Goal: Transaction & Acquisition: Purchase product/service

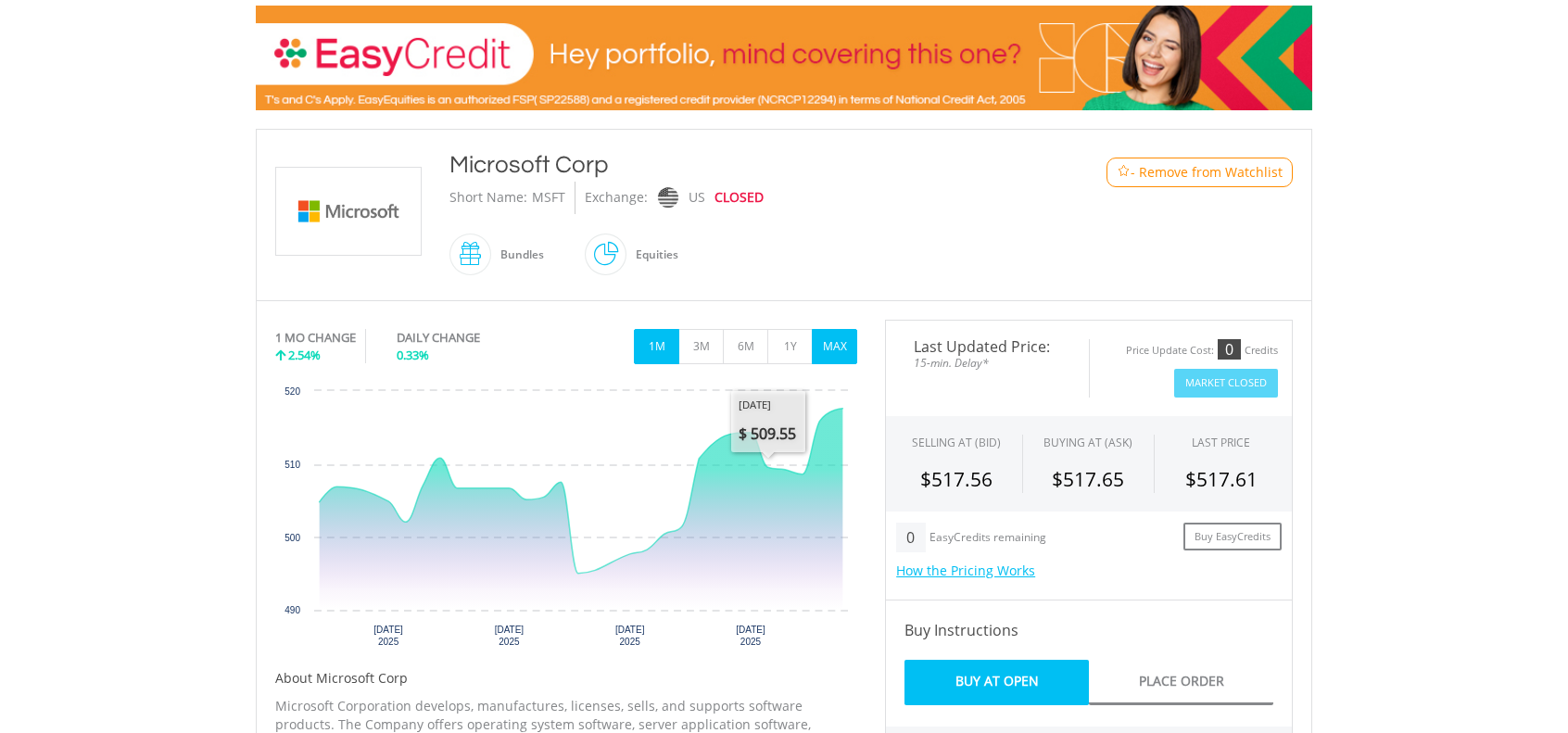
scroll to position [278, 0]
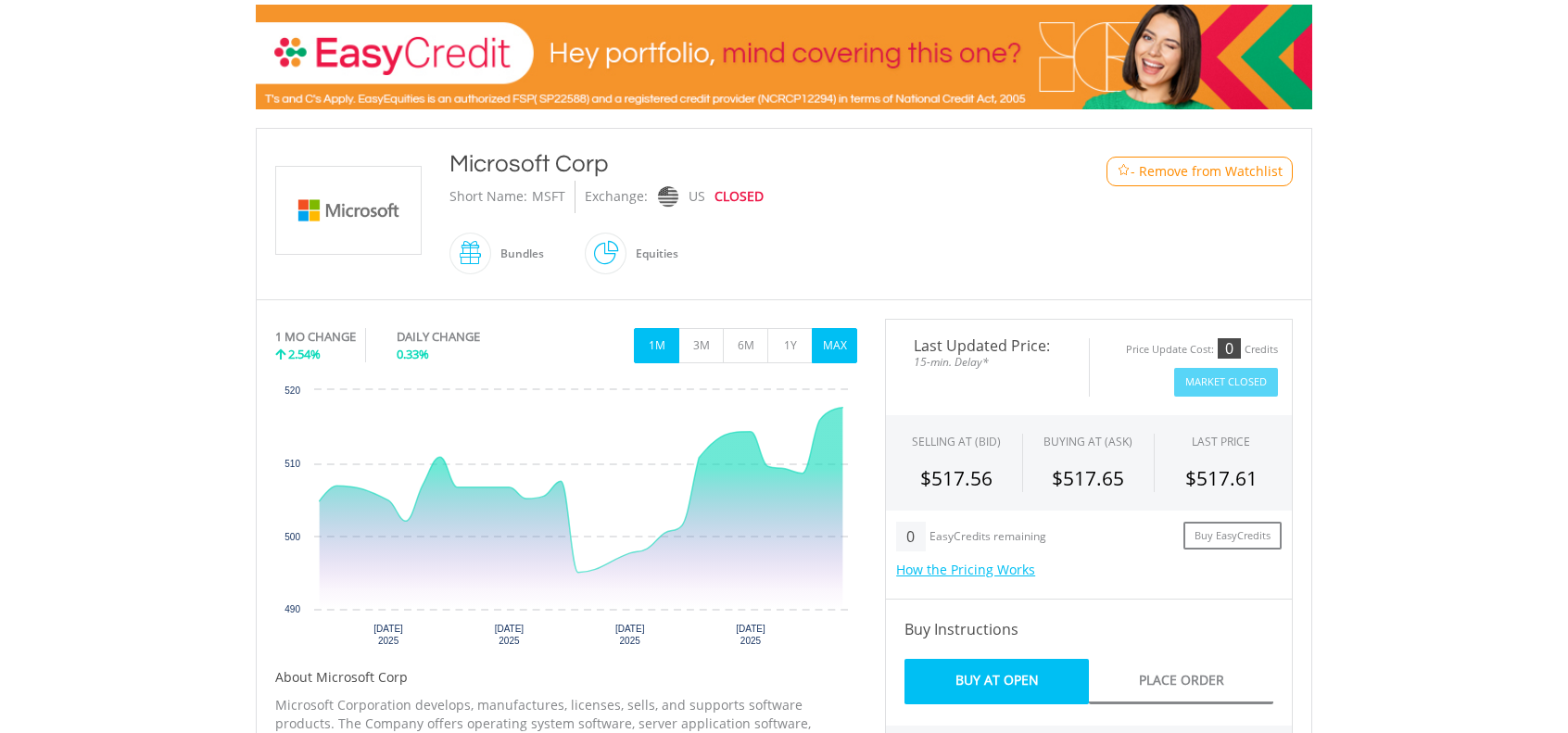
click at [832, 337] on button "MAX" at bounding box center [834, 345] width 45 height 35
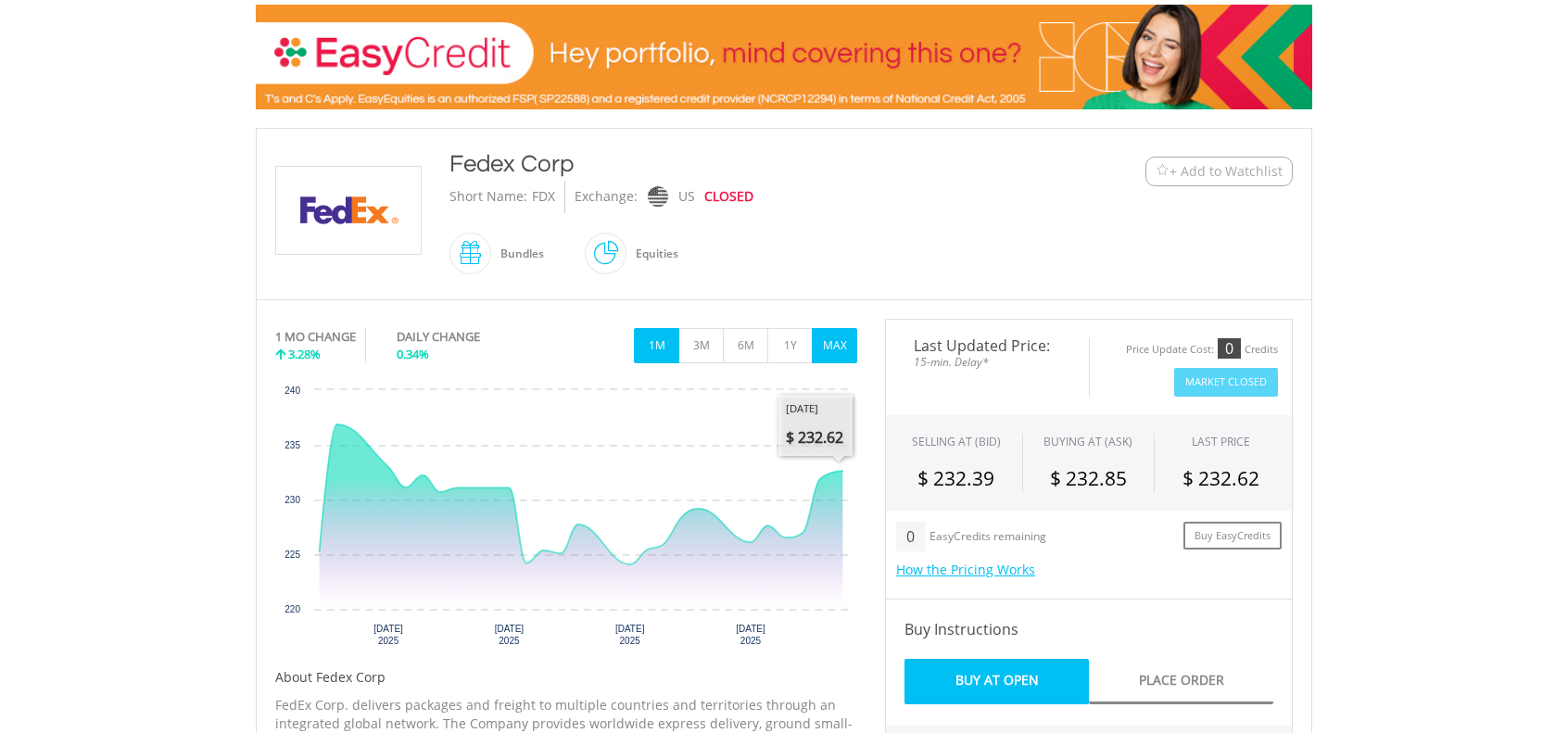
scroll to position [279, 0]
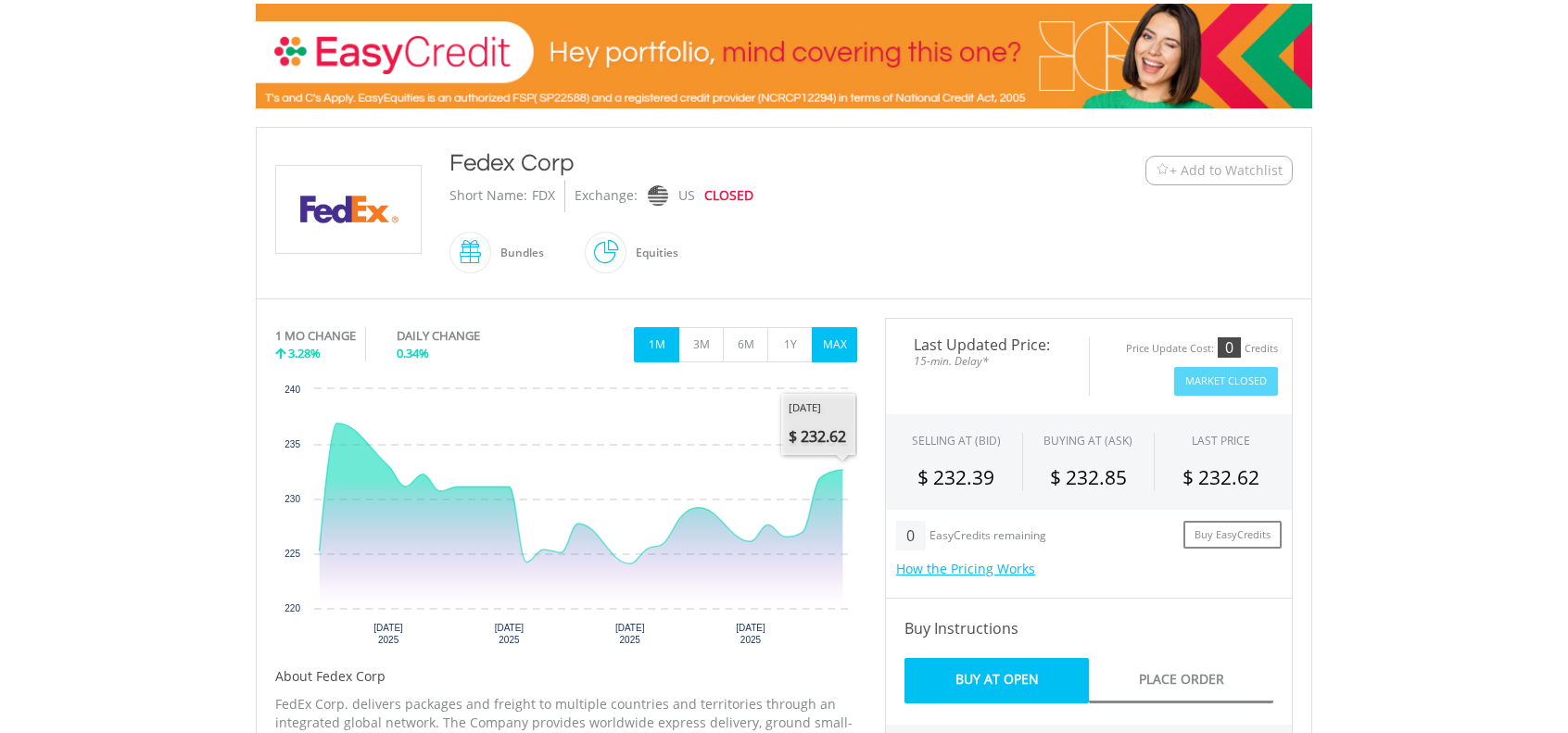
click at [837, 344] on button "MAX" at bounding box center [834, 344] width 45 height 35
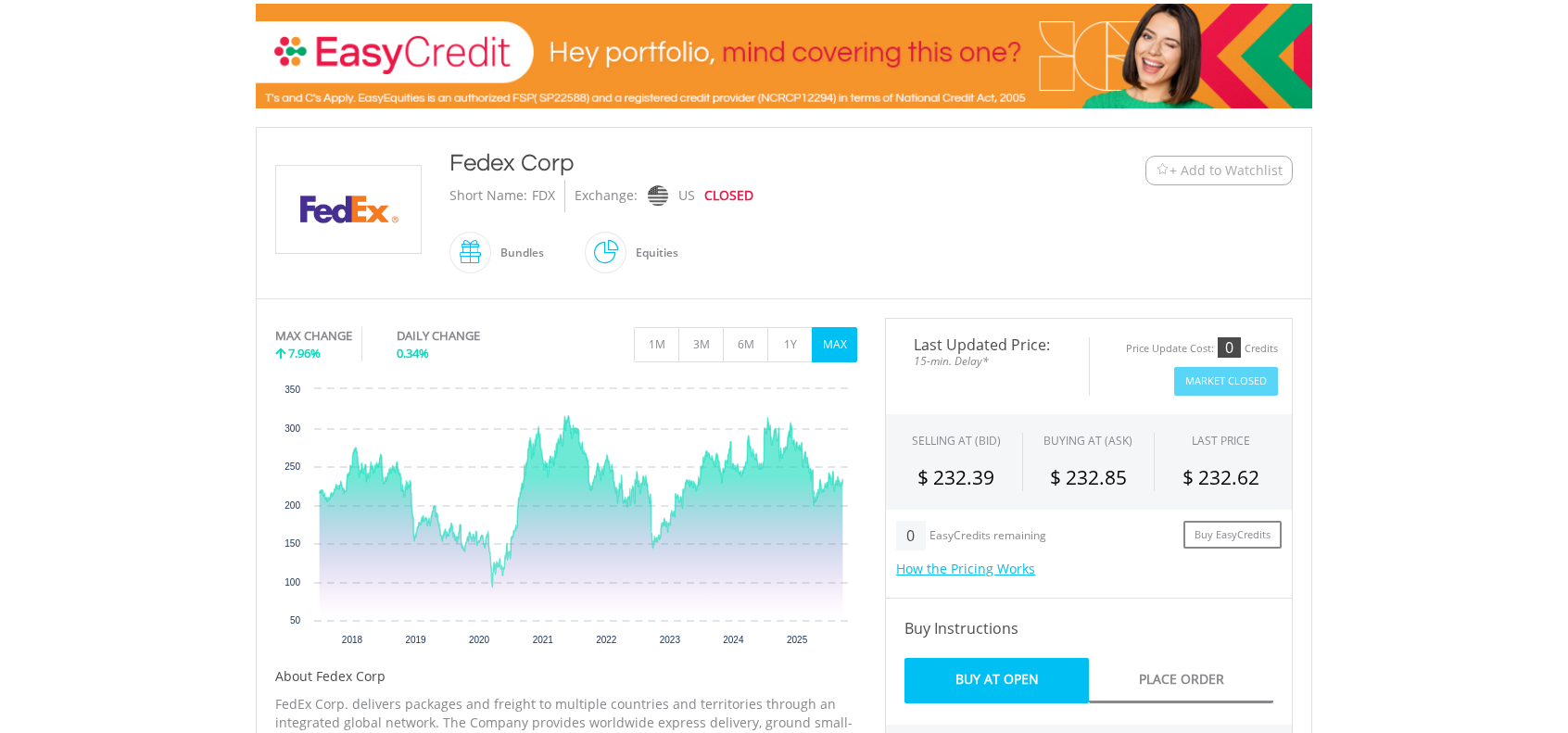
click at [1224, 167] on span "+ Add to Watchlist" at bounding box center [1226, 170] width 113 height 19
click at [832, 345] on button "MAX" at bounding box center [834, 344] width 45 height 35
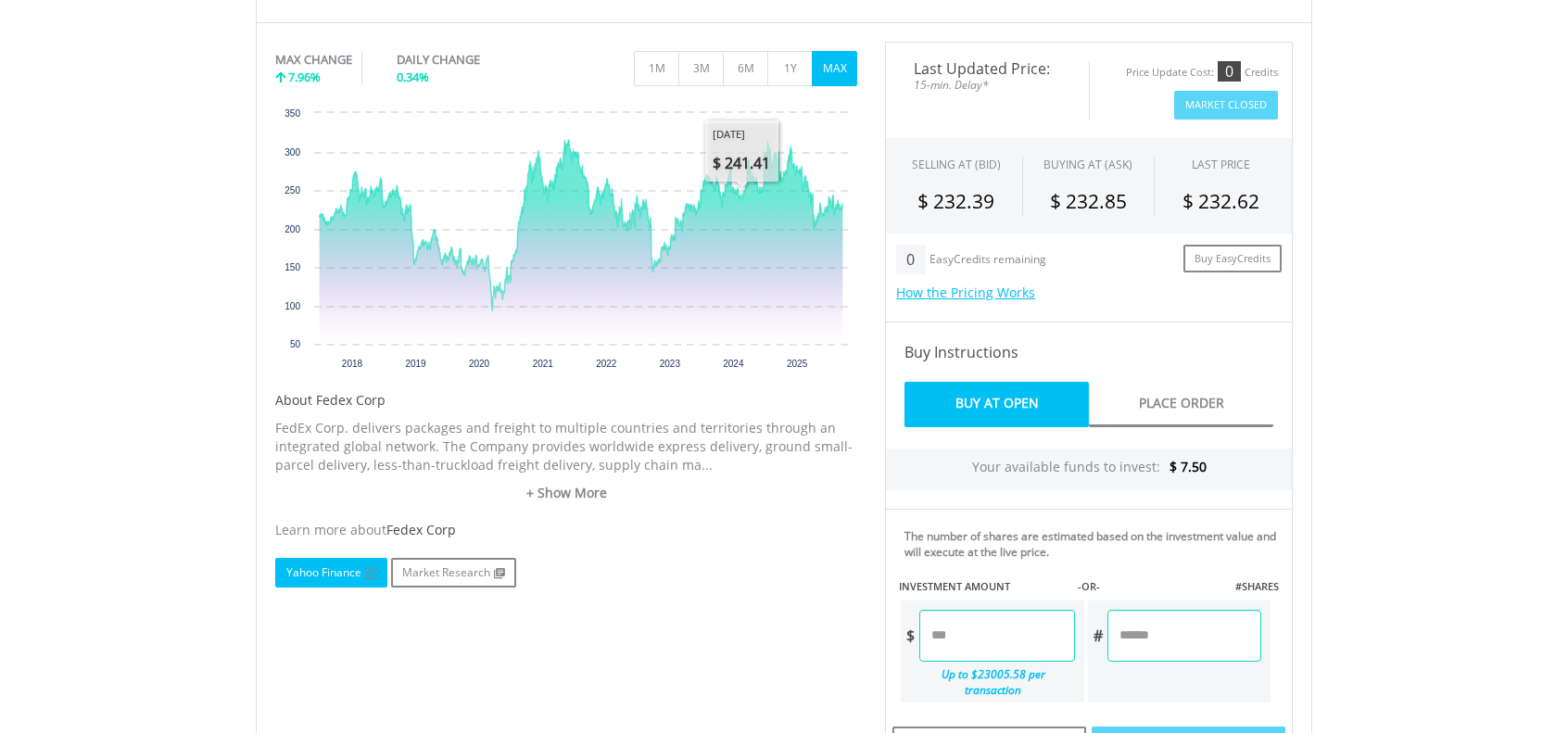
scroll to position [555, 0]
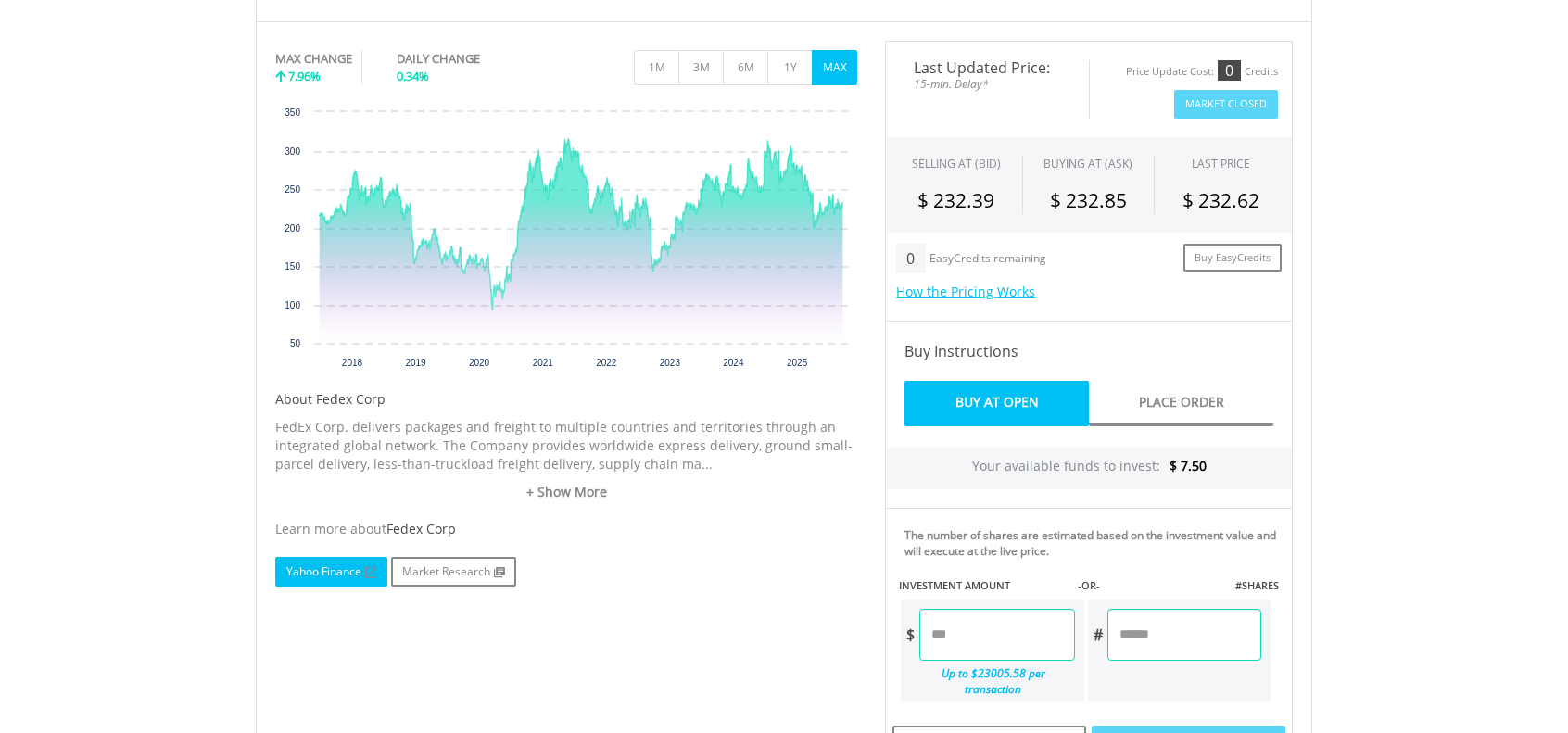
click at [336, 574] on link "Yahoo Finance" at bounding box center [331, 572] width 112 height 30
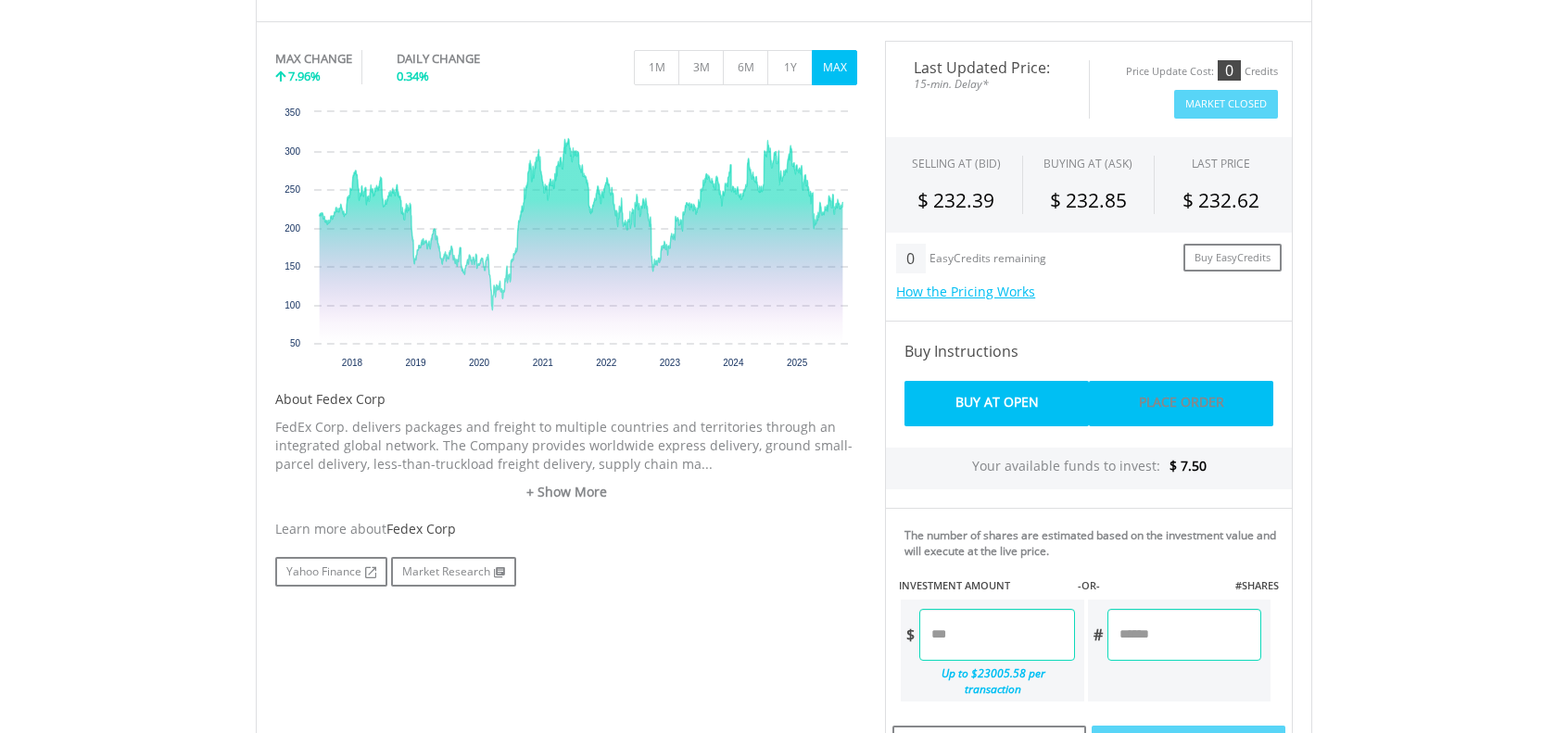
click at [1156, 404] on link "Place Order" at bounding box center [1180, 404] width 184 height 45
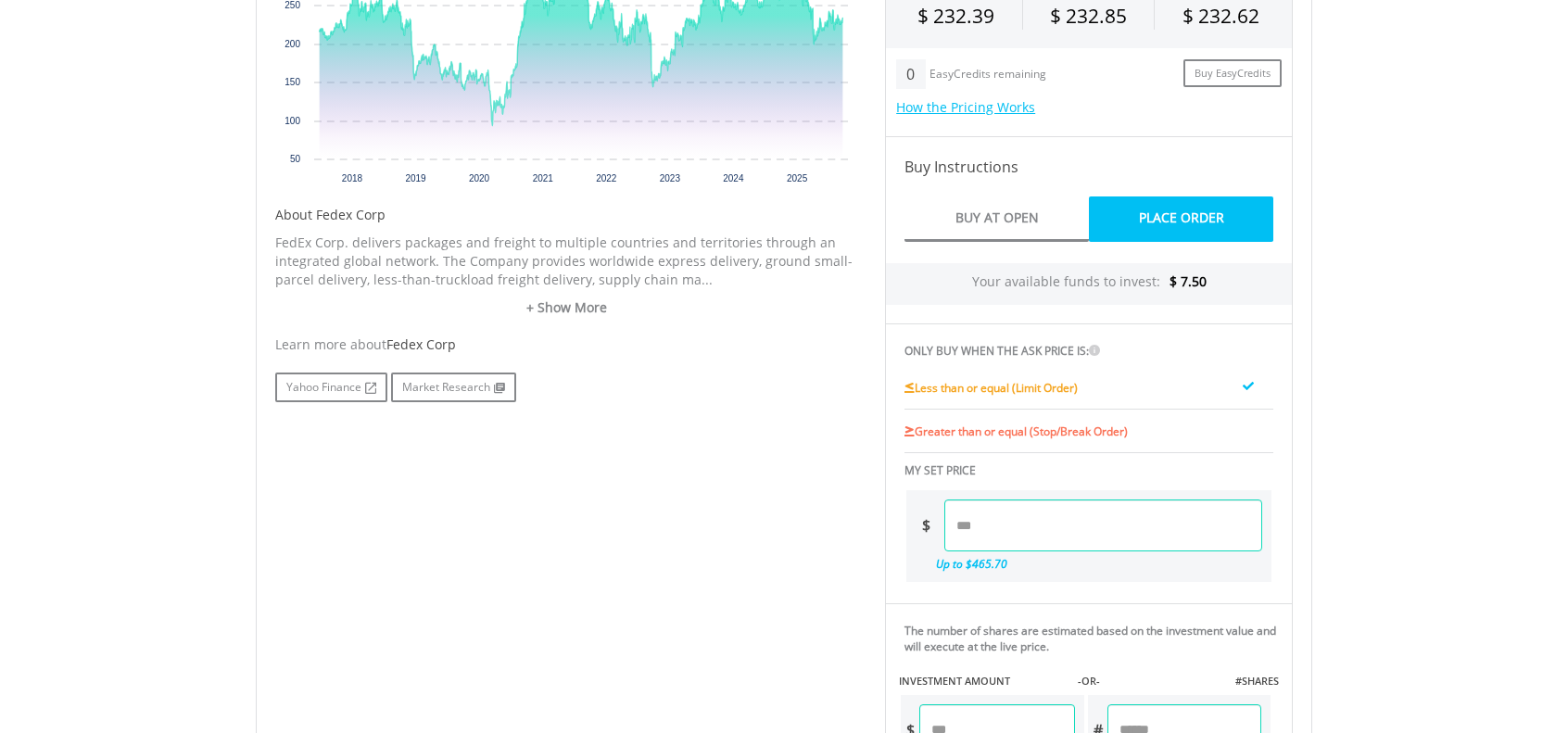
scroll to position [741, 0]
click at [996, 515] on input "number" at bounding box center [1103, 524] width 318 height 52
type input "***"
type input "******"
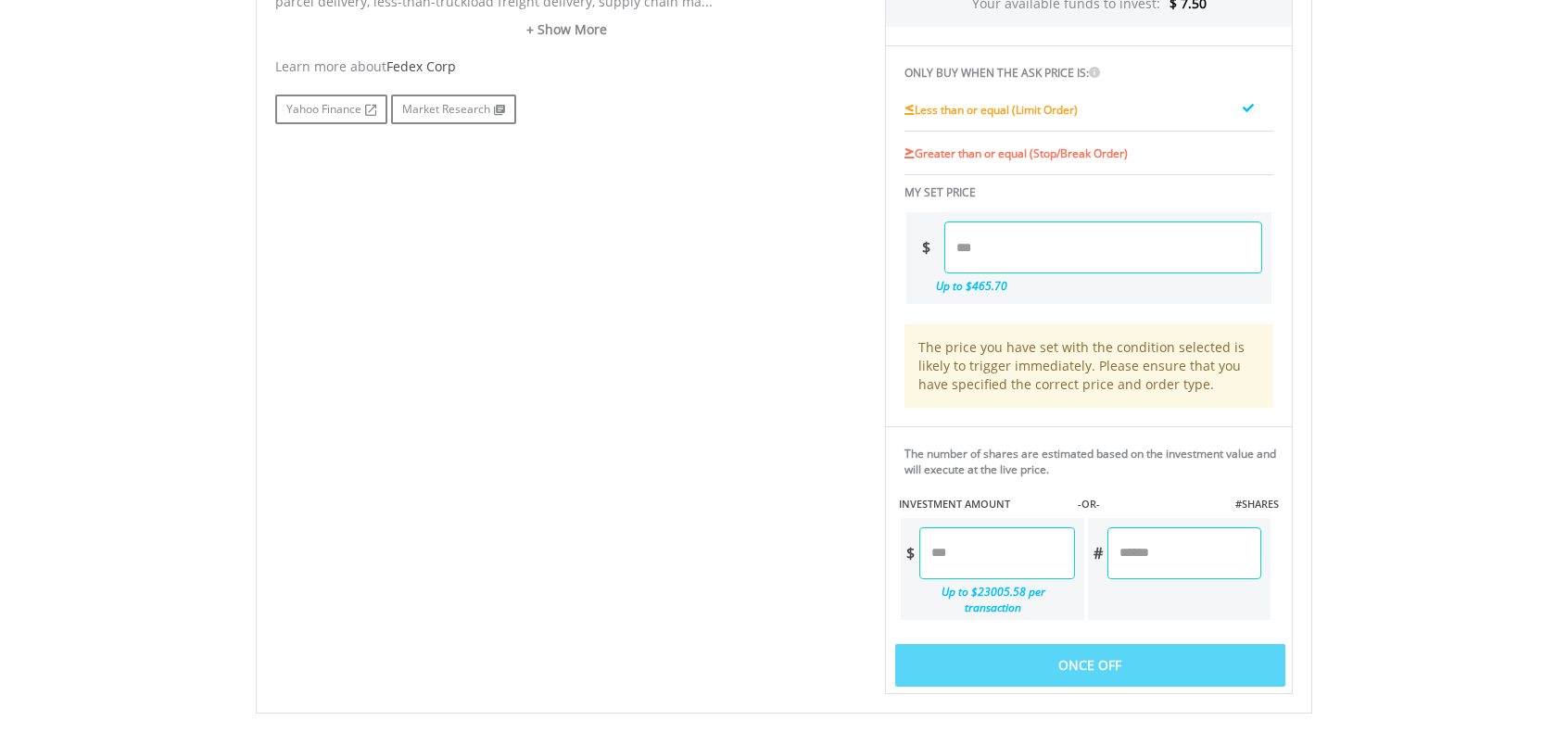
scroll to position [1018, 0]
click at [1080, 655] on div "Once Off" at bounding box center [1090, 665] width 390 height 42
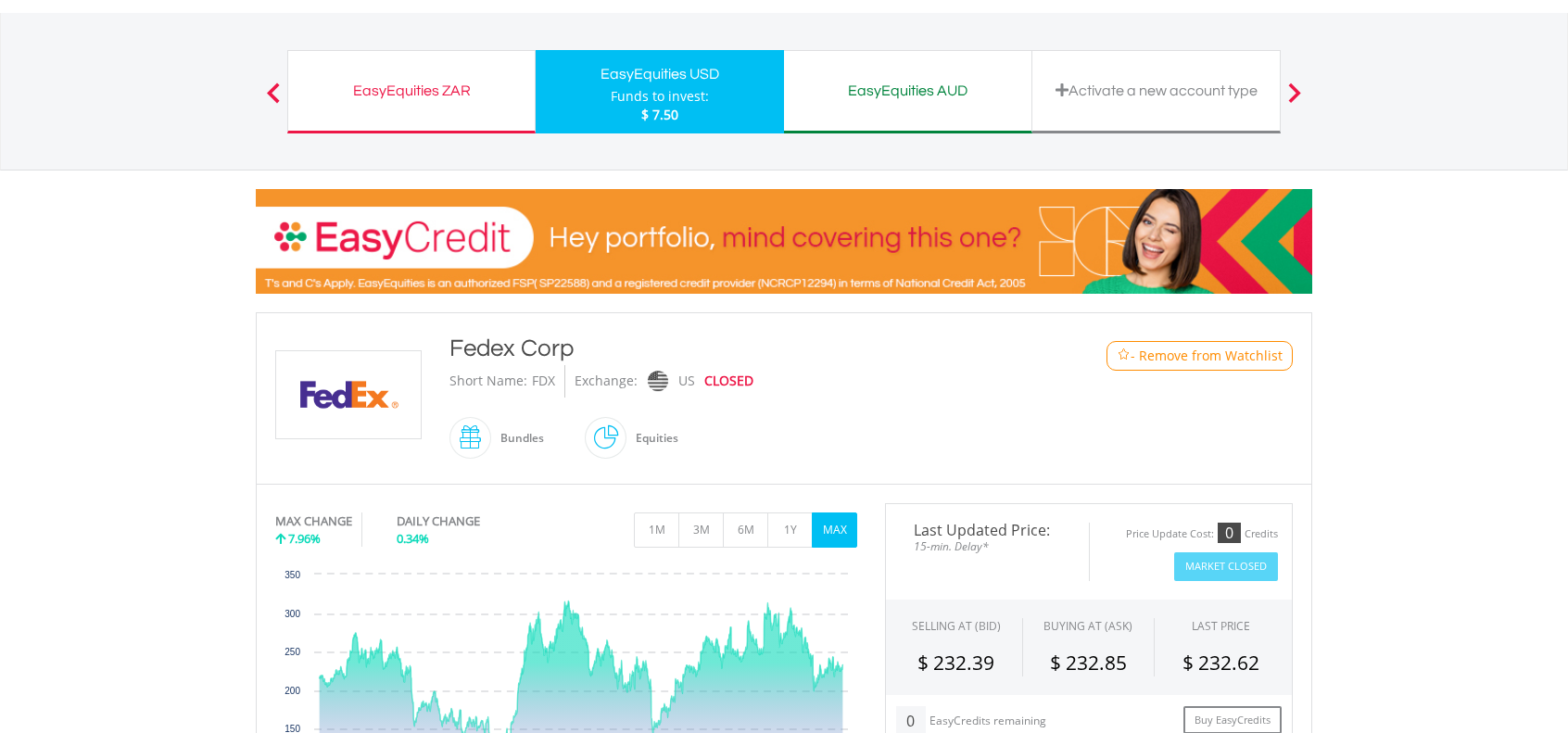
scroll to position [93, 0]
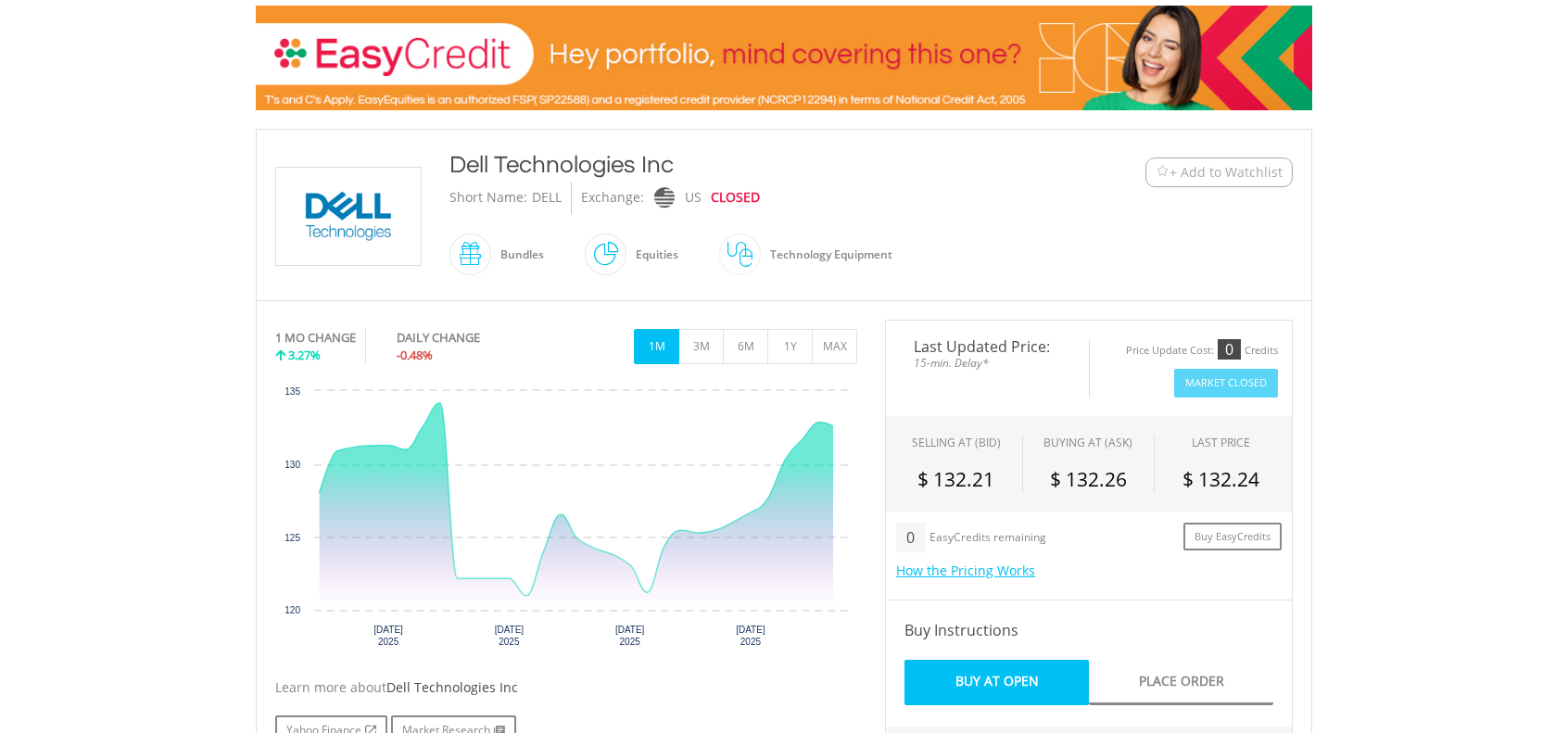
scroll to position [278, 0]
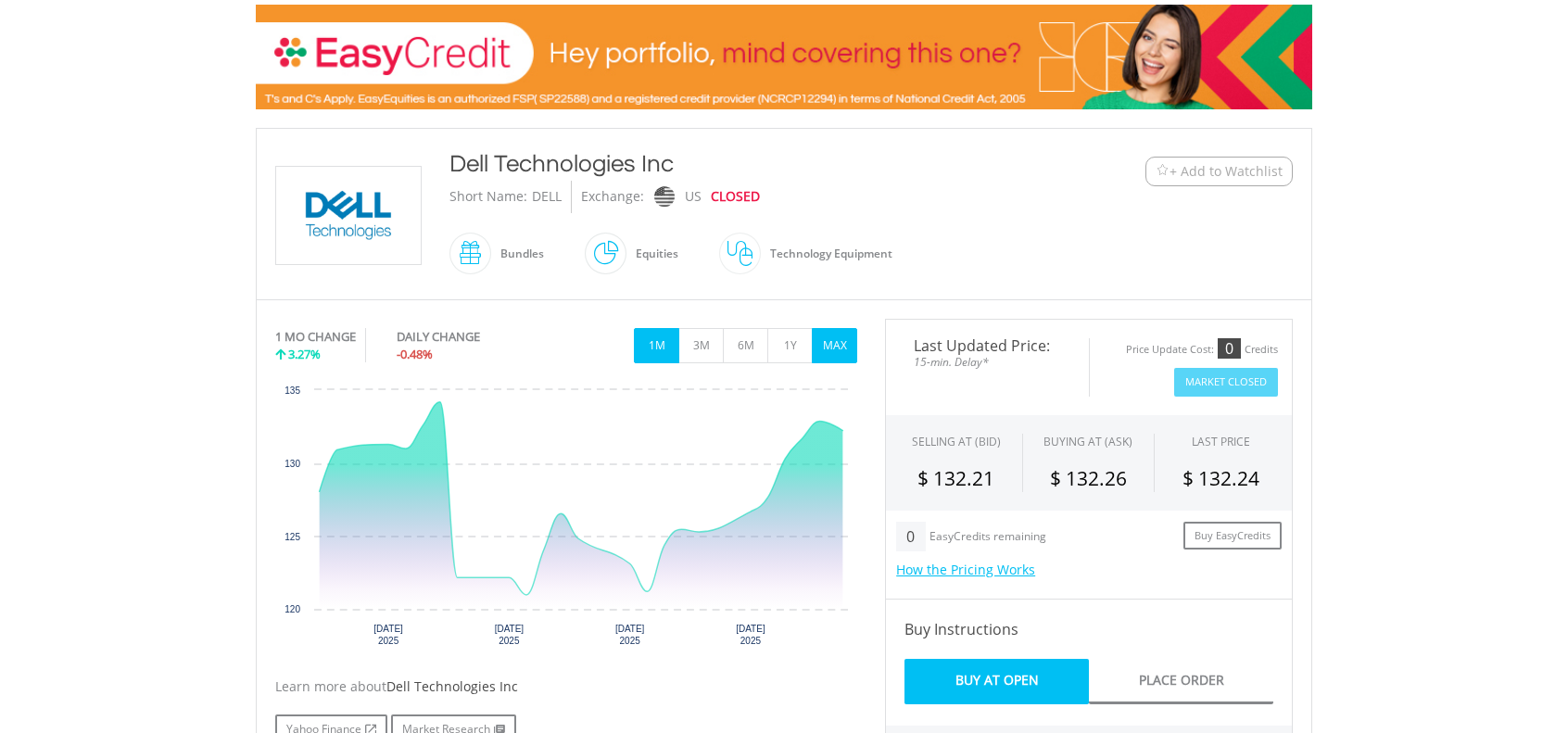
click at [837, 347] on button "MAX" at bounding box center [834, 345] width 45 height 35
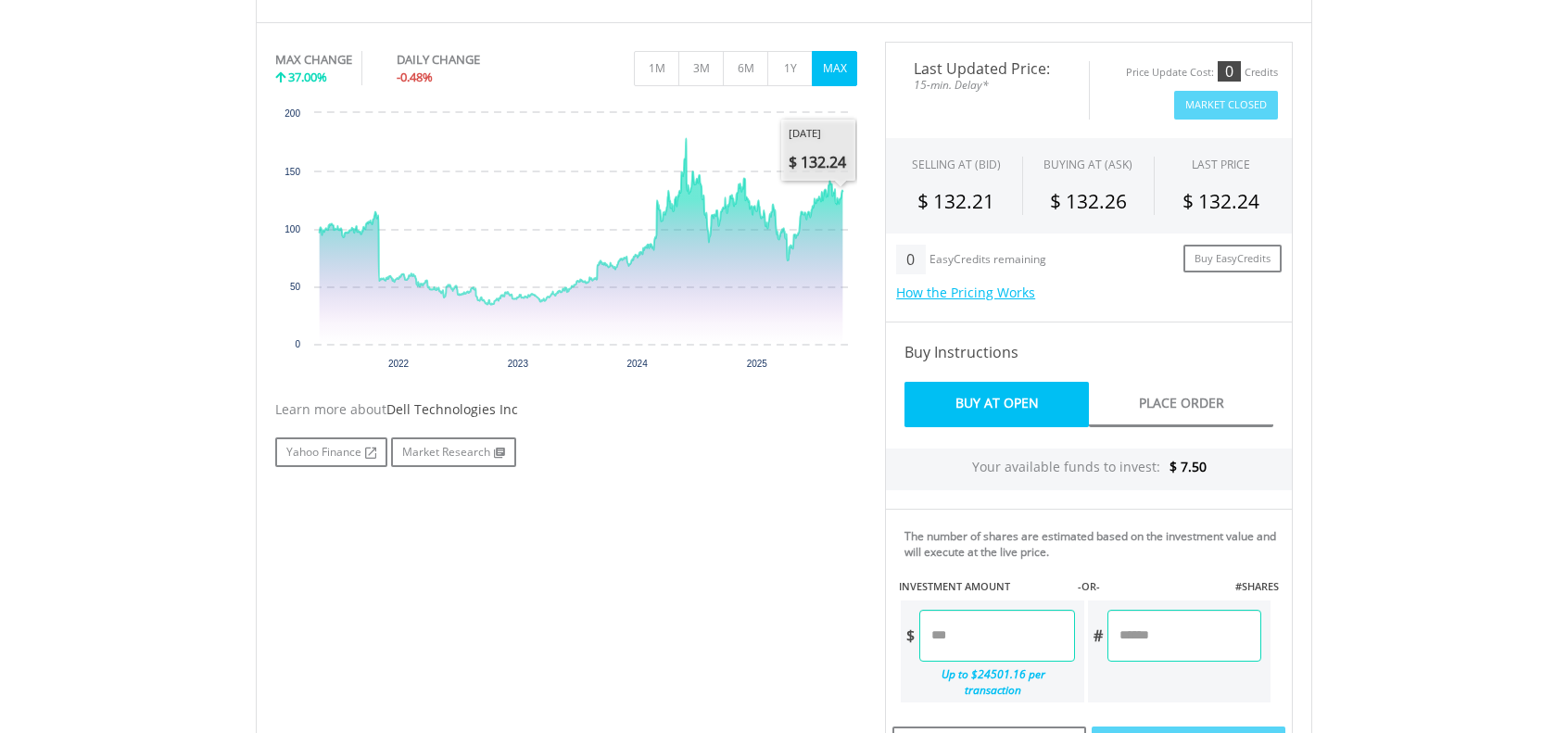
scroll to position [554, 0]
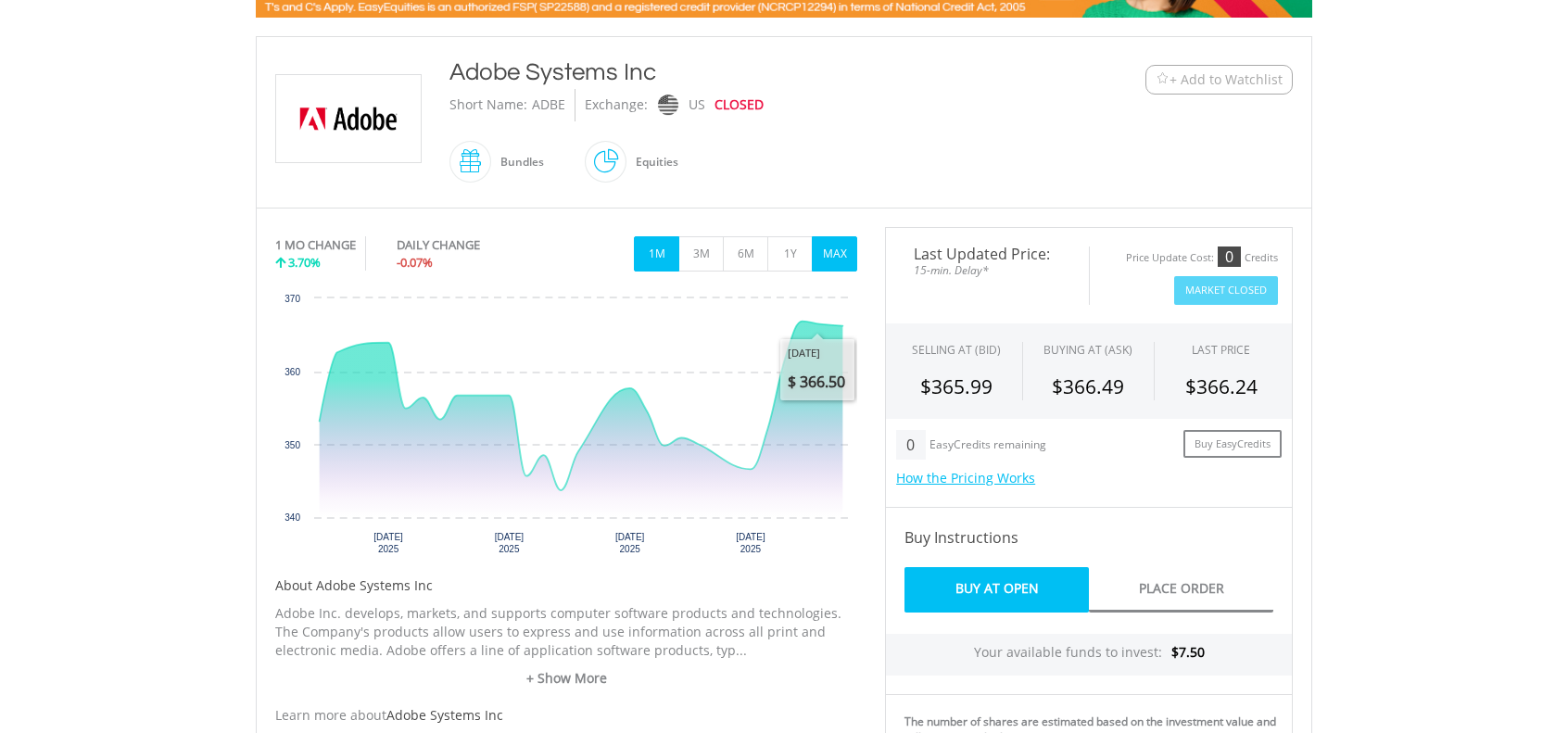
scroll to position [370, 0]
click at [831, 249] on button "MAX" at bounding box center [834, 252] width 45 height 35
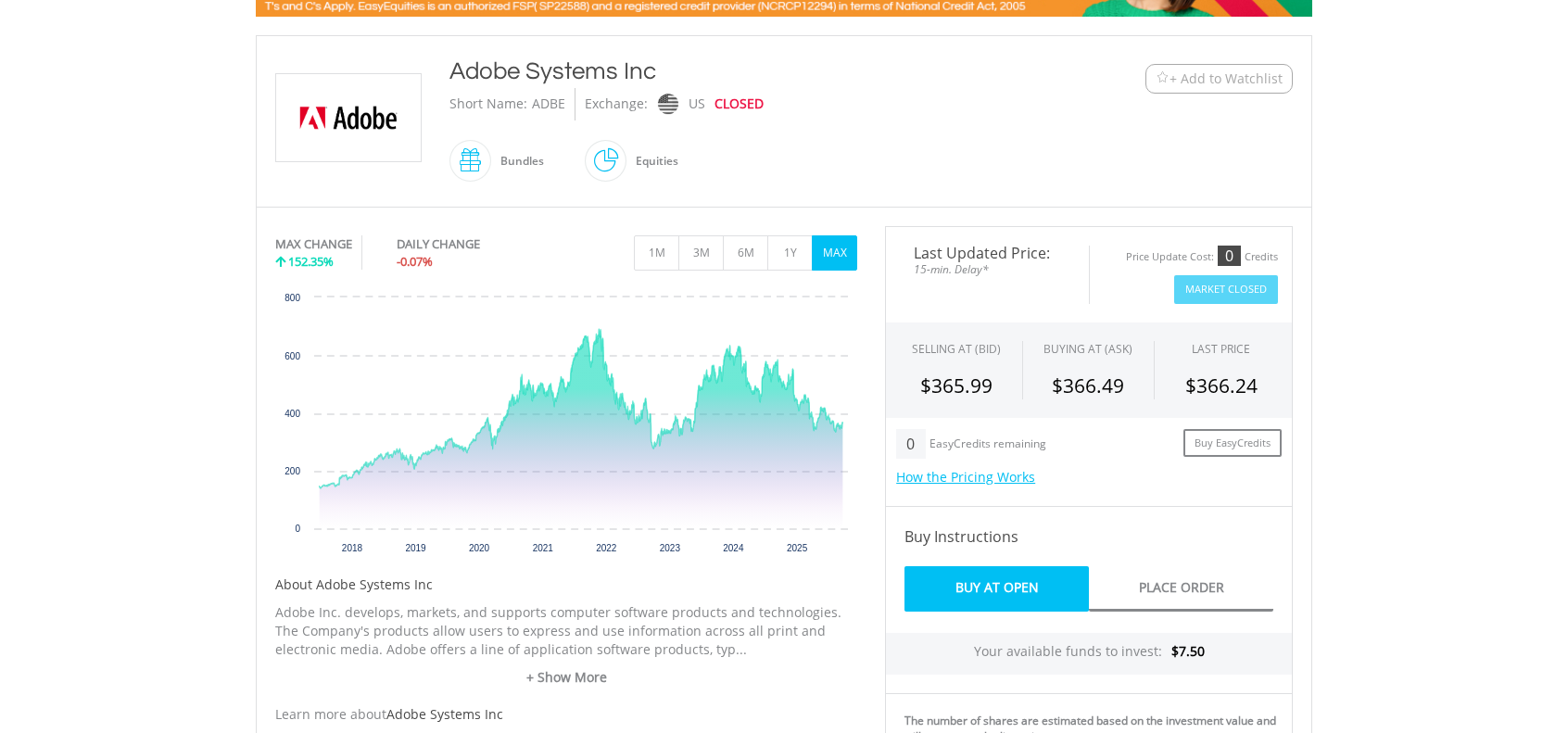
click at [1229, 76] on span "+ Add to Watchlist" at bounding box center [1226, 79] width 113 height 19
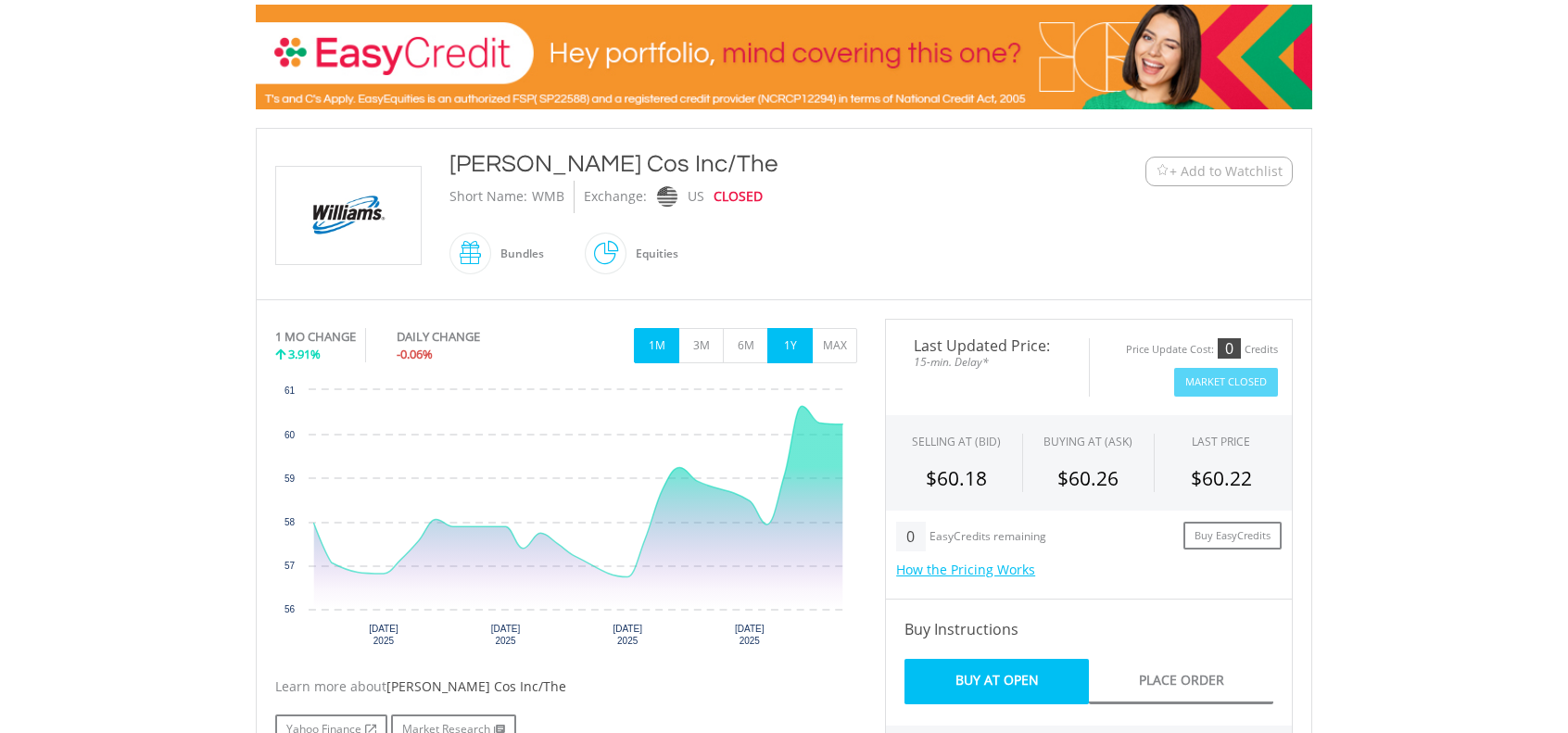
scroll to position [279, 0]
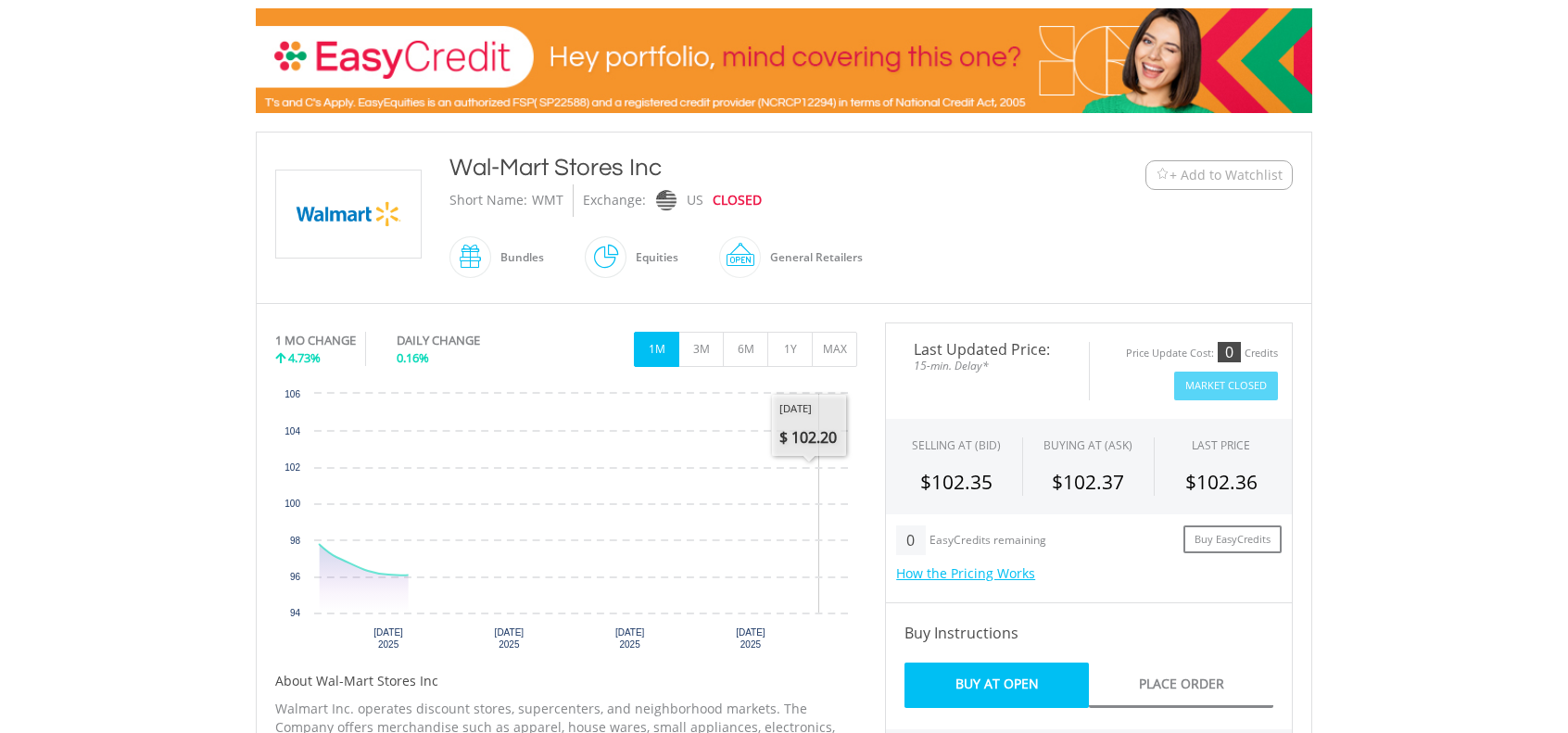
scroll to position [278, 0]
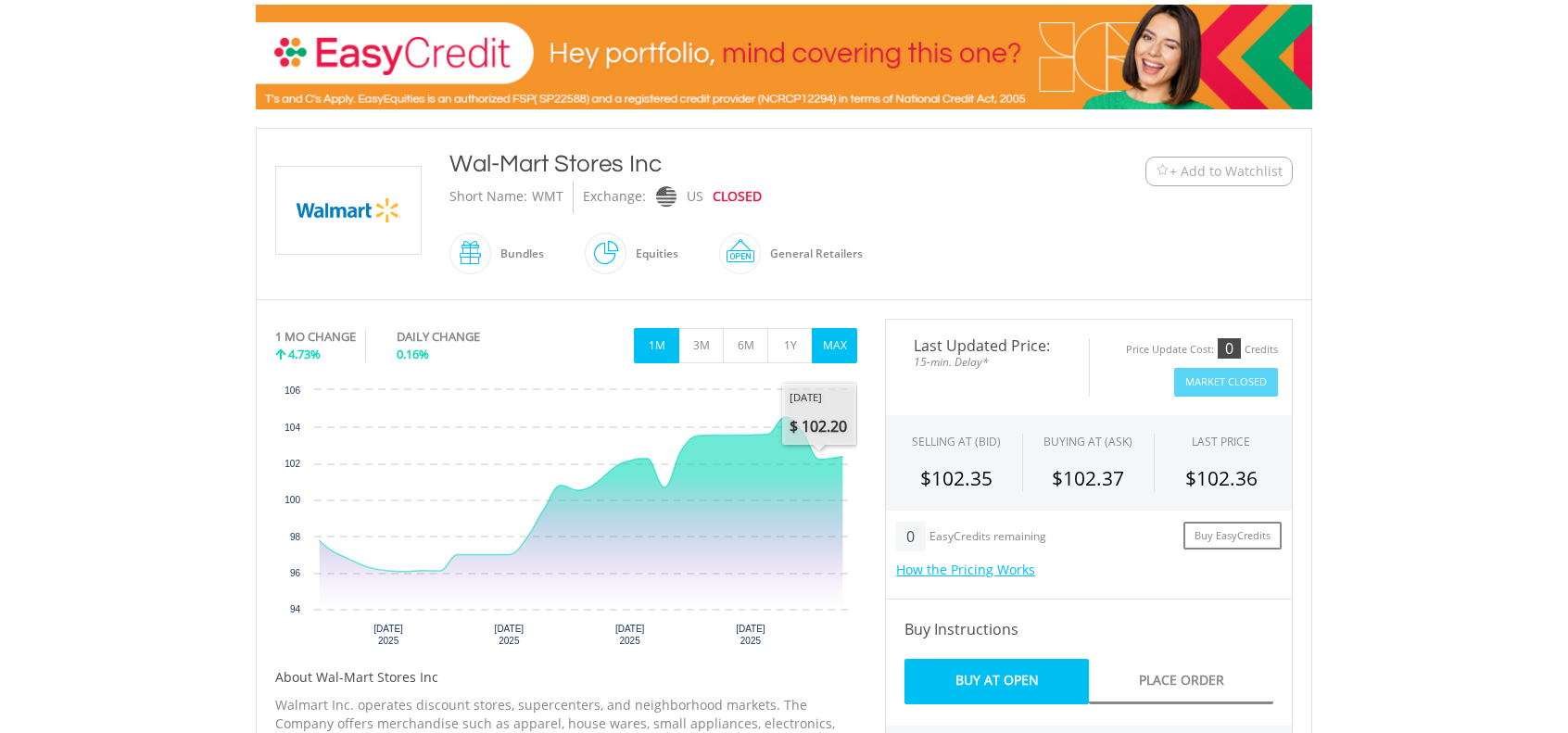
click at [824, 341] on button "MAX" at bounding box center [834, 345] width 45 height 35
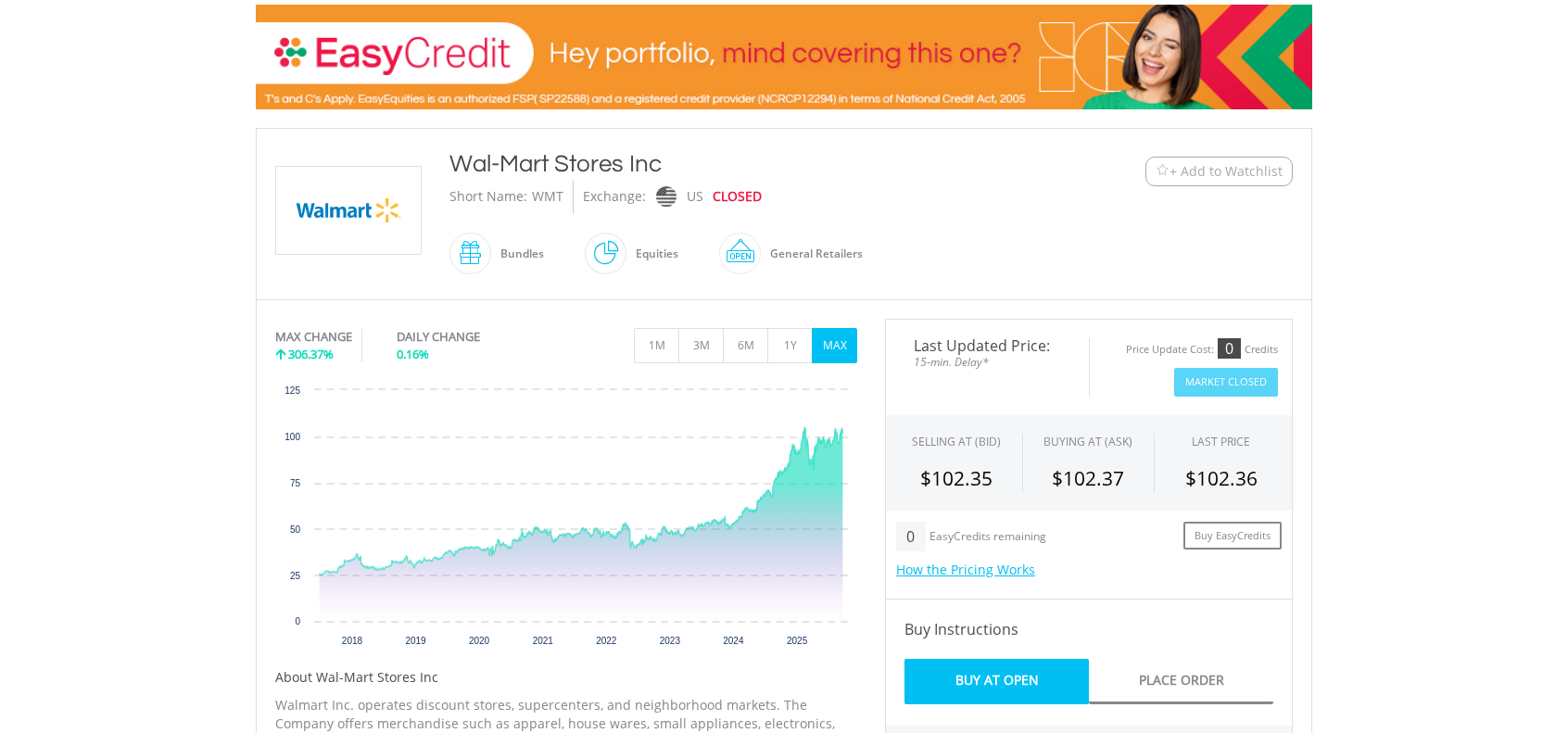
click at [1217, 167] on span "+ Add to Watchlist" at bounding box center [1226, 171] width 113 height 19
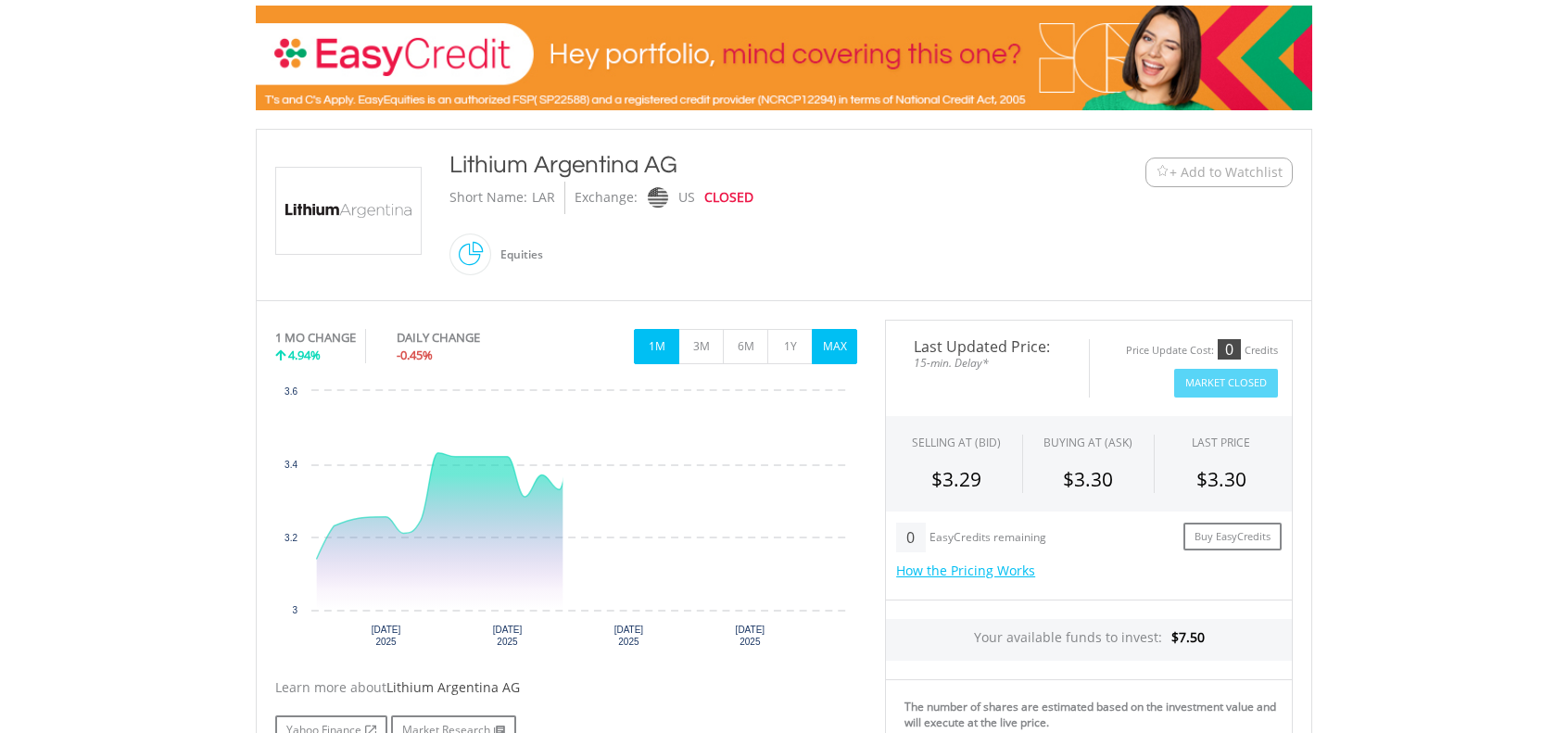
scroll to position [279, 0]
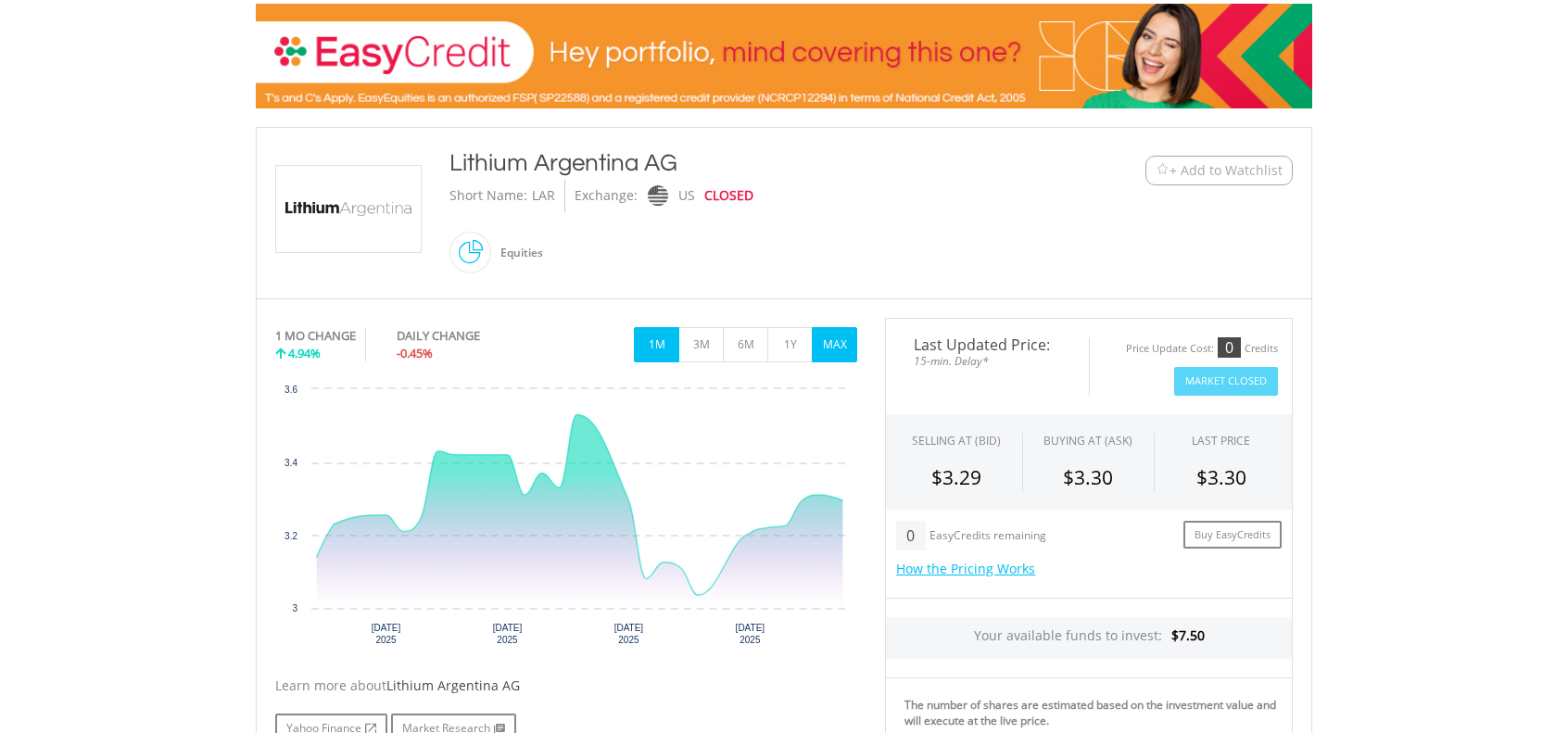
click at [839, 345] on button "MAX" at bounding box center [834, 344] width 45 height 35
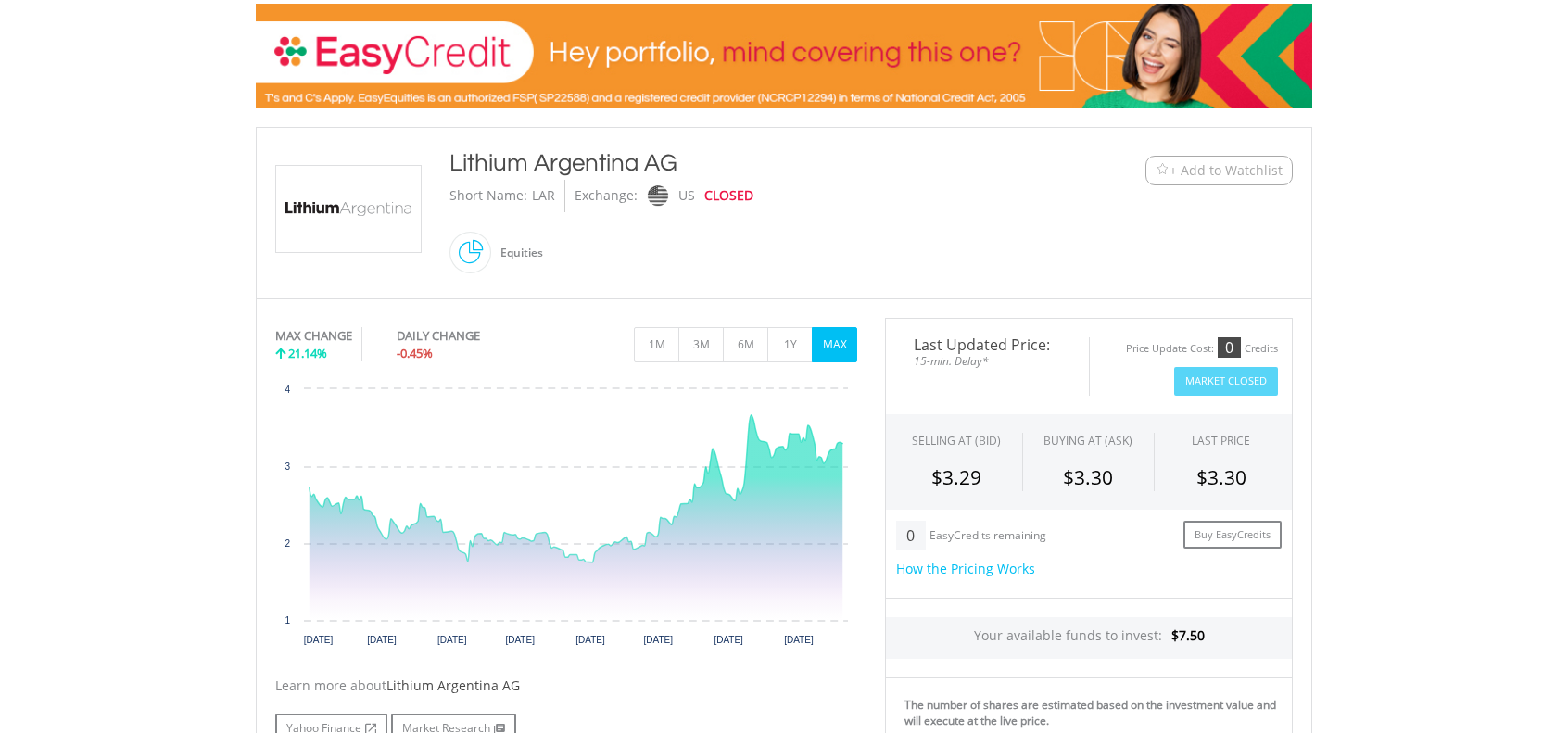
click at [1212, 164] on span "+ Add to Watchlist" at bounding box center [1226, 170] width 113 height 19
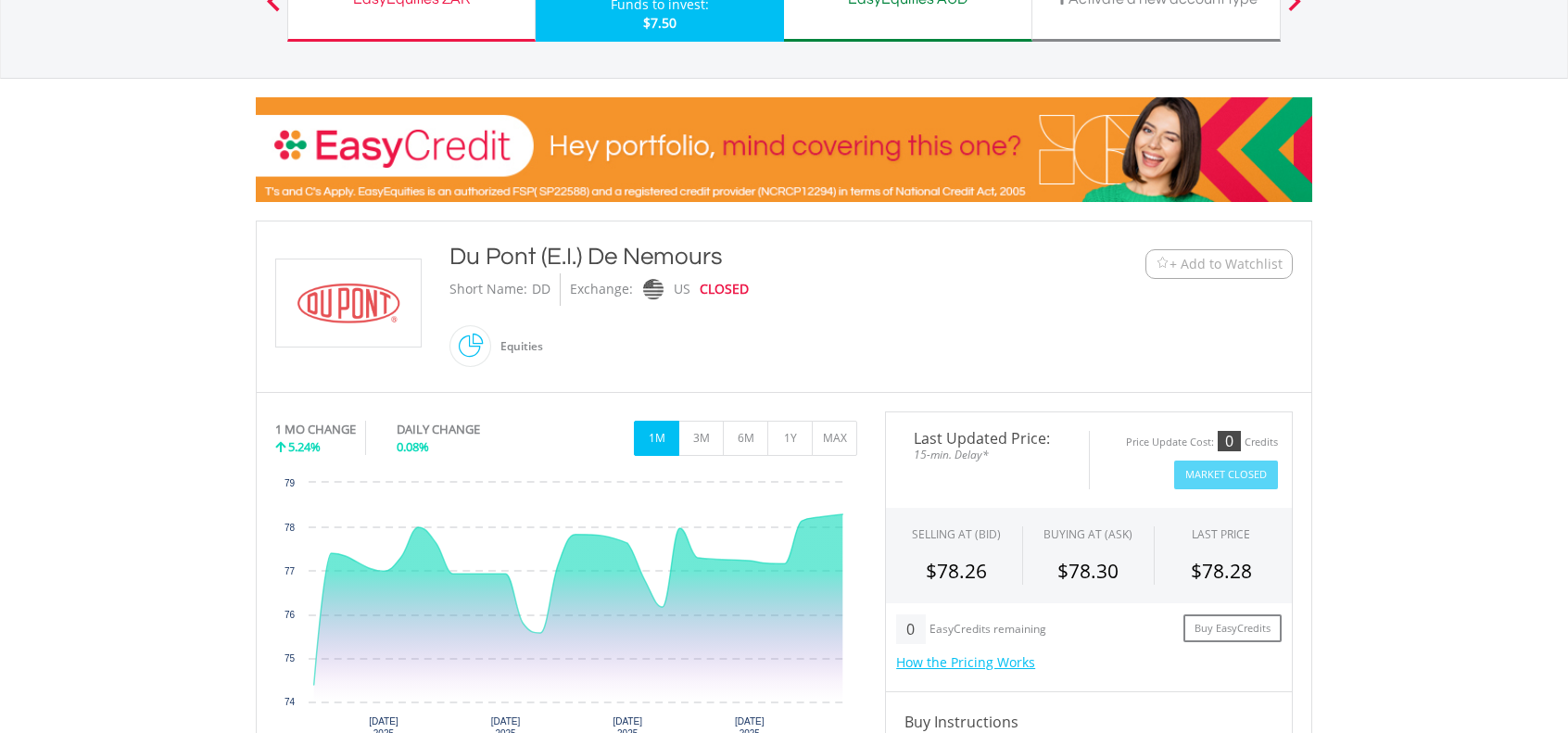
scroll to position [185, 0]
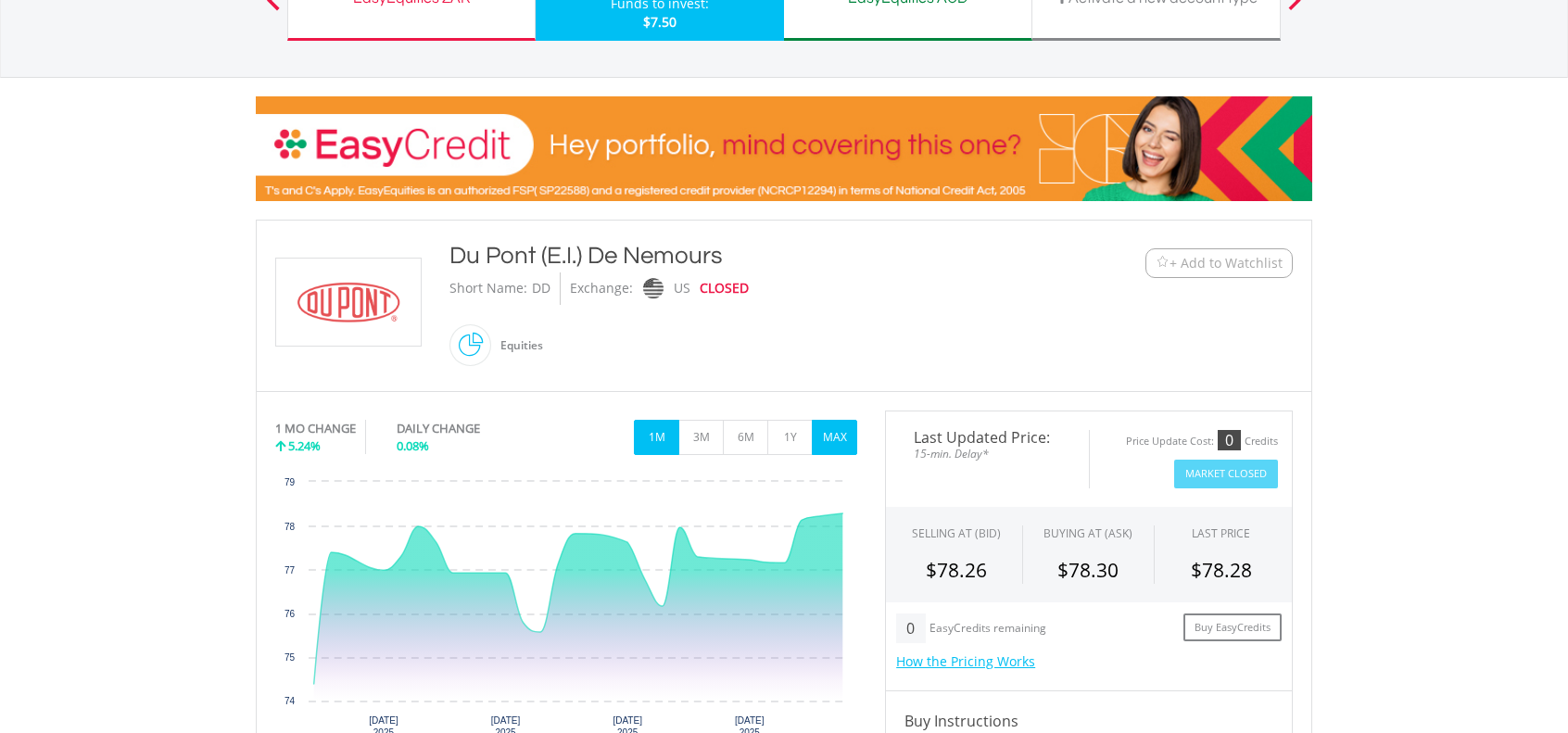
click at [839, 438] on button "MAX" at bounding box center [834, 437] width 45 height 35
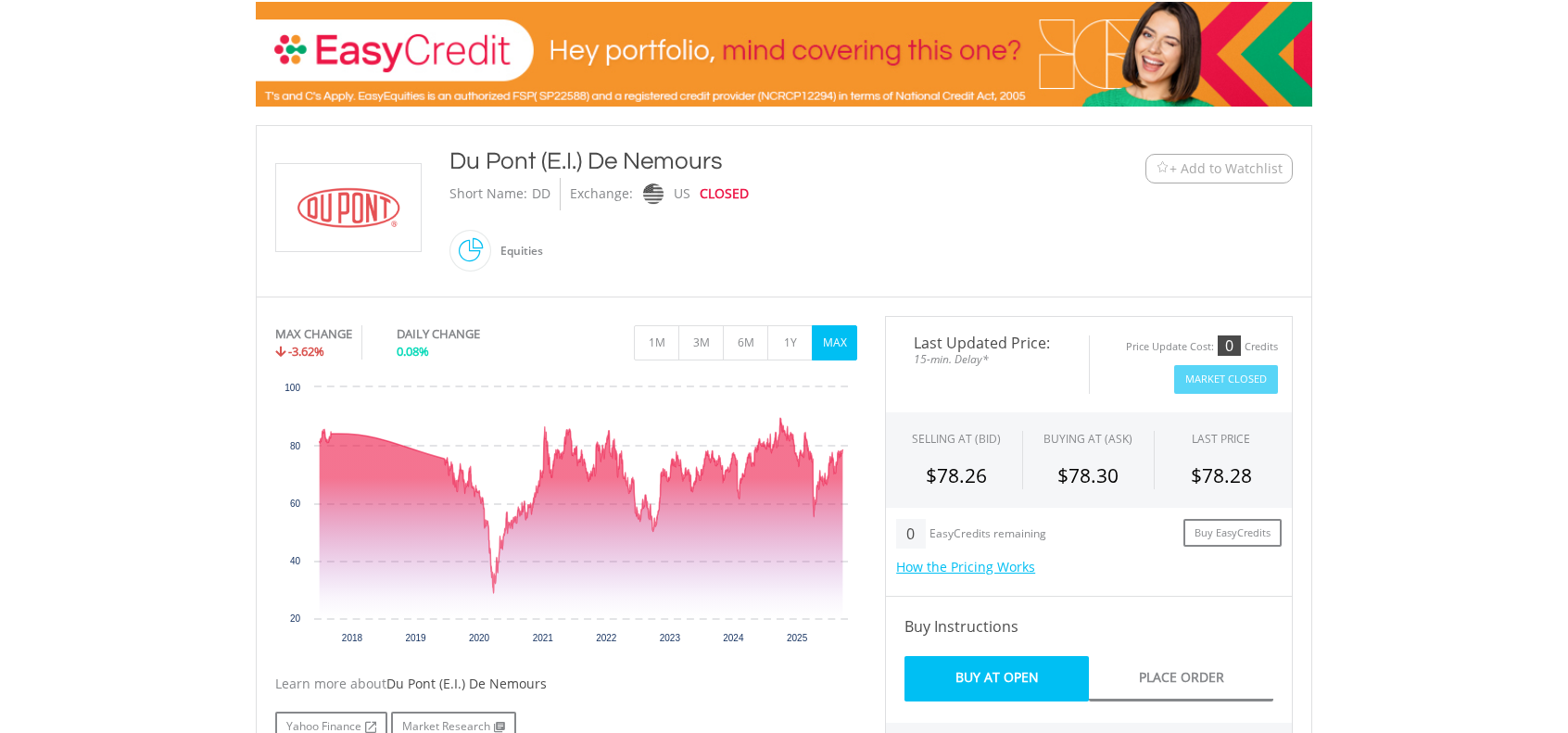
scroll to position [279, 0]
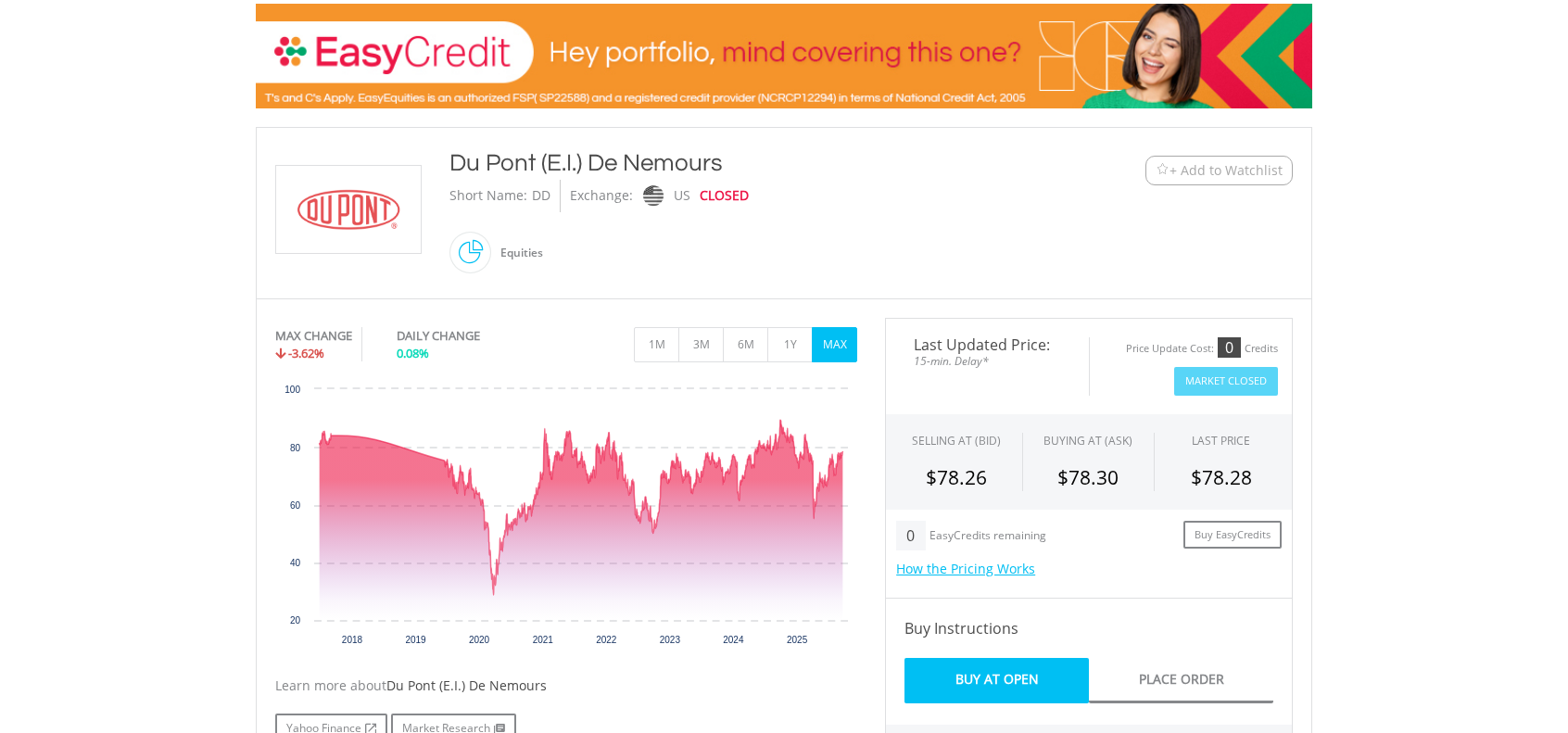
click at [1225, 169] on span "+ Add to Watchlist" at bounding box center [1226, 170] width 113 height 19
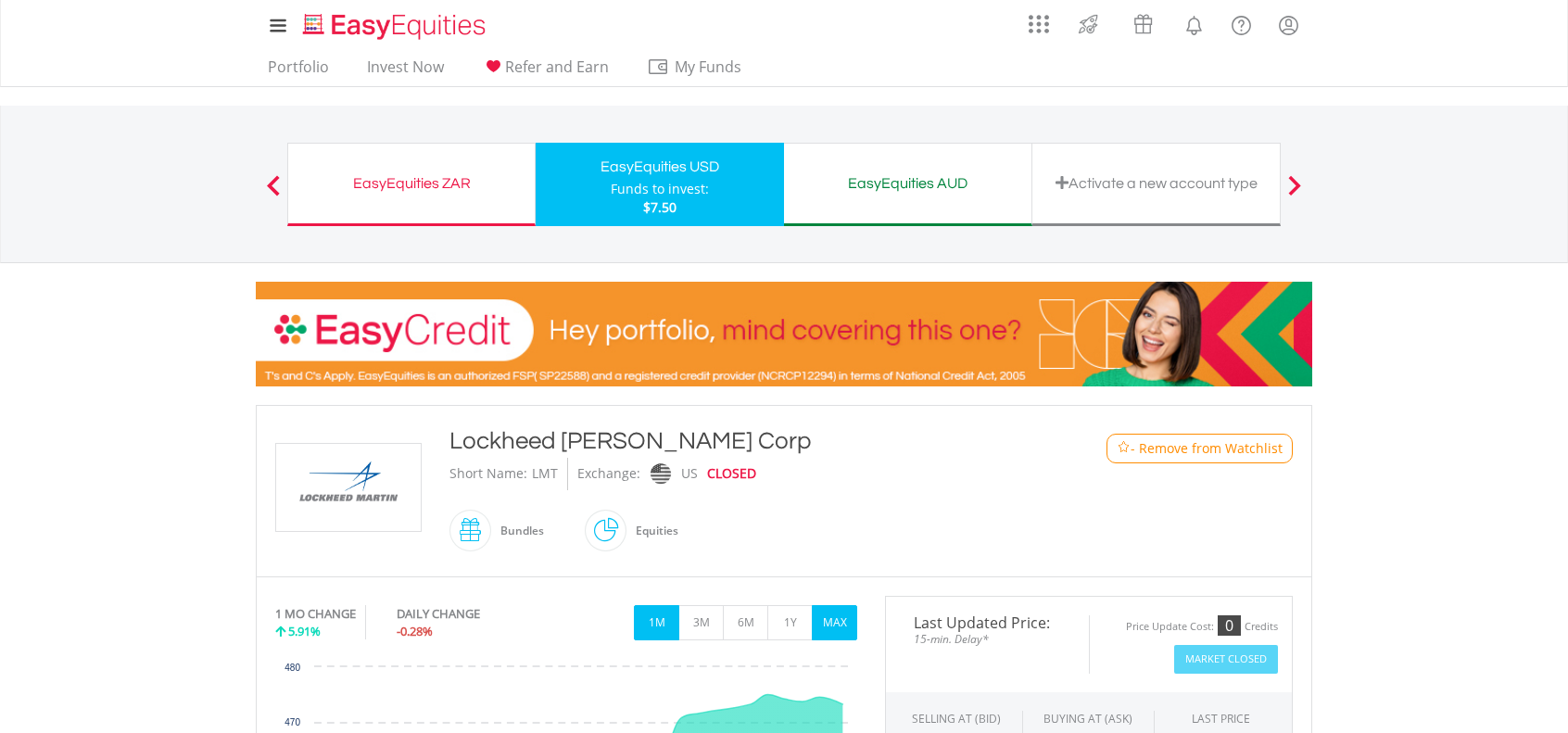
click at [830, 622] on button "MAX" at bounding box center [834, 622] width 45 height 35
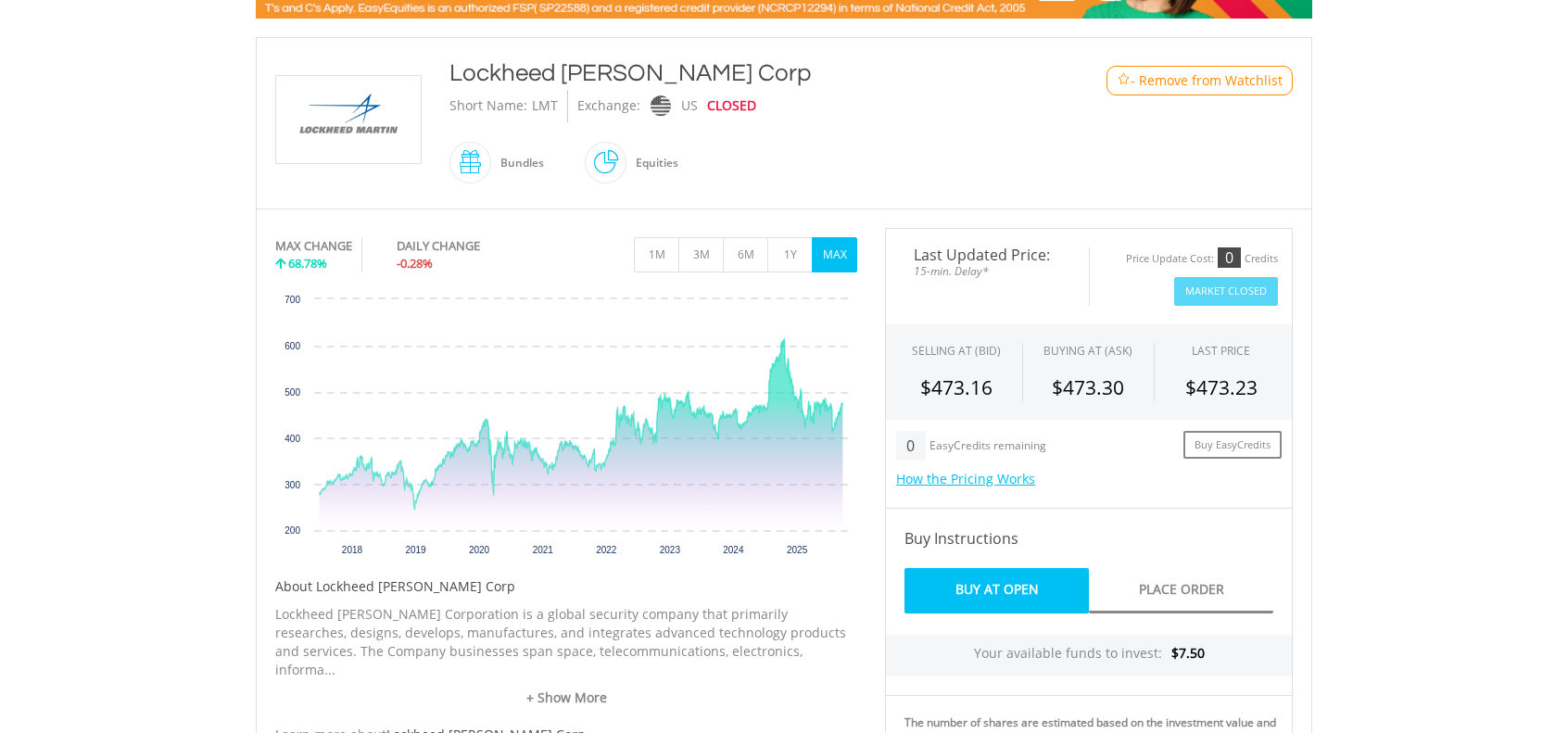
scroll to position [370, 0]
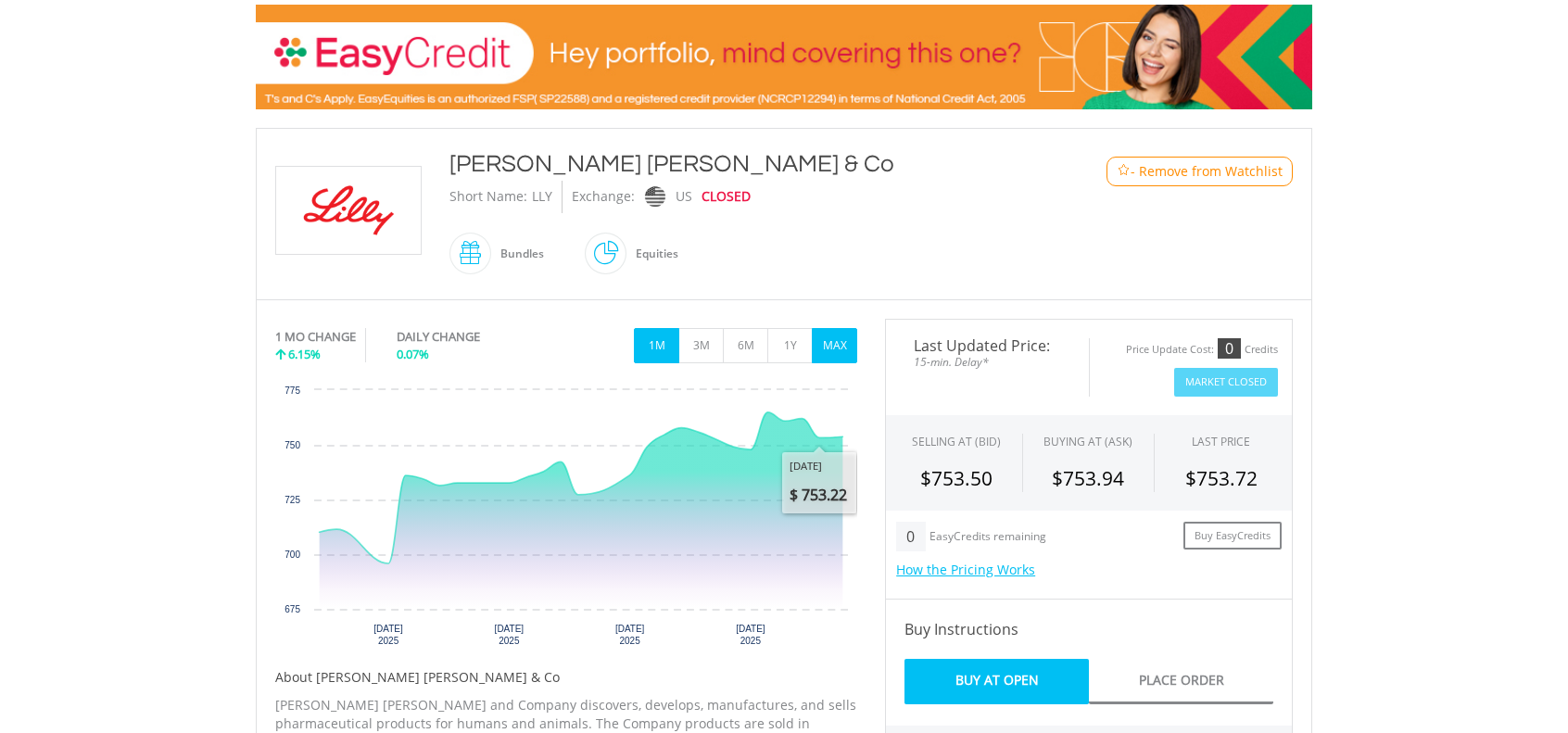
scroll to position [279, 0]
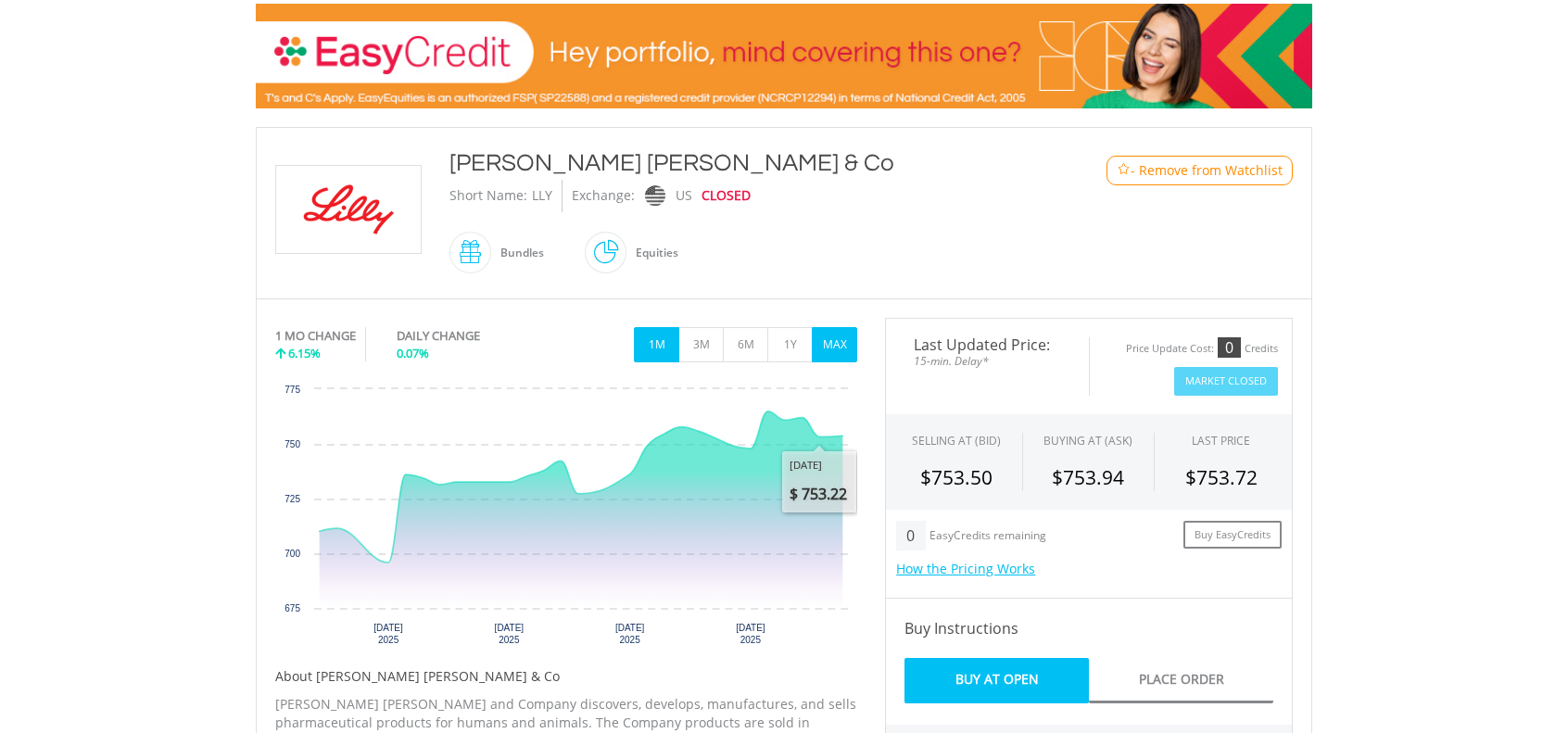
click at [837, 351] on button "MAX" at bounding box center [834, 344] width 45 height 35
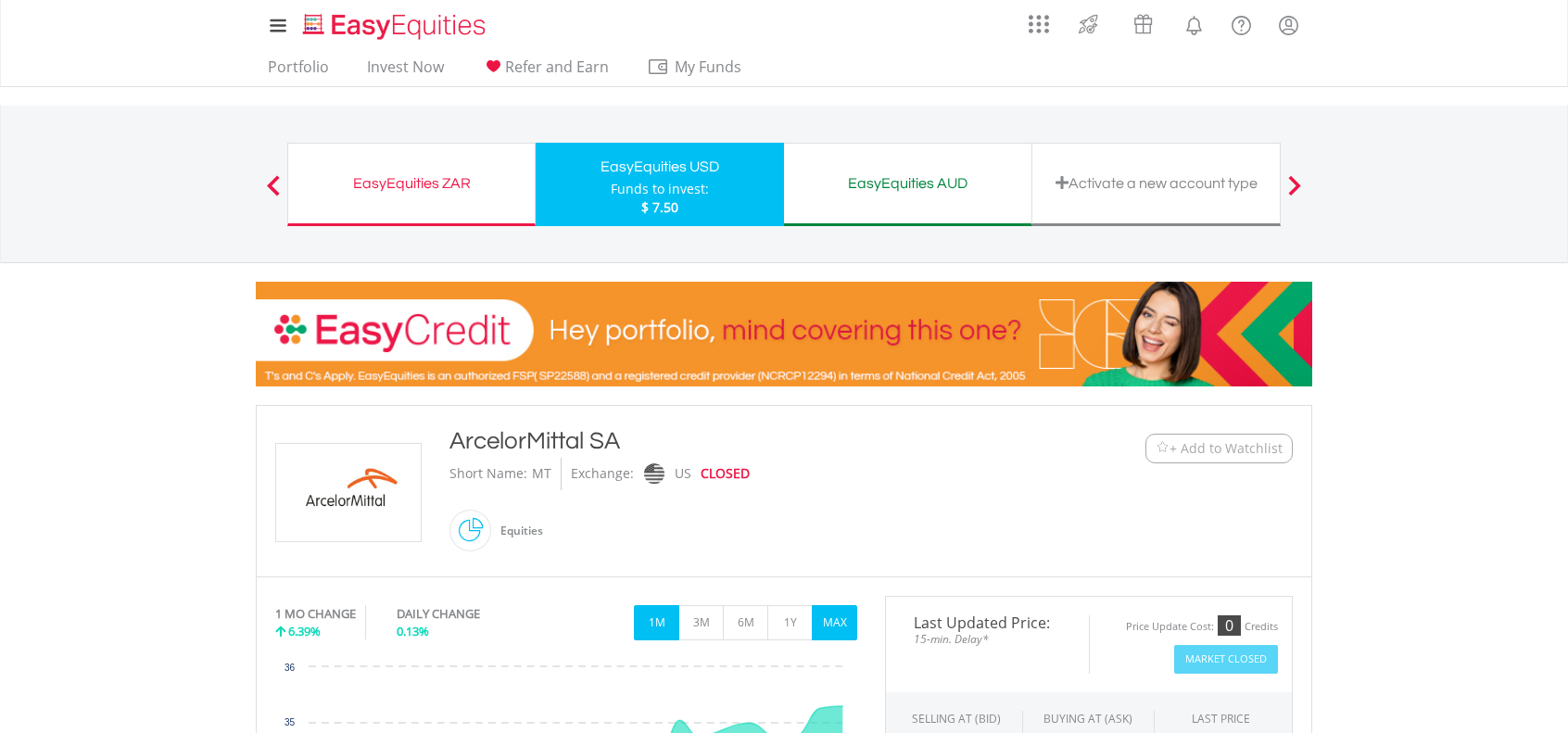
click at [843, 617] on button "MAX" at bounding box center [834, 622] width 45 height 35
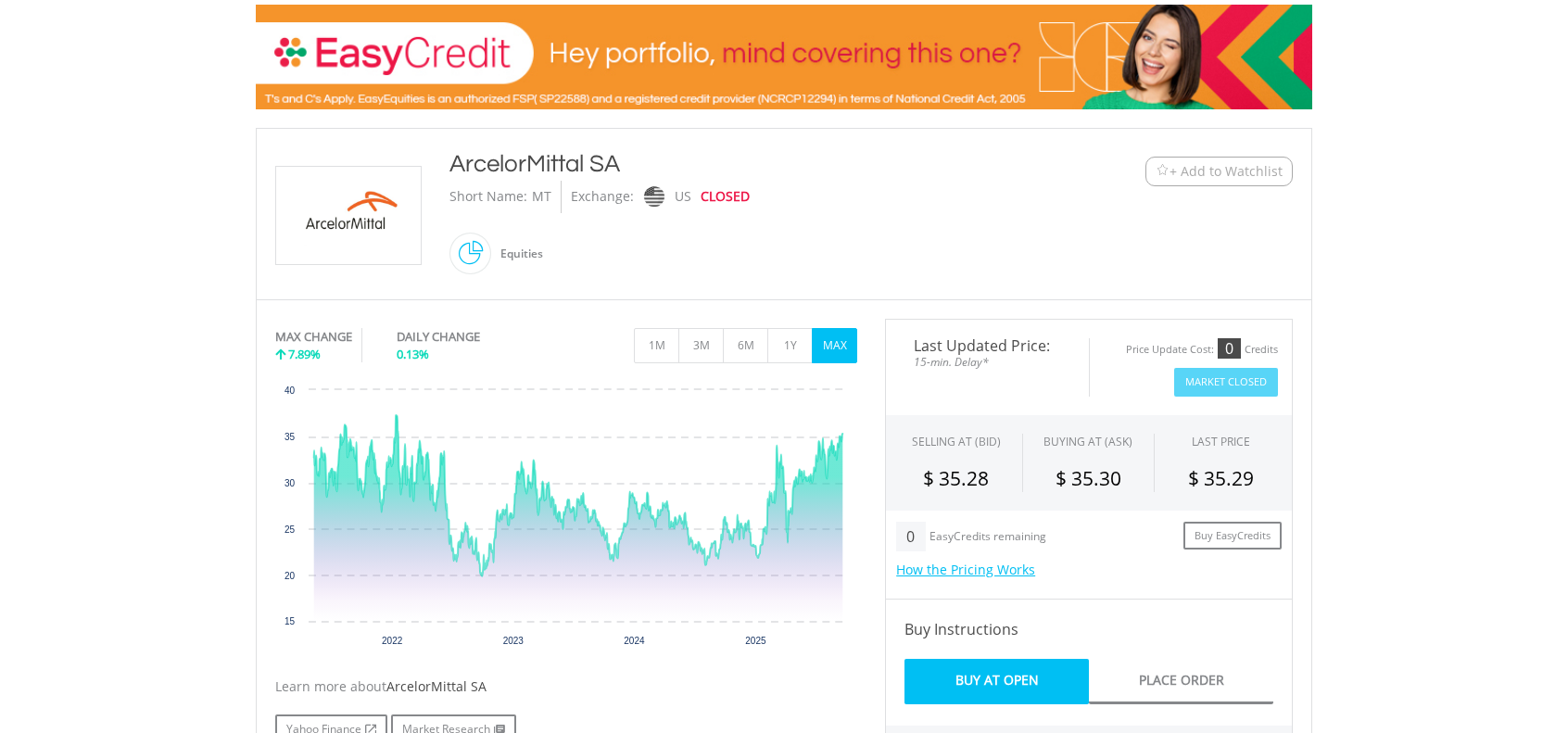
scroll to position [279, 0]
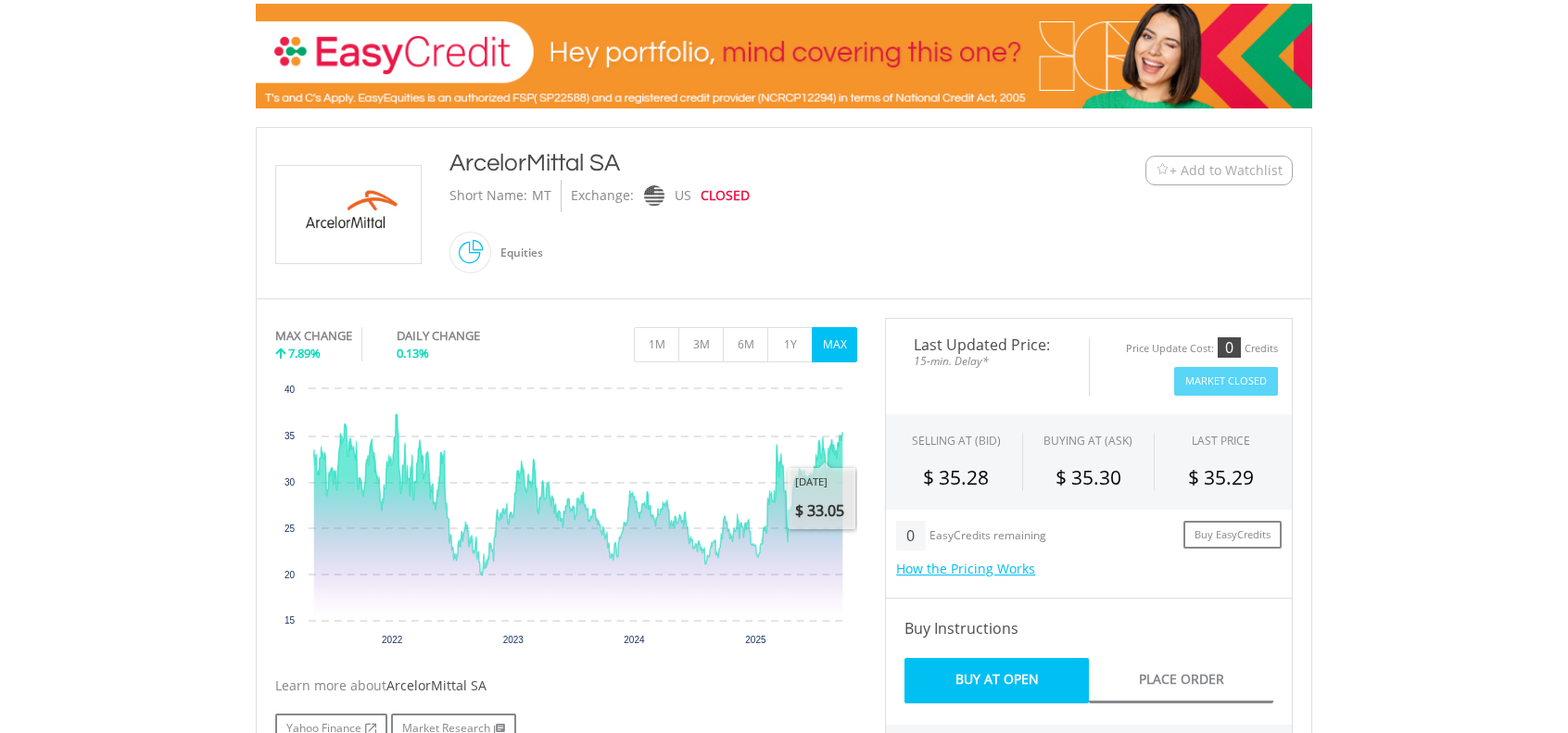
click at [1232, 174] on span "+ Add to Watchlist" at bounding box center [1226, 170] width 113 height 19
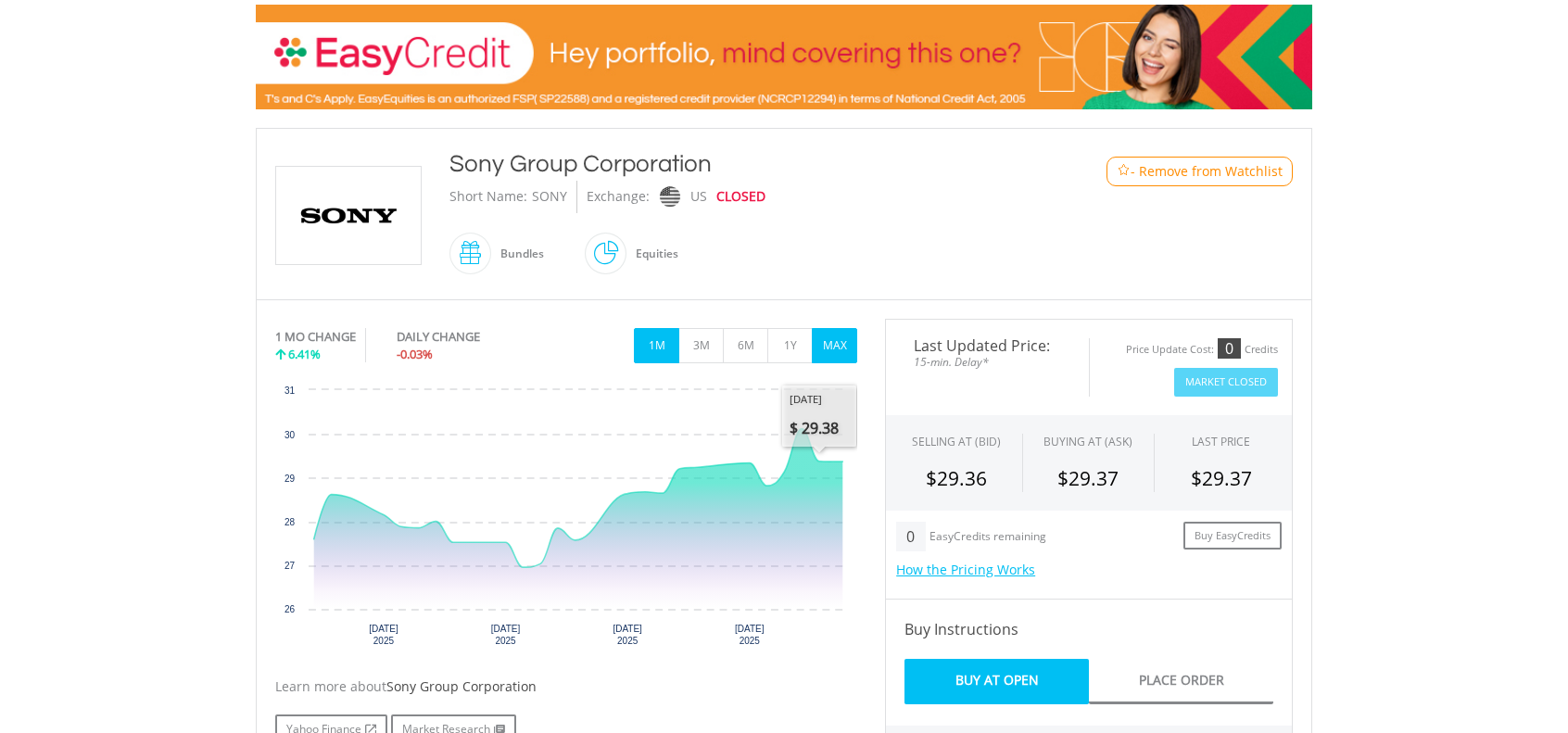
scroll to position [279, 0]
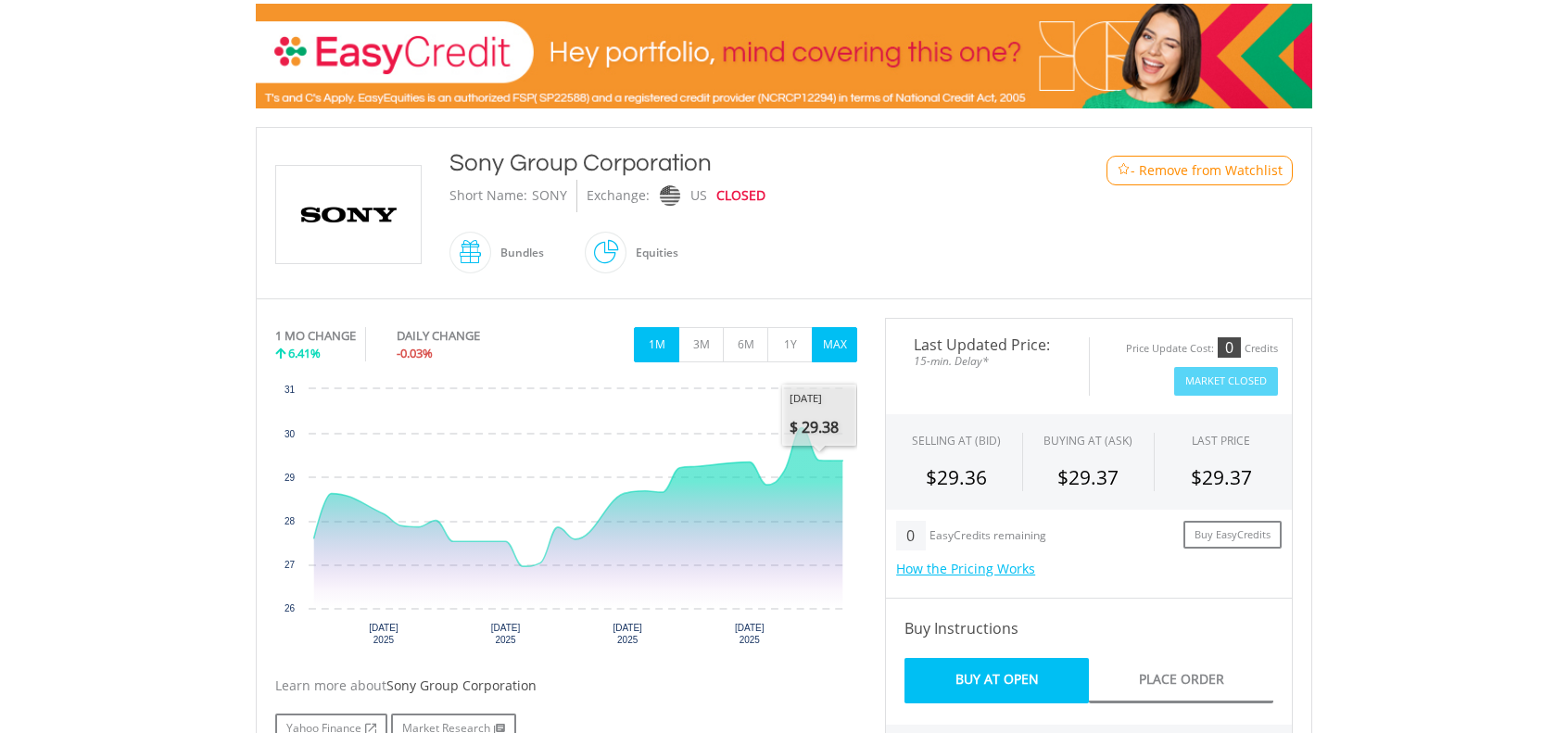
click at [836, 337] on button "MAX" at bounding box center [834, 344] width 45 height 35
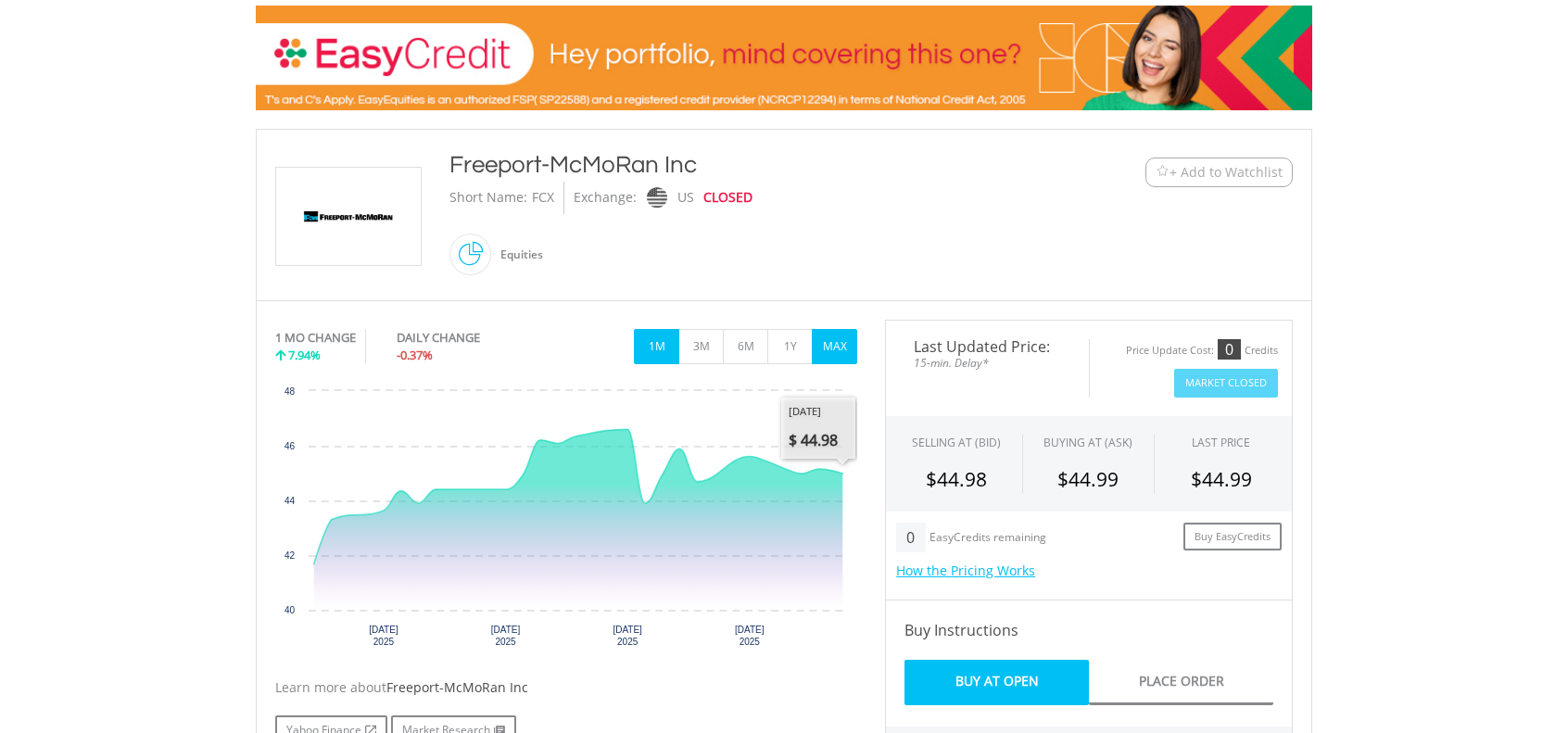
scroll to position [279, 0]
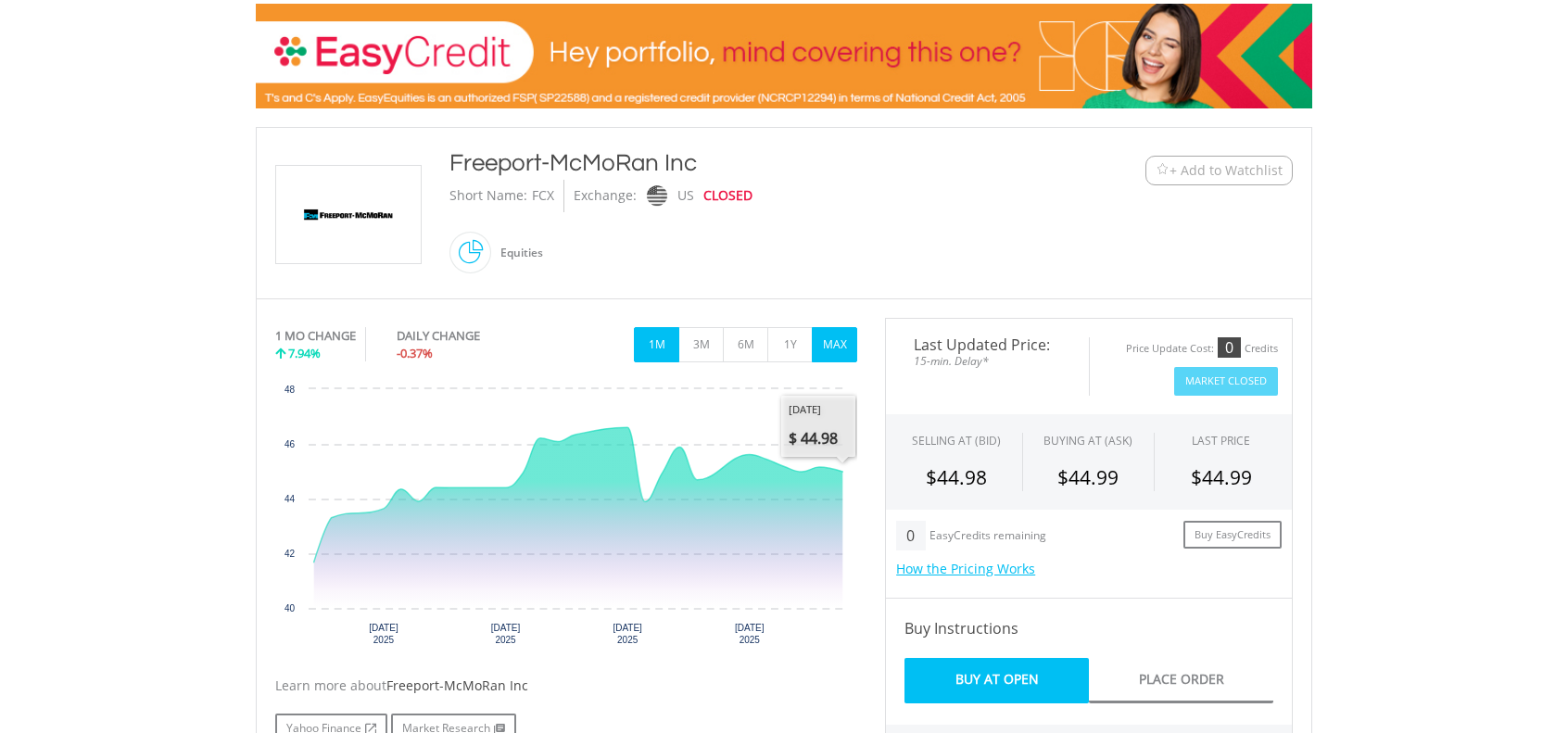
click at [834, 343] on button "MAX" at bounding box center [834, 344] width 45 height 35
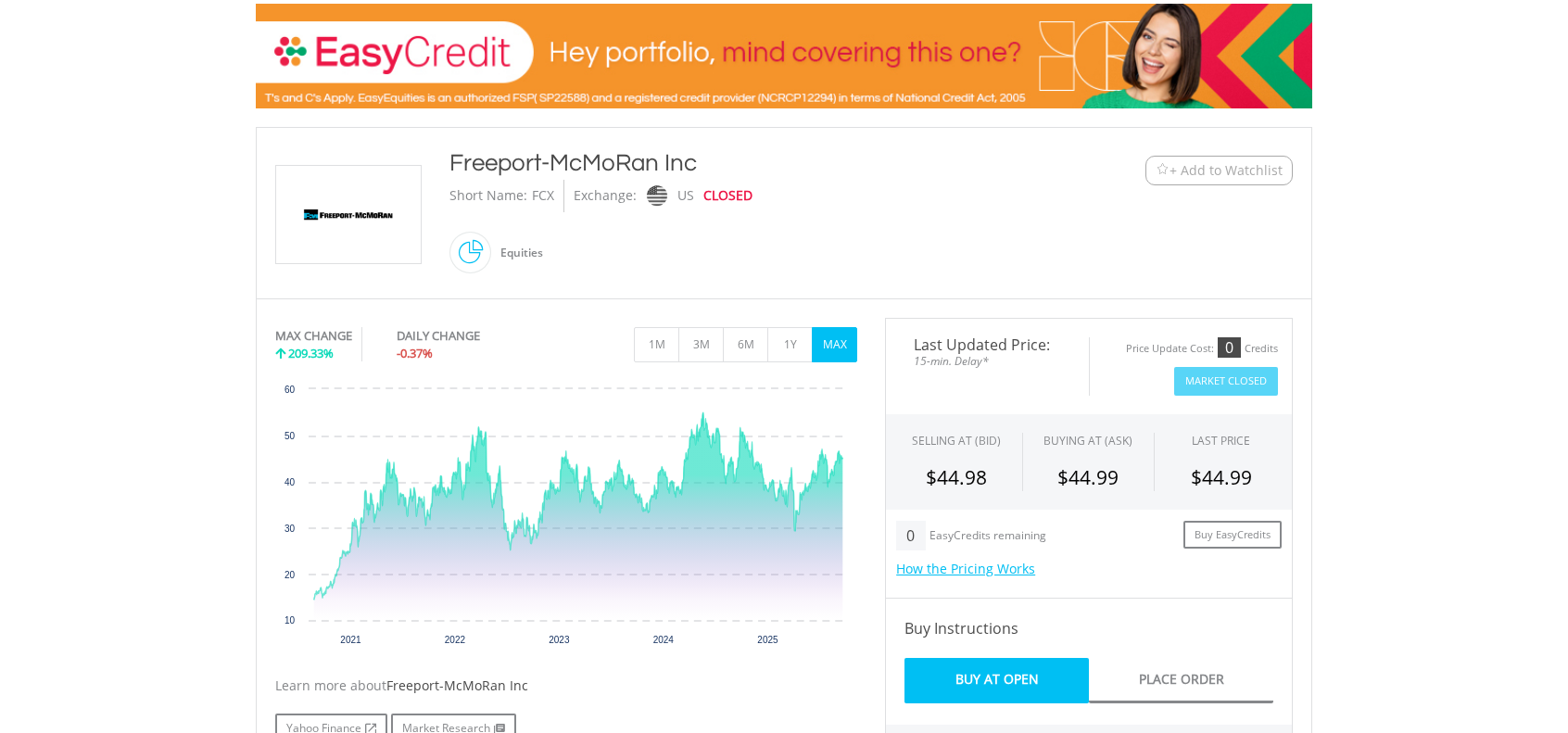
click at [1217, 175] on span "+ Add to Watchlist" at bounding box center [1226, 170] width 113 height 19
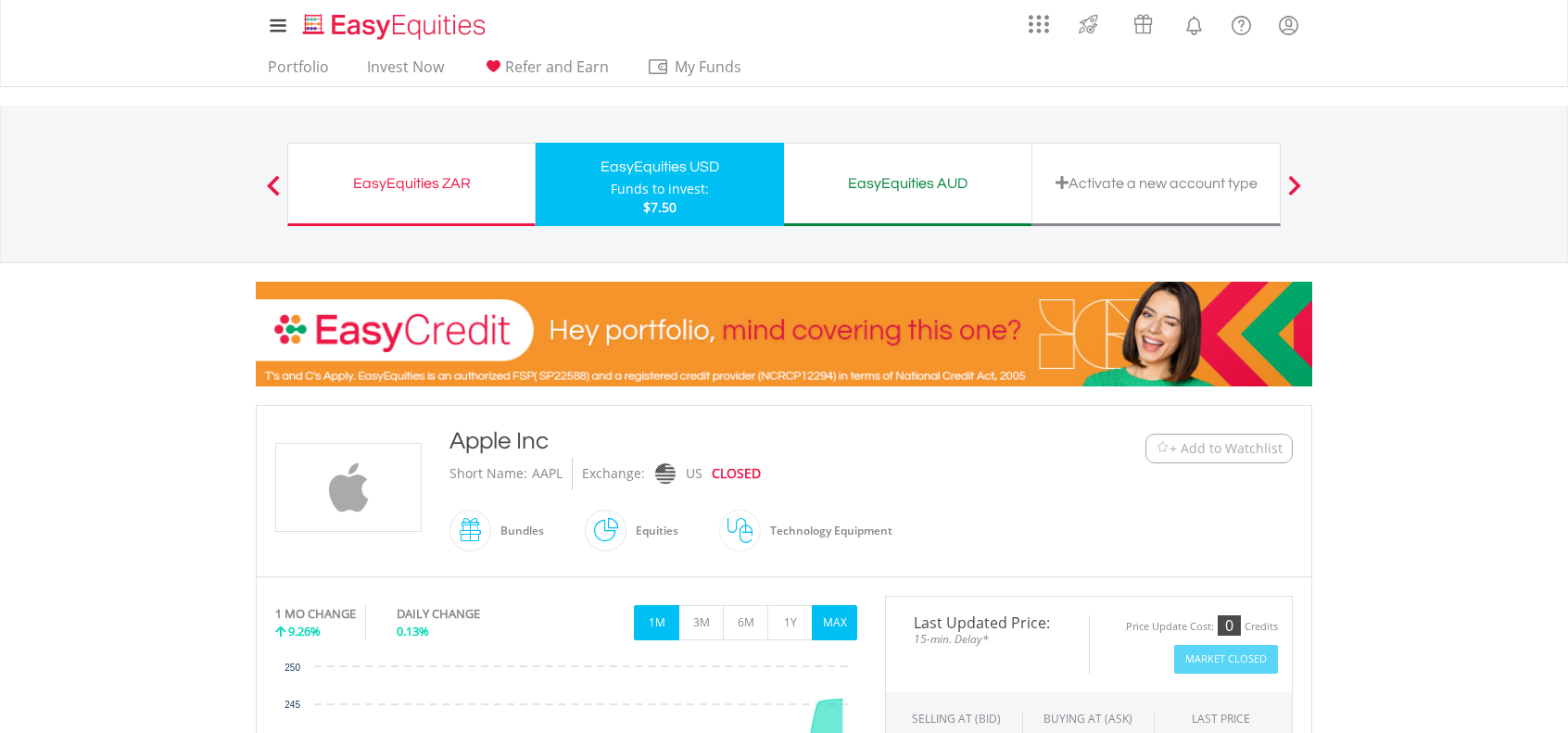
click at [839, 631] on button "MAX" at bounding box center [834, 622] width 45 height 35
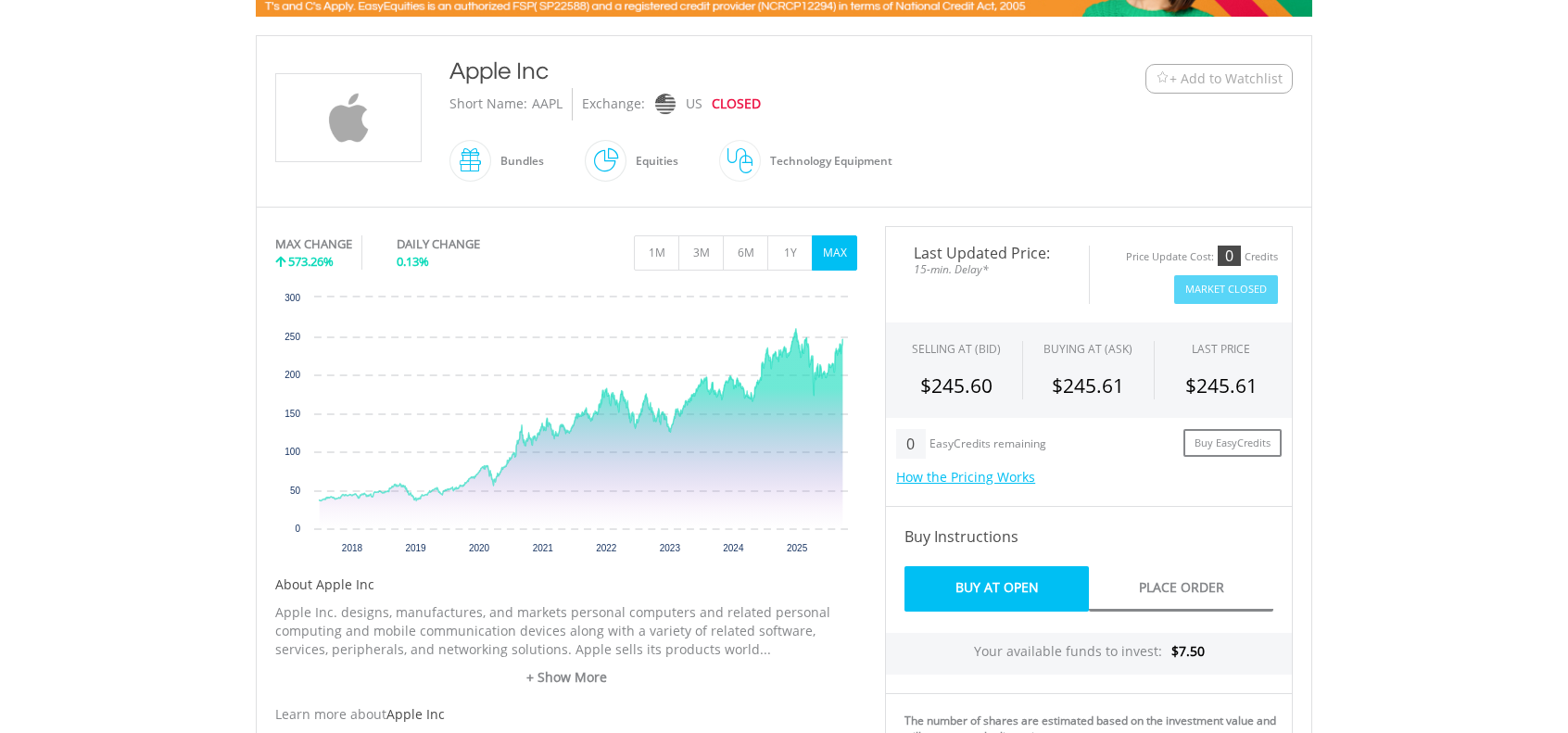
scroll to position [371, 0]
click at [1240, 75] on span "+ Add to Watchlist" at bounding box center [1226, 78] width 113 height 19
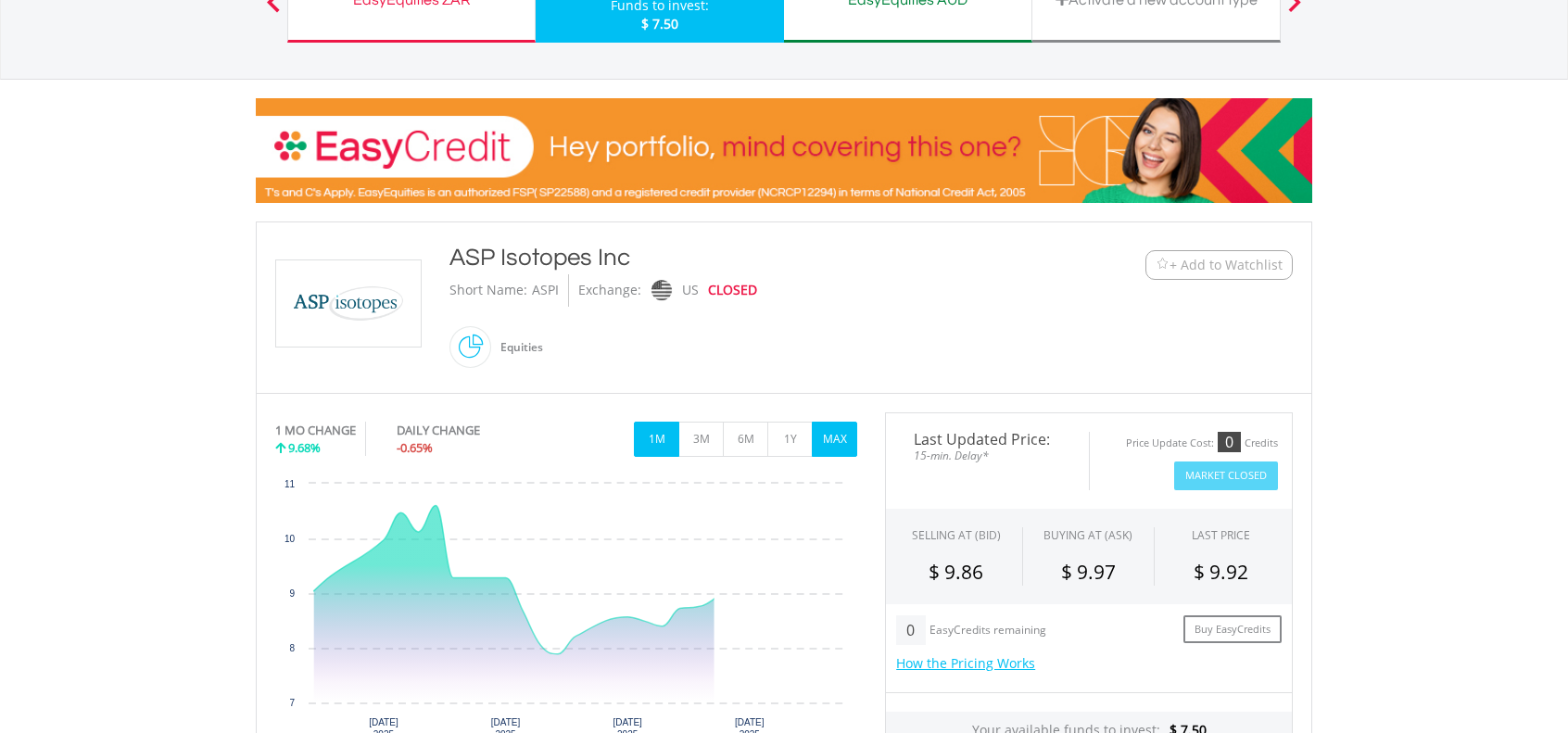
scroll to position [185, 0]
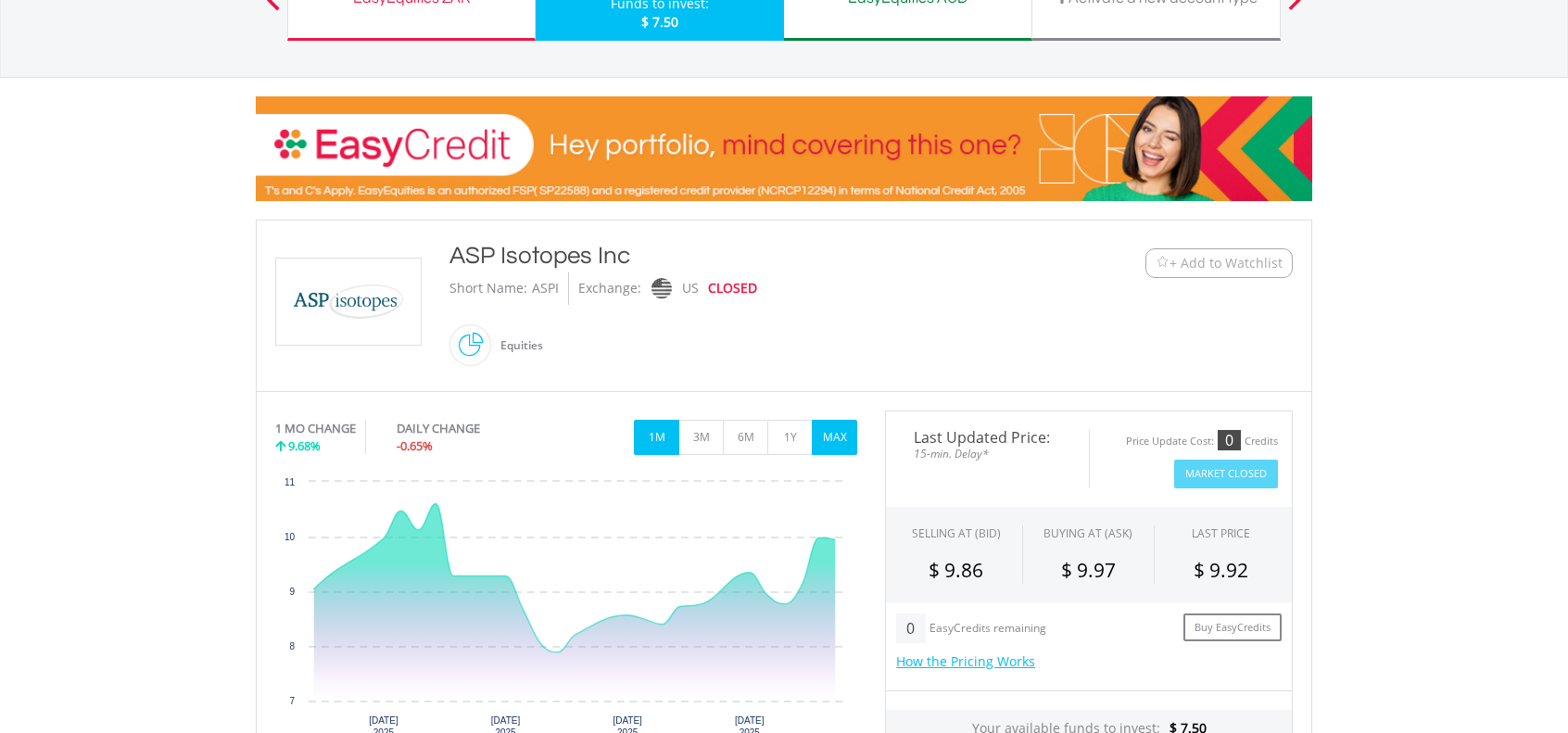
click at [832, 430] on button "MAX" at bounding box center [834, 437] width 45 height 35
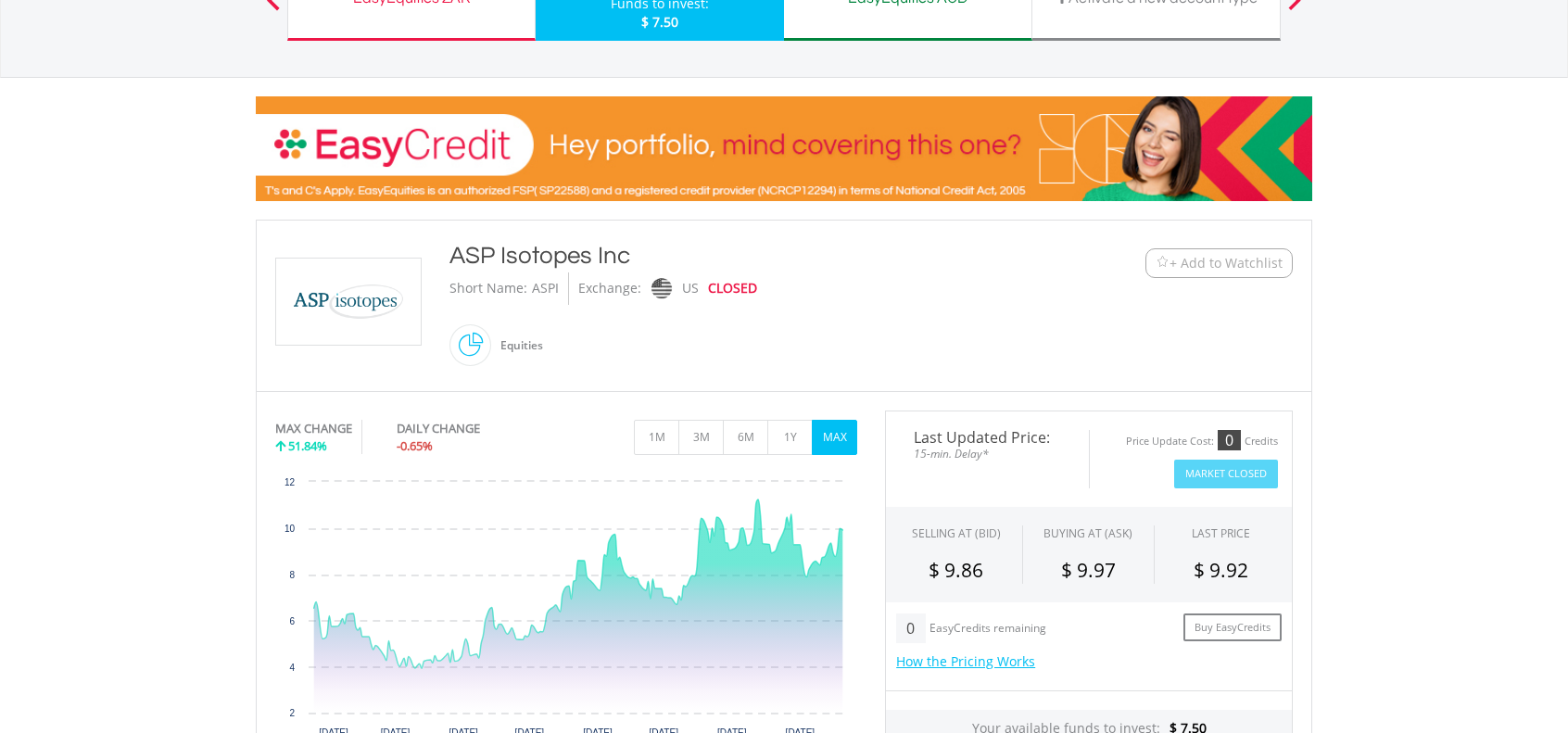
click at [1208, 259] on span "+ Add to Watchlist" at bounding box center [1226, 263] width 113 height 19
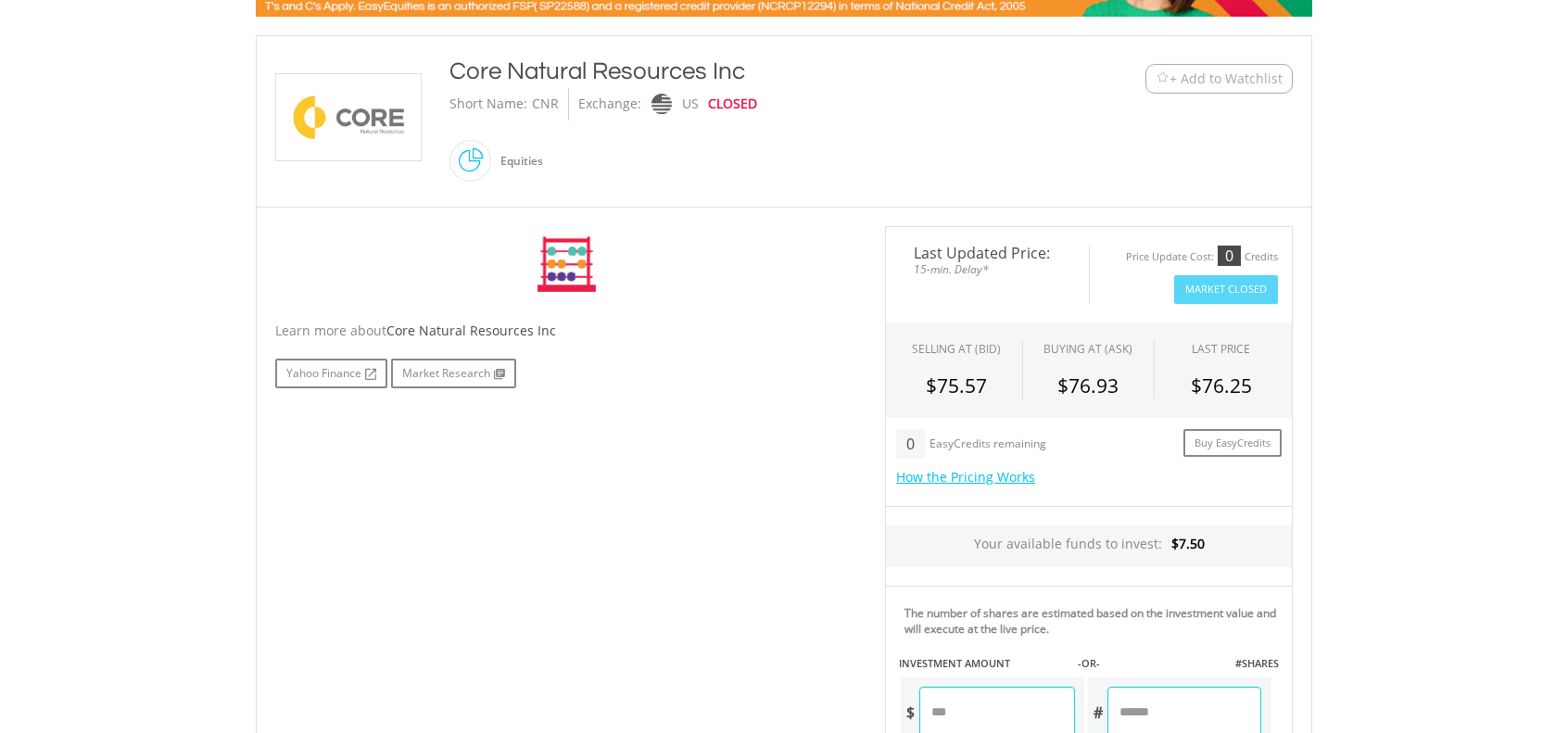
scroll to position [371, 0]
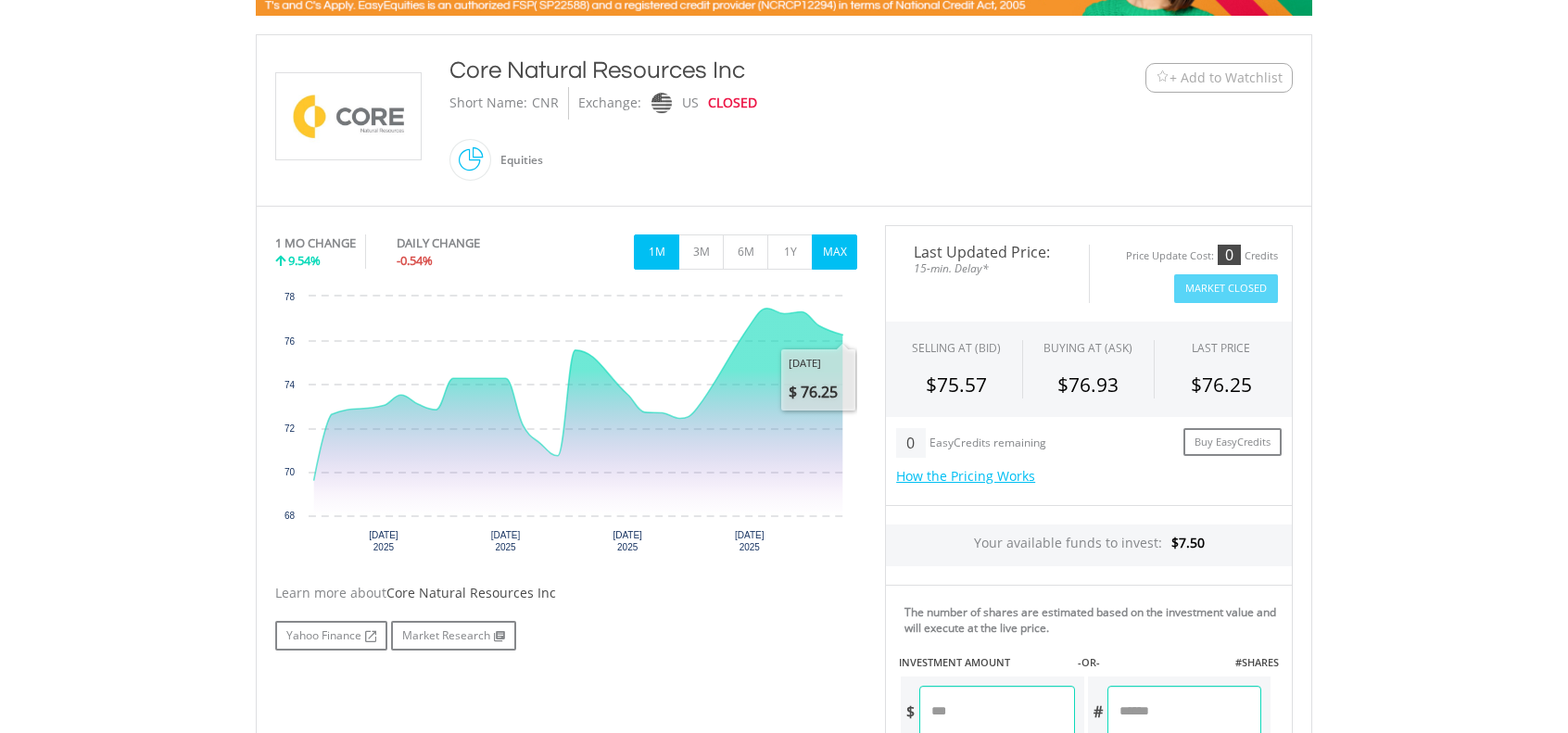
click at [838, 251] on button "MAX" at bounding box center [834, 251] width 45 height 35
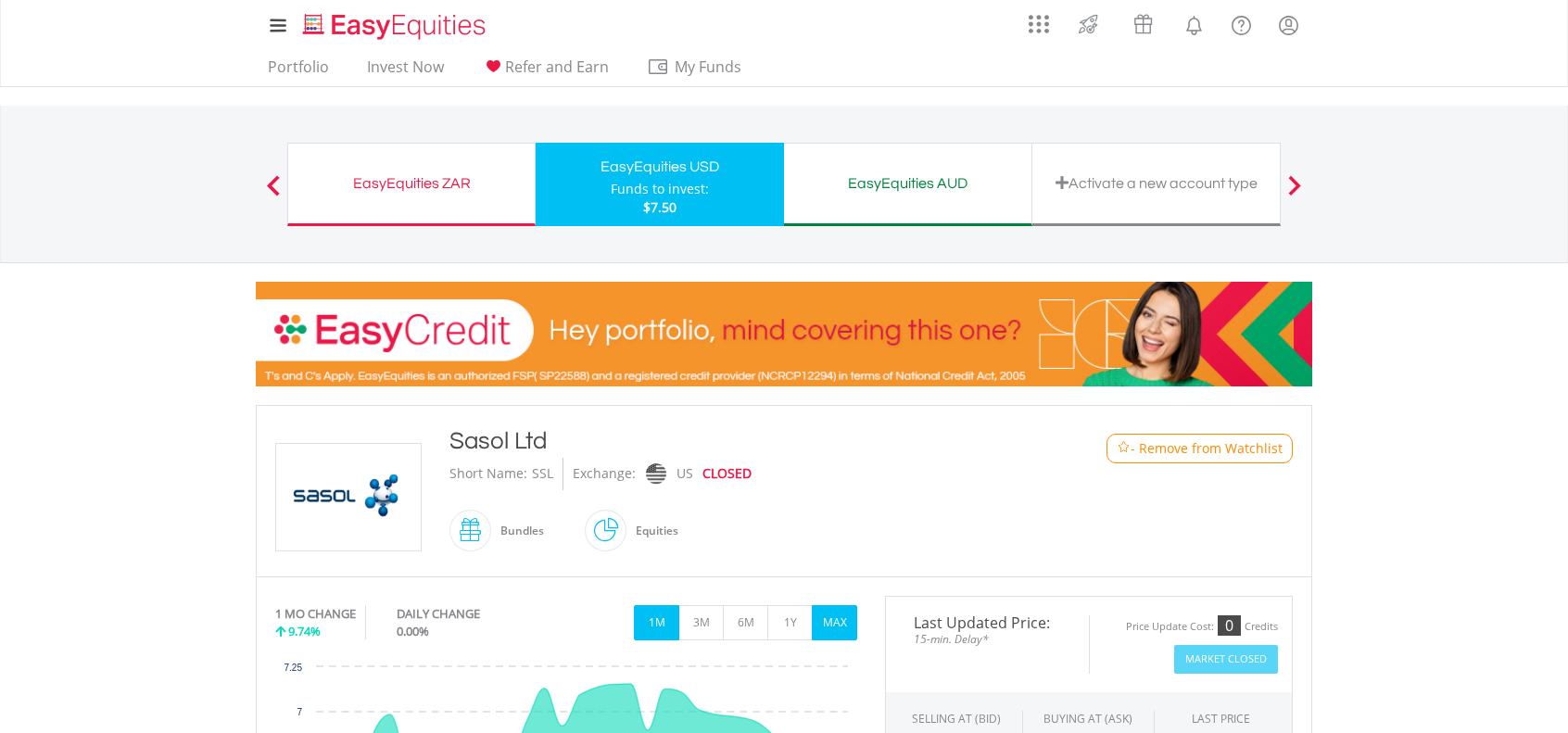
click at [837, 618] on button "MAX" at bounding box center [834, 622] width 45 height 35
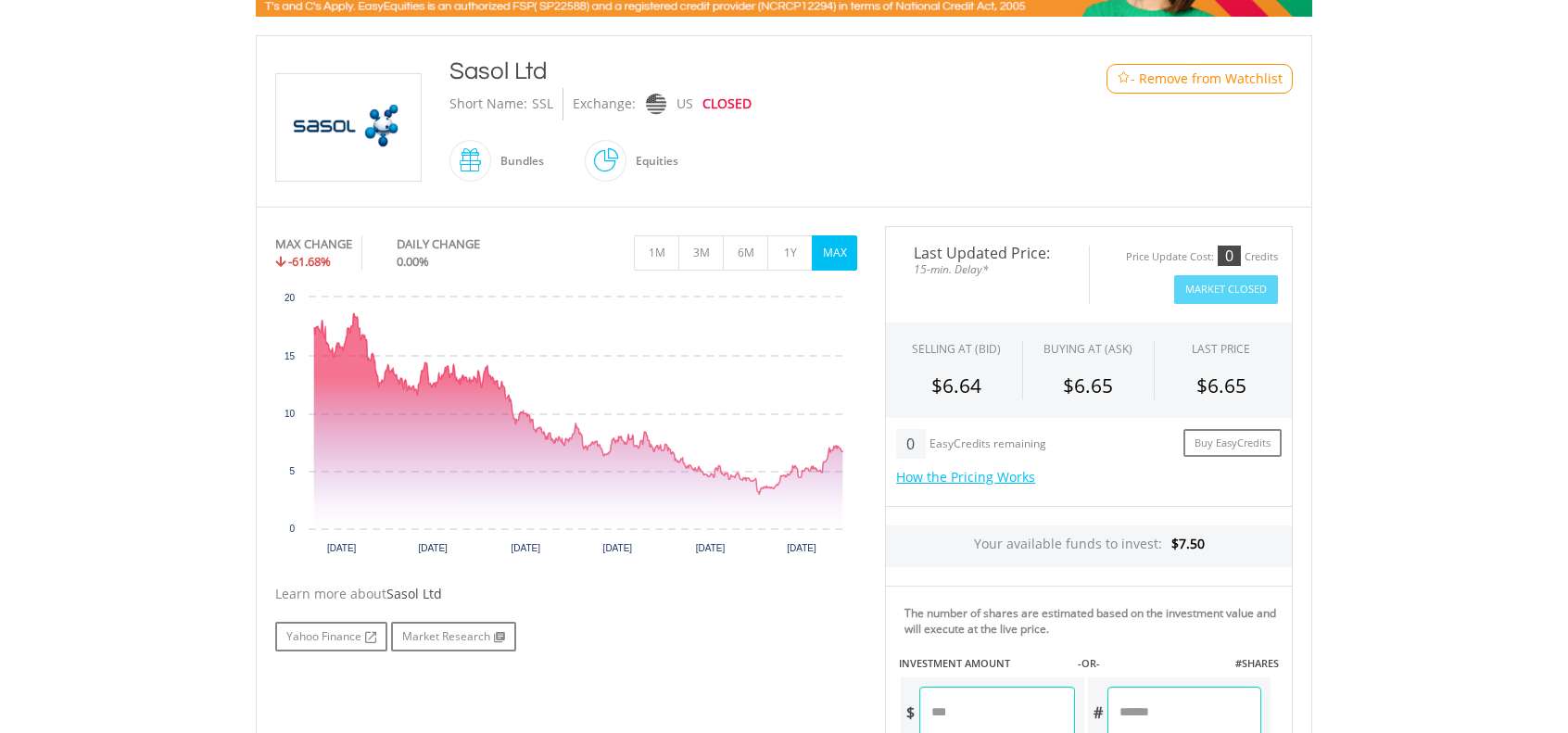
scroll to position [371, 0]
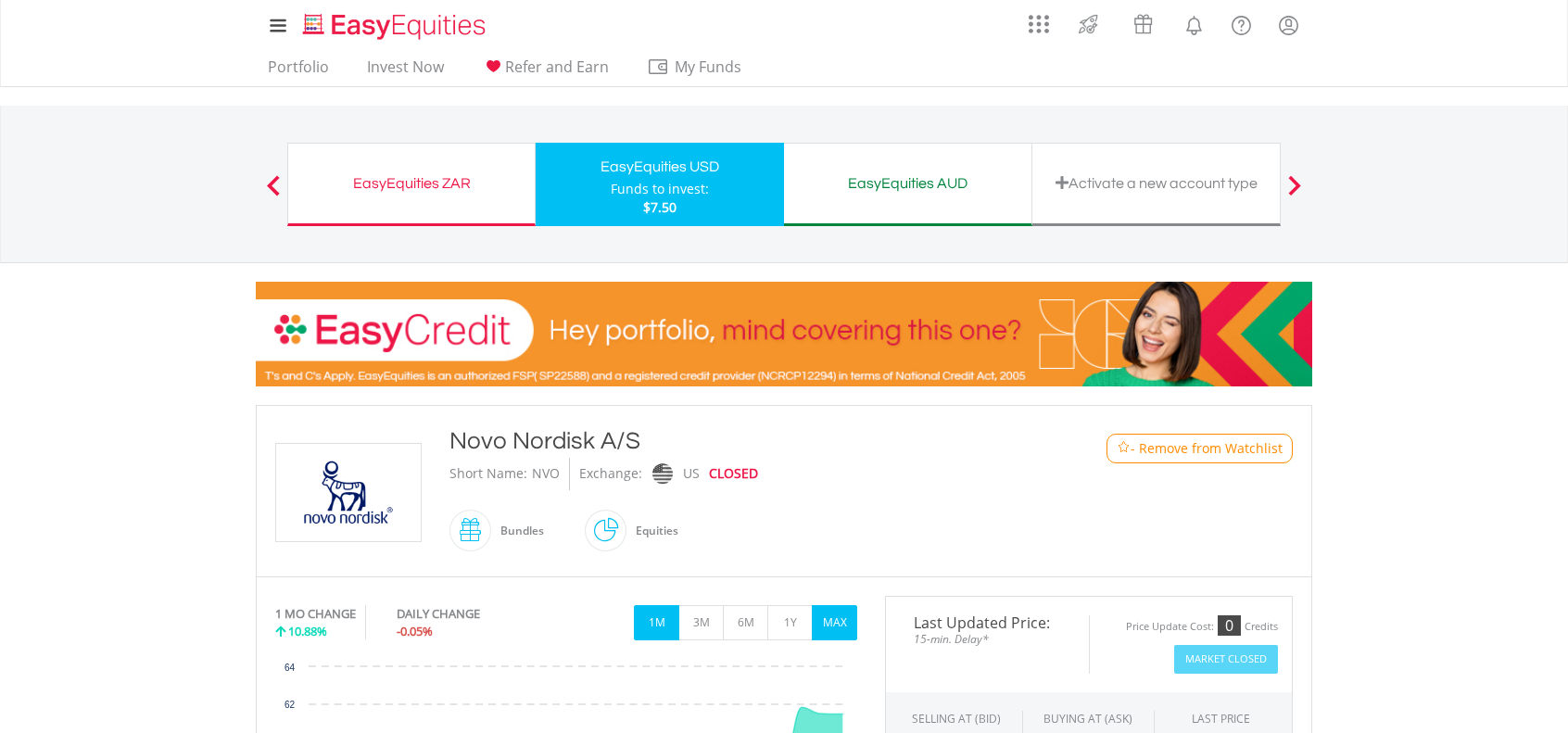
click at [832, 624] on button "MAX" at bounding box center [834, 622] width 45 height 35
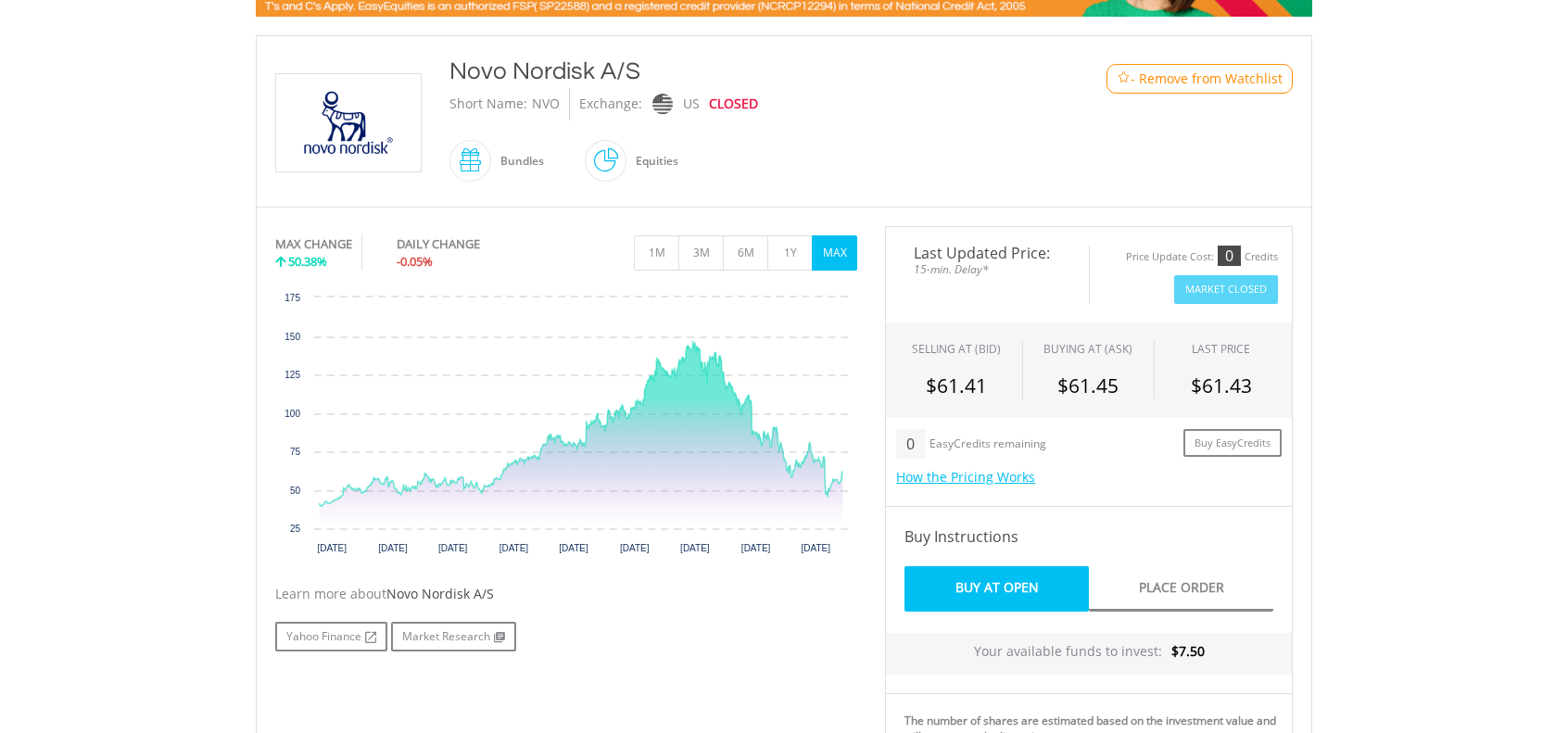
scroll to position [371, 0]
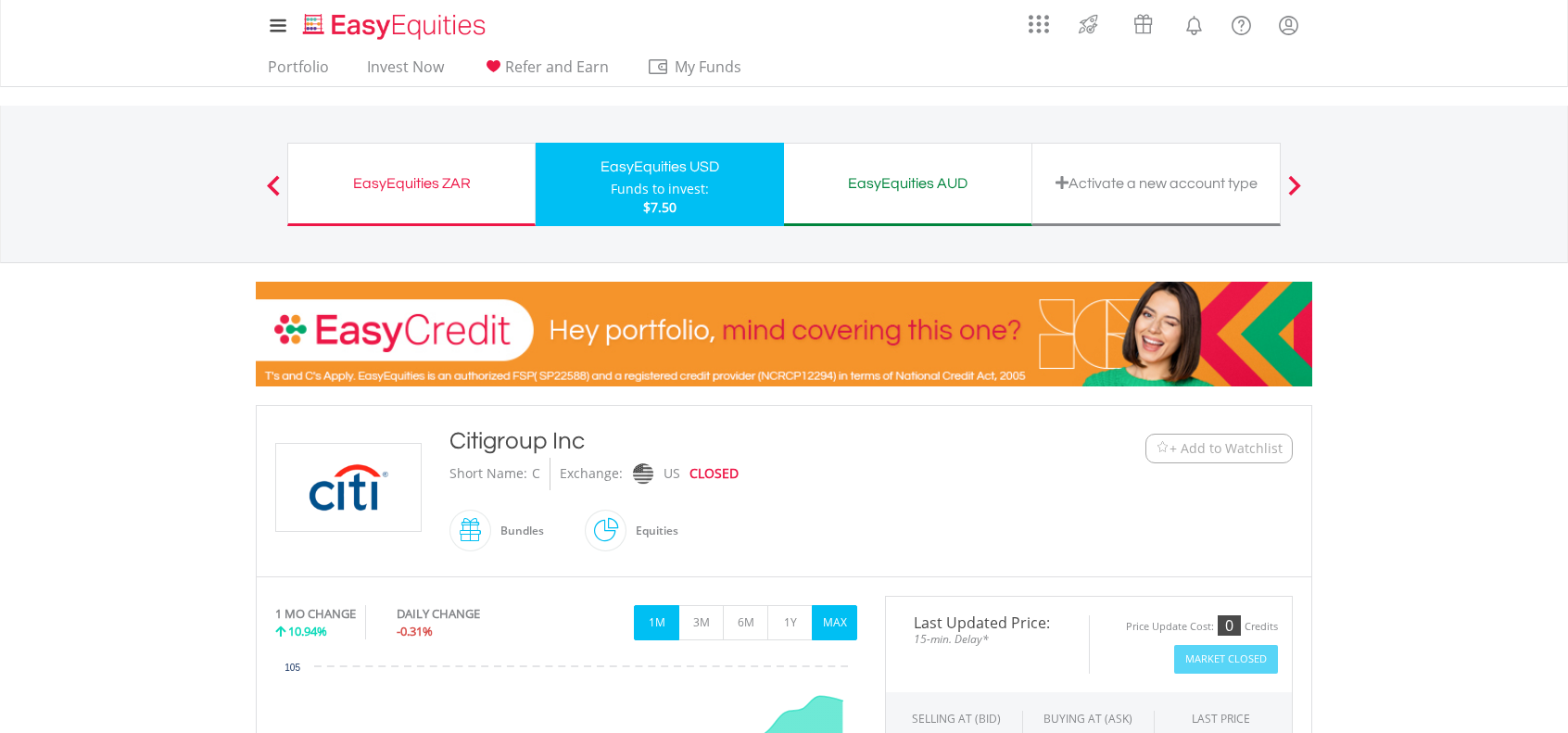
click at [836, 621] on button "MAX" at bounding box center [834, 622] width 45 height 35
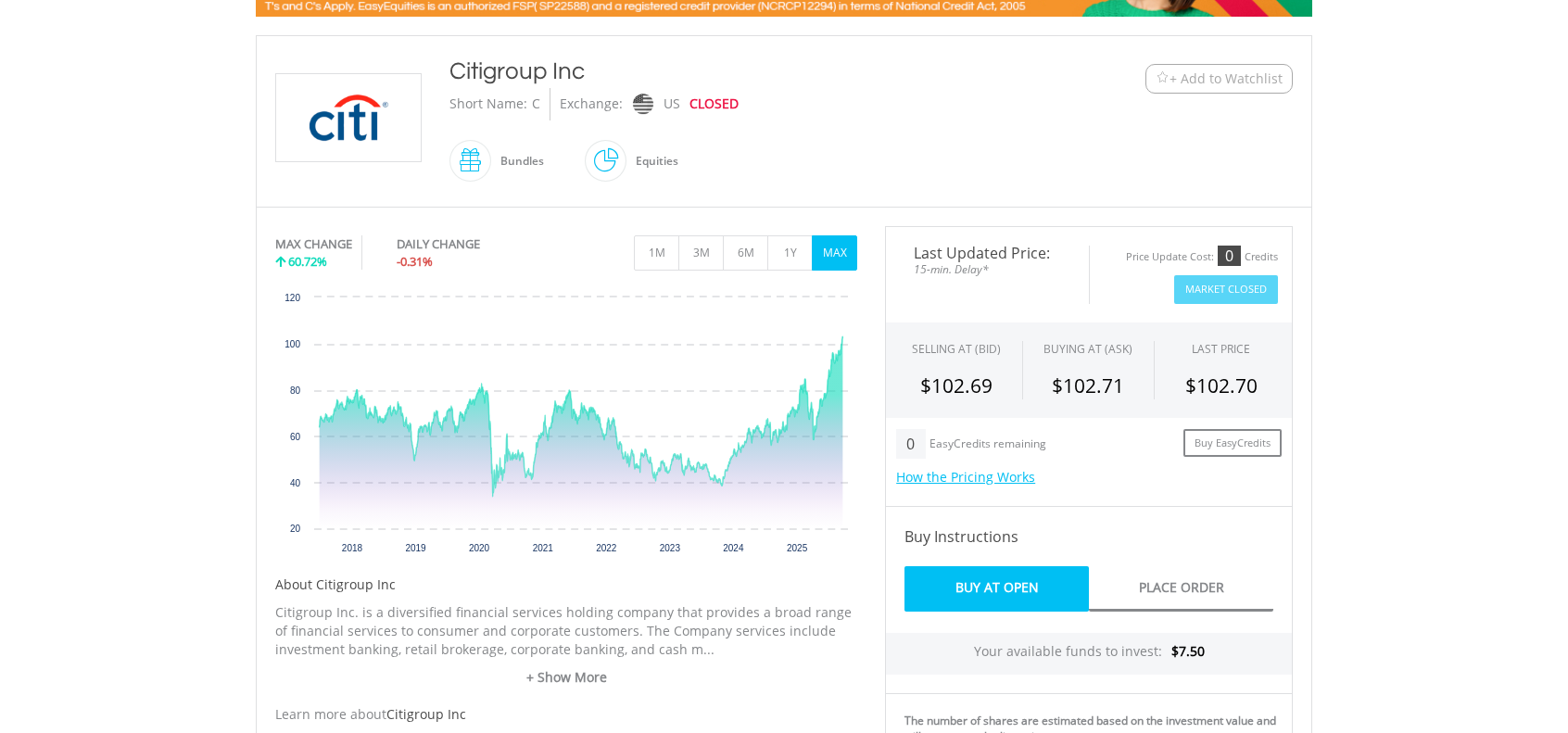
scroll to position [371, 0]
click at [1235, 77] on span "+ Add to Watchlist" at bounding box center [1226, 78] width 113 height 19
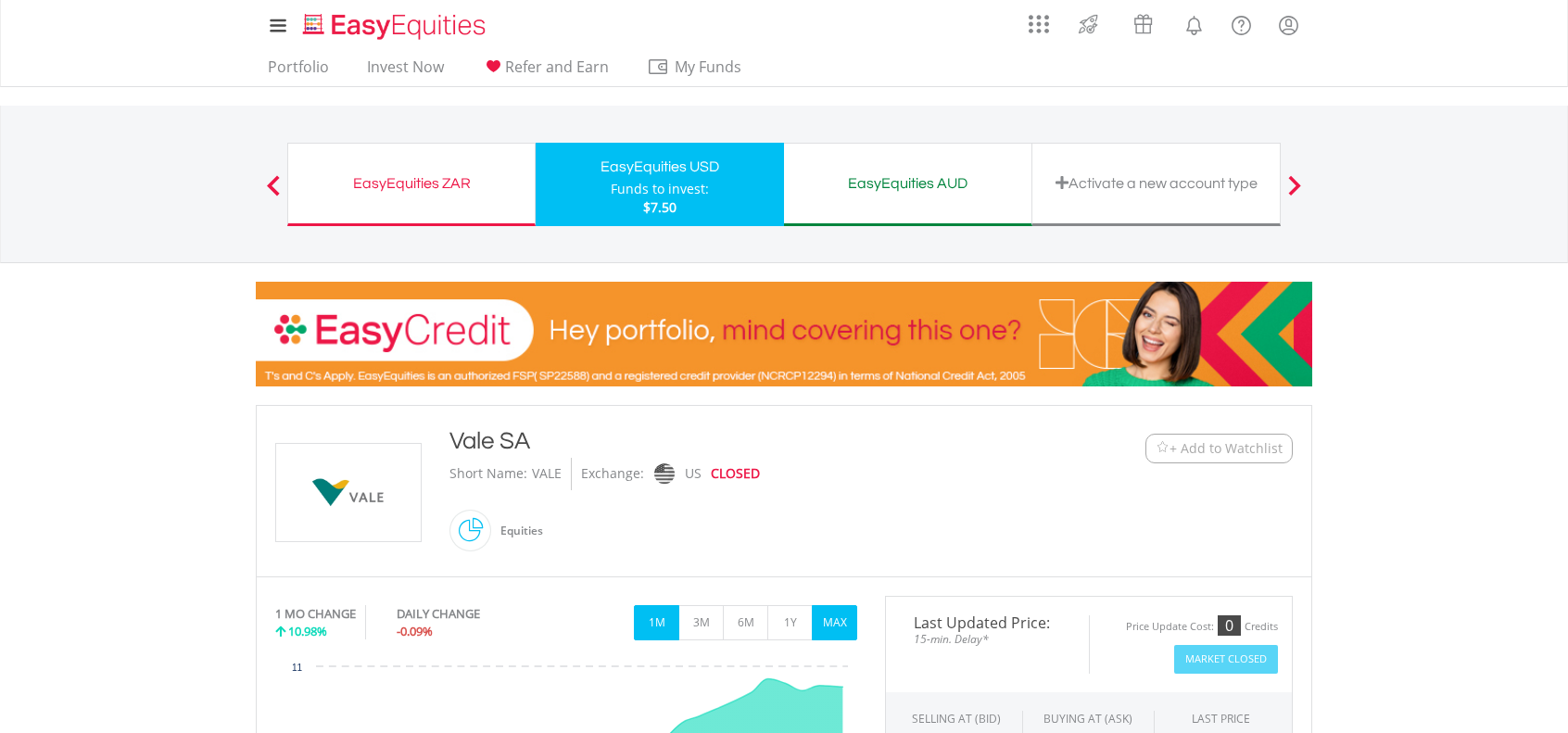
click at [827, 618] on button "MAX" at bounding box center [834, 622] width 45 height 35
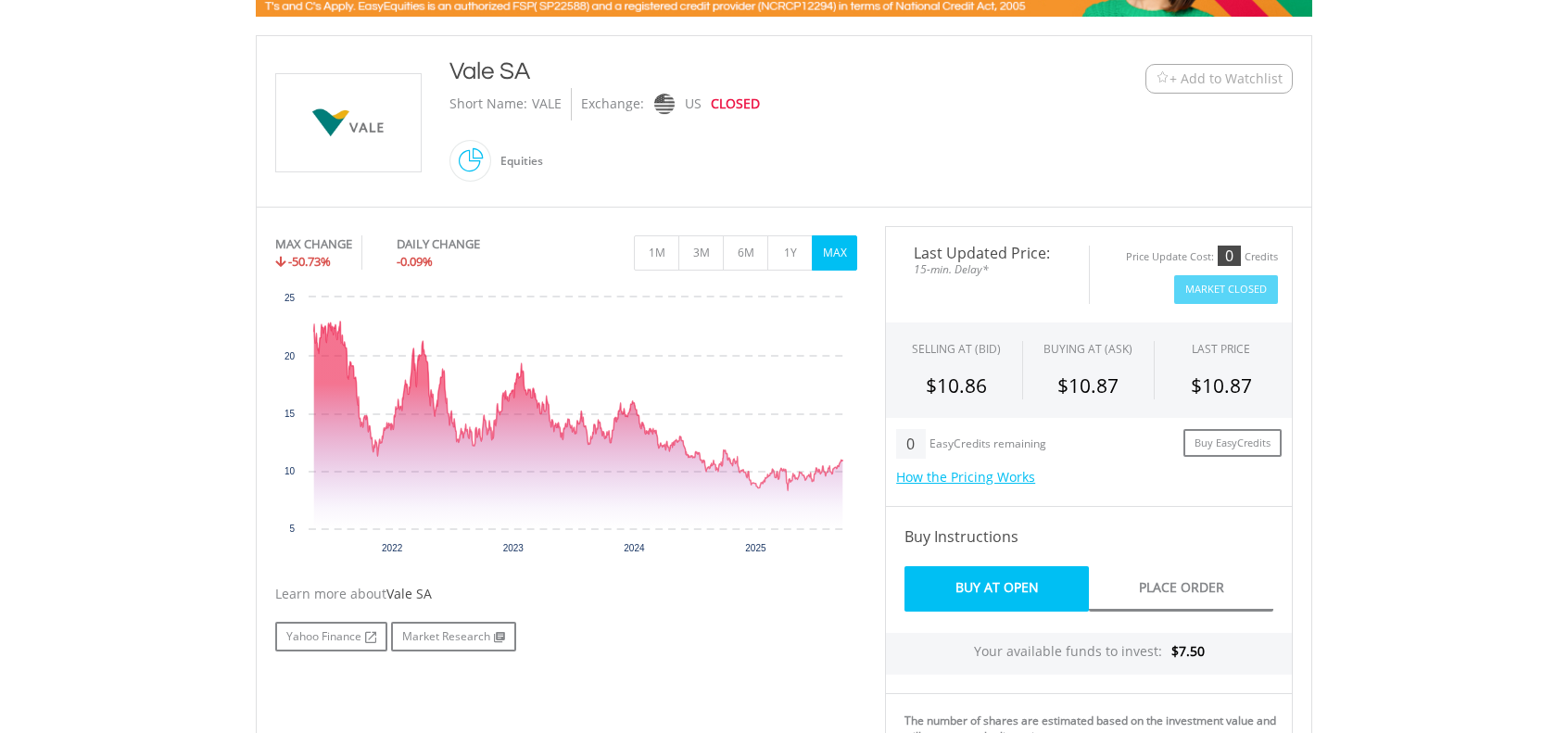
scroll to position [371, 0]
click at [1230, 72] on span "+ Add to Watchlist" at bounding box center [1226, 78] width 113 height 19
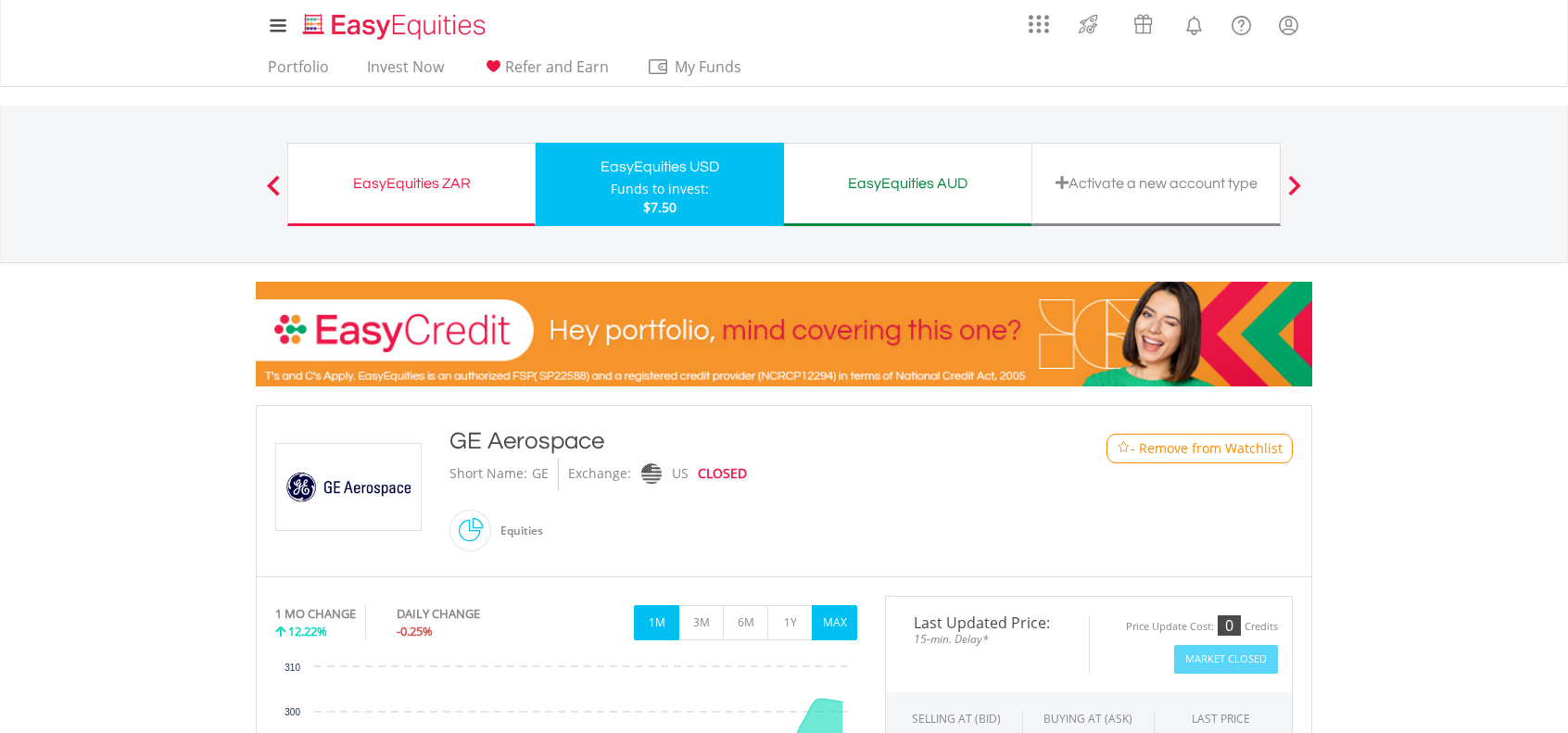
click at [843, 612] on button "MAX" at bounding box center [834, 622] width 45 height 35
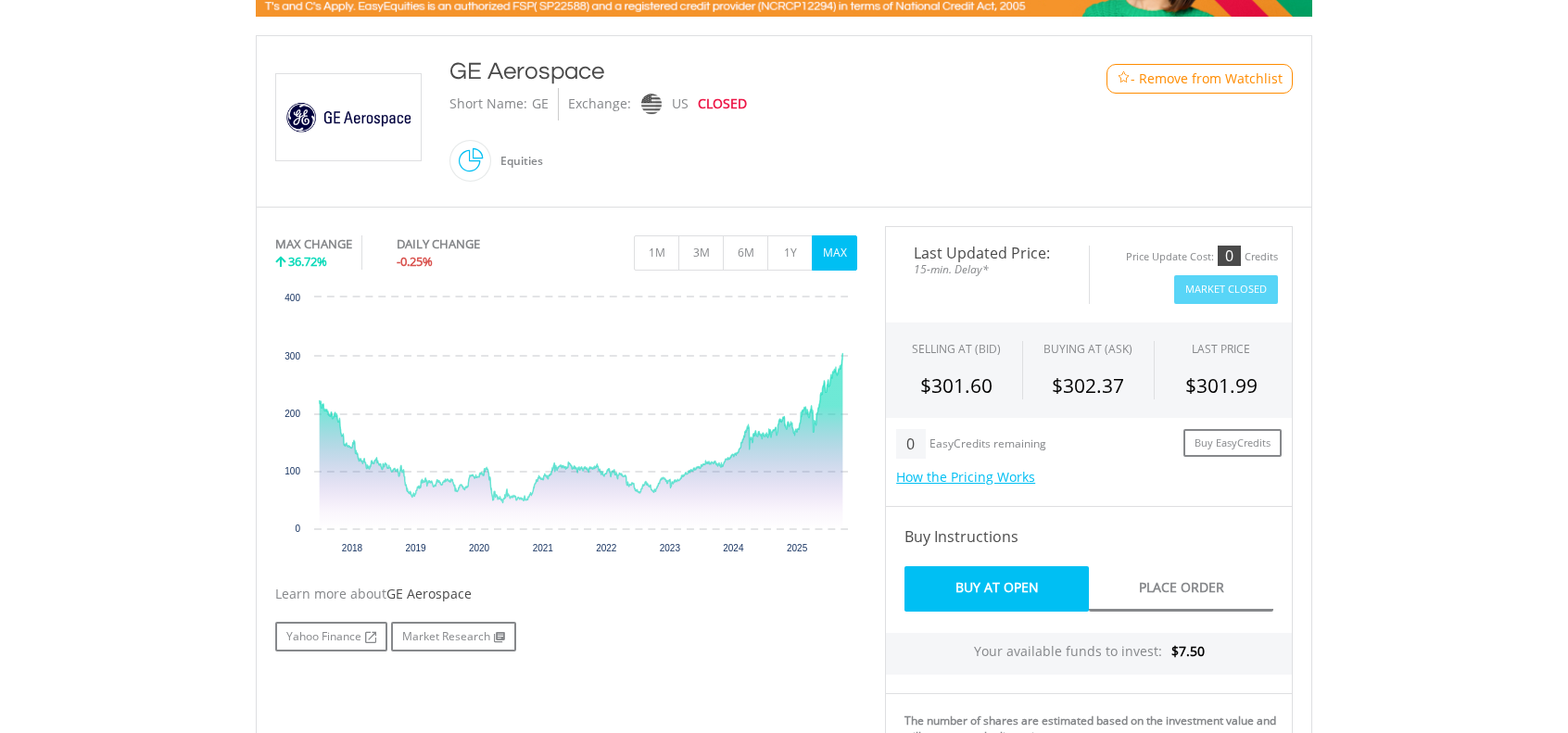
scroll to position [371, 0]
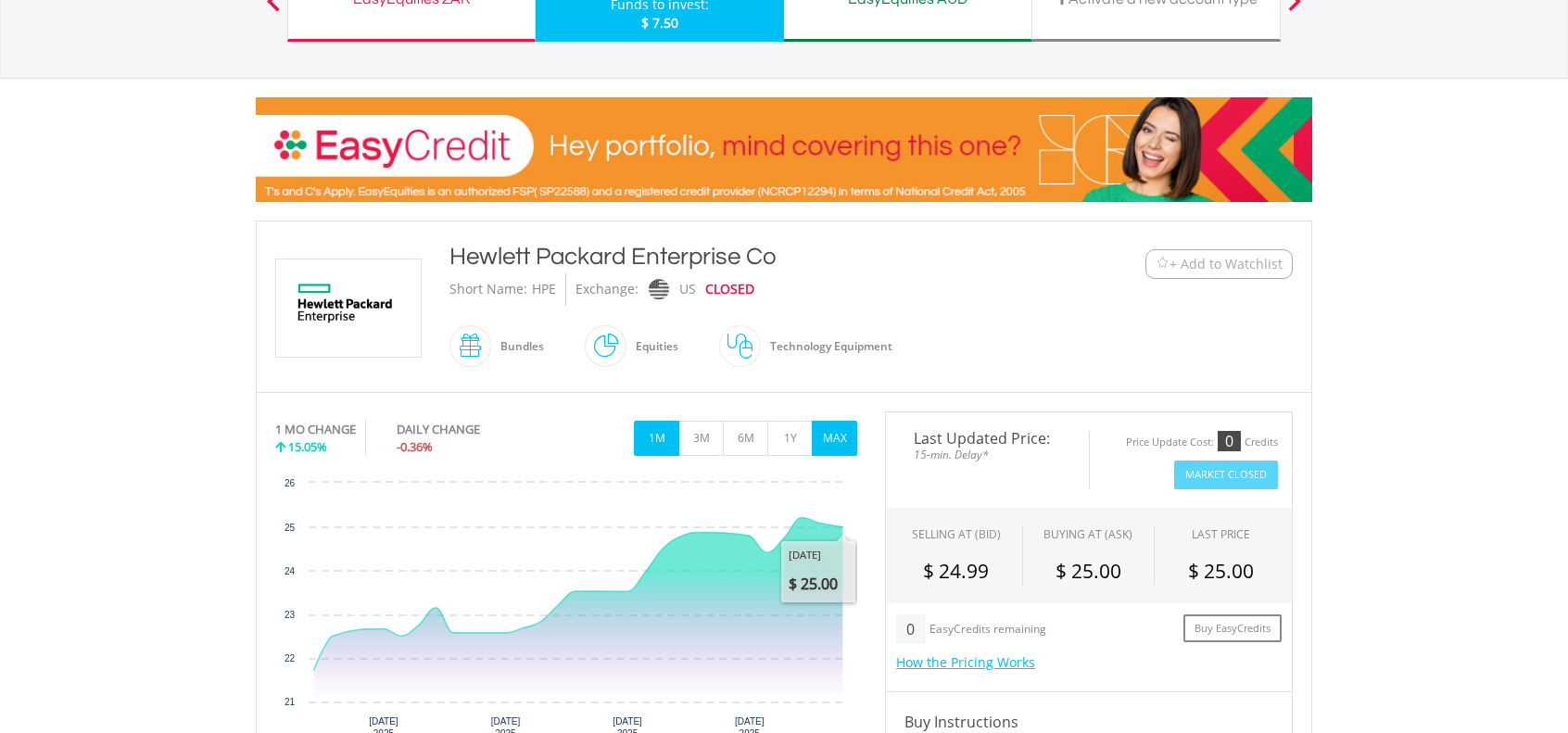
scroll to position [185, 0]
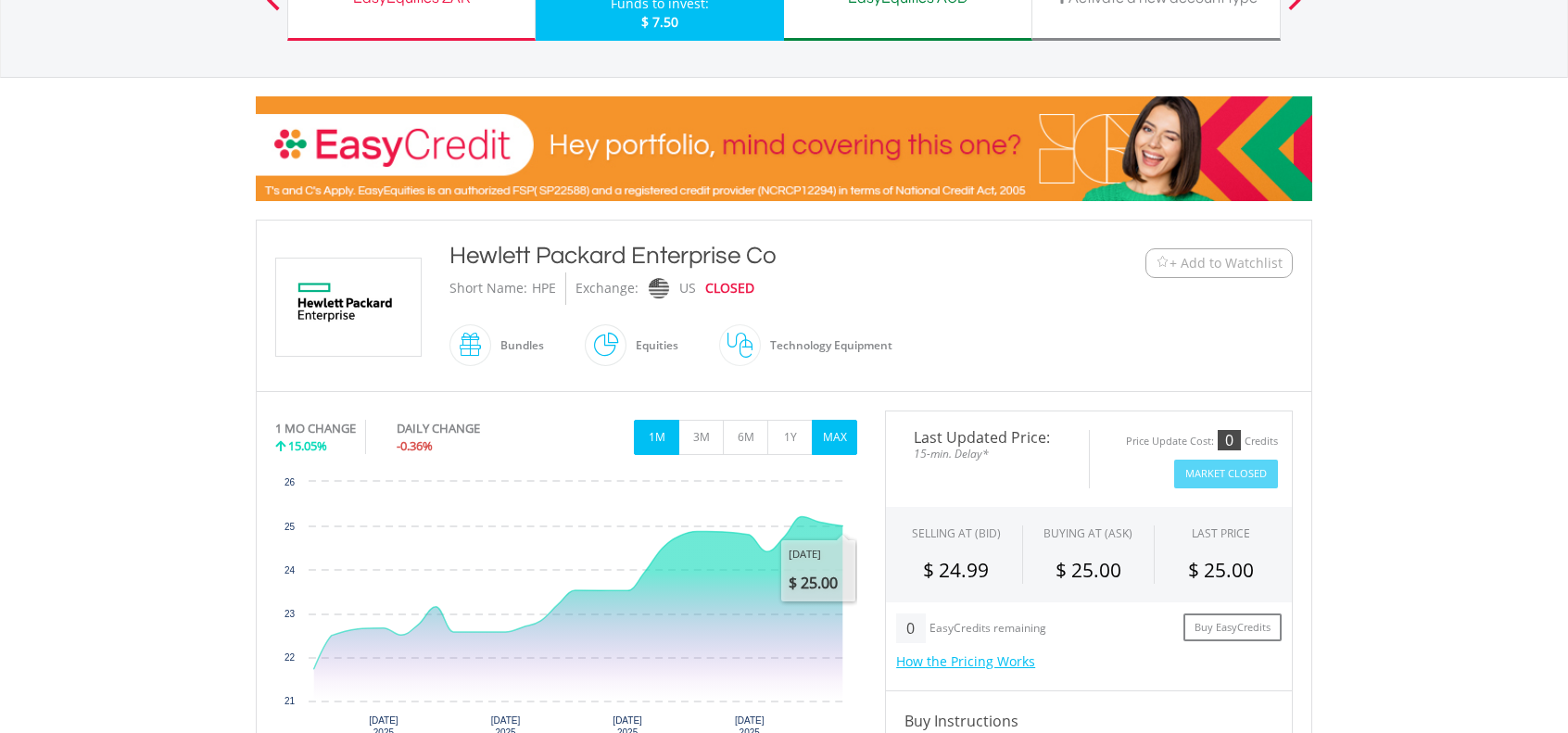
click at [839, 438] on button "MAX" at bounding box center [834, 437] width 45 height 35
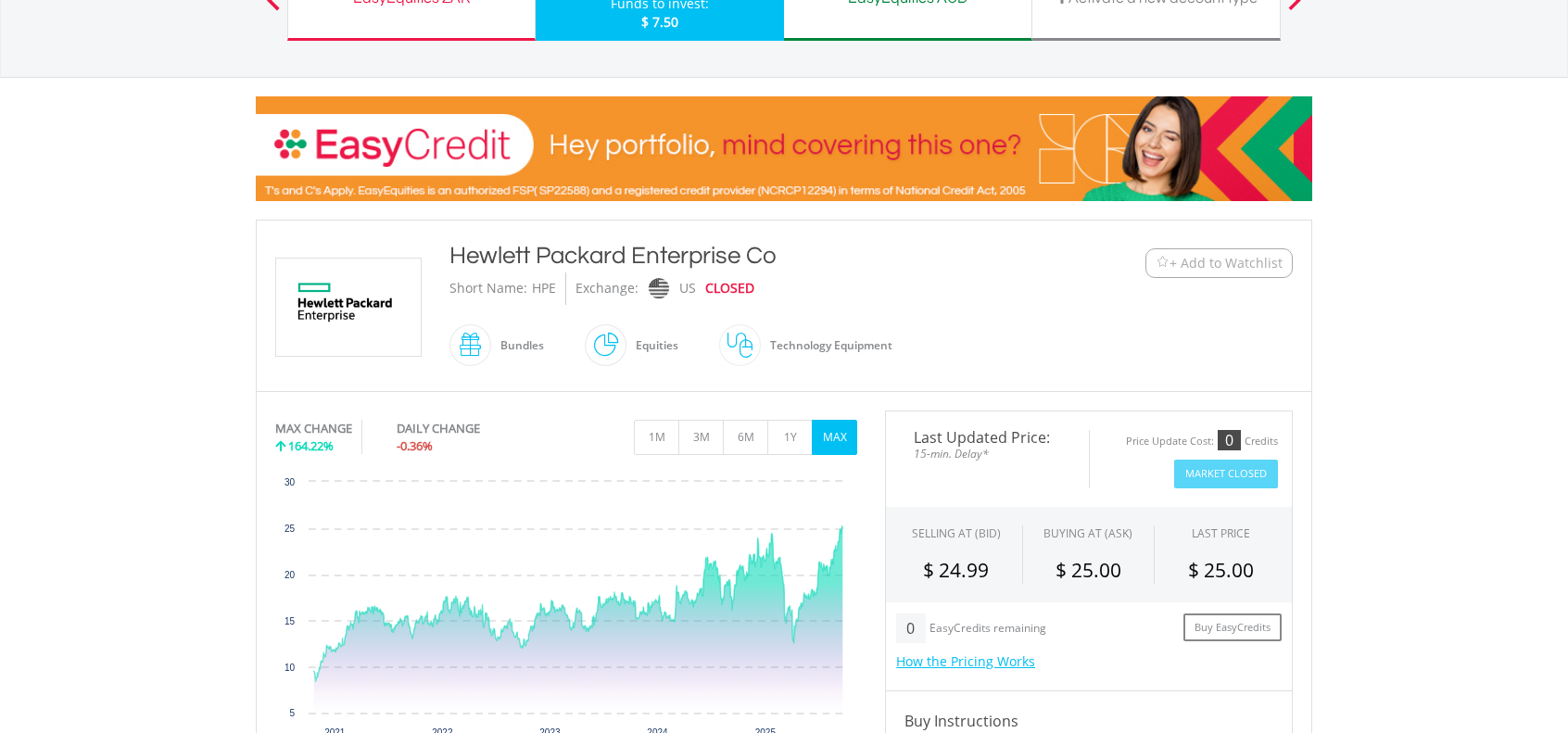
click at [1195, 261] on span "+ Add to Watchlist" at bounding box center [1226, 263] width 113 height 19
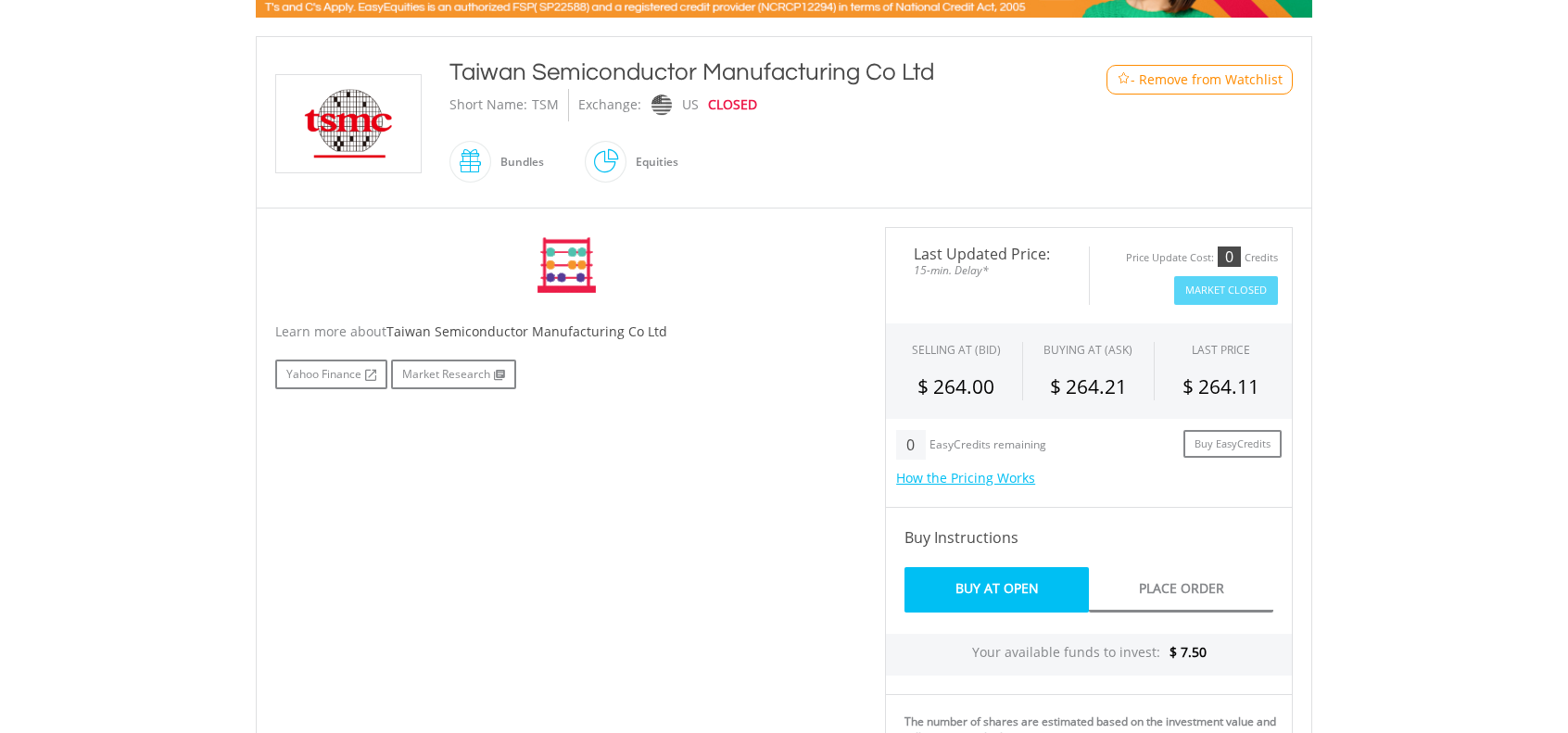
scroll to position [370, 0]
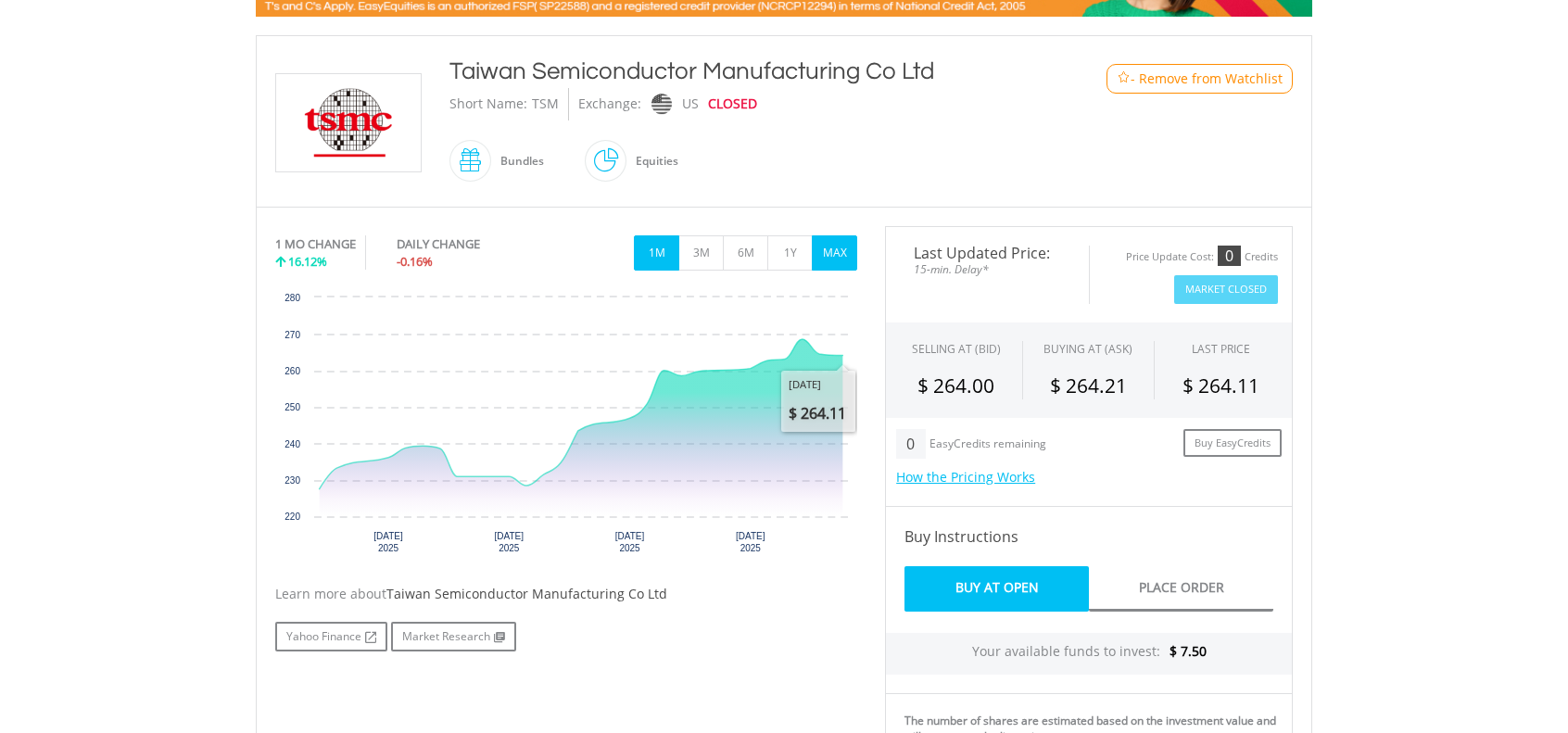
click at [840, 248] on button "MAX" at bounding box center [834, 252] width 45 height 35
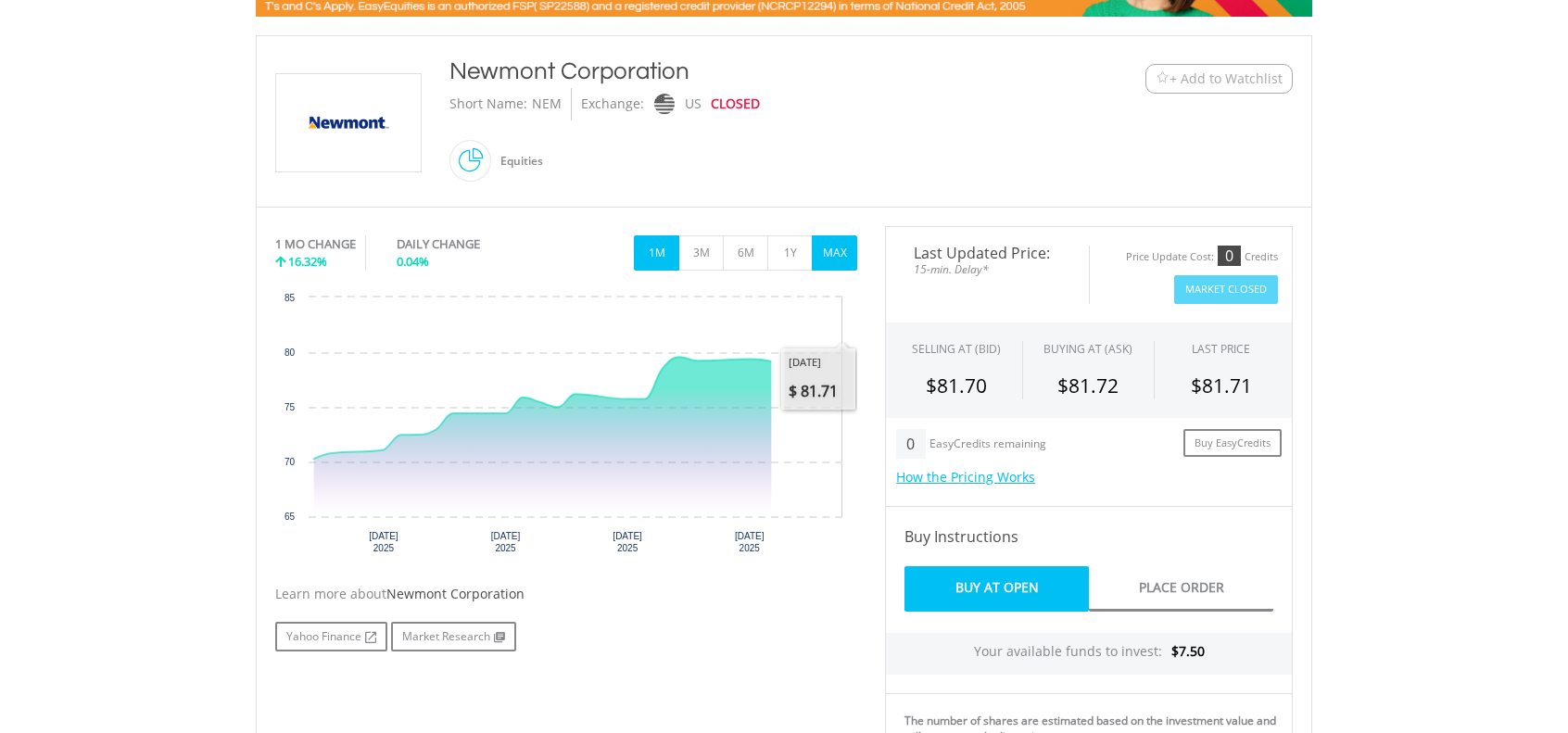
scroll to position [371, 0]
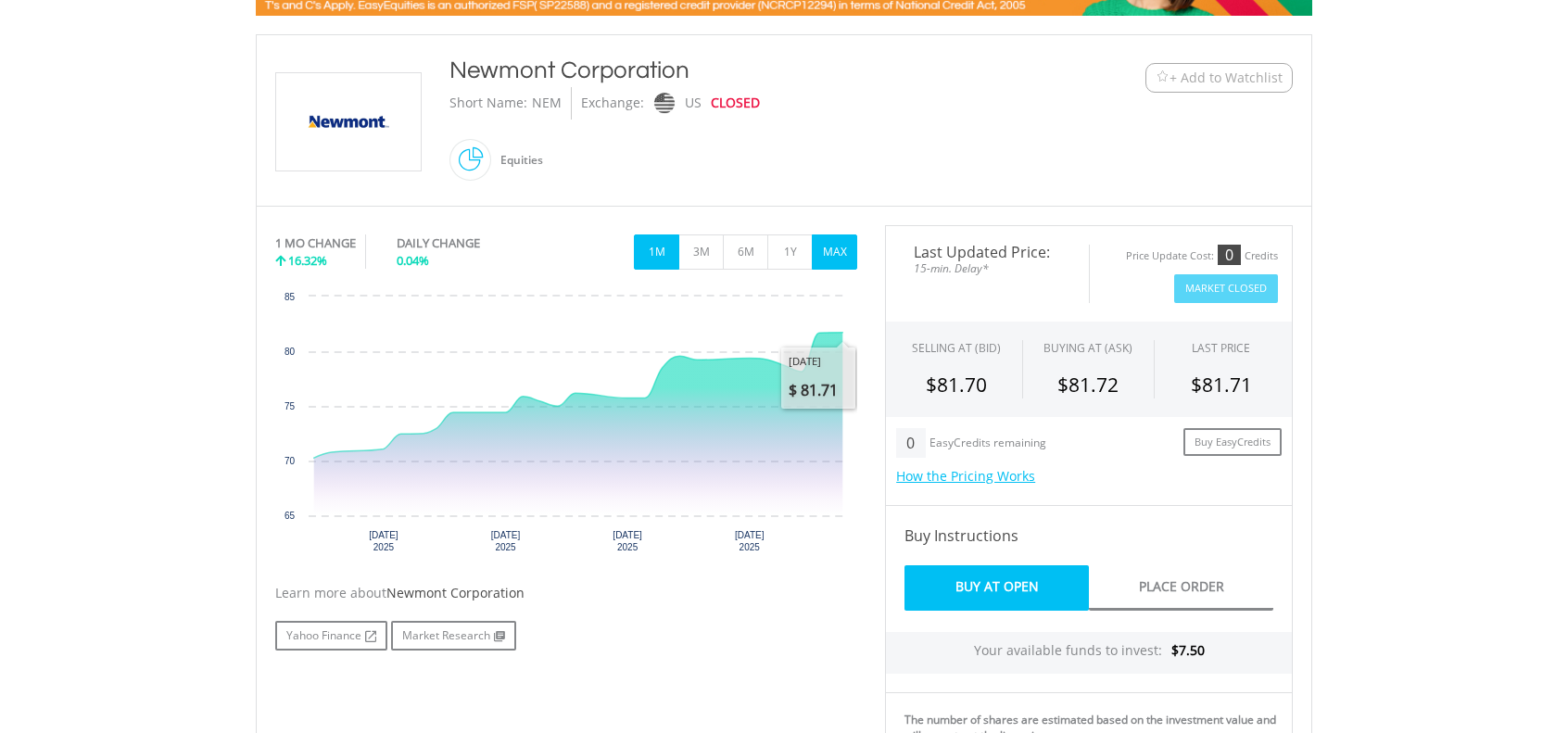
click at [833, 239] on button "MAX" at bounding box center [834, 251] width 45 height 35
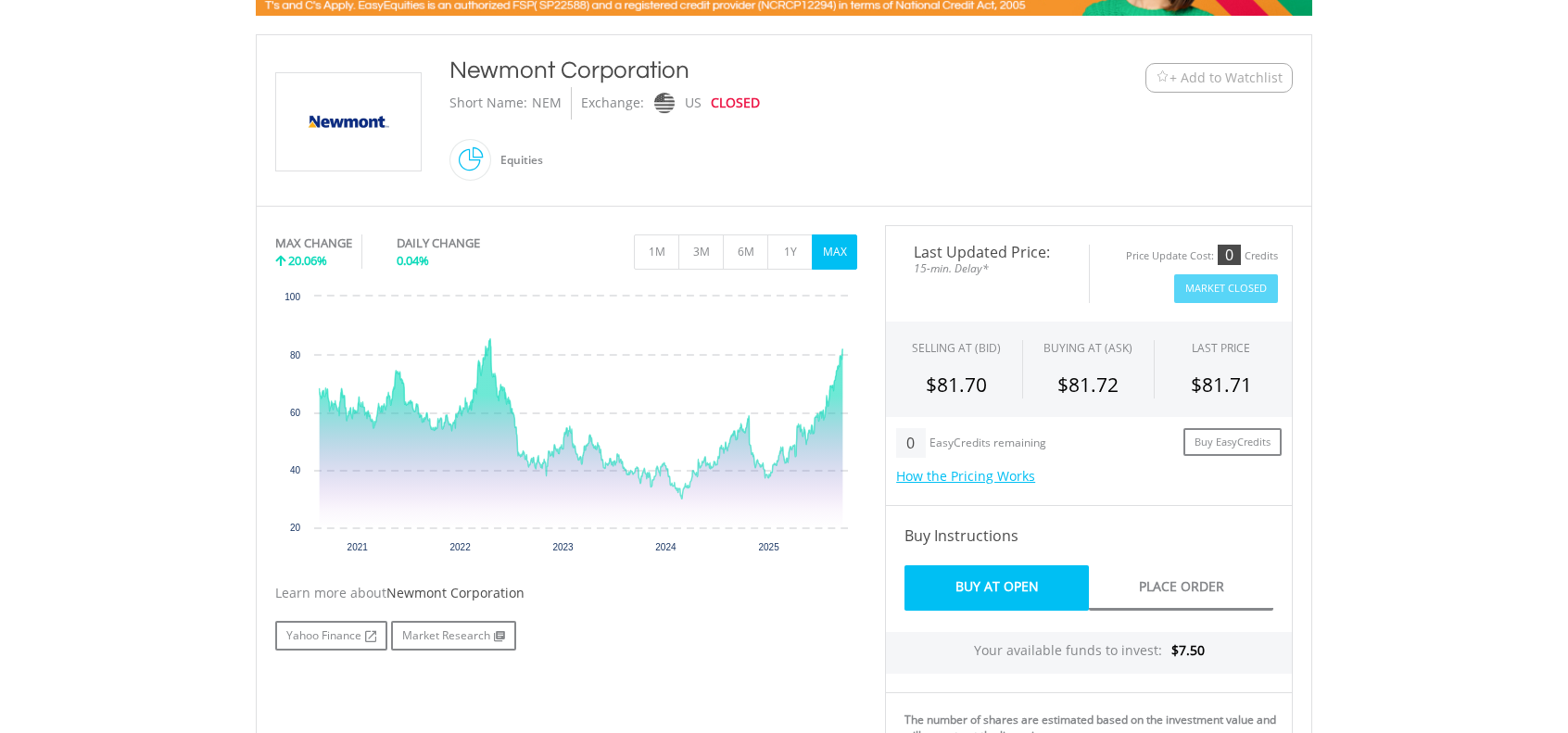
click at [1223, 72] on span "+ Add to Watchlist" at bounding box center [1226, 78] width 113 height 19
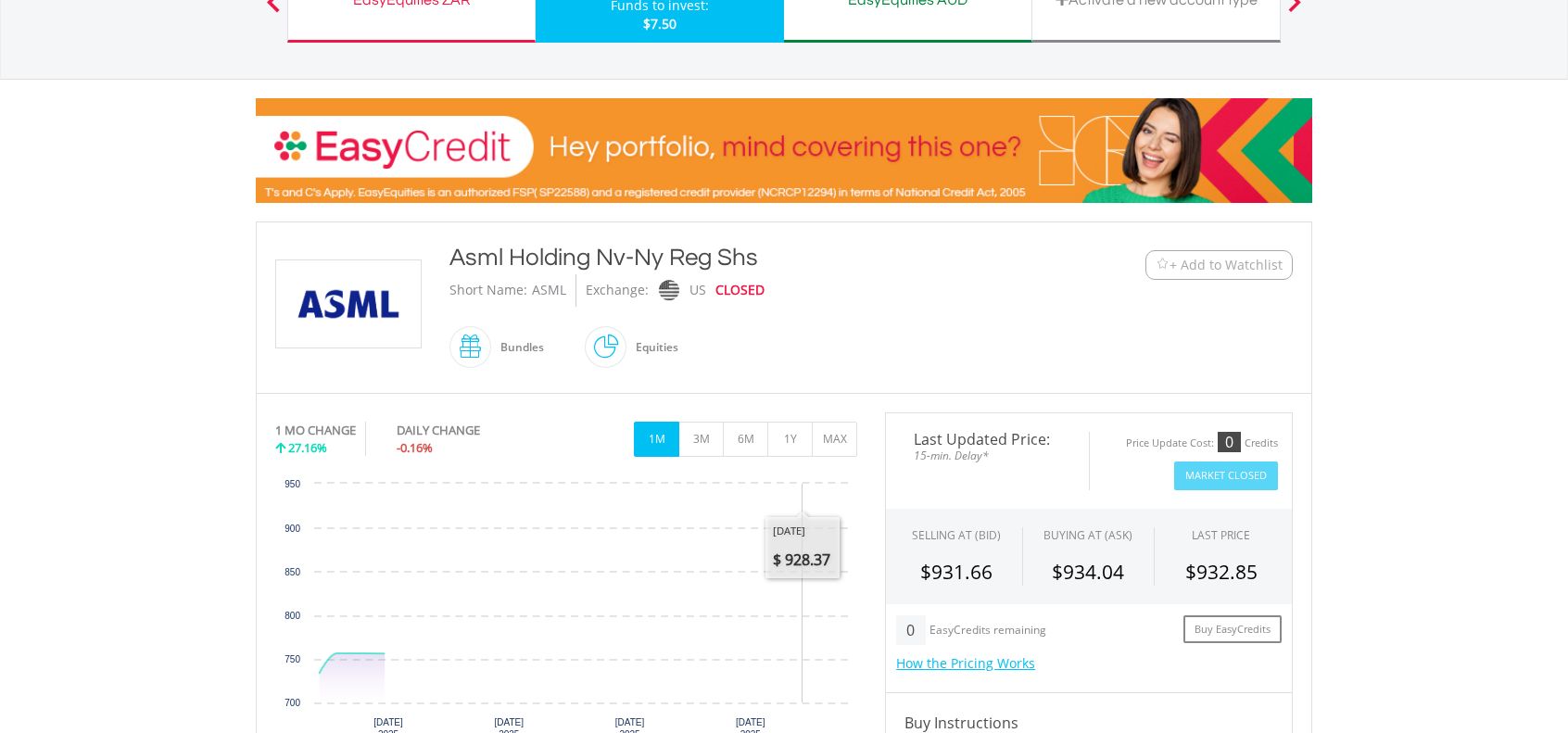
scroll to position [184, 0]
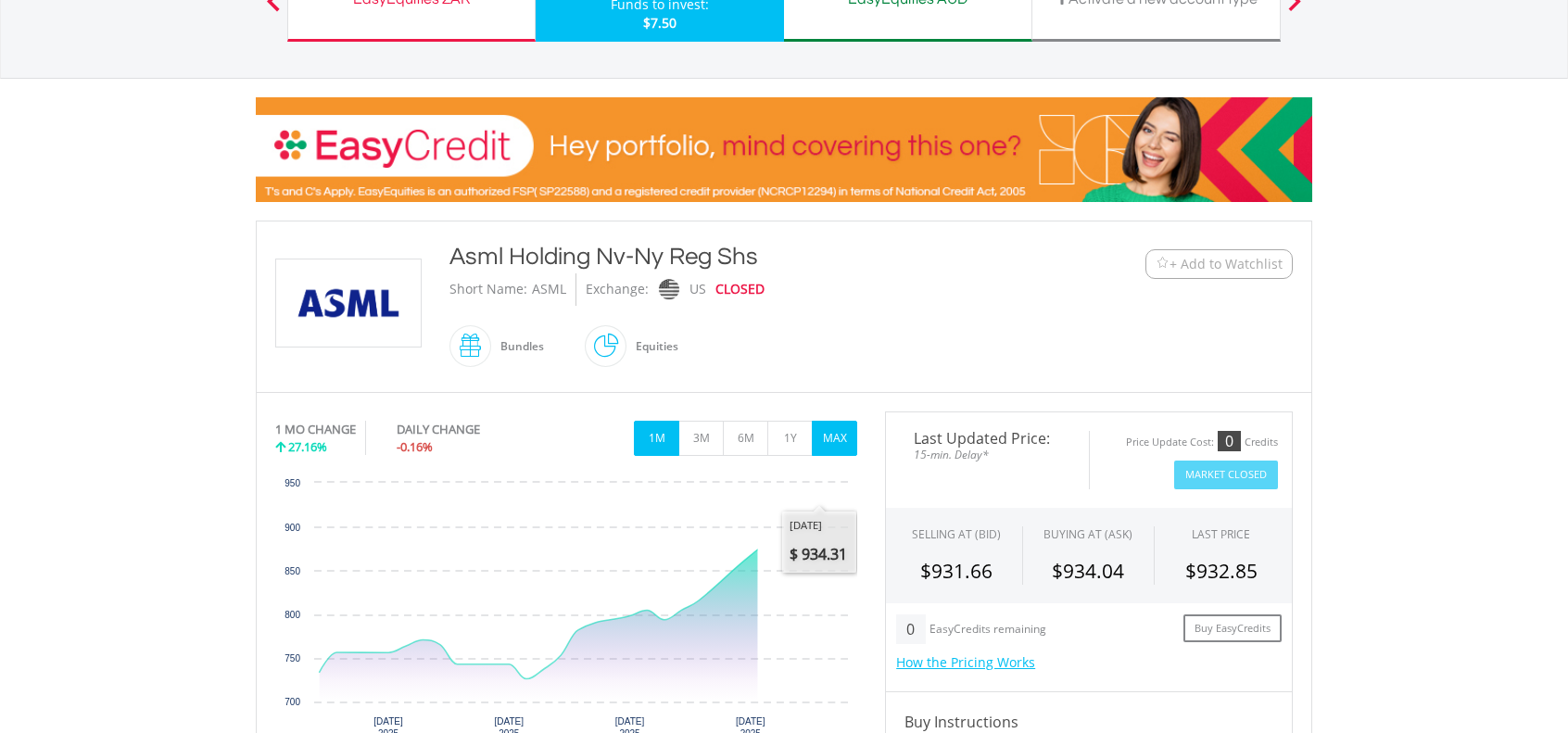
click at [834, 422] on button "MAX" at bounding box center [834, 438] width 45 height 35
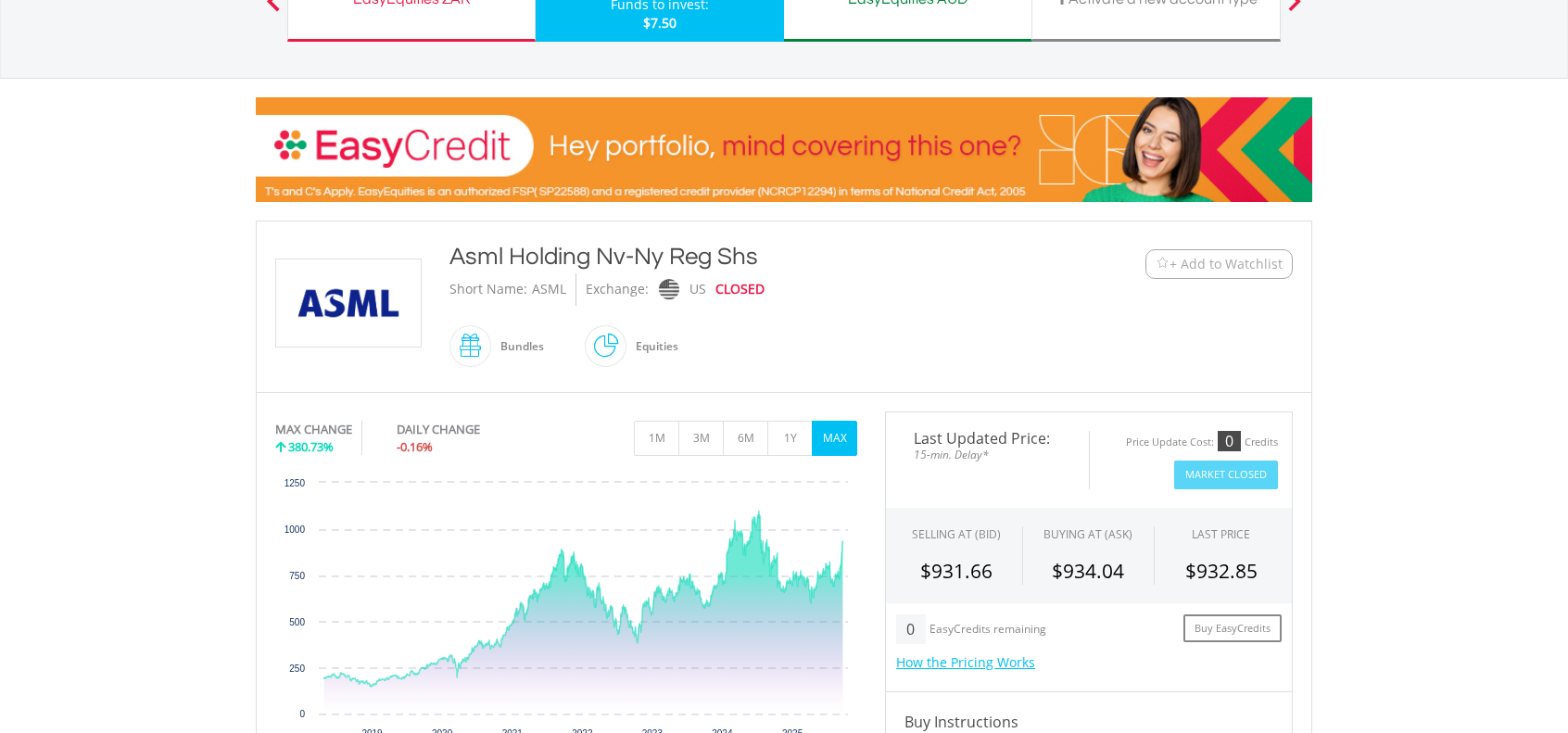
click at [1208, 261] on span "+ Add to Watchlist" at bounding box center [1226, 264] width 113 height 19
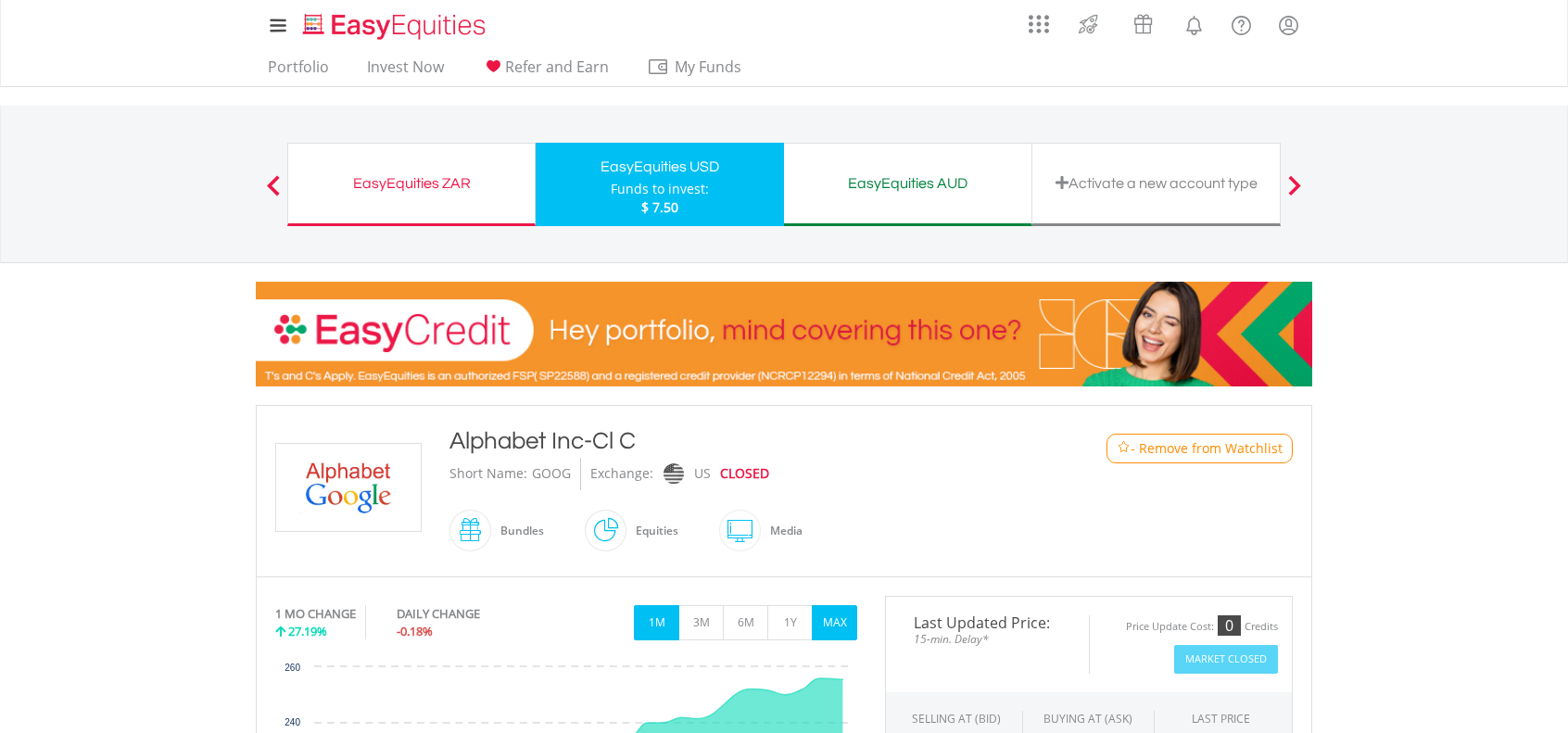
click at [844, 614] on button "MAX" at bounding box center [834, 622] width 45 height 35
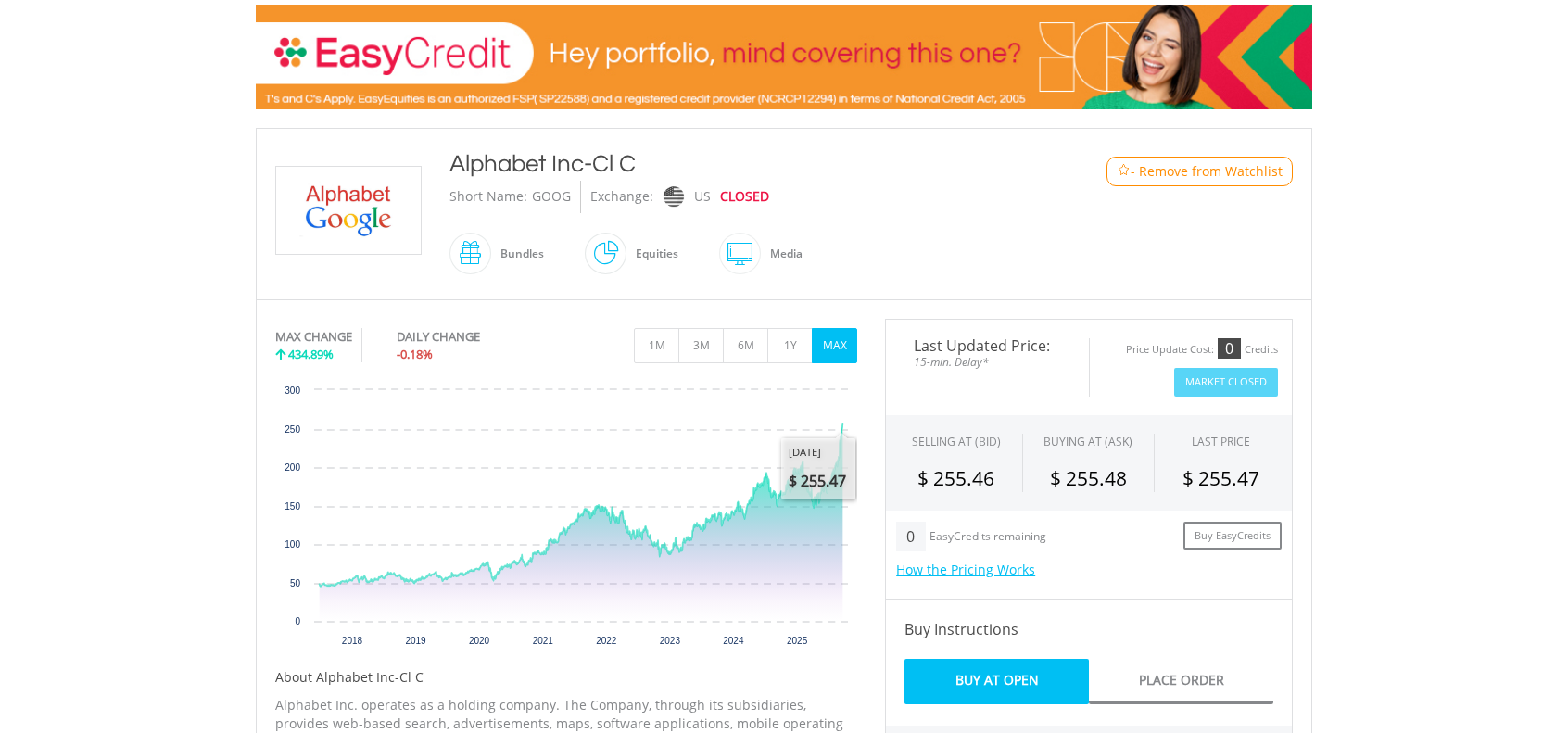
scroll to position [279, 0]
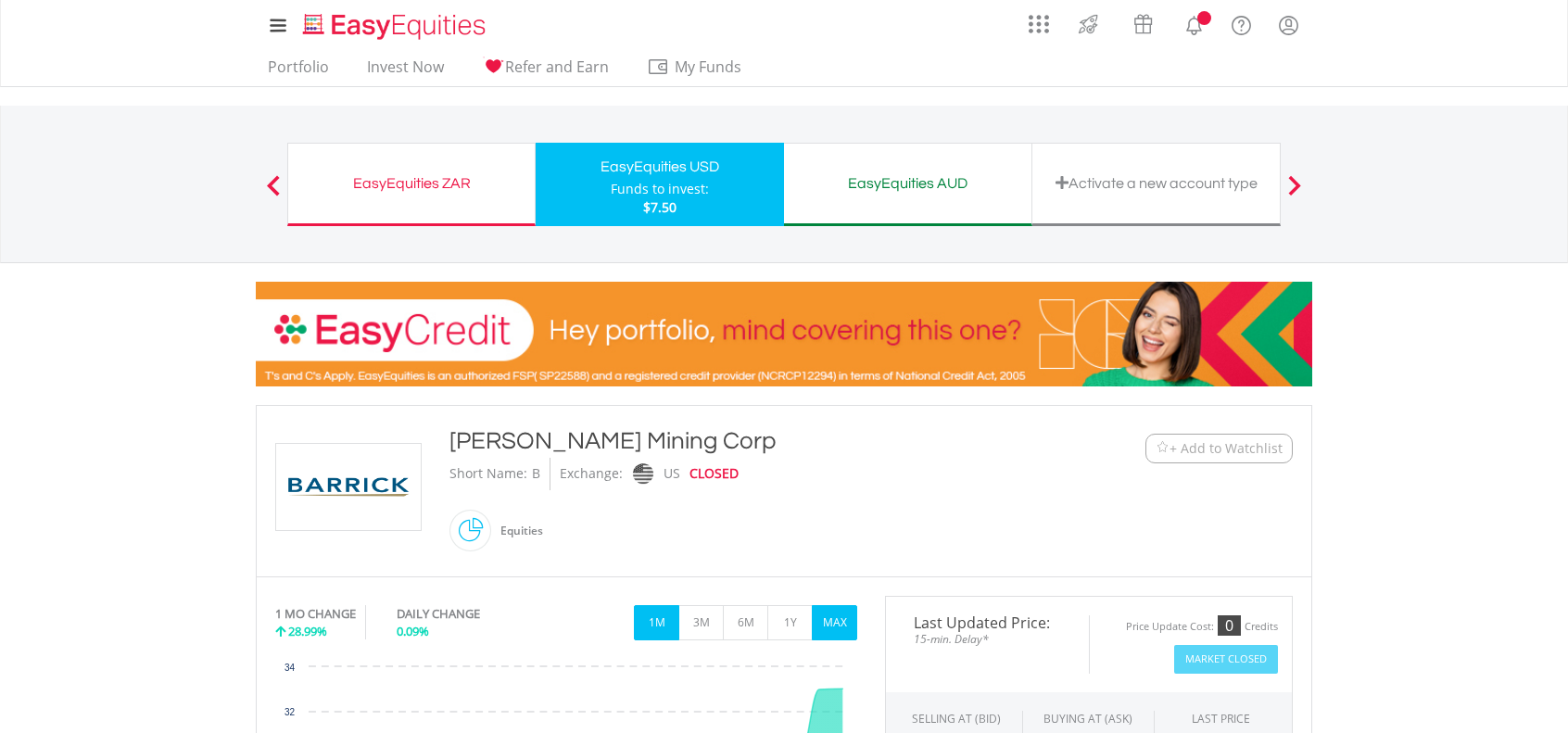
click at [837, 614] on button "MAX" at bounding box center [834, 622] width 45 height 35
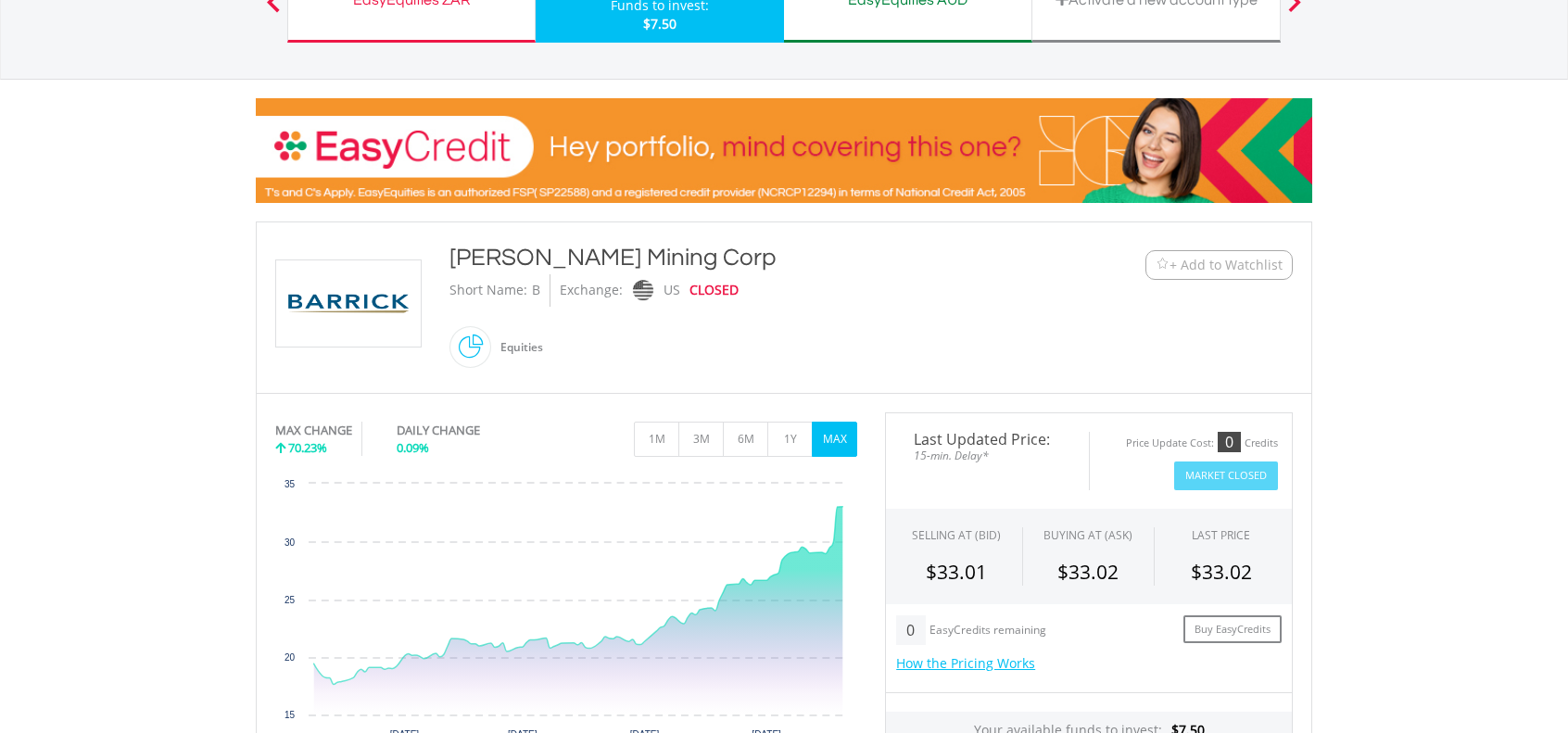
scroll to position [184, 0]
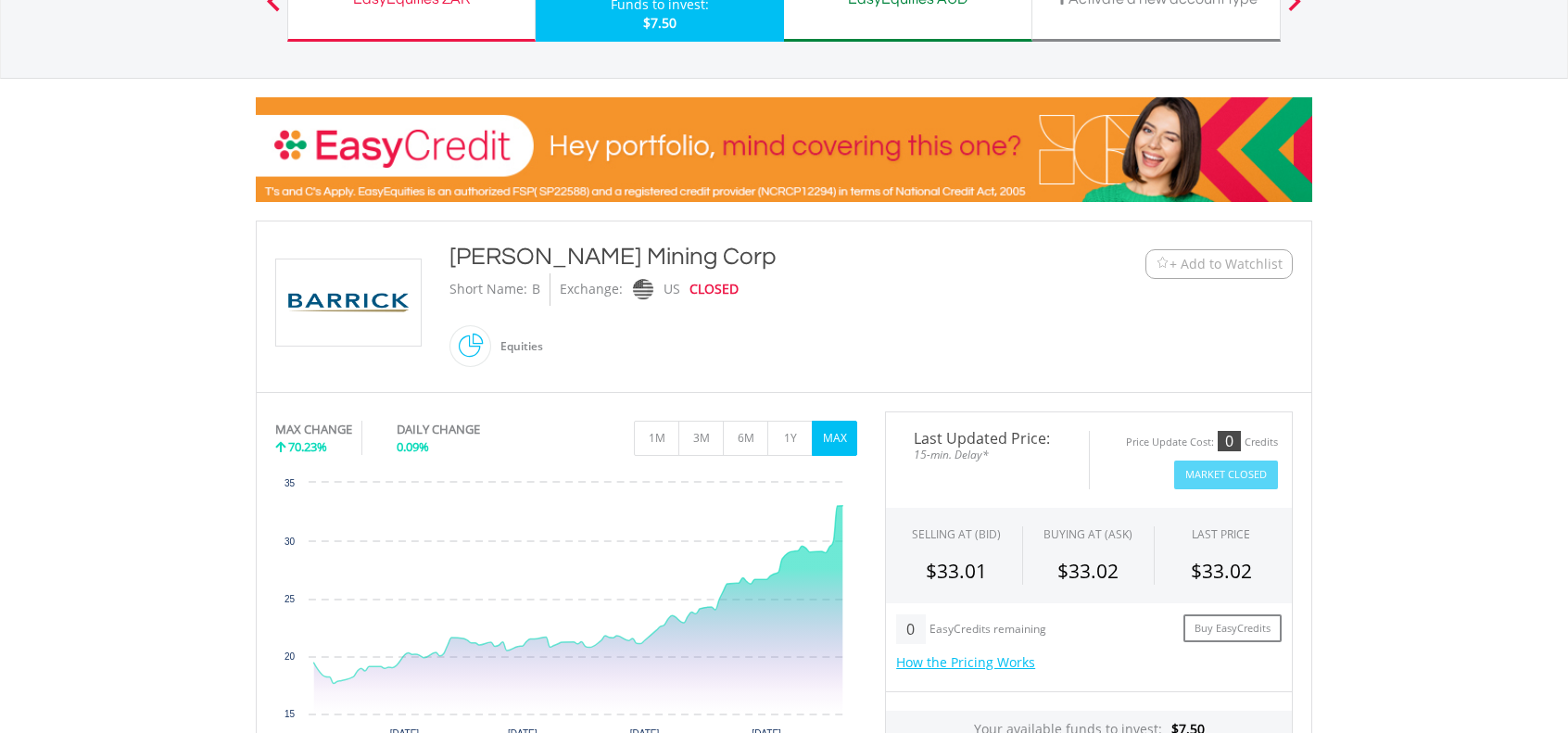
click at [1244, 263] on span "+ Add to Watchlist" at bounding box center [1226, 264] width 113 height 19
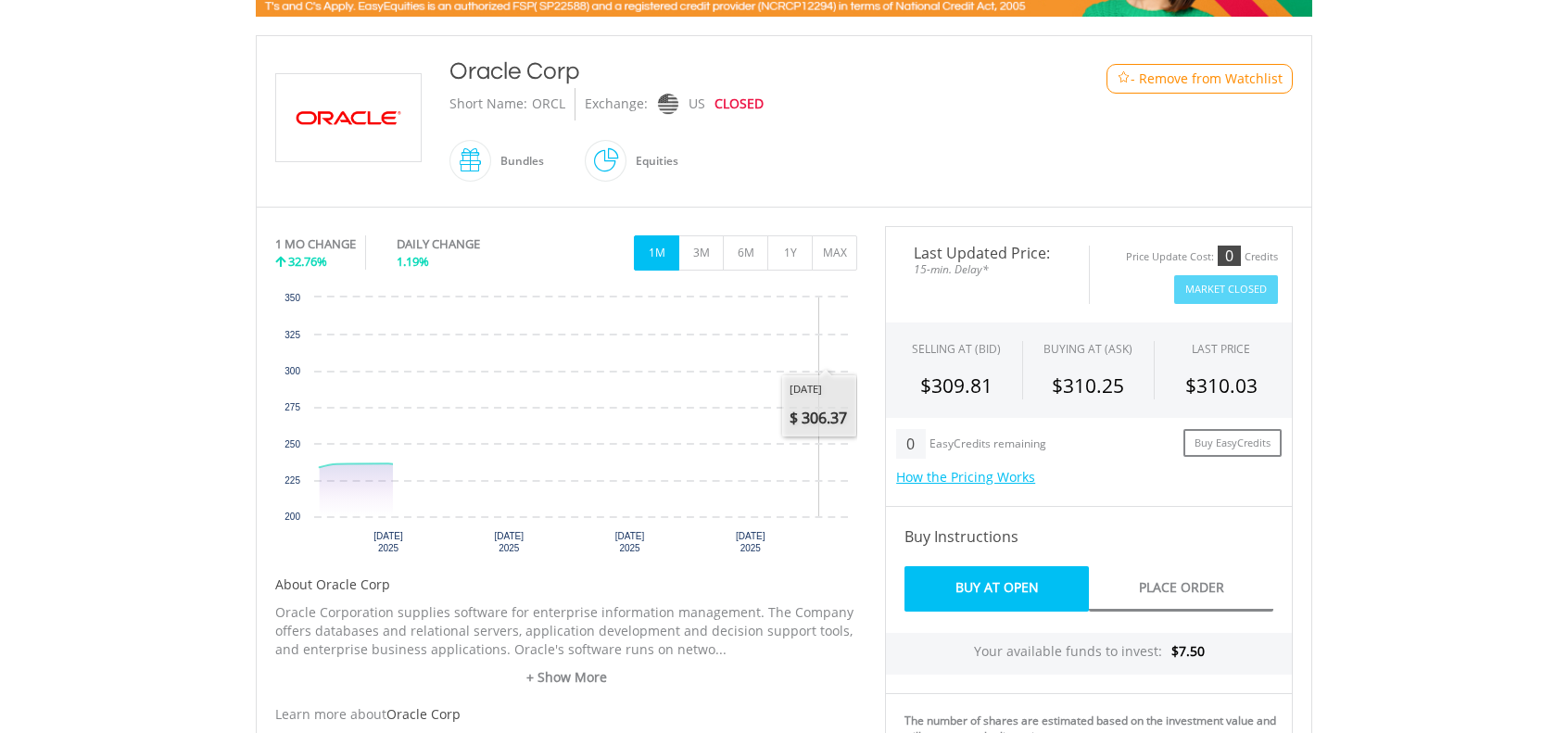
scroll to position [371, 0]
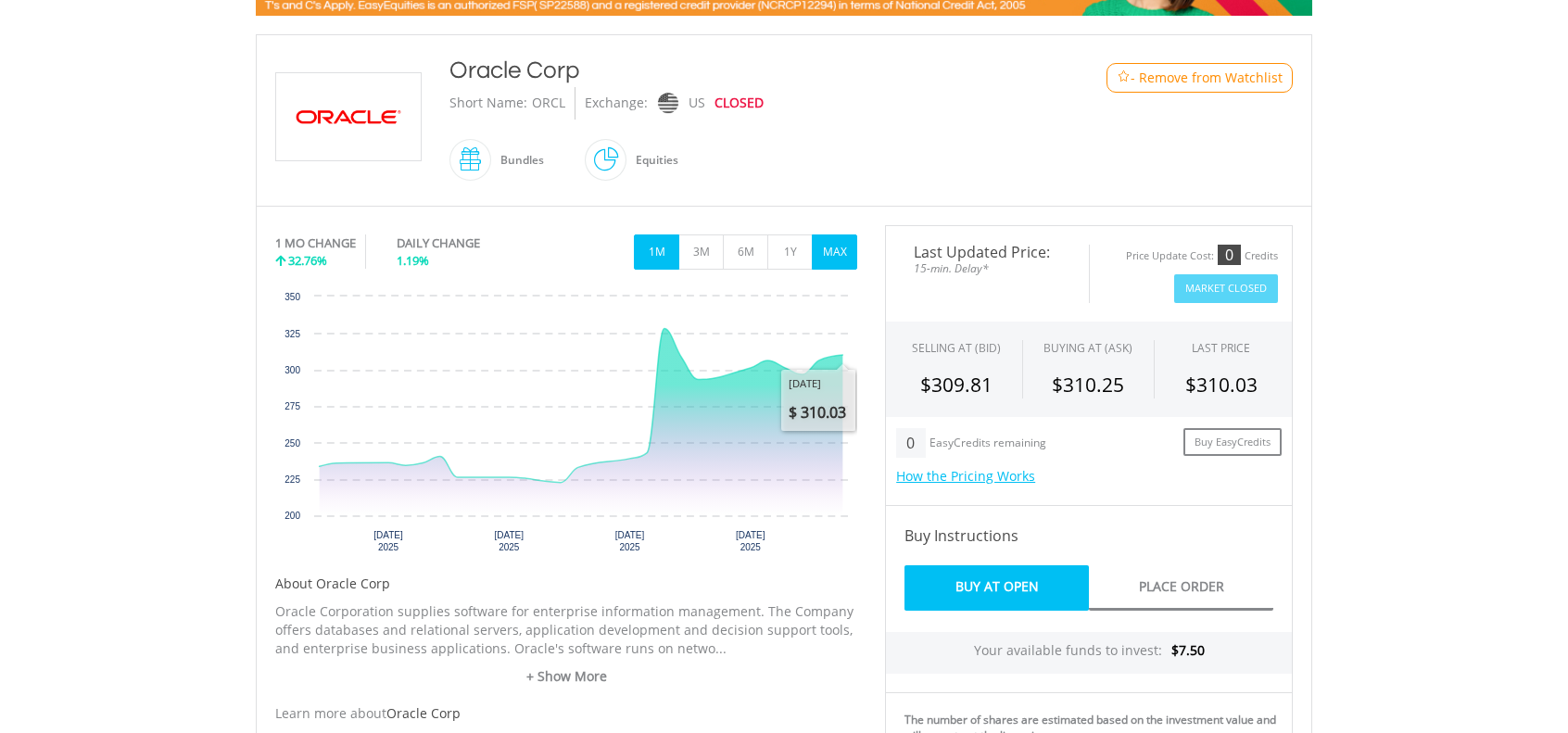
click at [825, 243] on button "MAX" at bounding box center [834, 251] width 45 height 35
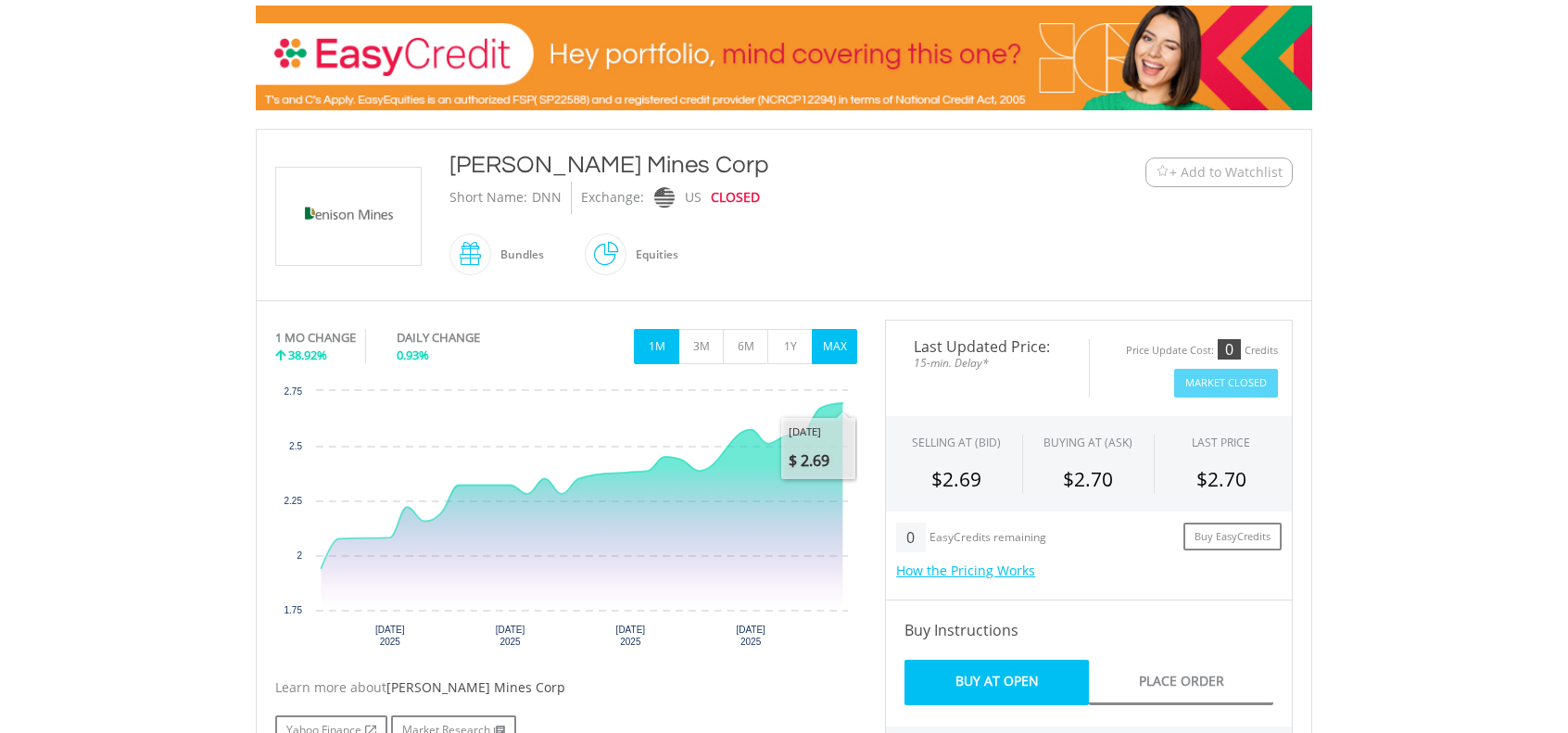
scroll to position [279, 0]
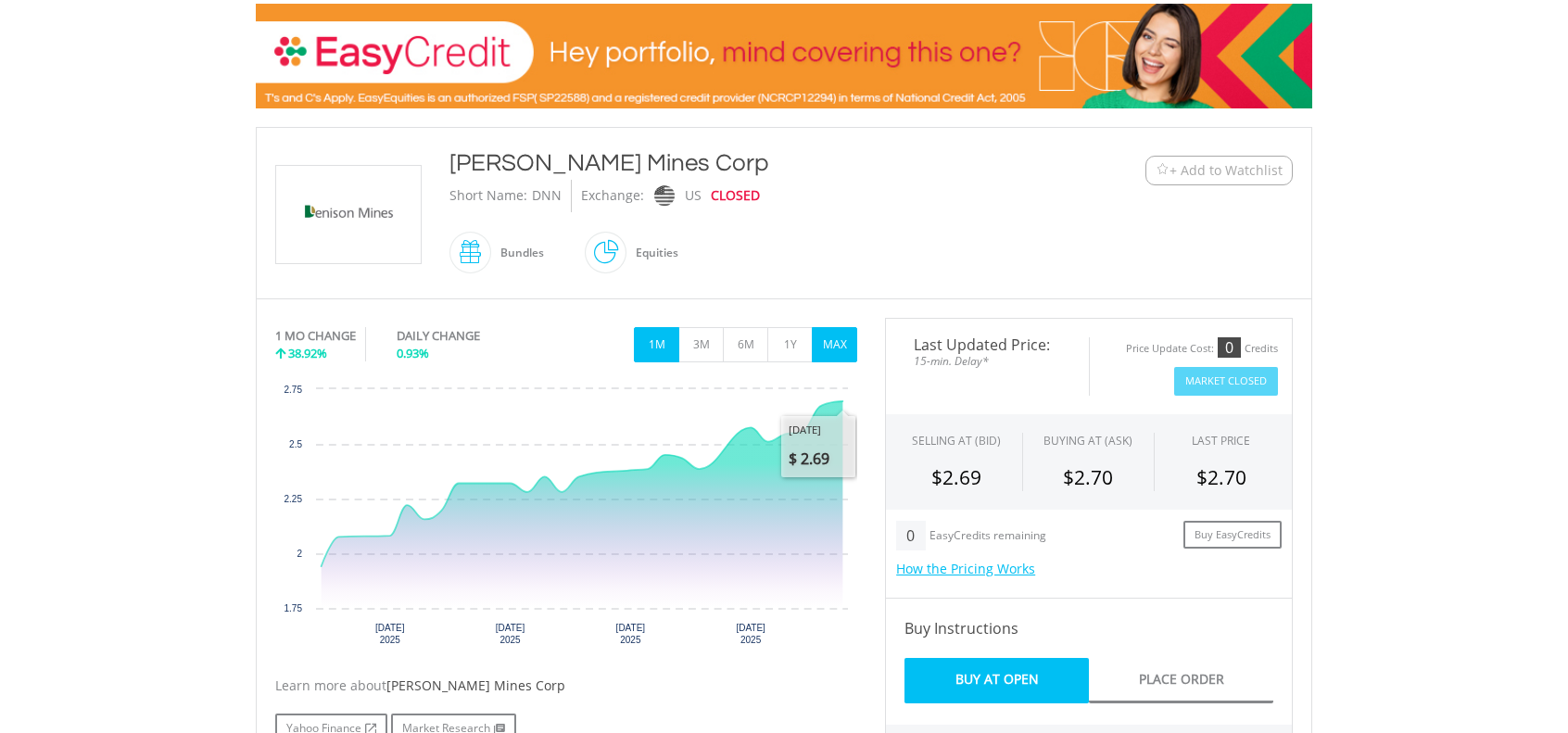
click at [841, 343] on button "MAX" at bounding box center [834, 344] width 45 height 35
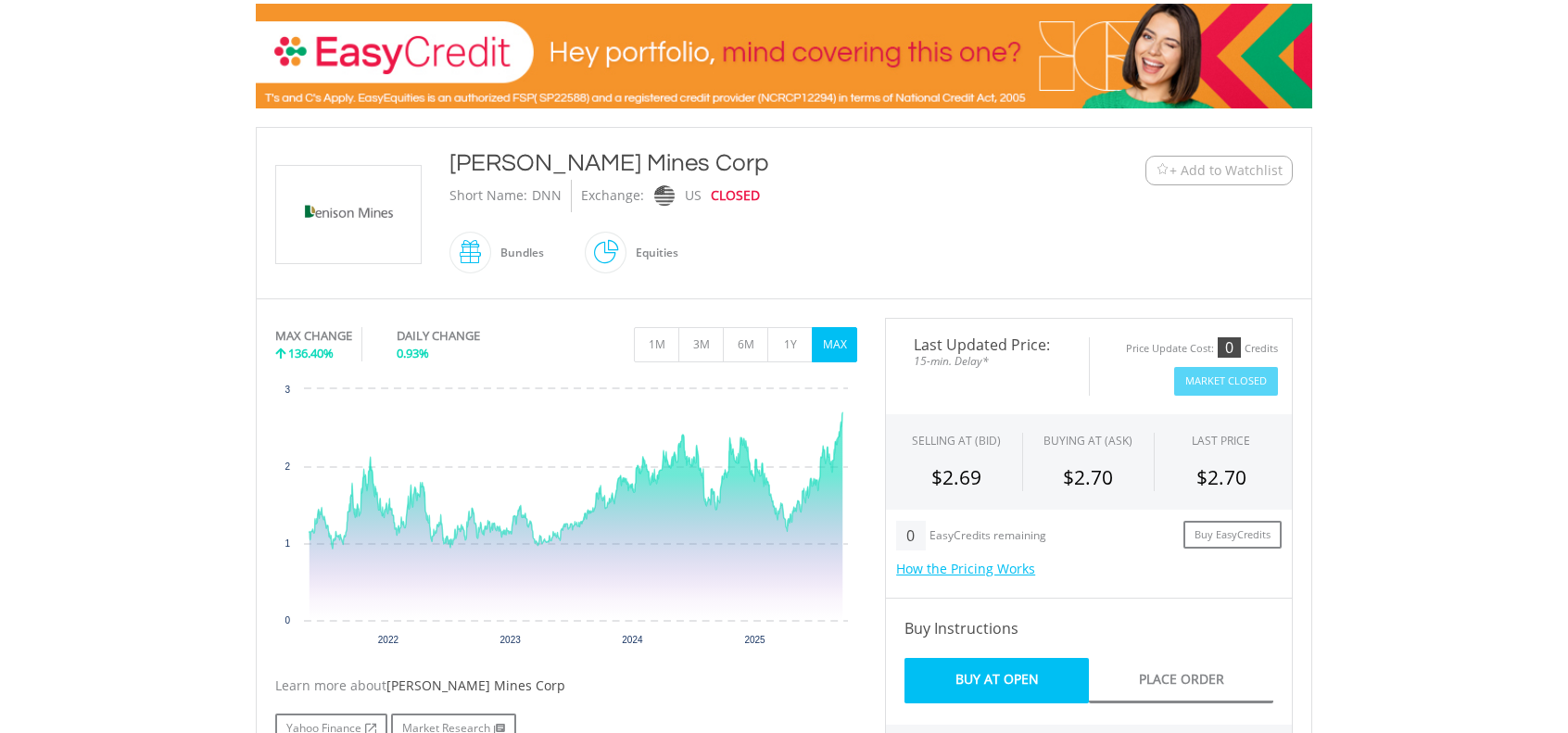
click at [1213, 168] on span "+ Add to Watchlist" at bounding box center [1226, 170] width 113 height 19
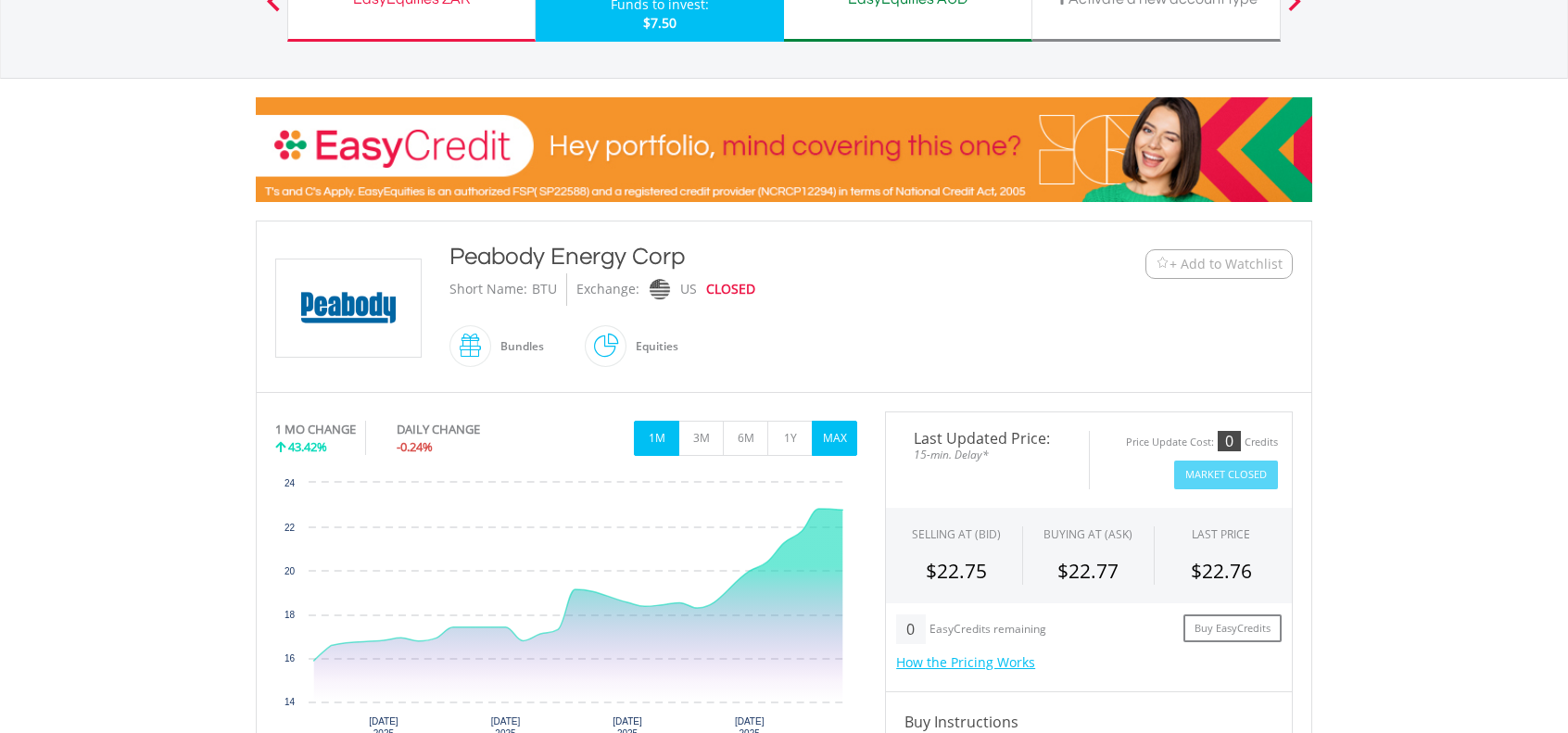
click at [838, 433] on button "MAX" at bounding box center [834, 438] width 45 height 35
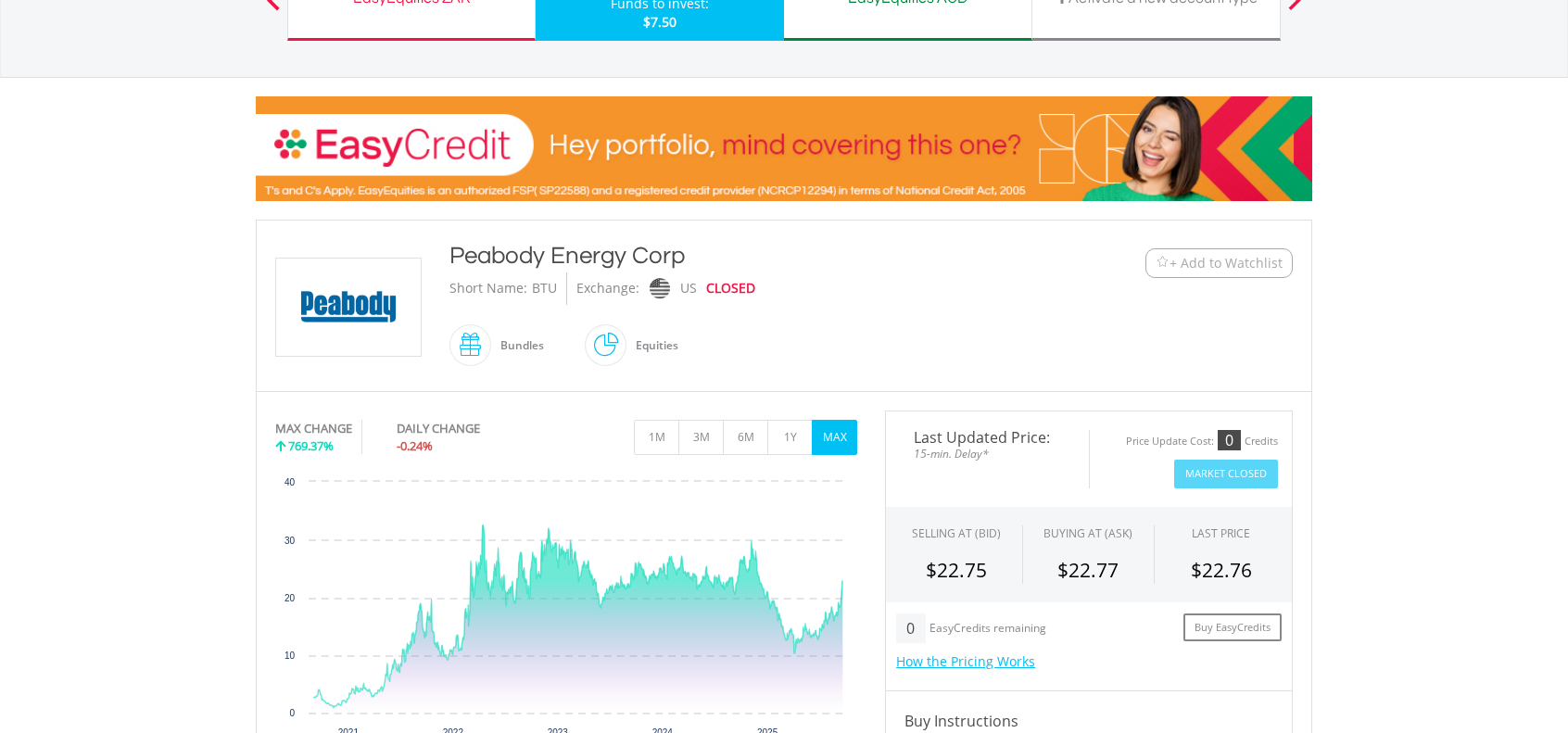
click at [1214, 263] on span "+ Add to Watchlist" at bounding box center [1226, 263] width 113 height 19
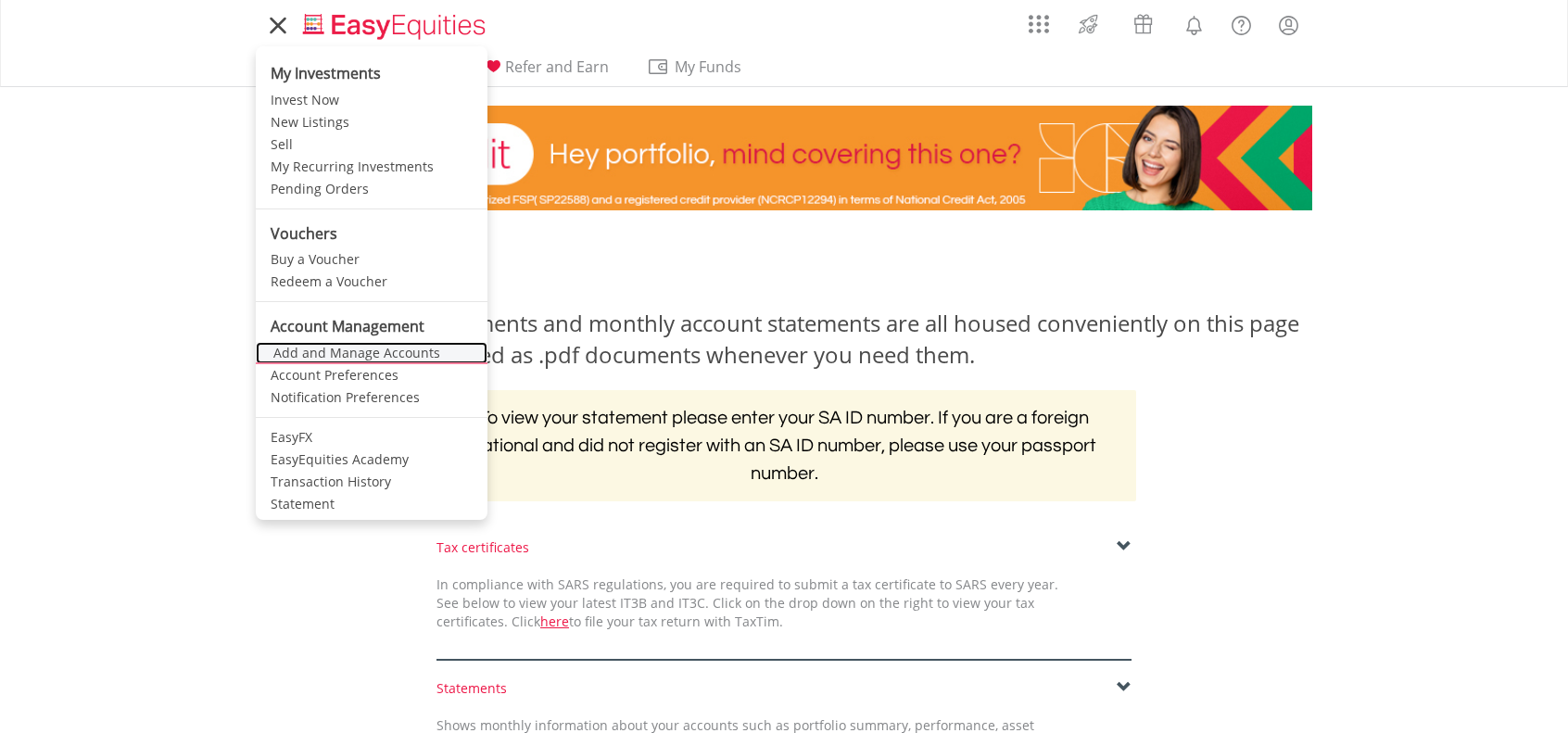
click at [377, 349] on link "Add and Manage Accounts" at bounding box center [372, 353] width 231 height 23
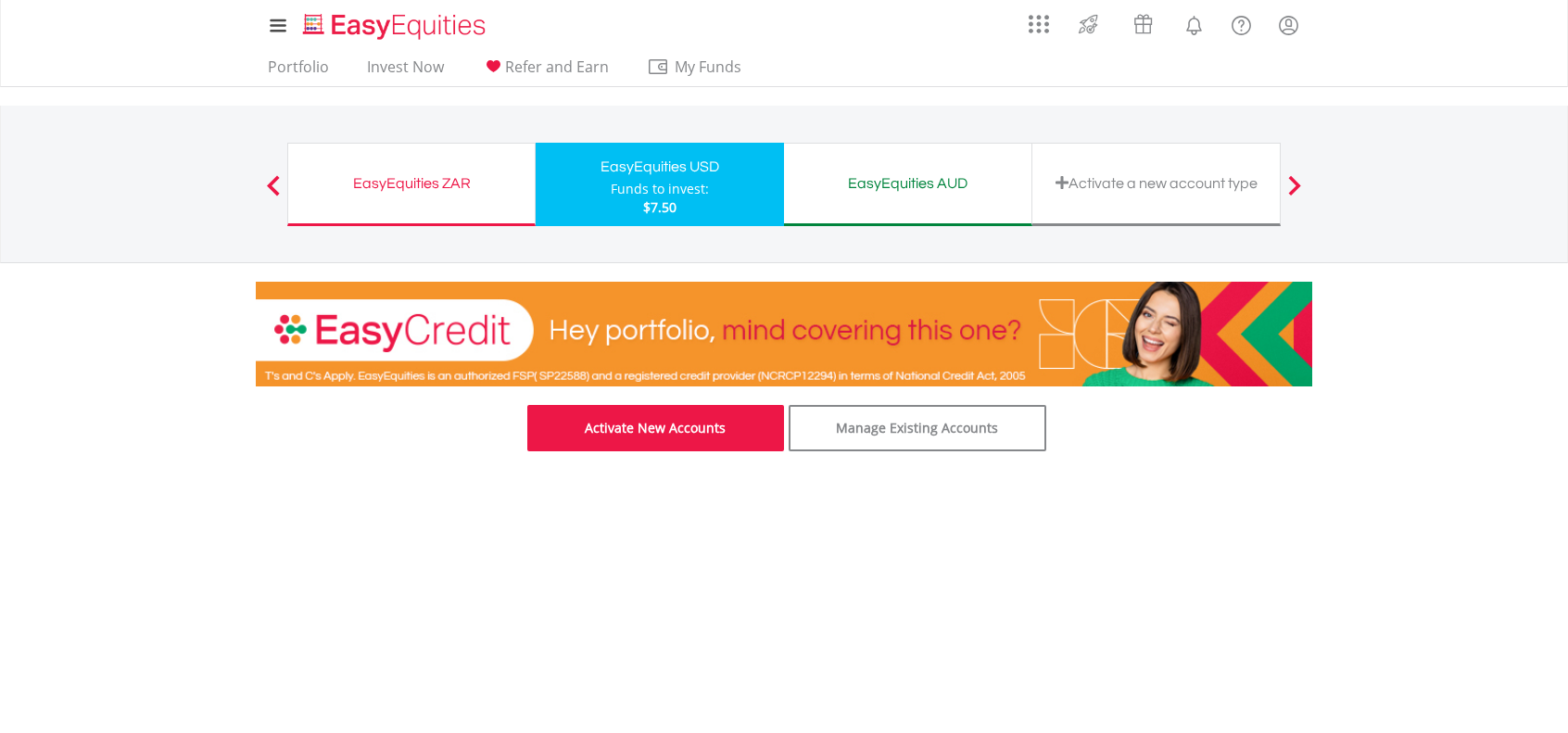
click at [647, 427] on link "Activate New Accounts" at bounding box center [656, 427] width 258 height 46
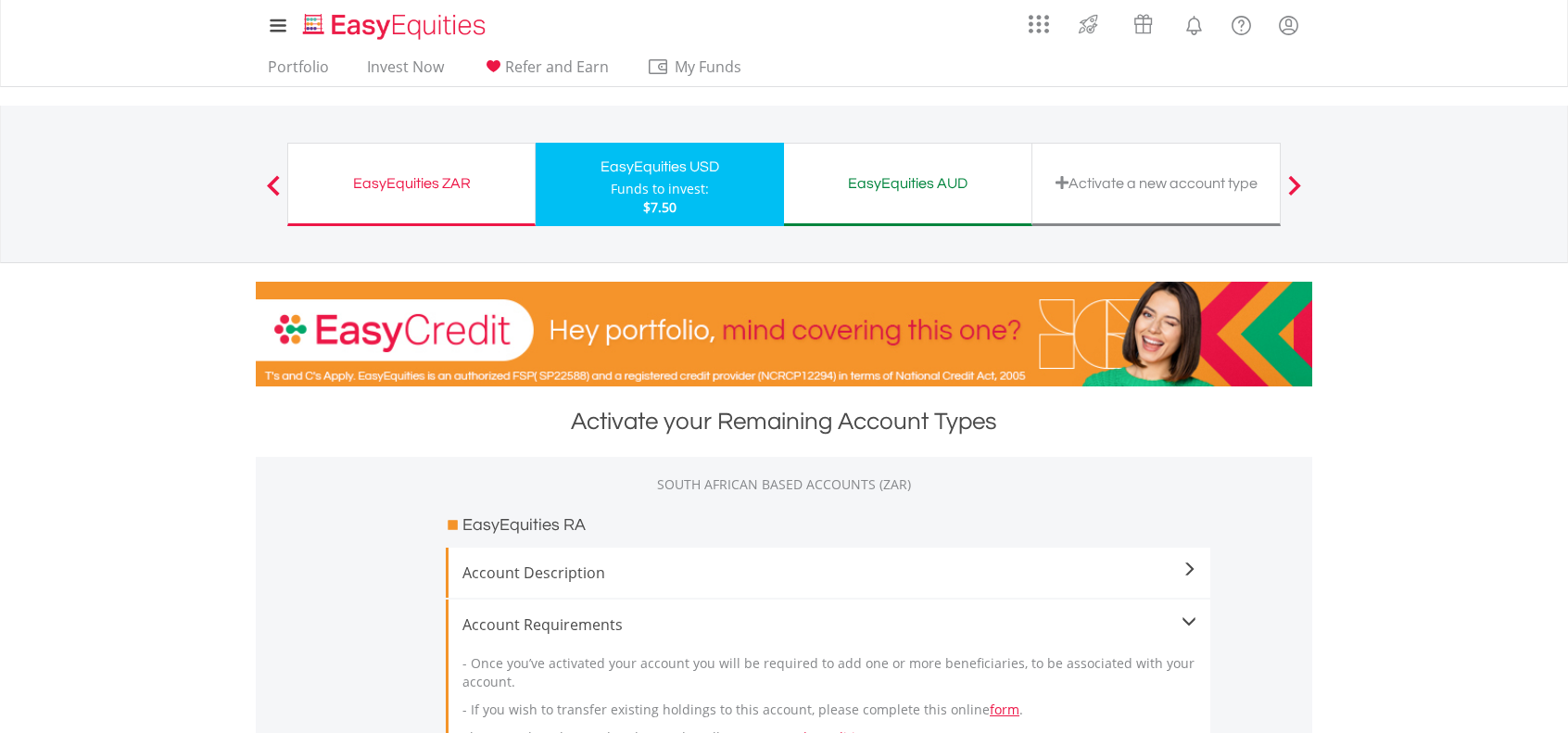
click at [1297, 188] on span at bounding box center [1294, 185] width 13 height 21
click at [1291, 183] on span at bounding box center [1294, 185] width 13 height 21
click at [1178, 183] on div "Activate a new account type" at bounding box center [1155, 183] width 225 height 26
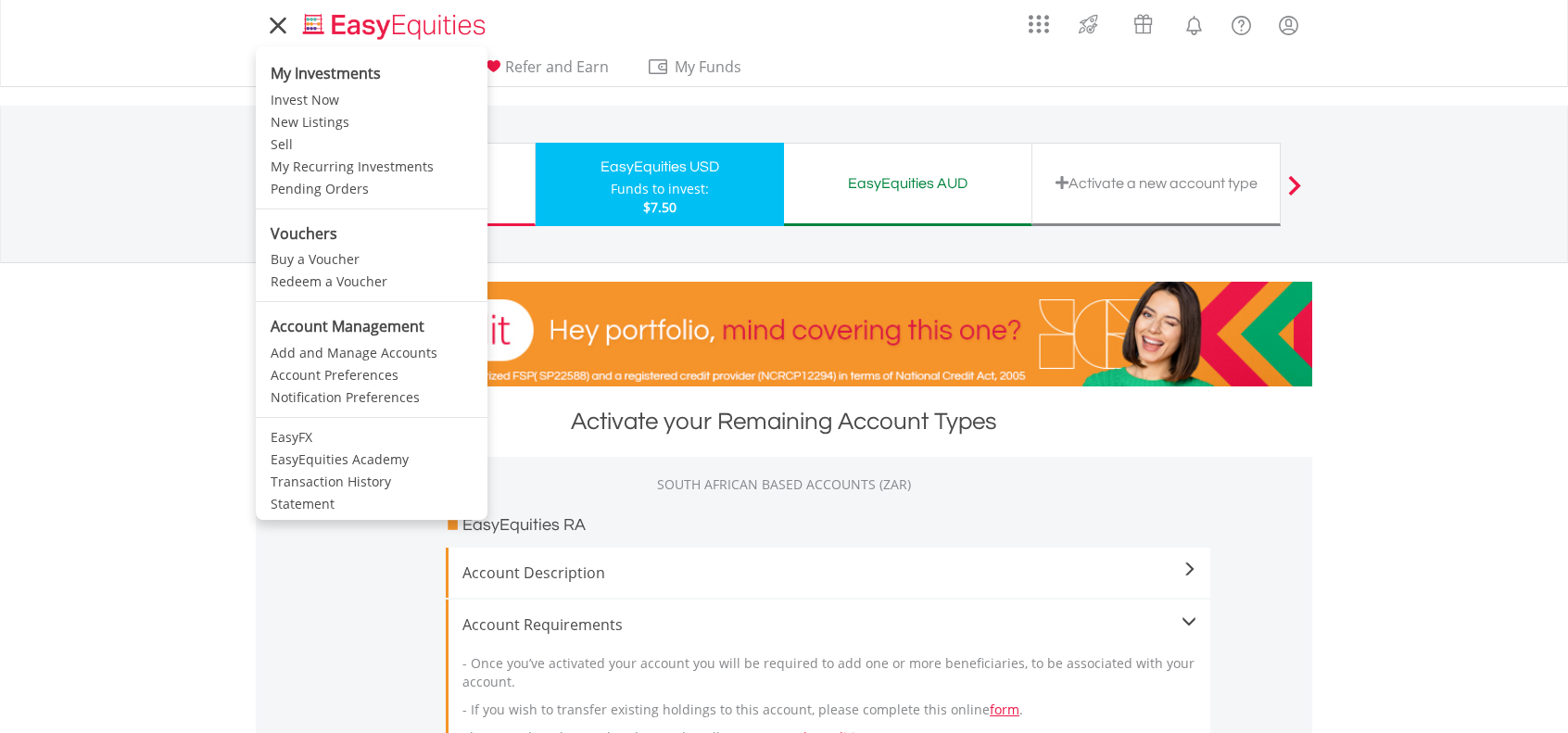
click at [277, 29] on icon at bounding box center [278, 25] width 26 height 24
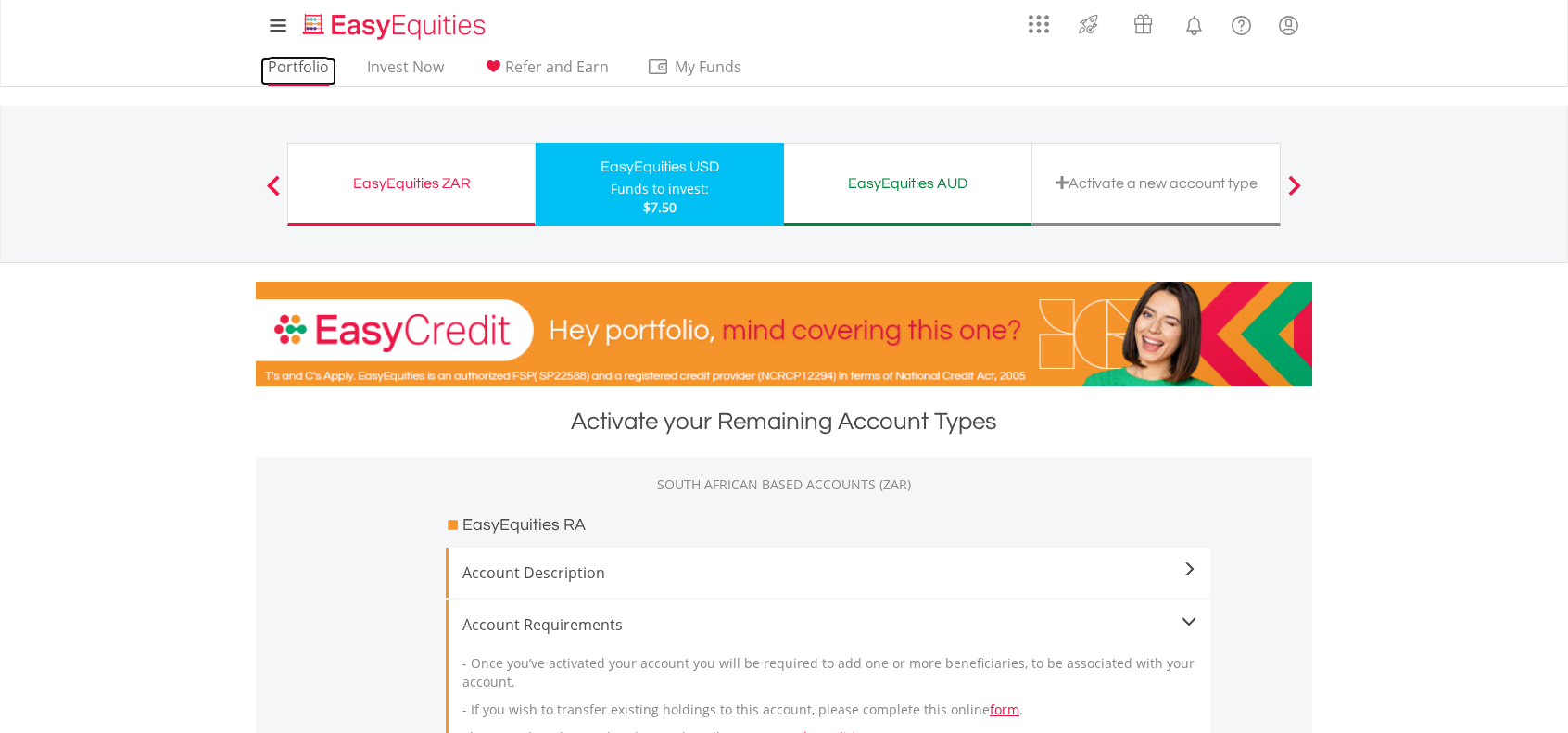
click at [303, 68] on link "Portfolio" at bounding box center [298, 72] width 76 height 29
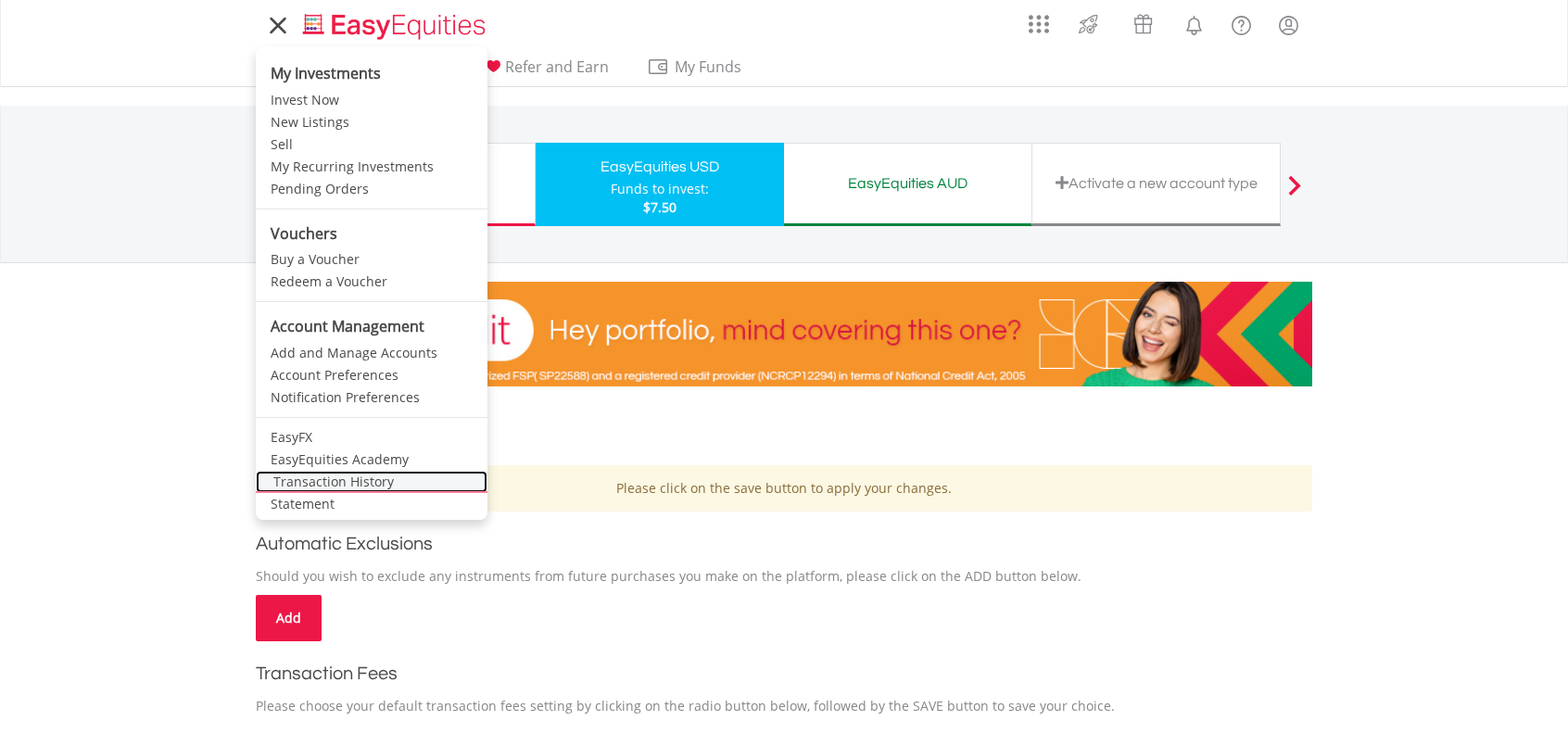
click at [336, 477] on link "Transaction History" at bounding box center [372, 482] width 231 height 23
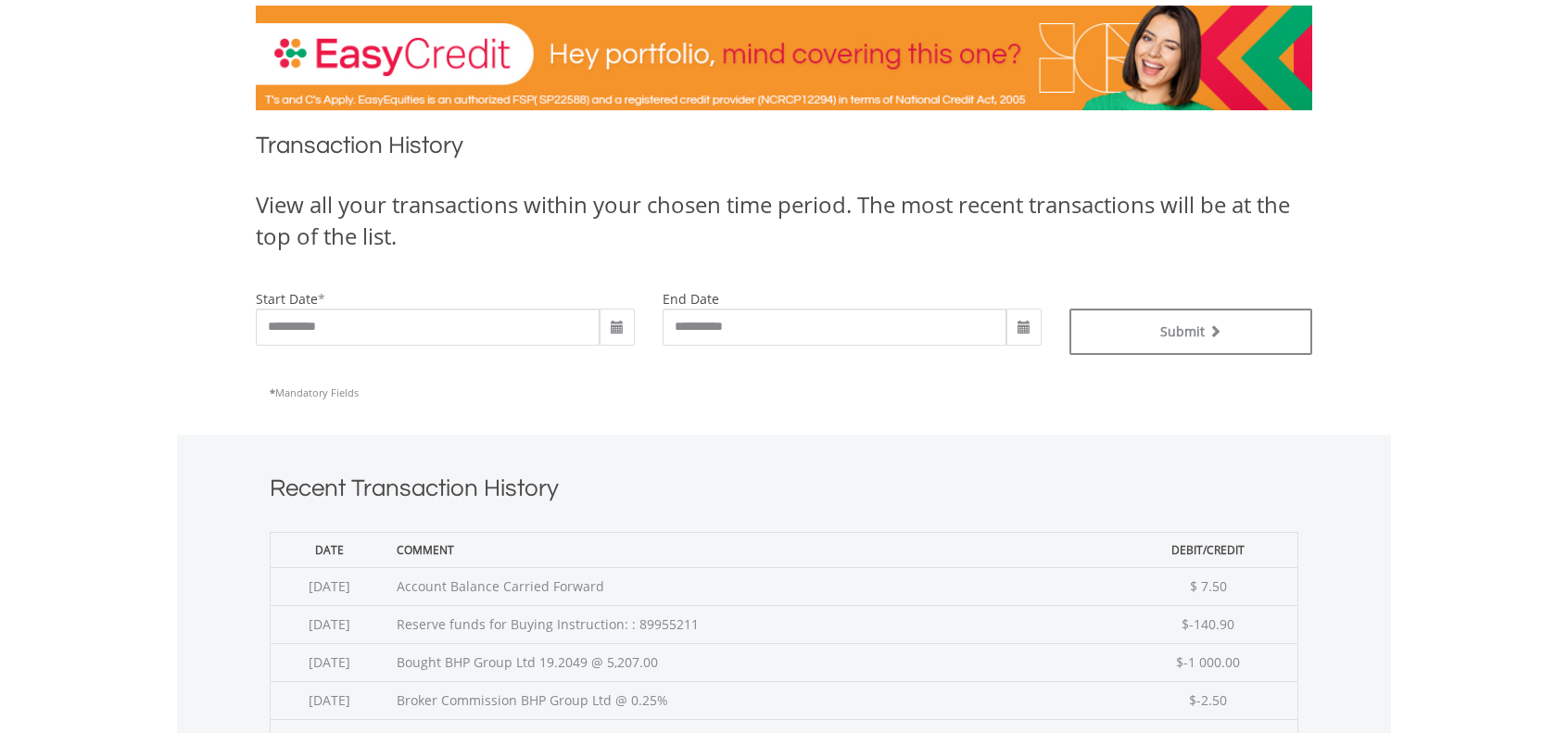
scroll to position [277, 0]
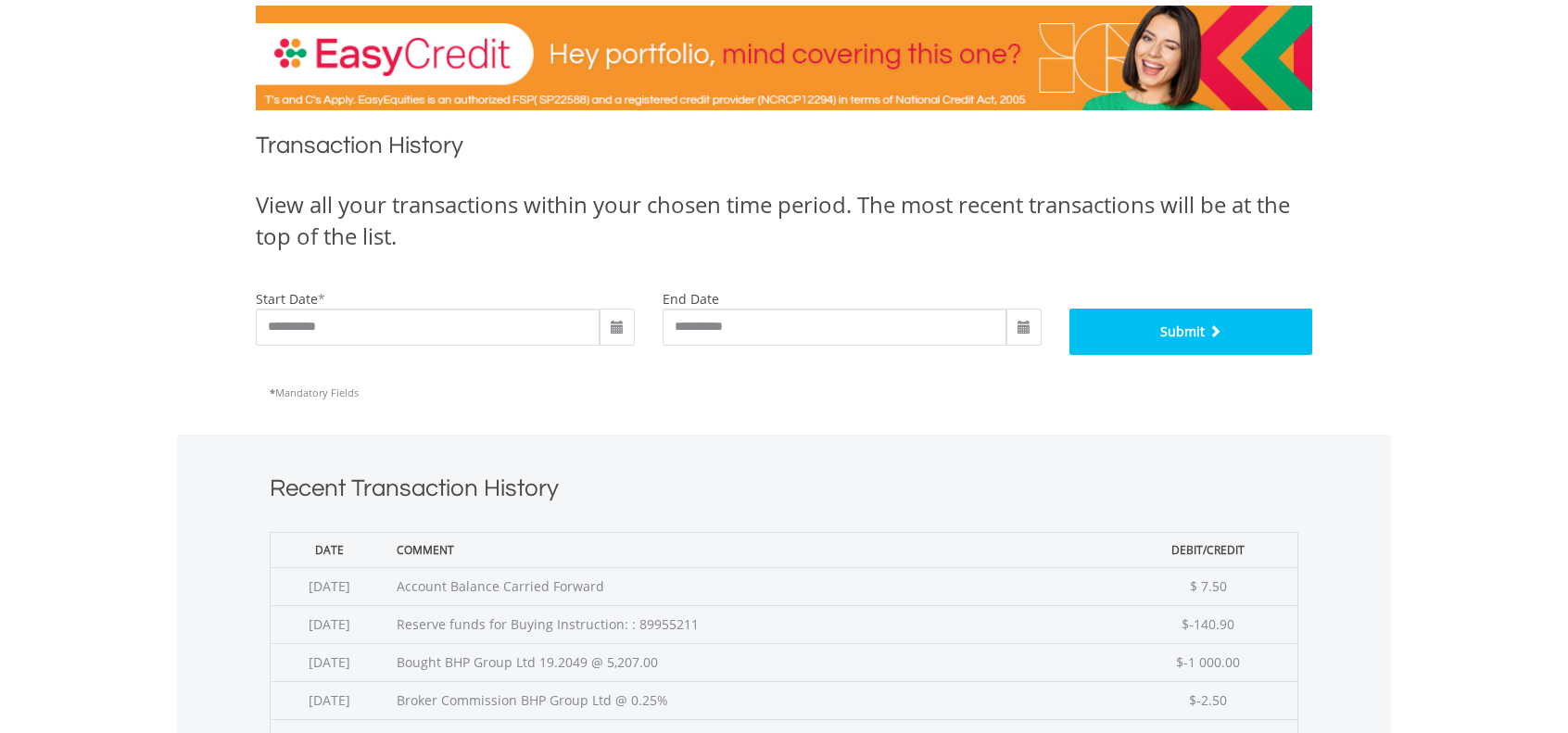
click at [1188, 325] on button "Submit" at bounding box center [1191, 331] width 244 height 46
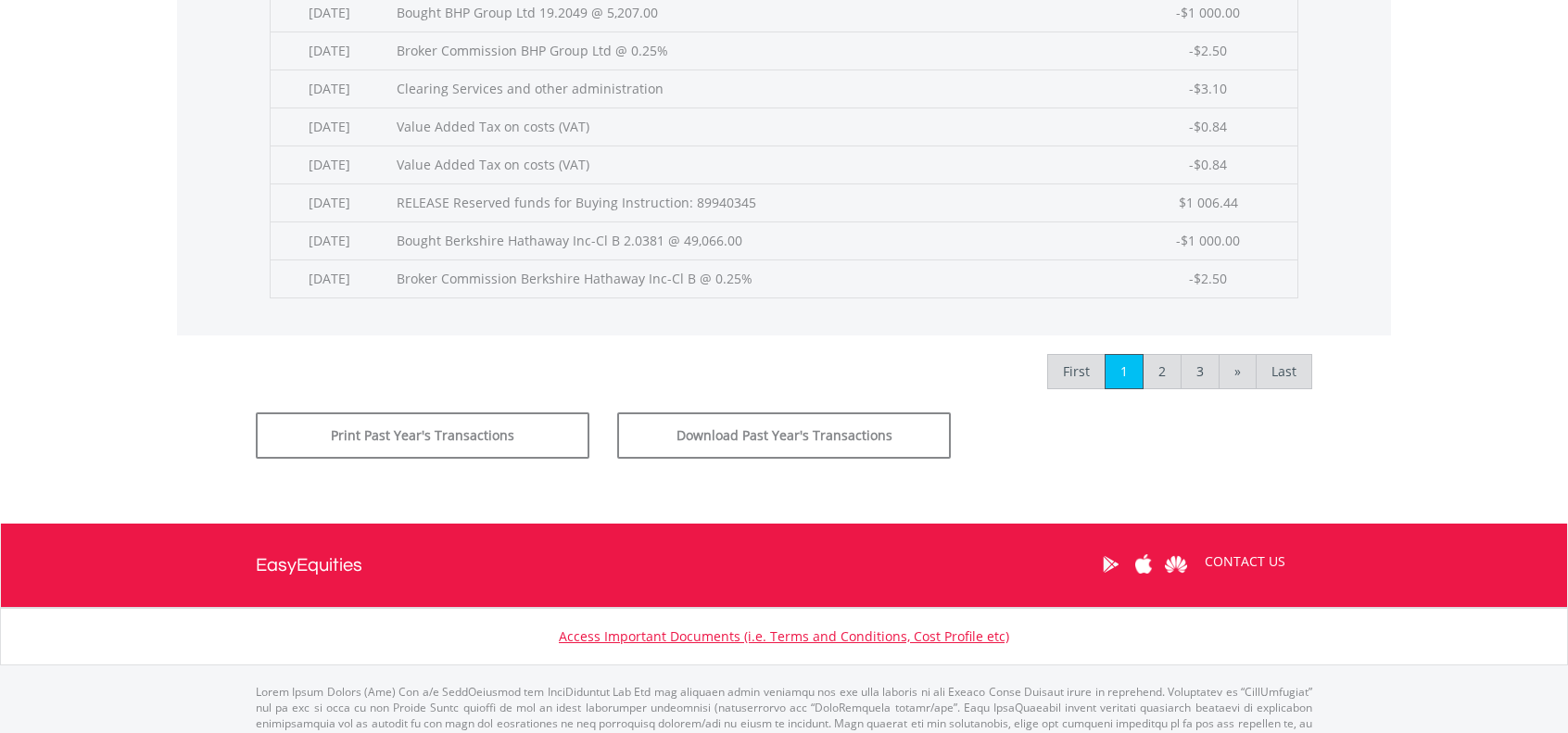
scroll to position [927, 0]
click at [1282, 362] on link "Last" at bounding box center [1284, 370] width 56 height 35
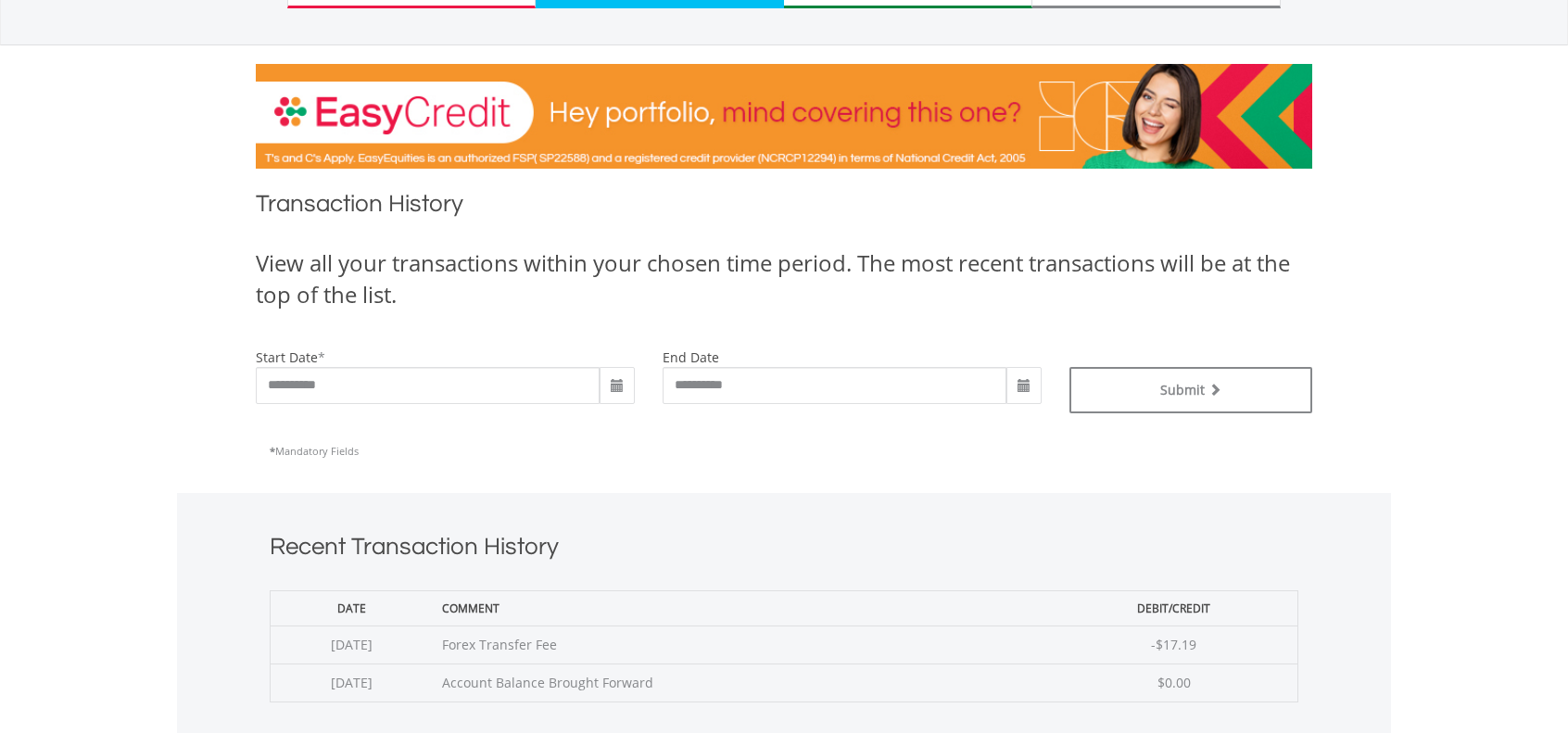
scroll to position [216, 0]
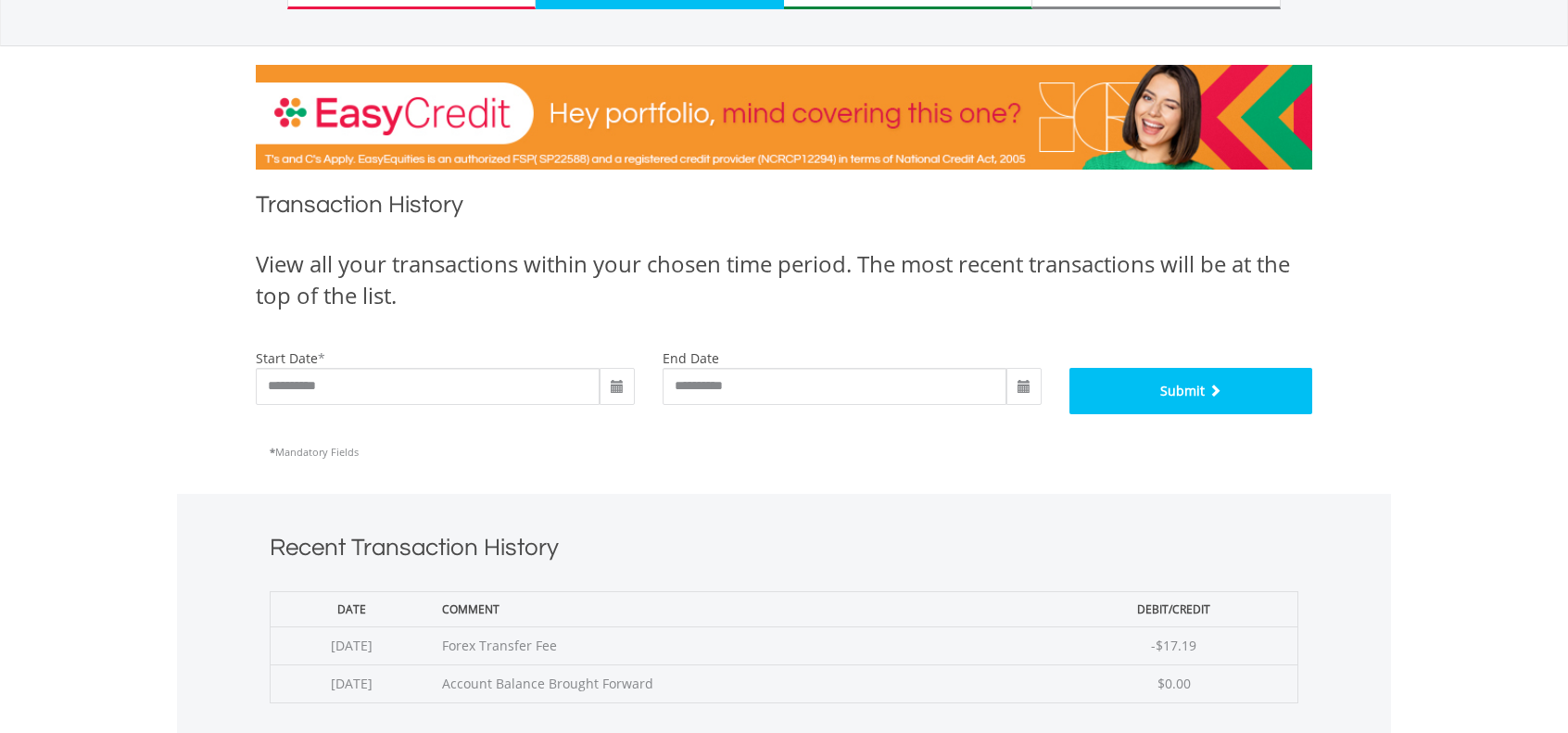
click at [1164, 390] on button "Submit" at bounding box center [1191, 390] width 244 height 46
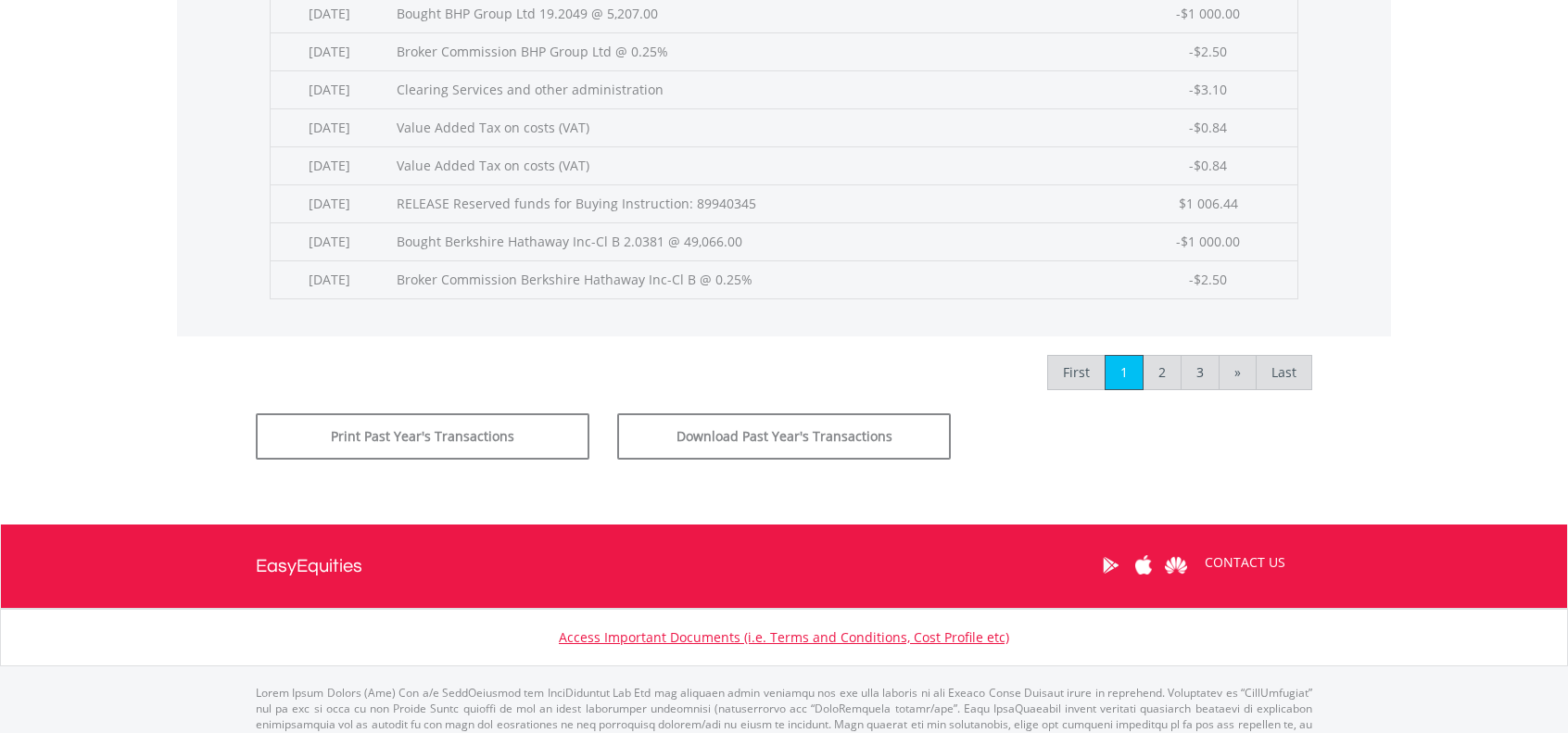
scroll to position [925, 0]
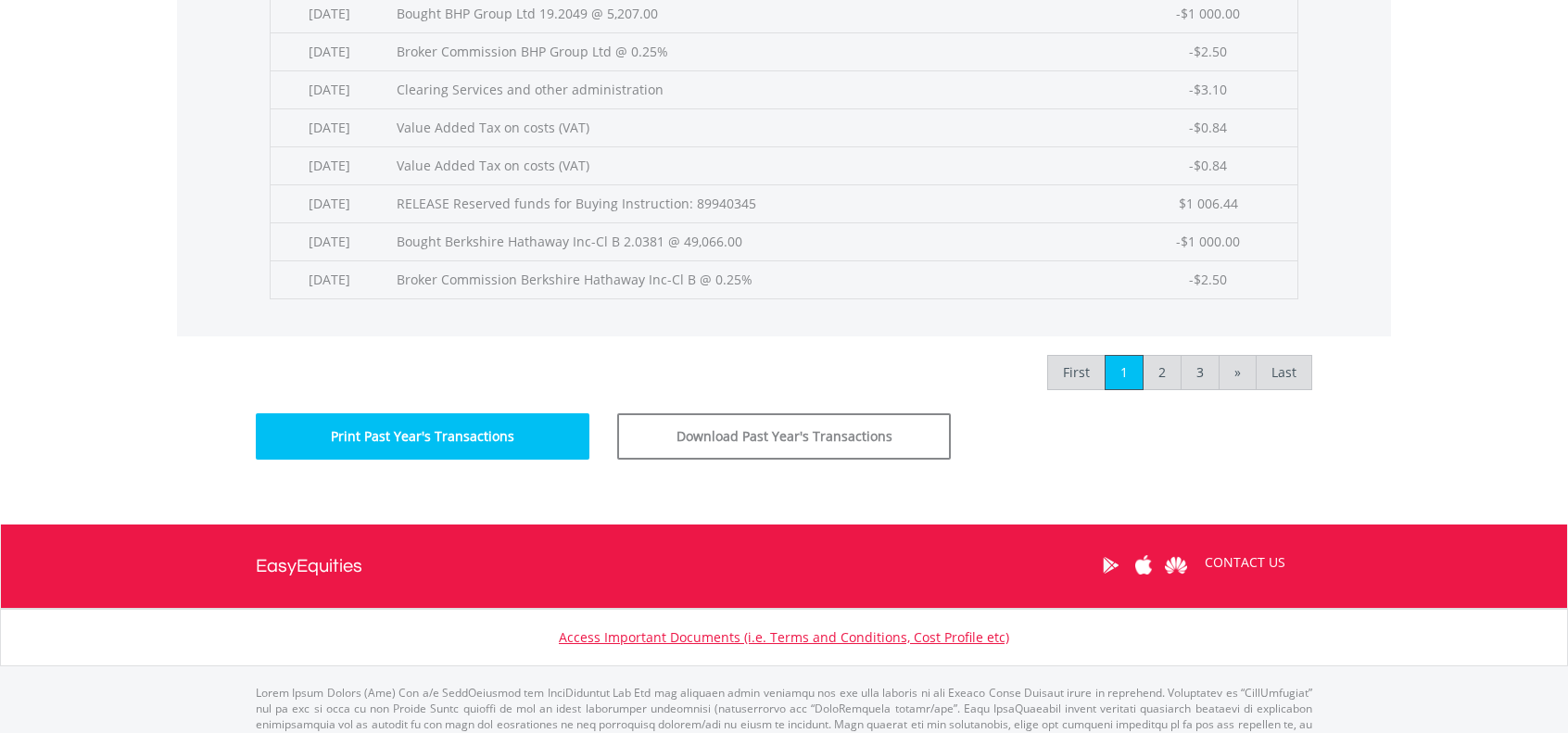
click at [500, 428] on button "Print Past Year's Transactions" at bounding box center [422, 436] width 334 height 46
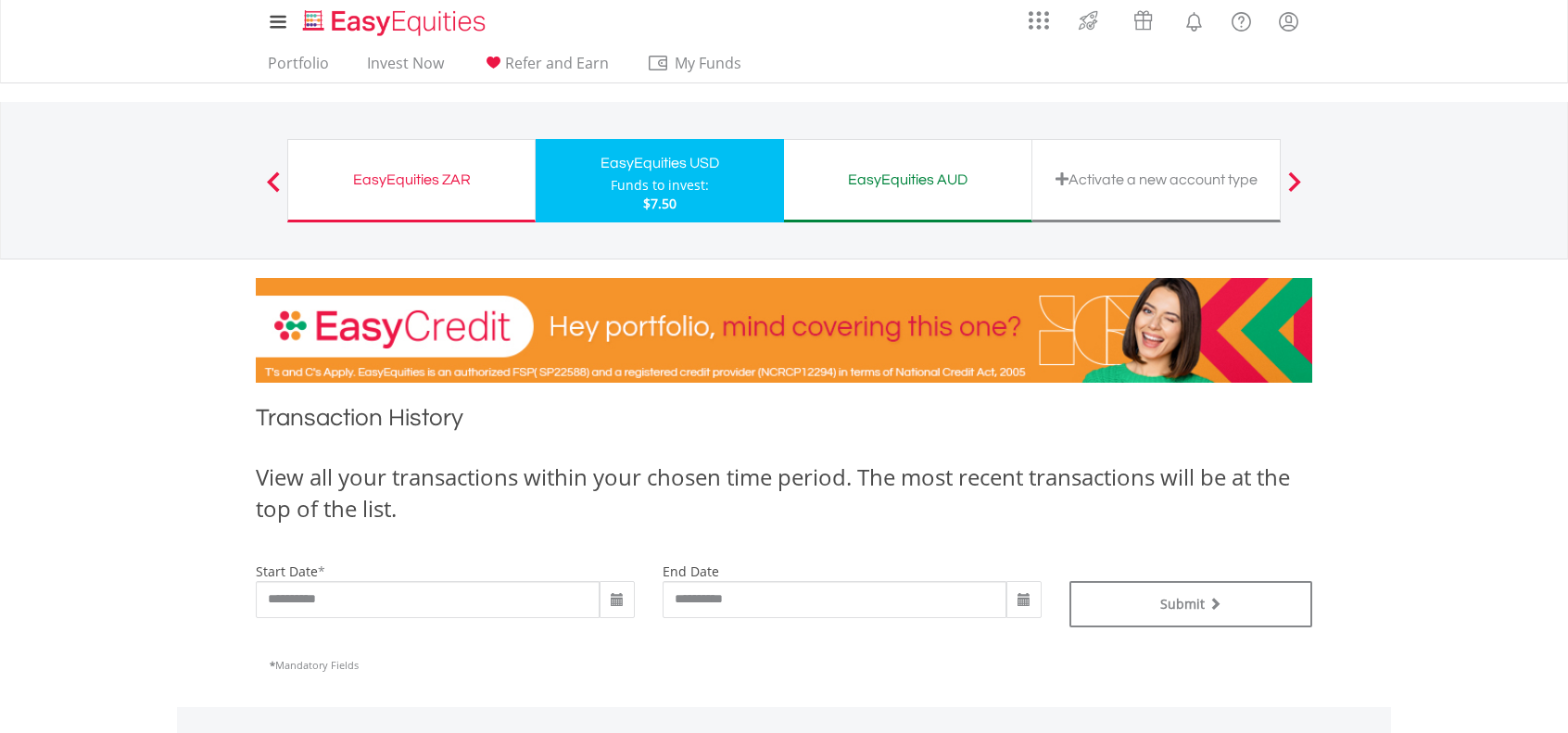
scroll to position [0, 0]
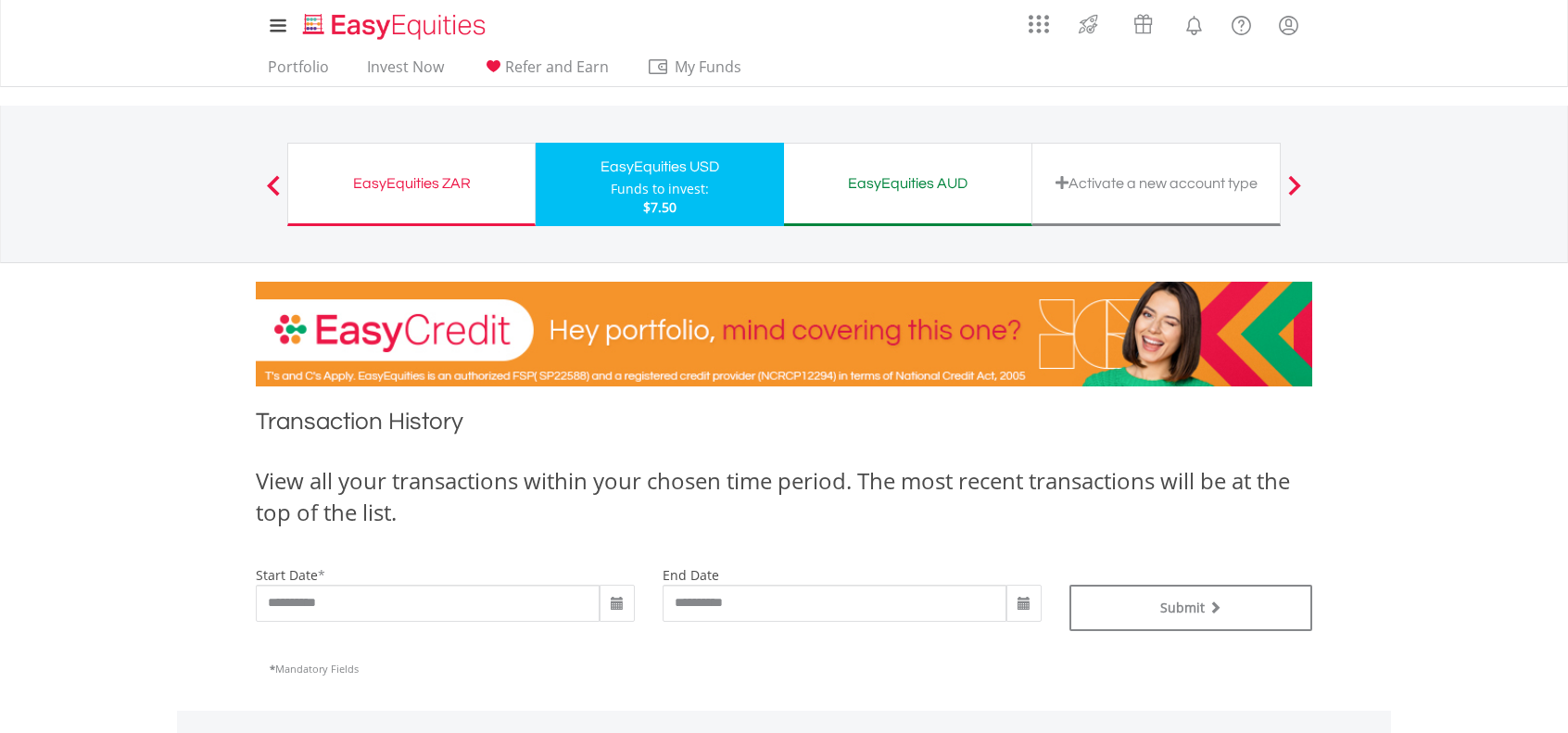
click at [441, 189] on div "EasyEquities ZAR" at bounding box center [411, 183] width 224 height 26
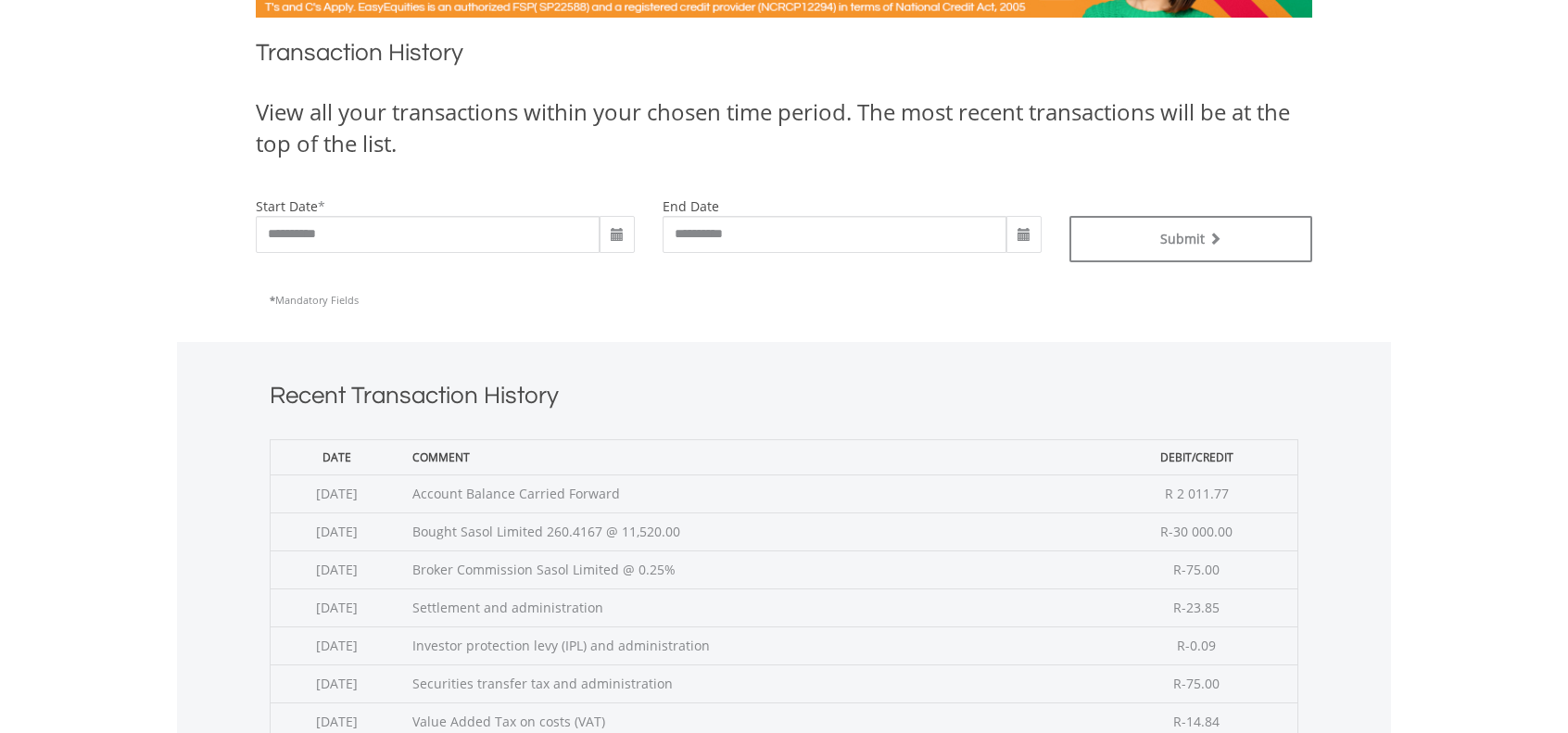
scroll to position [370, 0]
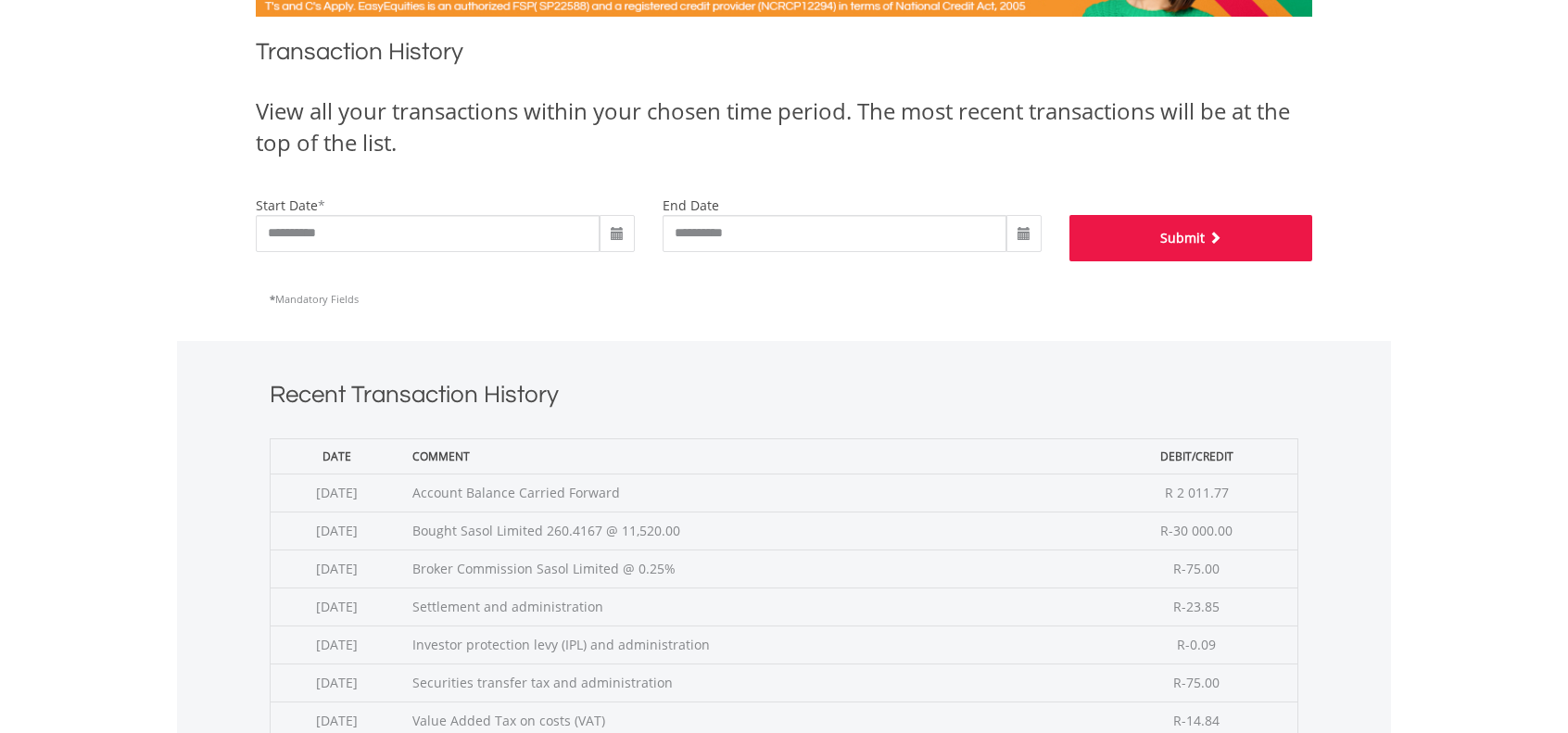
click at [1183, 234] on button "Submit" at bounding box center [1191, 238] width 244 height 46
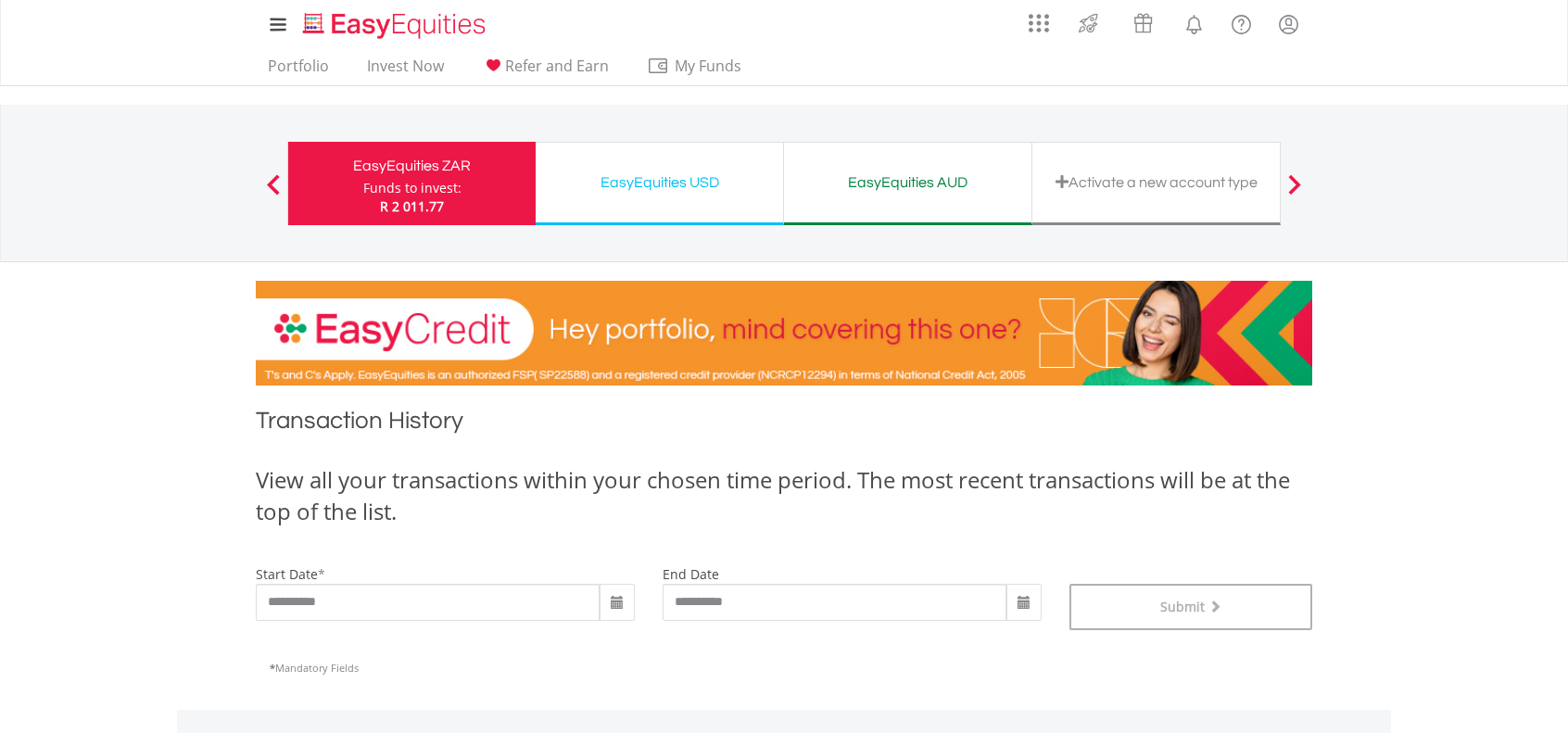
scroll to position [0, 0]
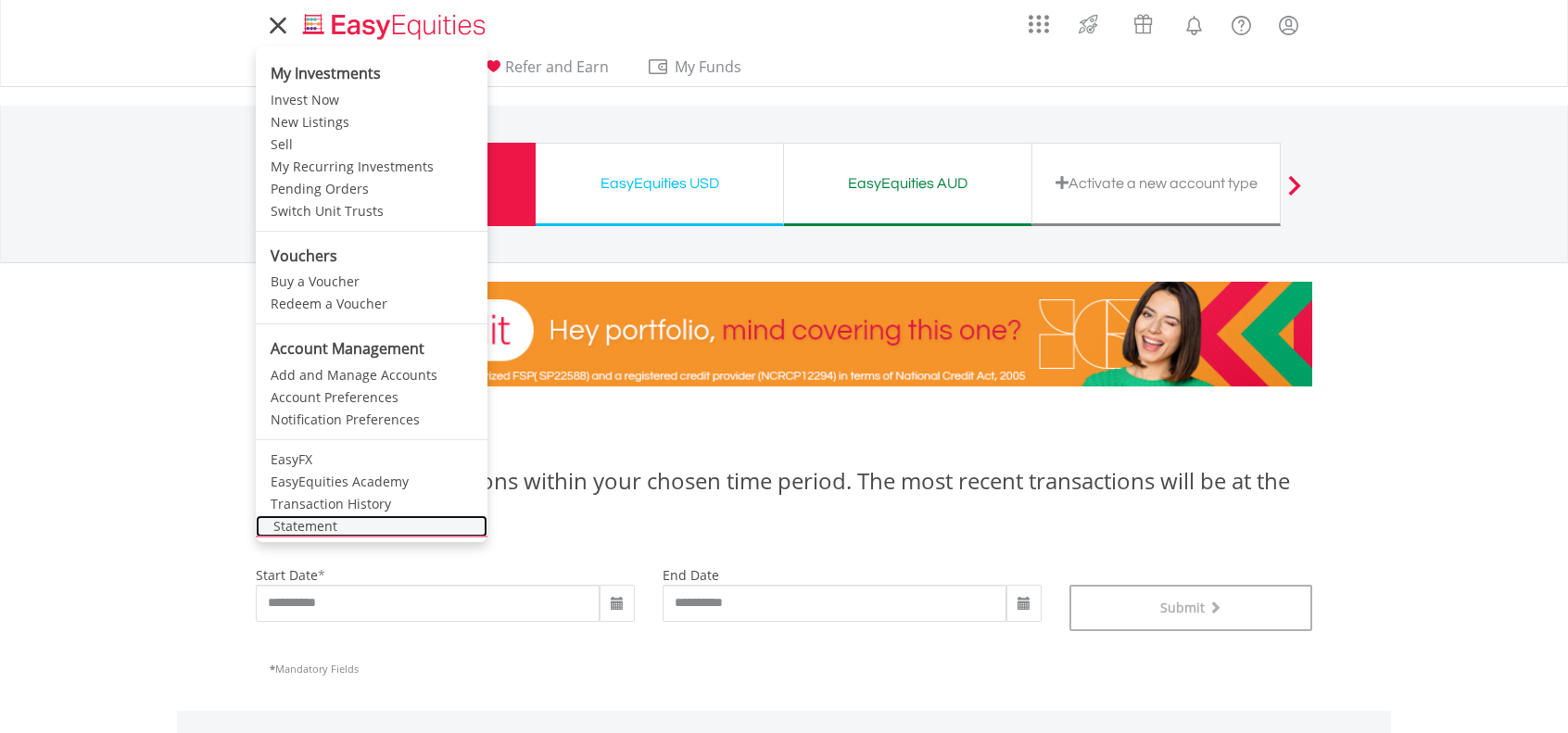
click at [326, 520] on link "Statement" at bounding box center [372, 527] width 231 height 23
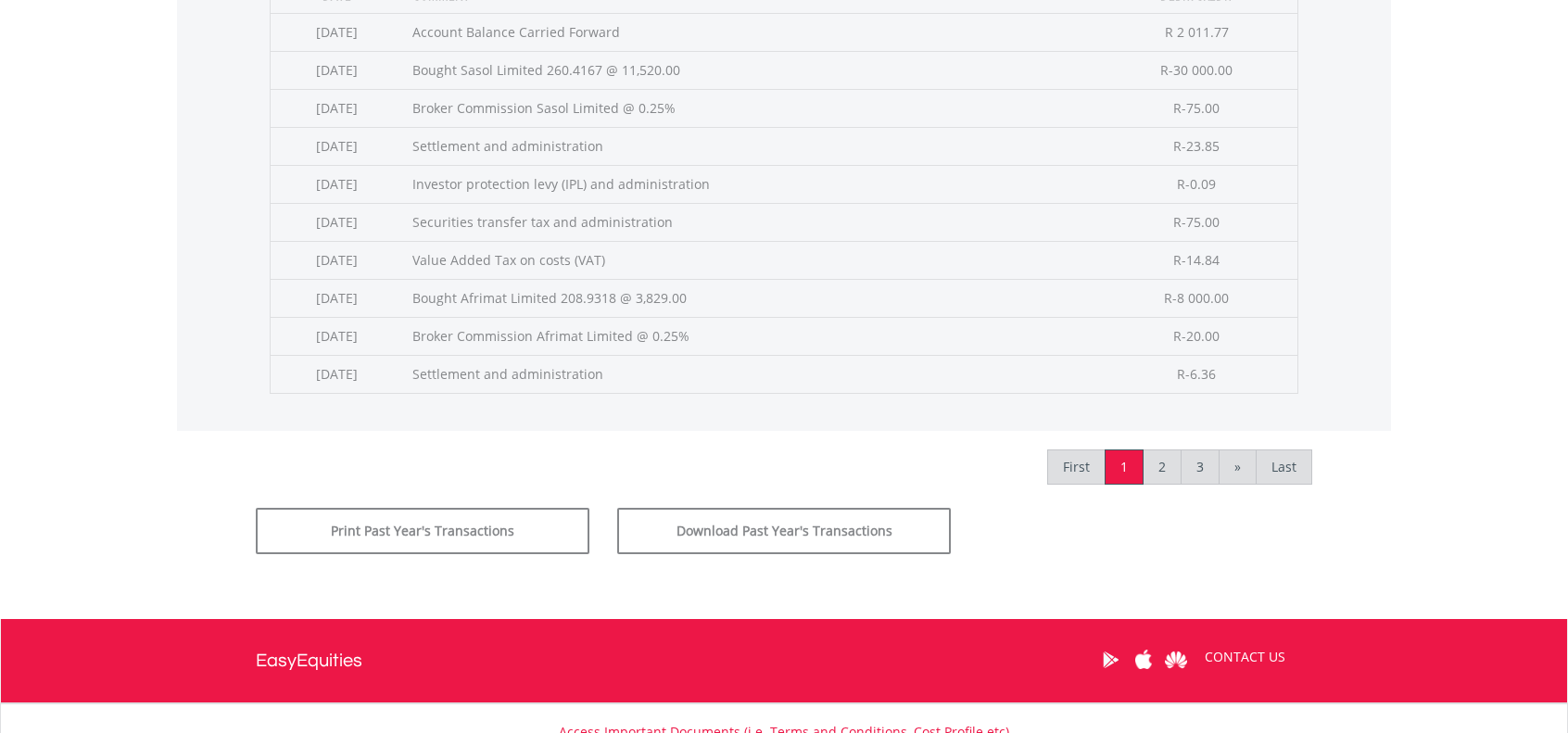
scroll to position [977, 0]
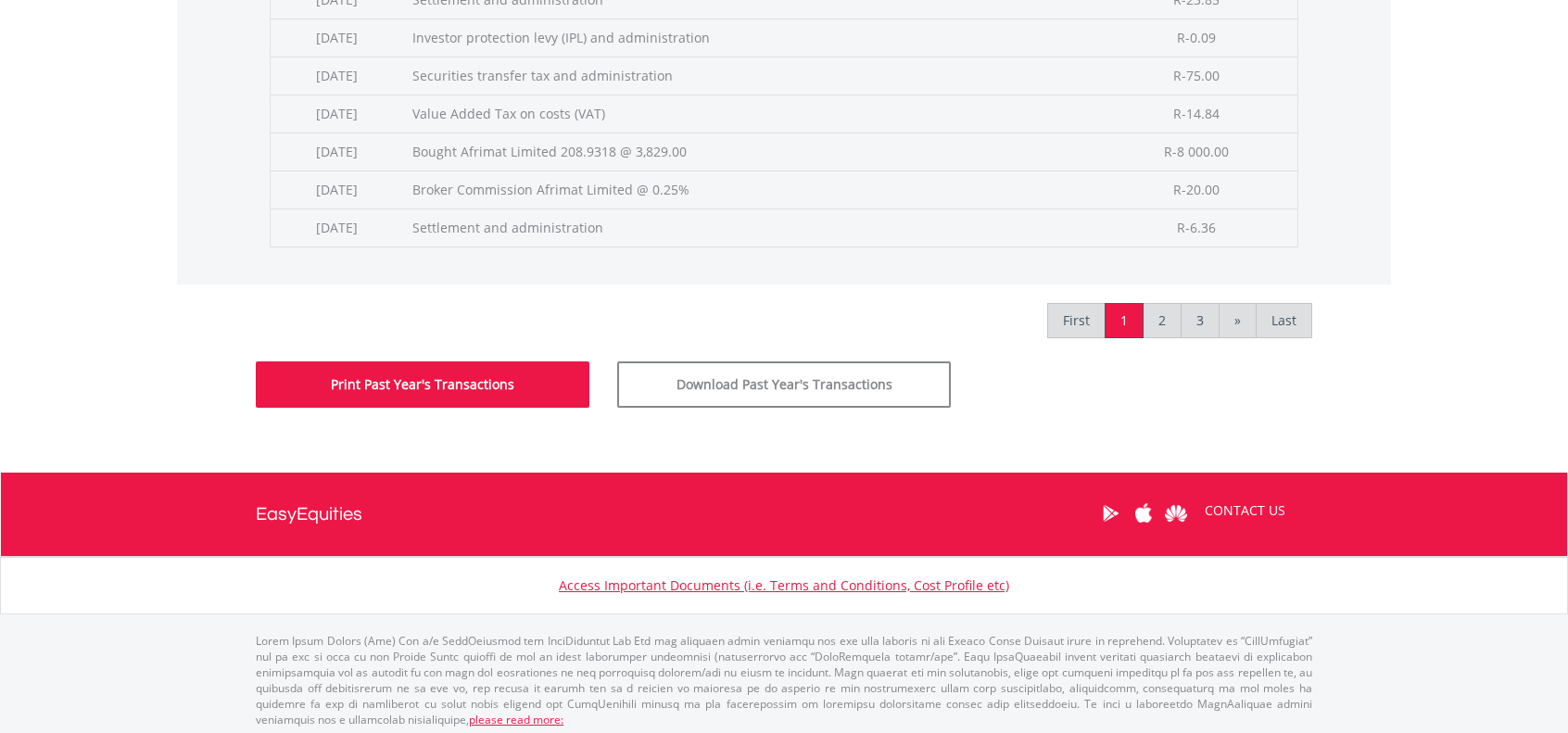
click at [483, 381] on button "Print Past Year's Transactions" at bounding box center [422, 384] width 334 height 46
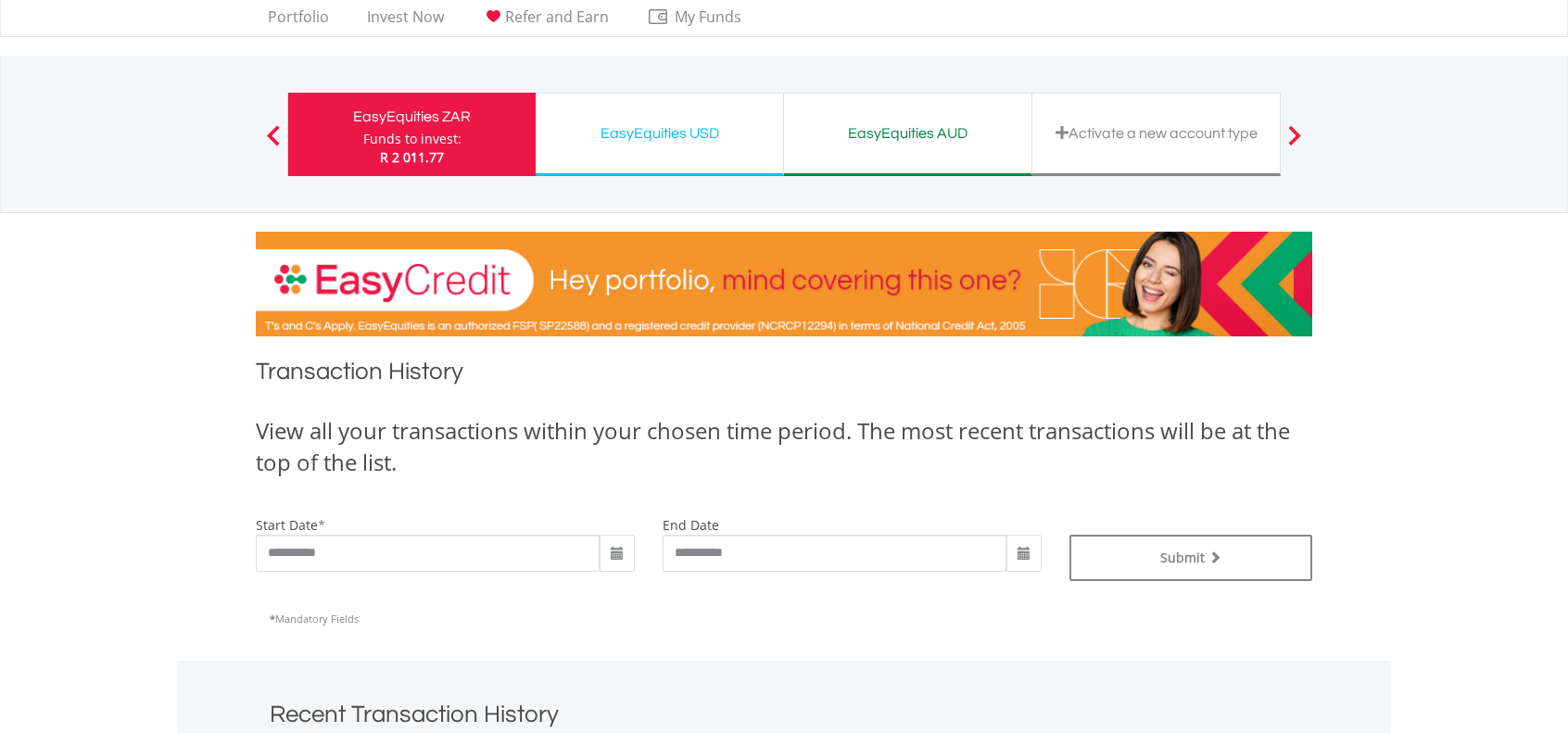
scroll to position [0, 0]
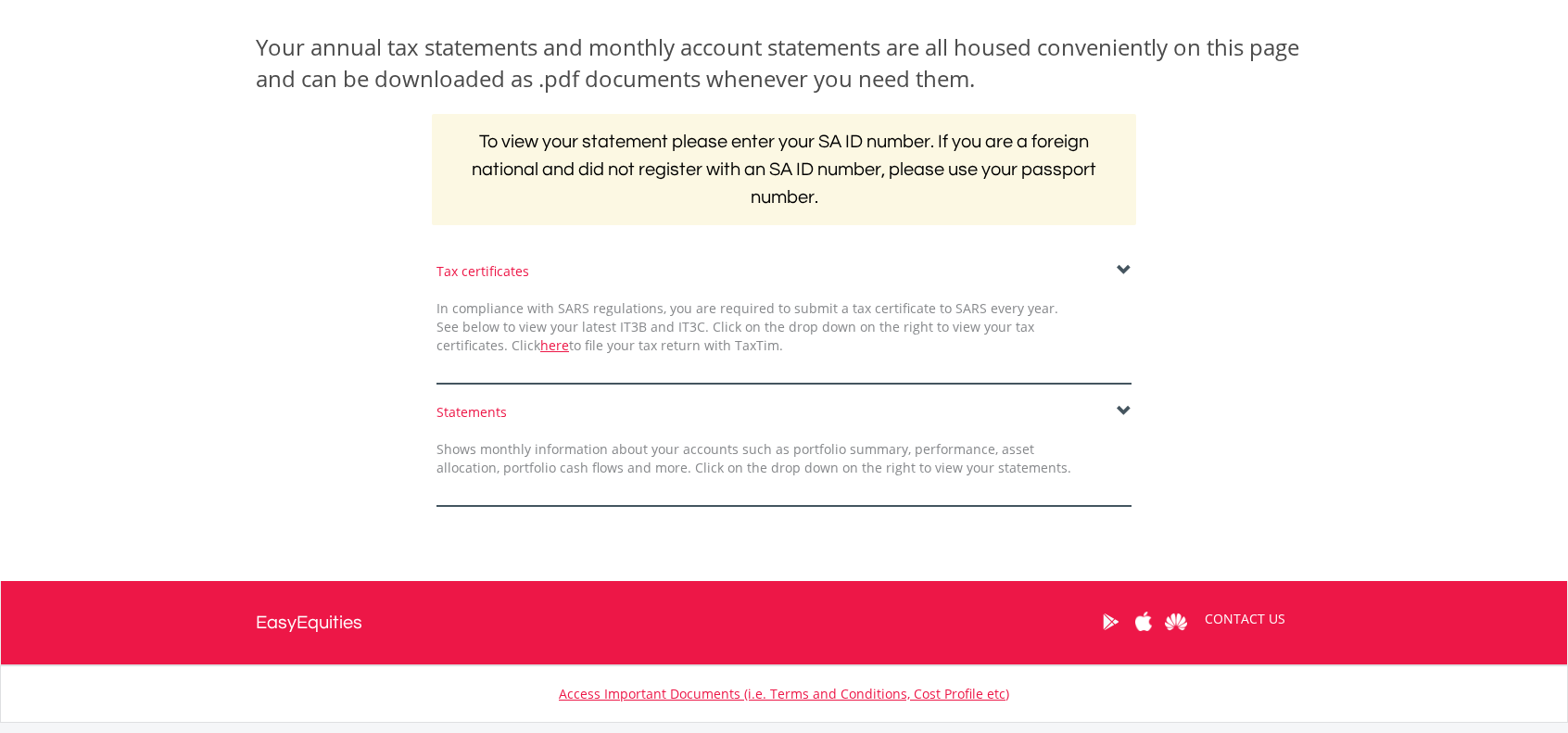
scroll to position [278, 0]
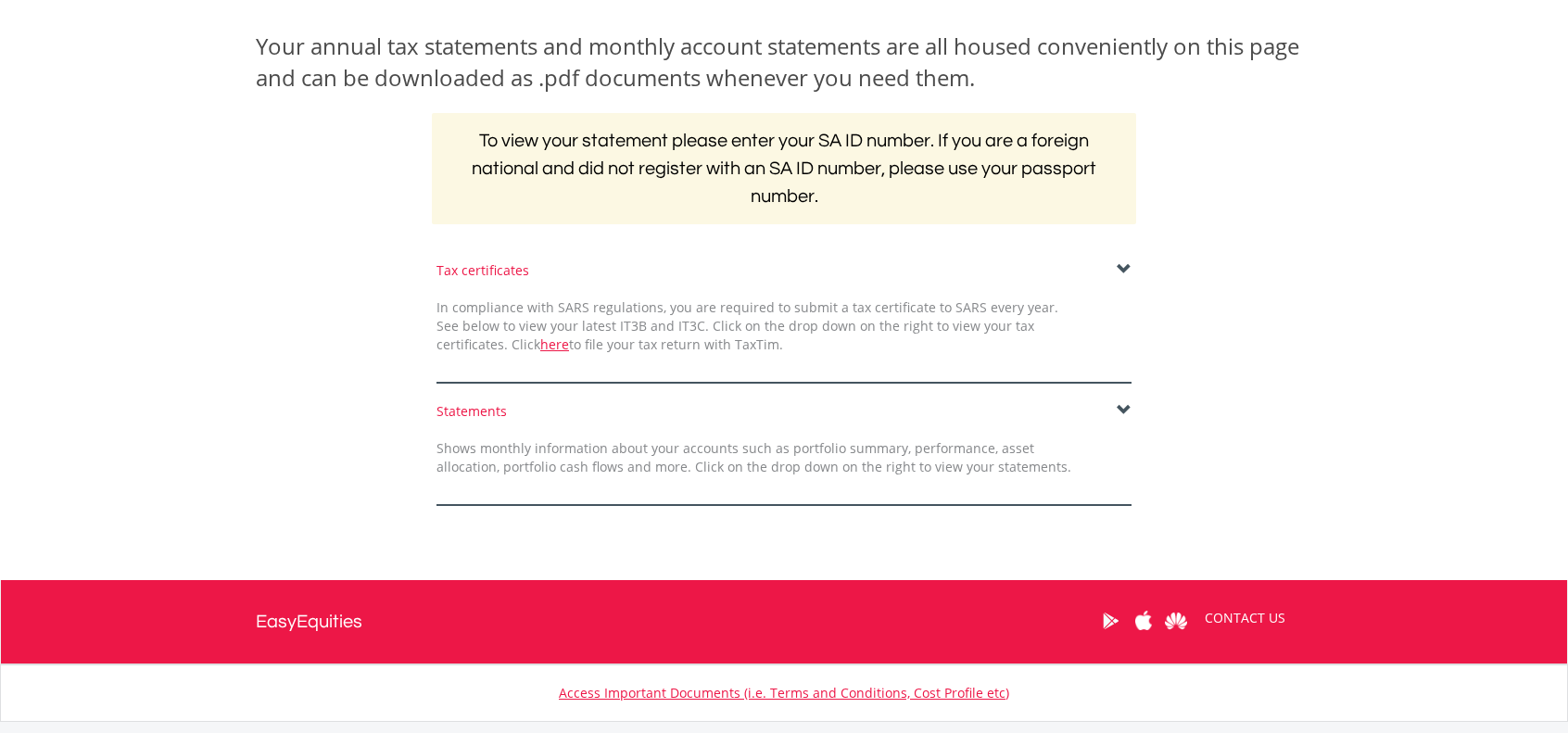
click at [1122, 408] on span at bounding box center [1124, 410] width 15 height 15
click at [1125, 406] on span at bounding box center [1124, 410] width 15 height 15
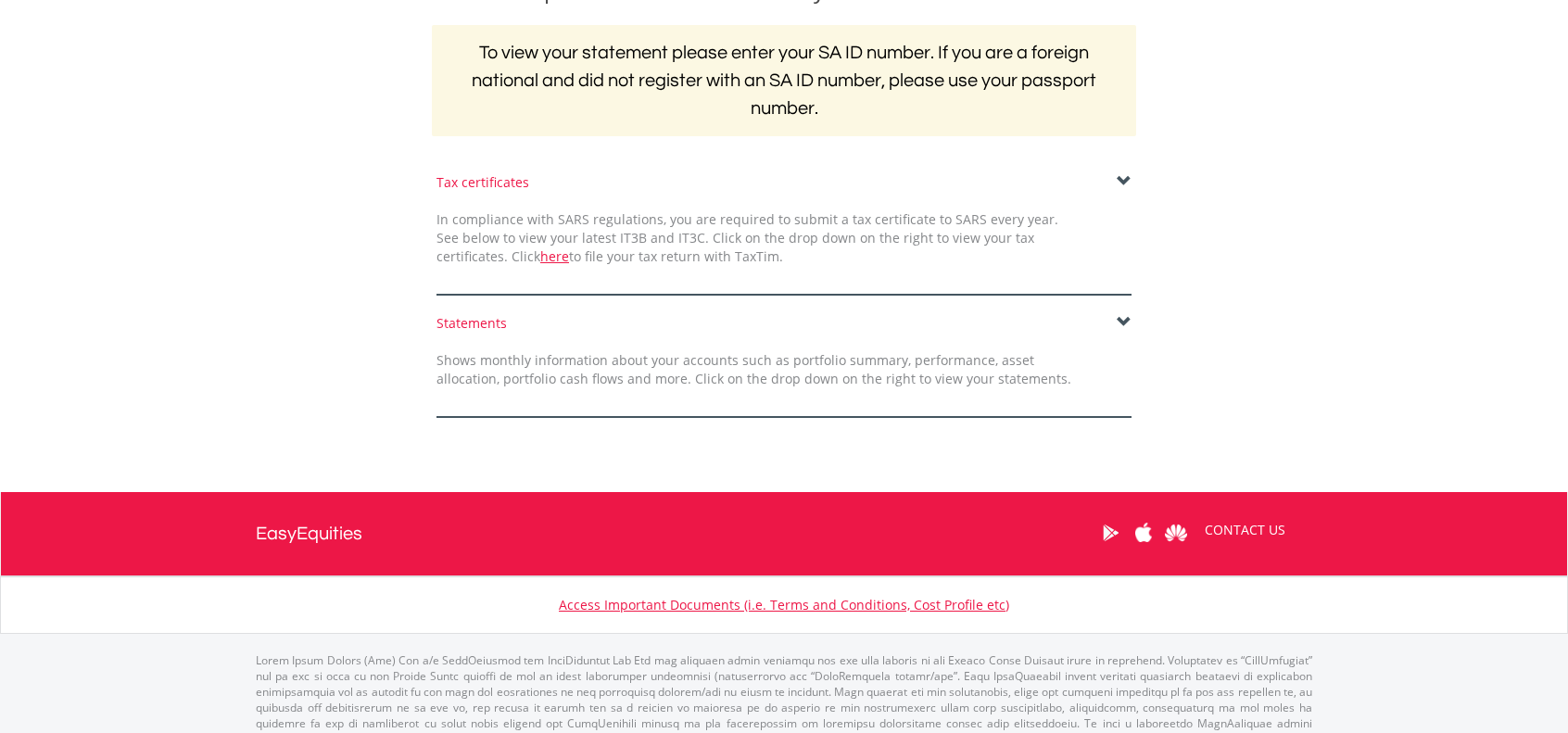
scroll to position [390, 0]
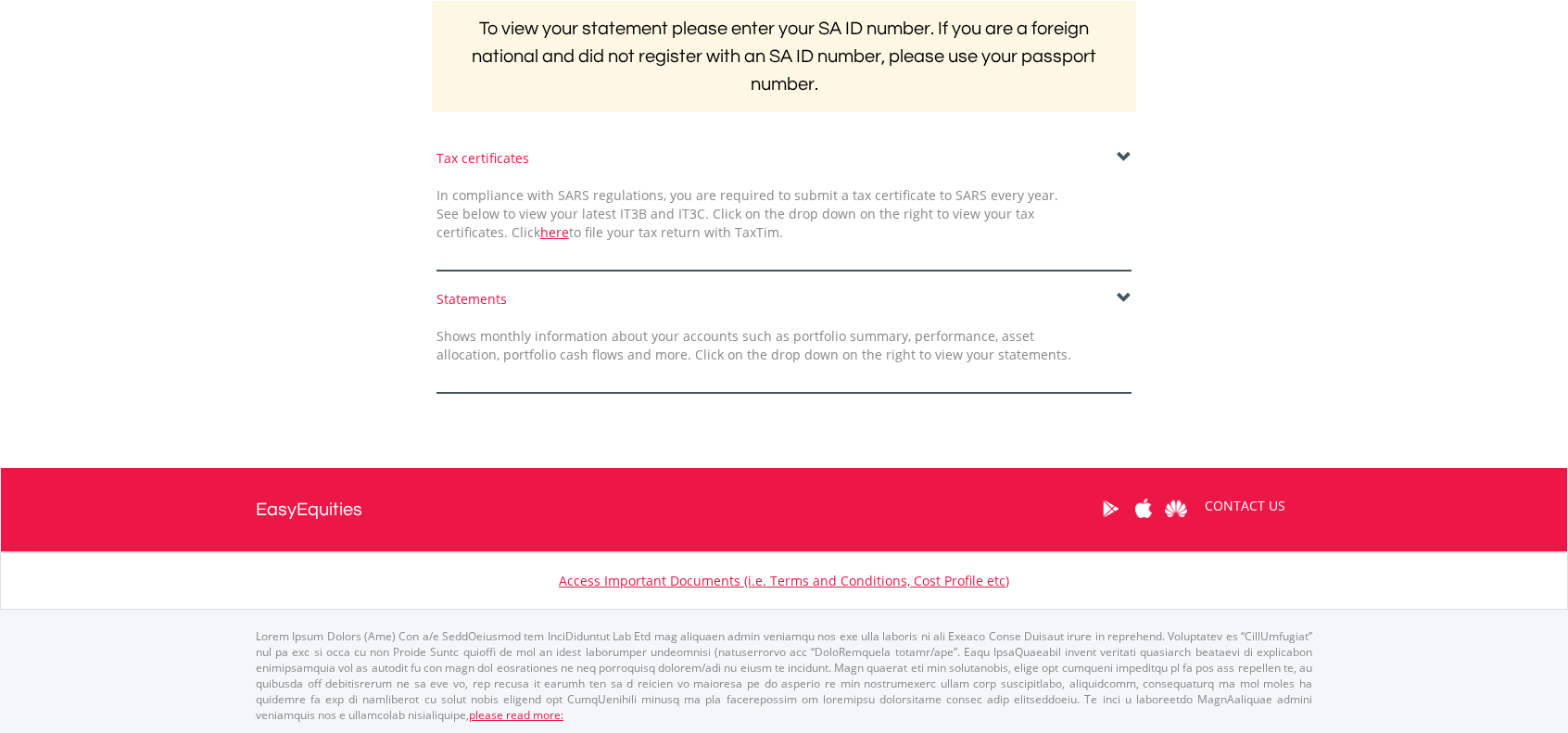
click at [640, 328] on div "Shows monthly information about your accounts such as portfolio summary, perfor…" at bounding box center [753, 345] width 662 height 37
click at [1122, 297] on span at bounding box center [1124, 298] width 15 height 15
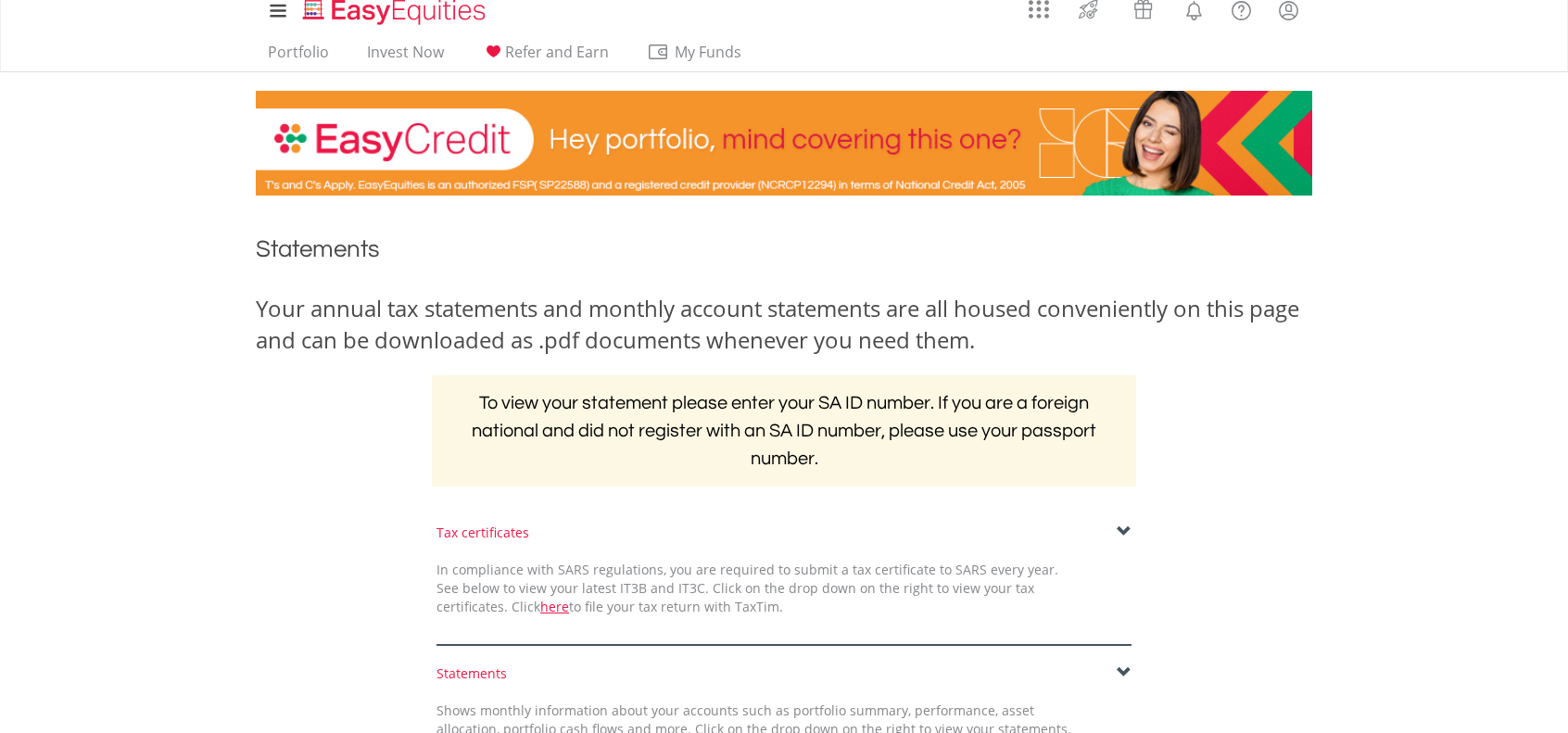
scroll to position [0, 0]
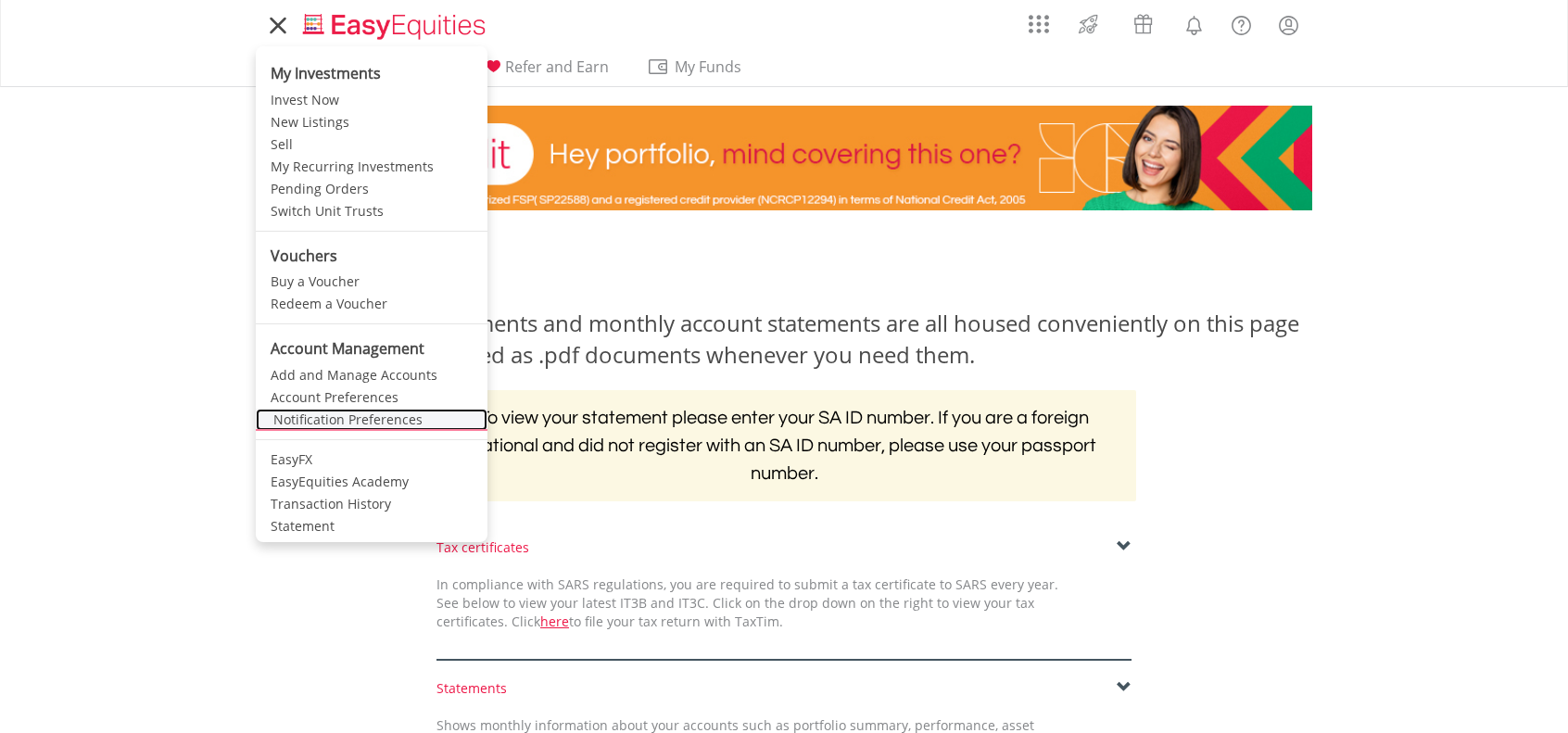
click at [368, 422] on link "Notification Preferences" at bounding box center [372, 420] width 231 height 23
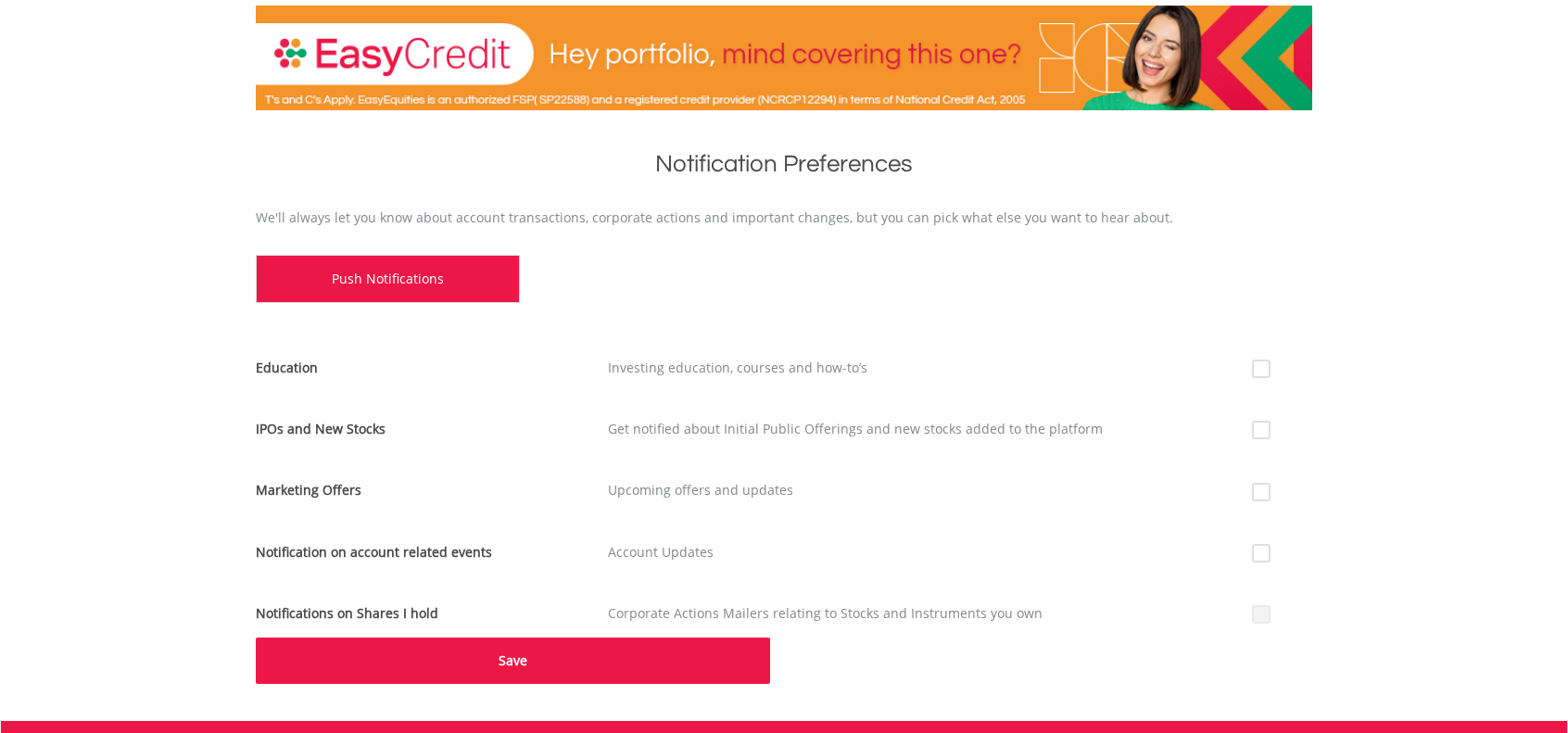
scroll to position [278, 0]
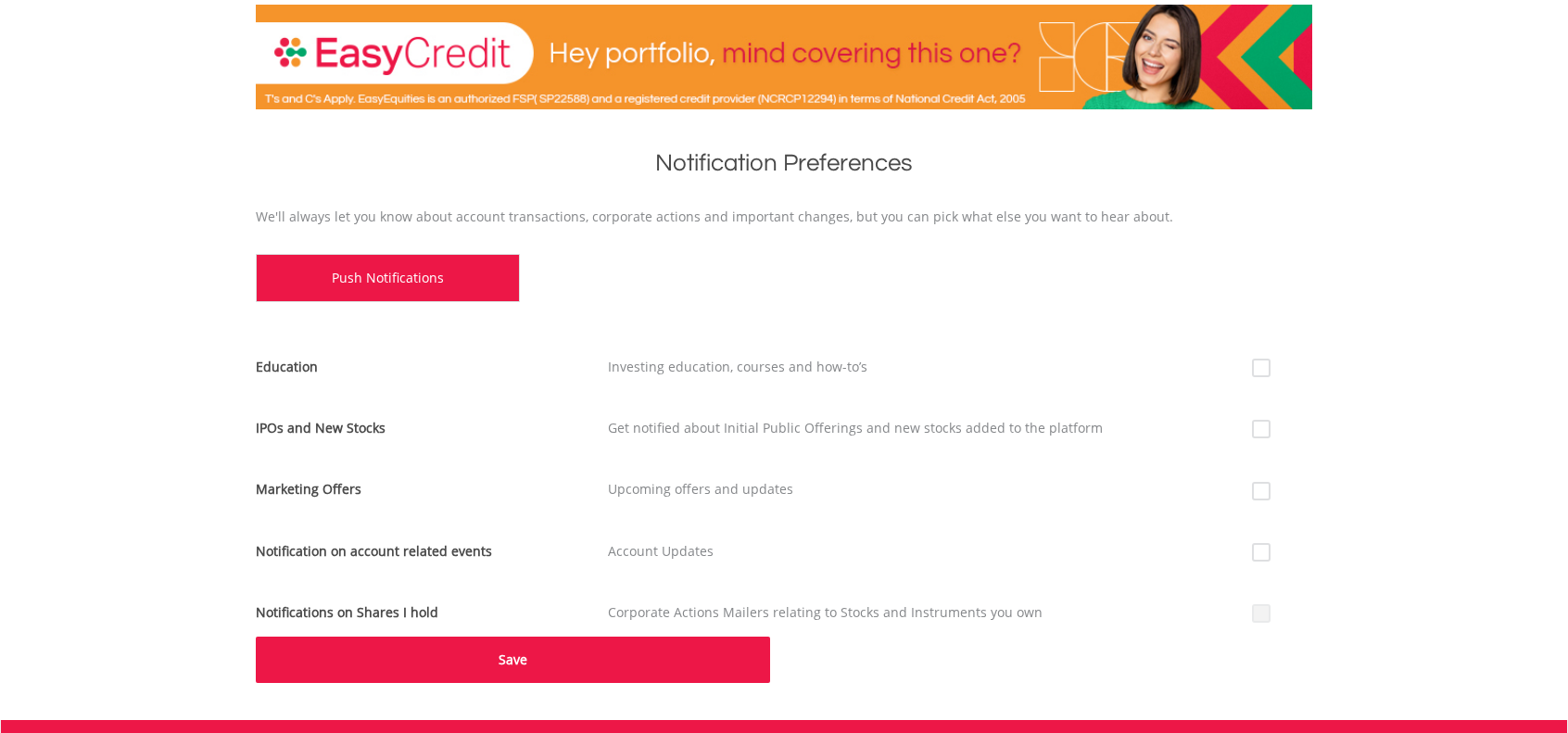
click at [539, 663] on button "Save" at bounding box center [513, 660] width 515 height 46
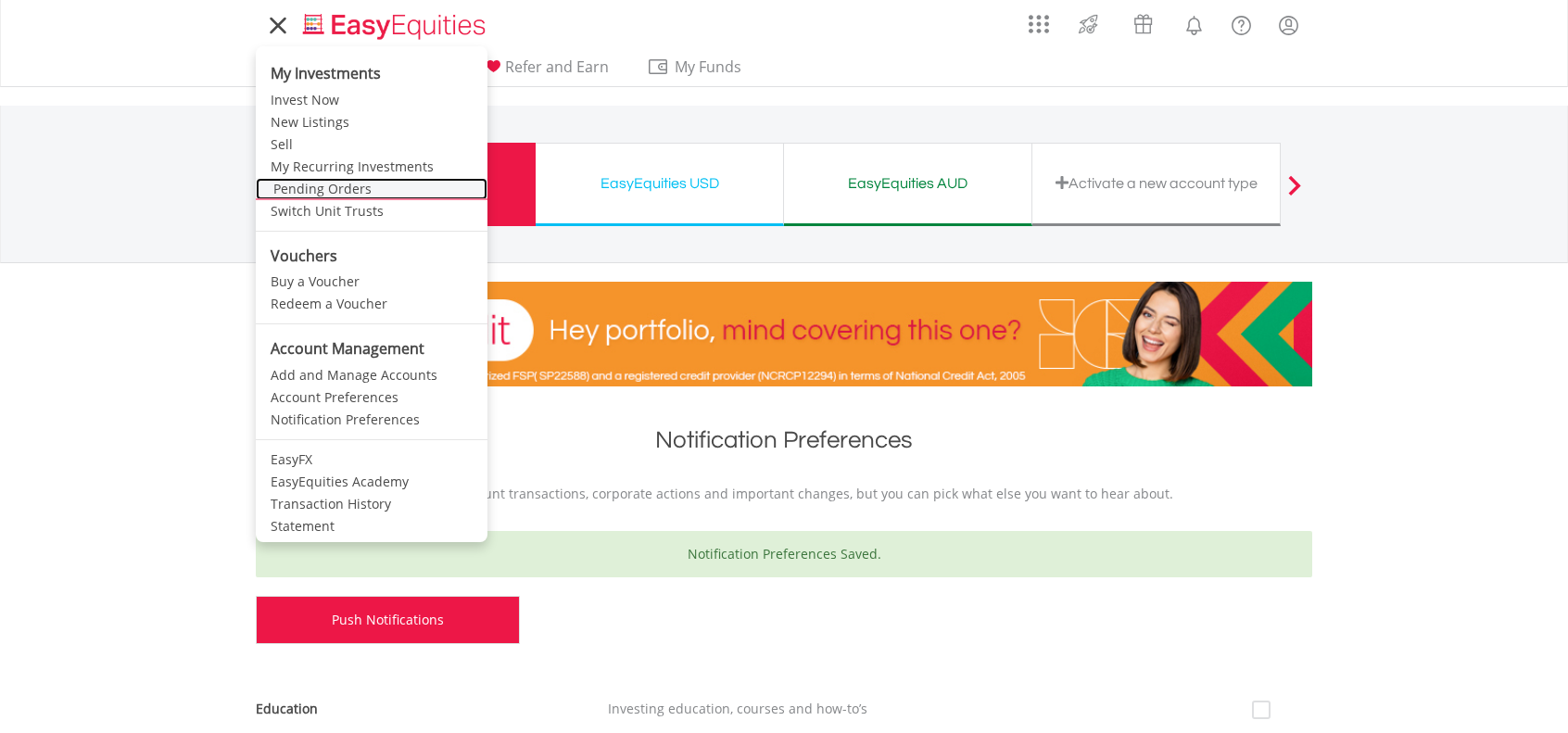
click at [300, 189] on link "Pending Orders" at bounding box center [372, 189] width 231 height 23
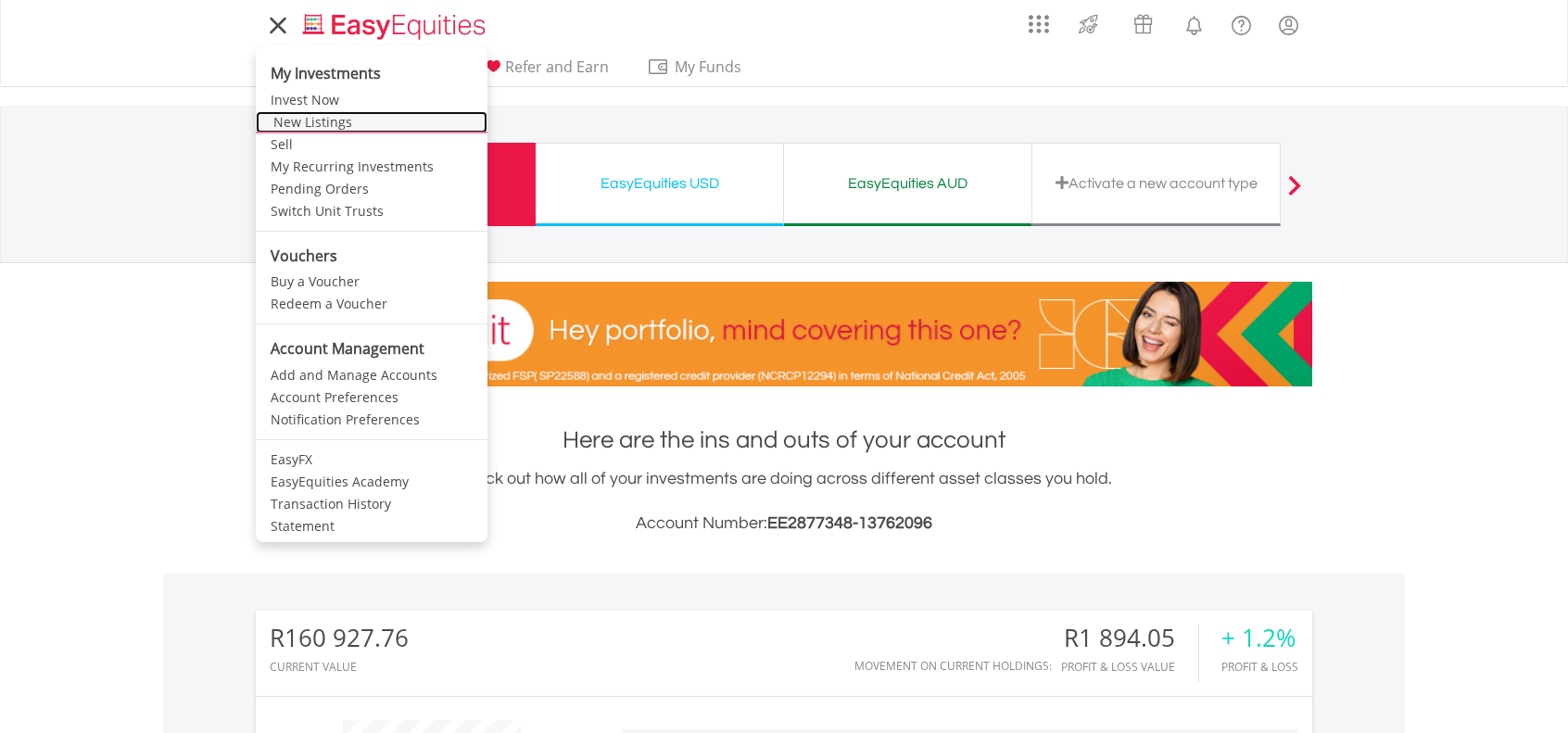
click at [293, 123] on link "New Listings" at bounding box center [372, 122] width 231 height 23
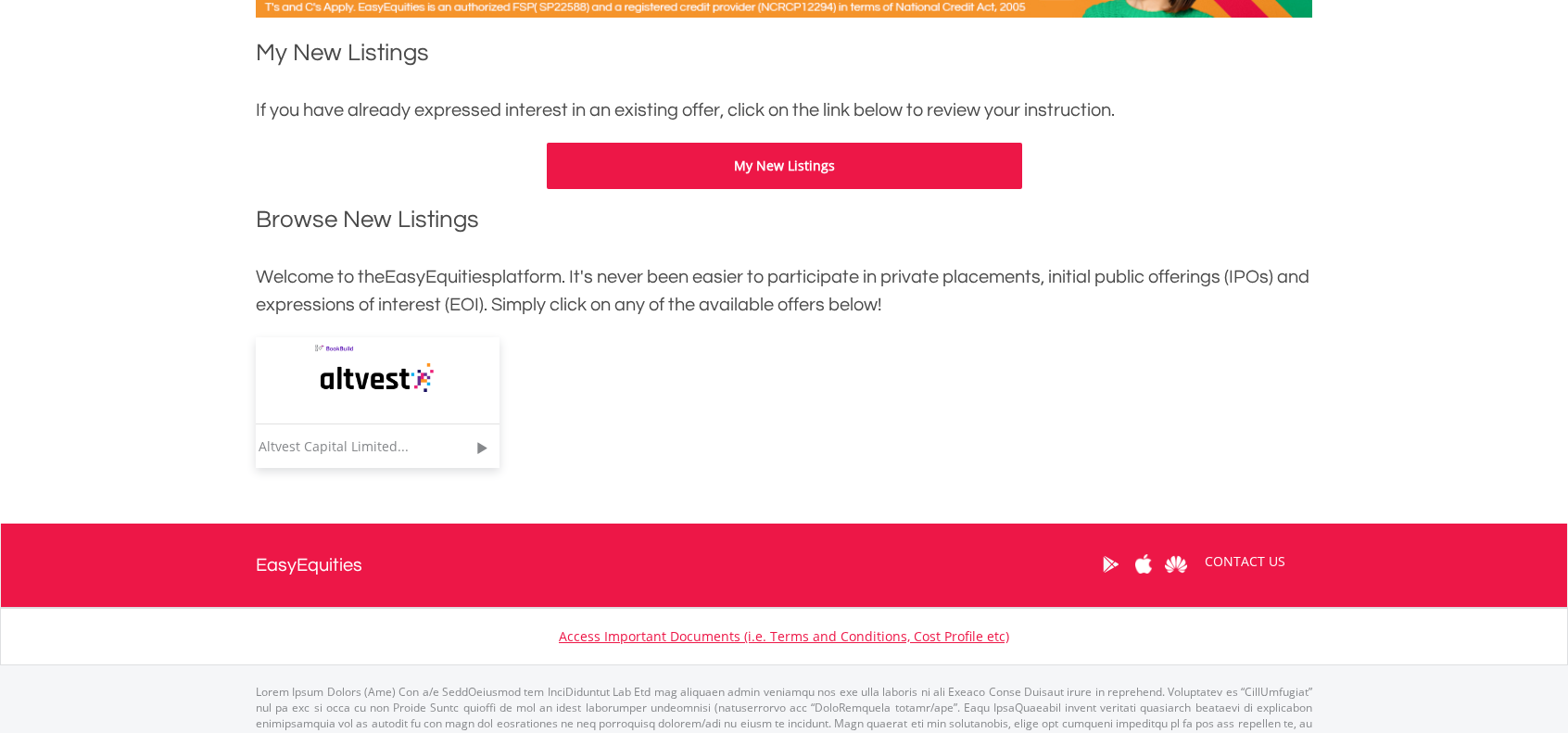
scroll to position [370, 0]
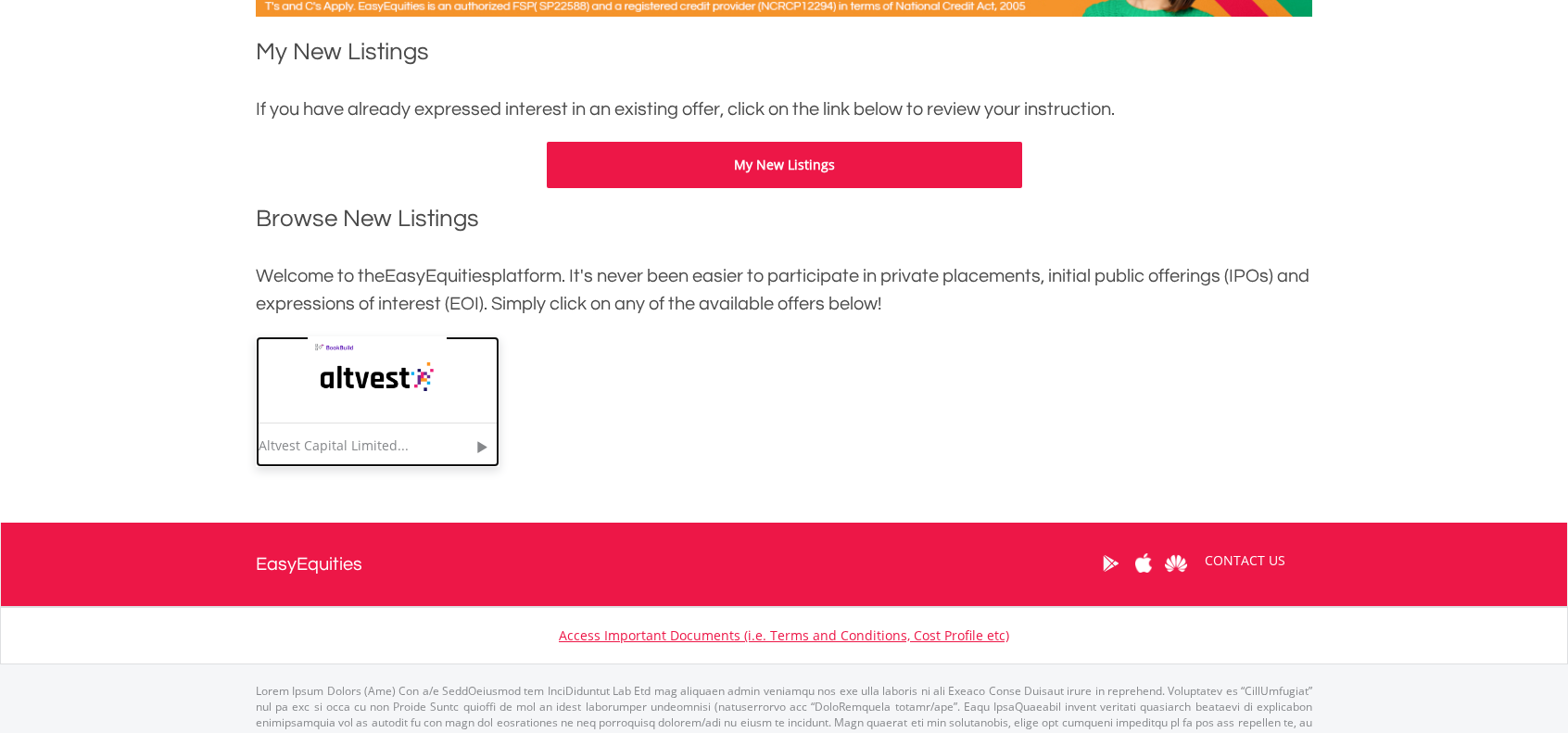
click at [383, 391] on img at bounding box center [377, 380] width 139 height 87
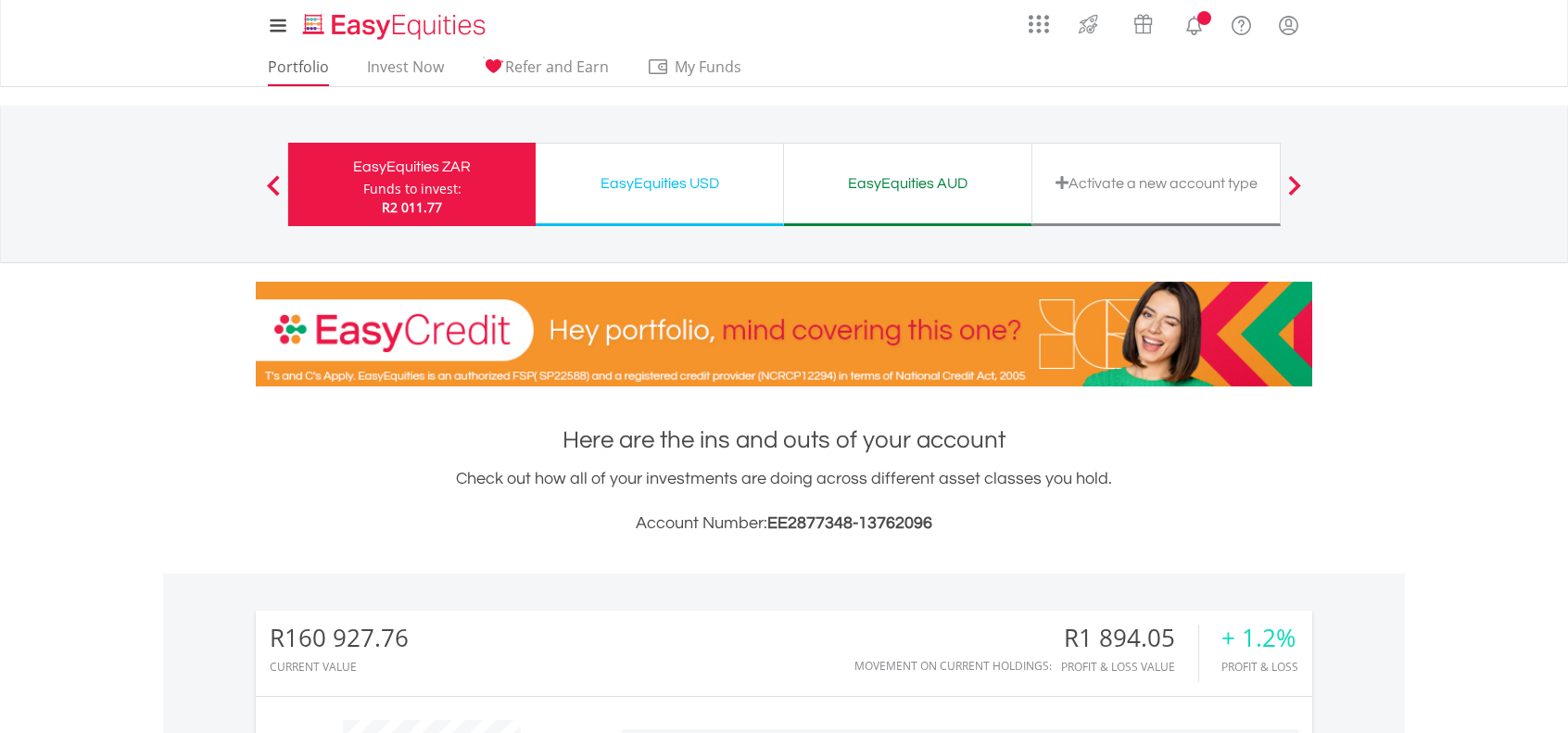
scroll to position [178, 352]
click at [300, 69] on link "Portfolio" at bounding box center [298, 72] width 76 height 29
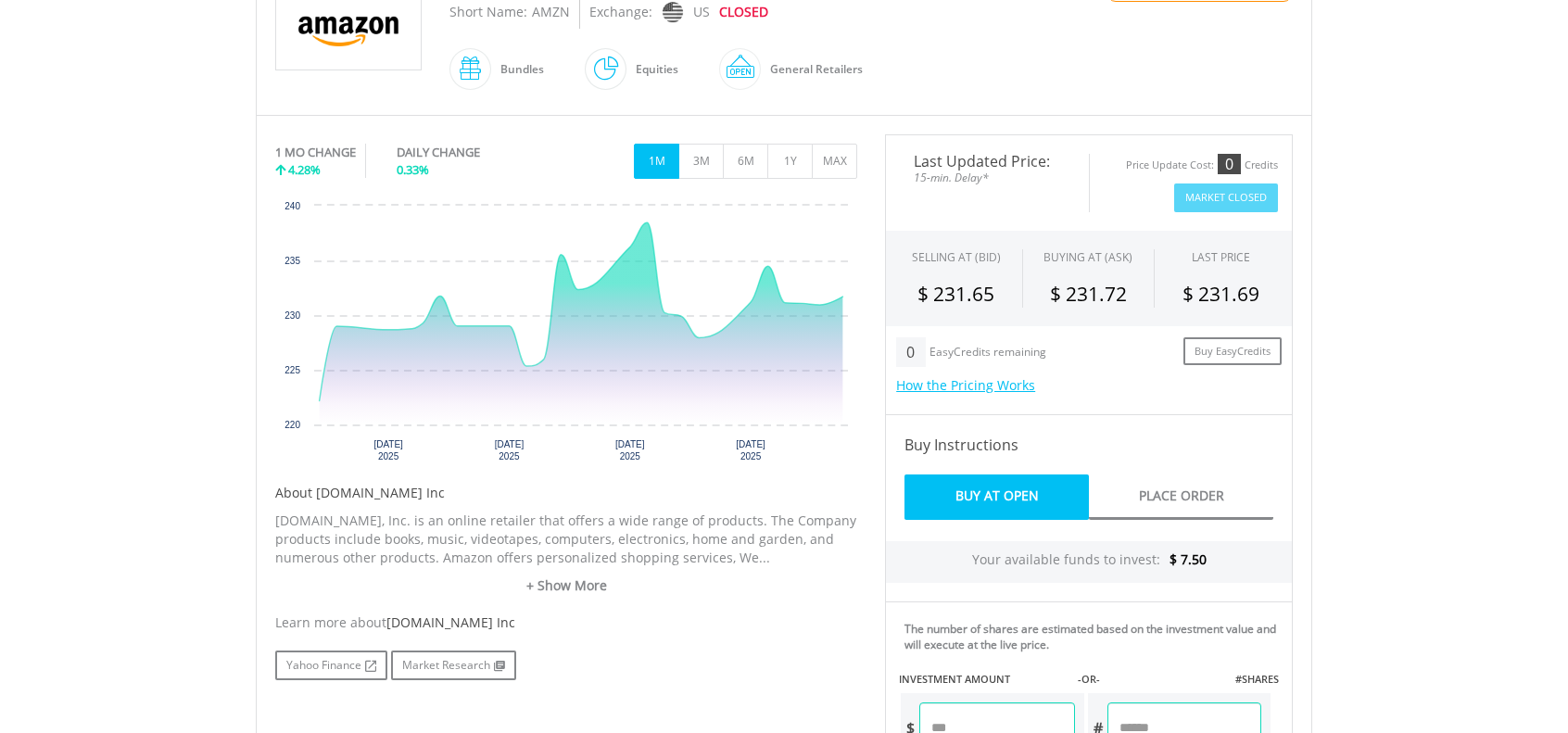
scroll to position [463, 0]
click at [325, 660] on link "Yahoo Finance" at bounding box center [331, 665] width 112 height 30
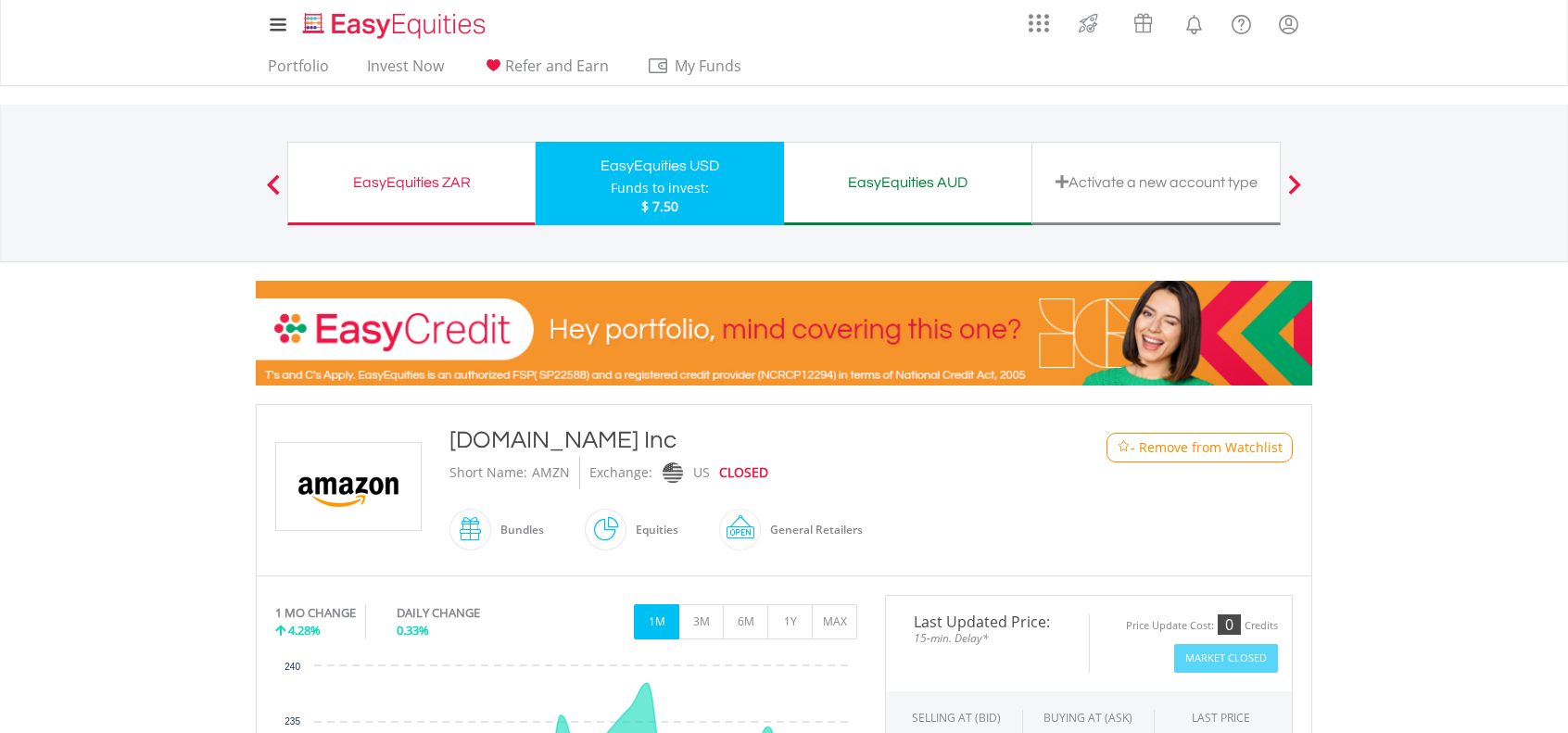
scroll to position [0, 0]
click at [380, 66] on link "Invest Now" at bounding box center [405, 72] width 92 height 29
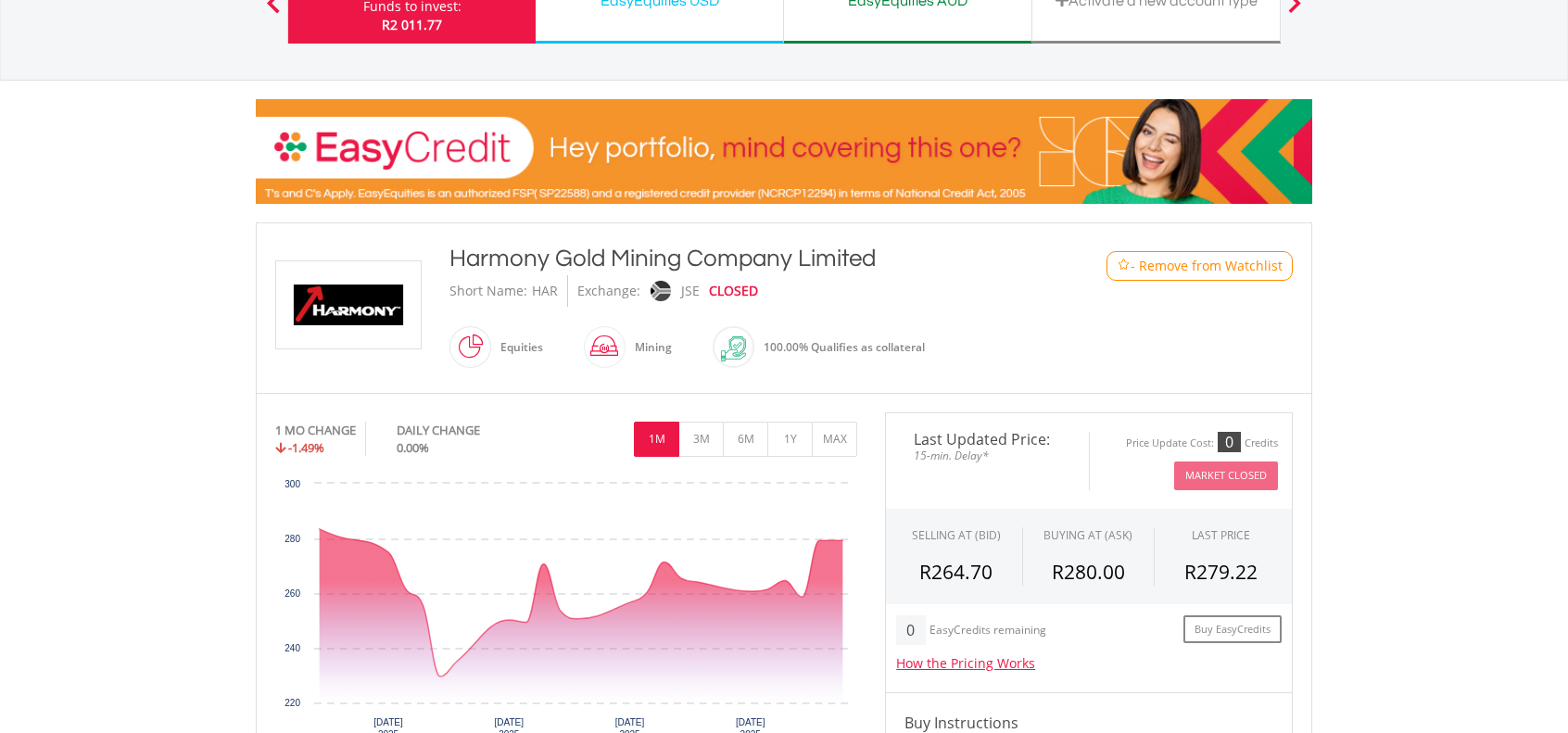
scroll to position [184, 0]
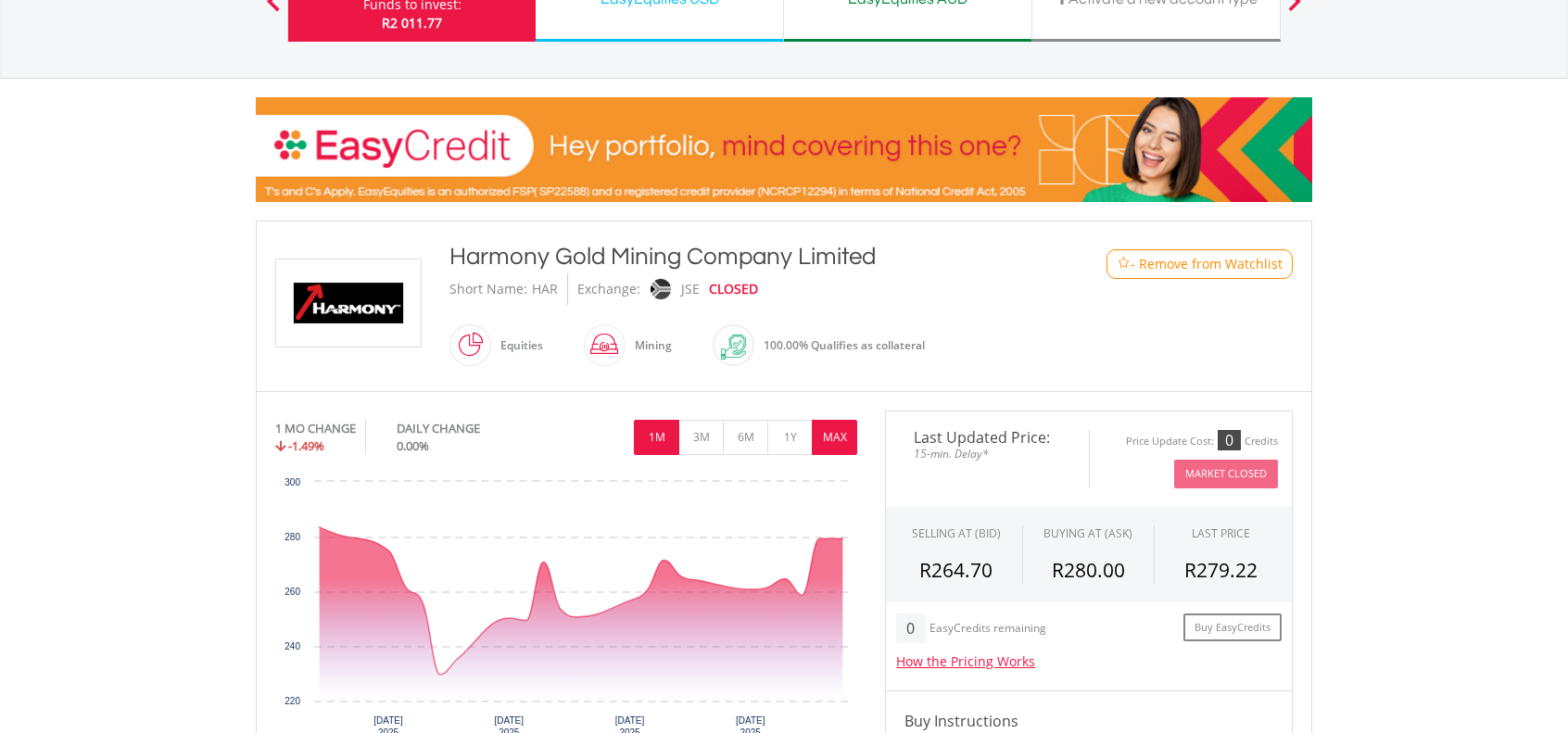
click at [829, 432] on button "MAX" at bounding box center [834, 437] width 45 height 35
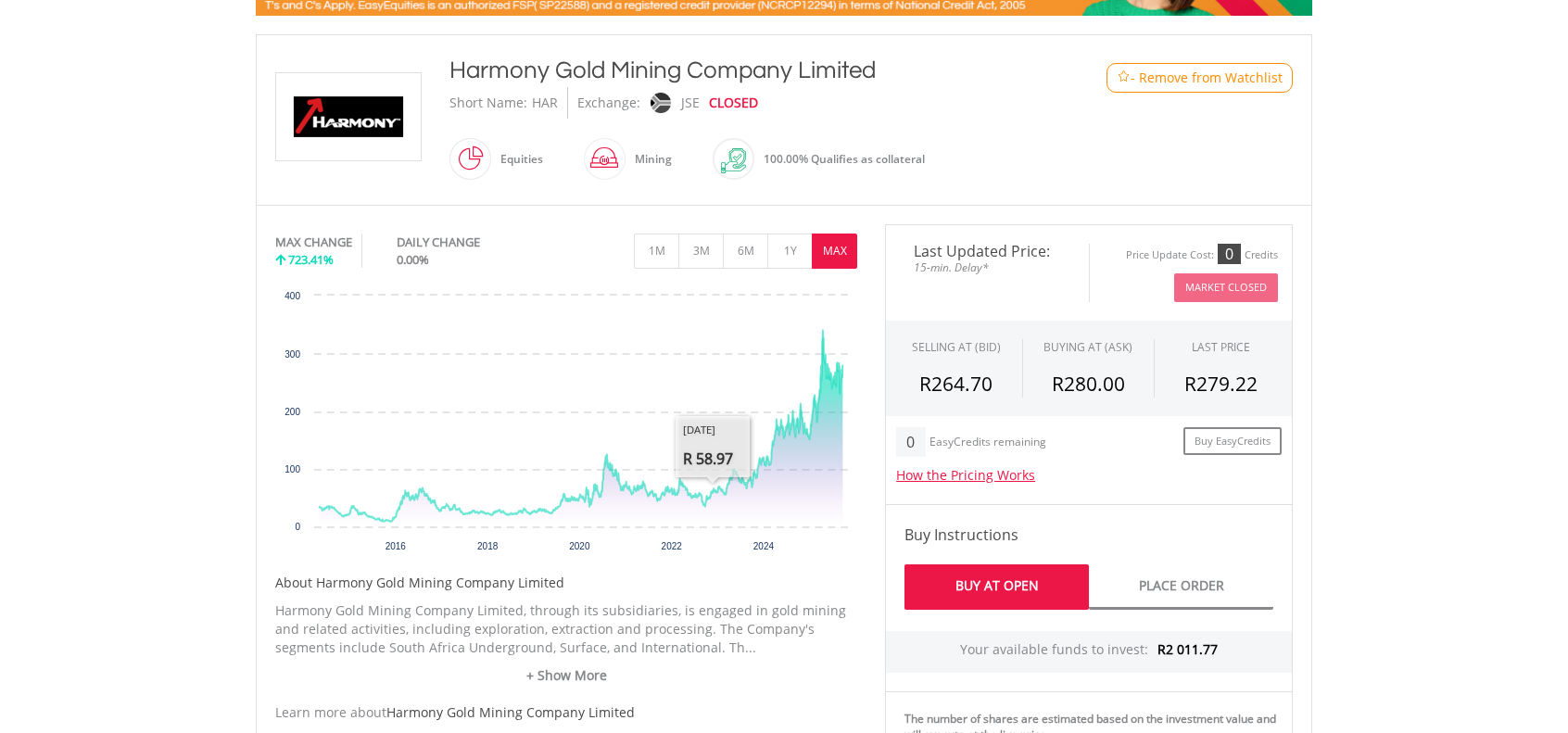
scroll to position [371, 0]
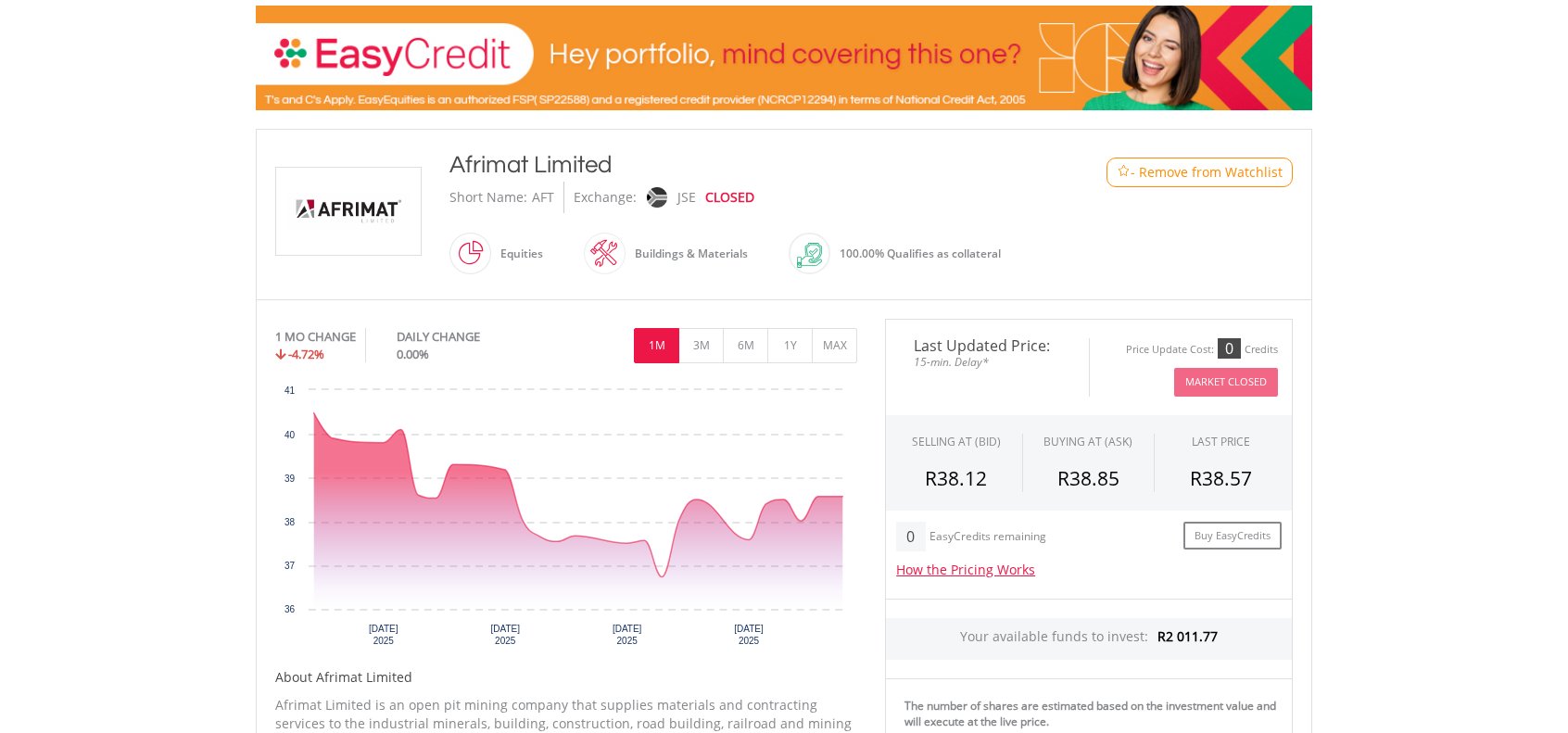
scroll to position [278, 0]
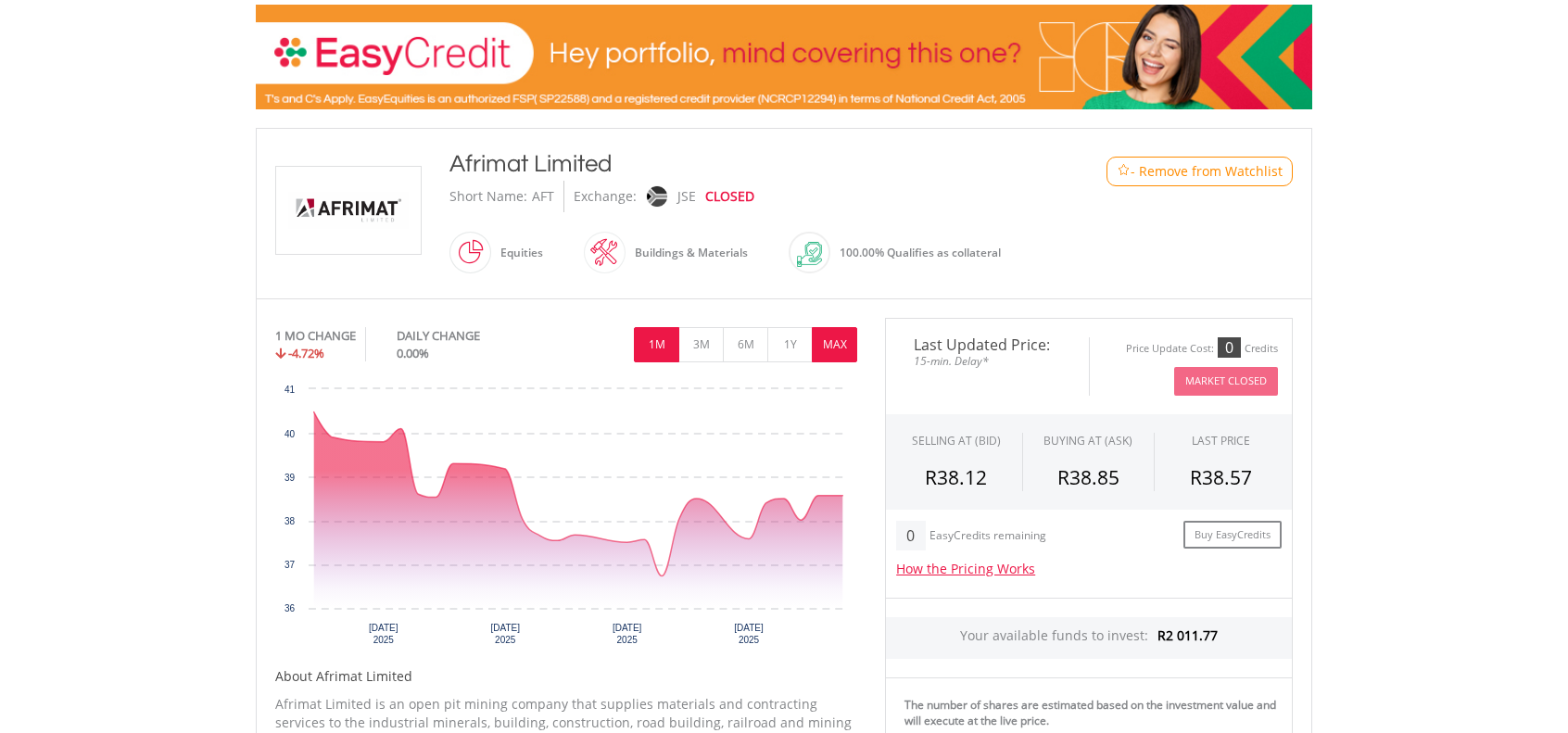
click at [831, 348] on button "MAX" at bounding box center [834, 344] width 45 height 35
